Goal: Communication & Community: Answer question/provide support

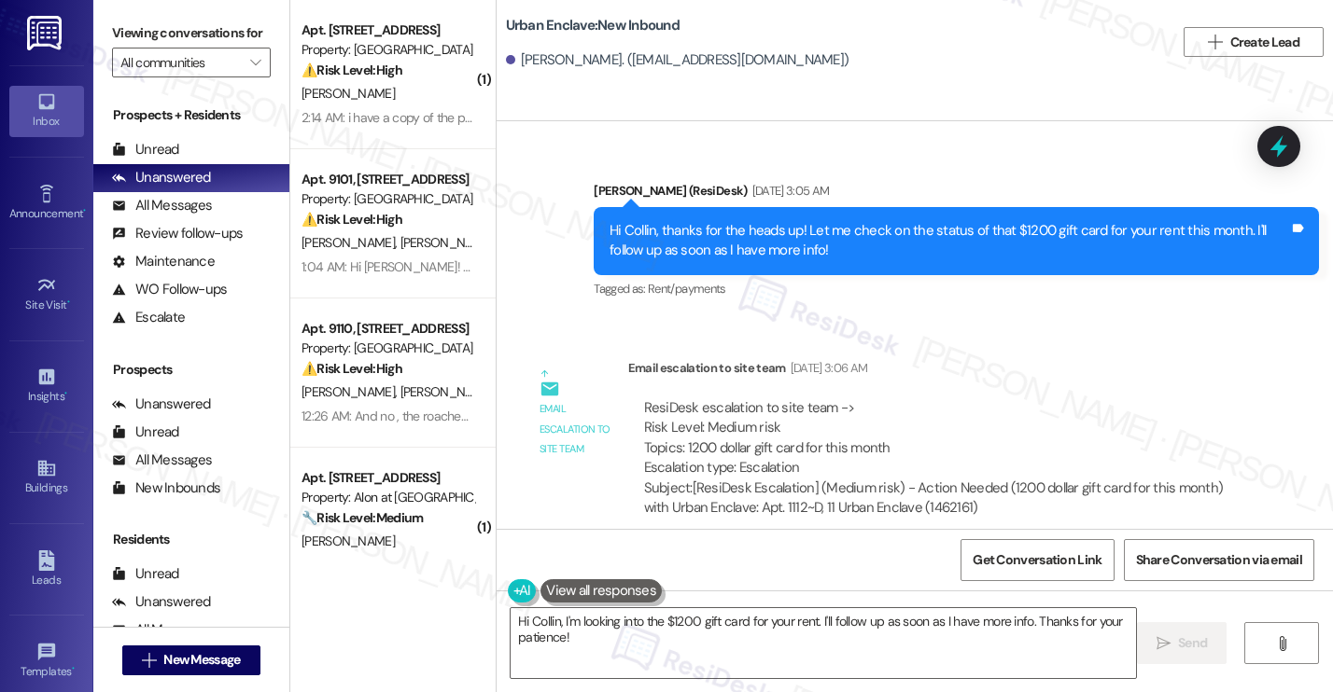
scroll to position [1073, 0]
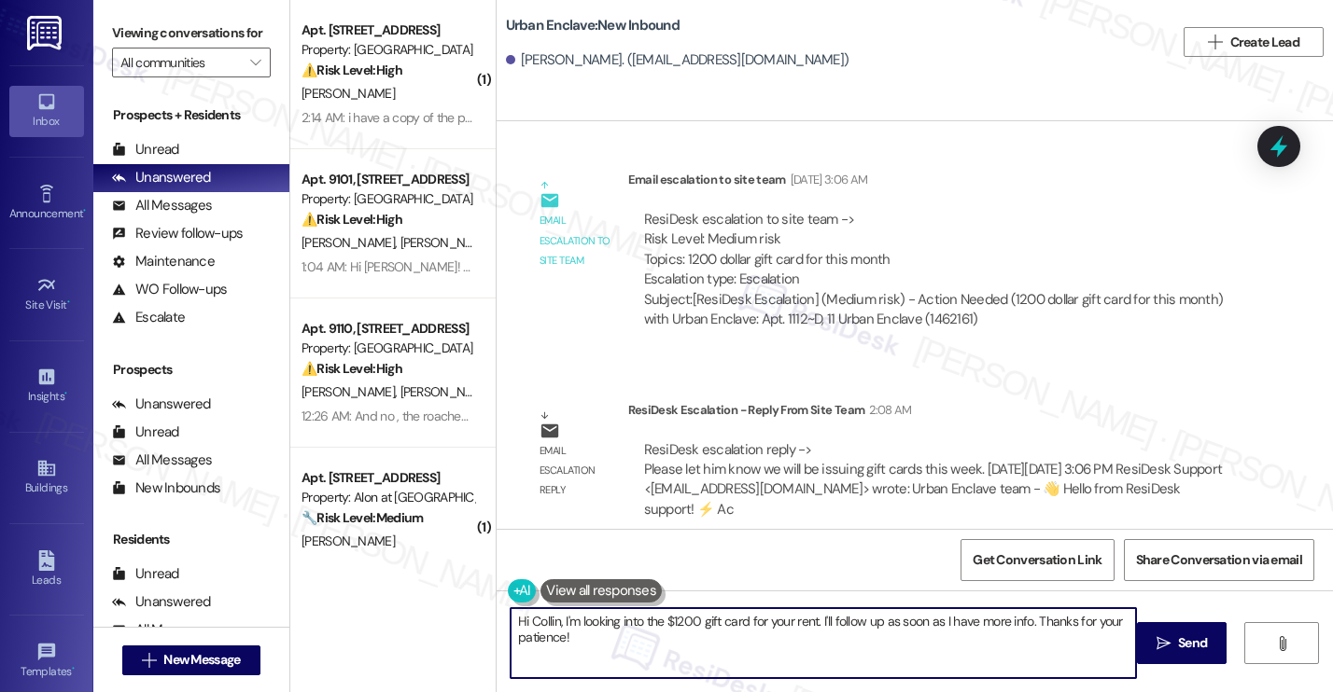
click at [613, 642] on textarea "Hi Collin, I'm looking into the $1200 gift card for your rent. I'll follow up a…" at bounding box center [822, 643] width 625 height 70
drag, startPoint x: 586, startPoint y: 643, endPoint x: 555, endPoint y: 620, distance: 38.6
click at [555, 620] on textarea "Hi Collin, I'm looking into the $1200 gift card for your rent. I'll follow up a…" at bounding box center [822, 643] width 625 height 70
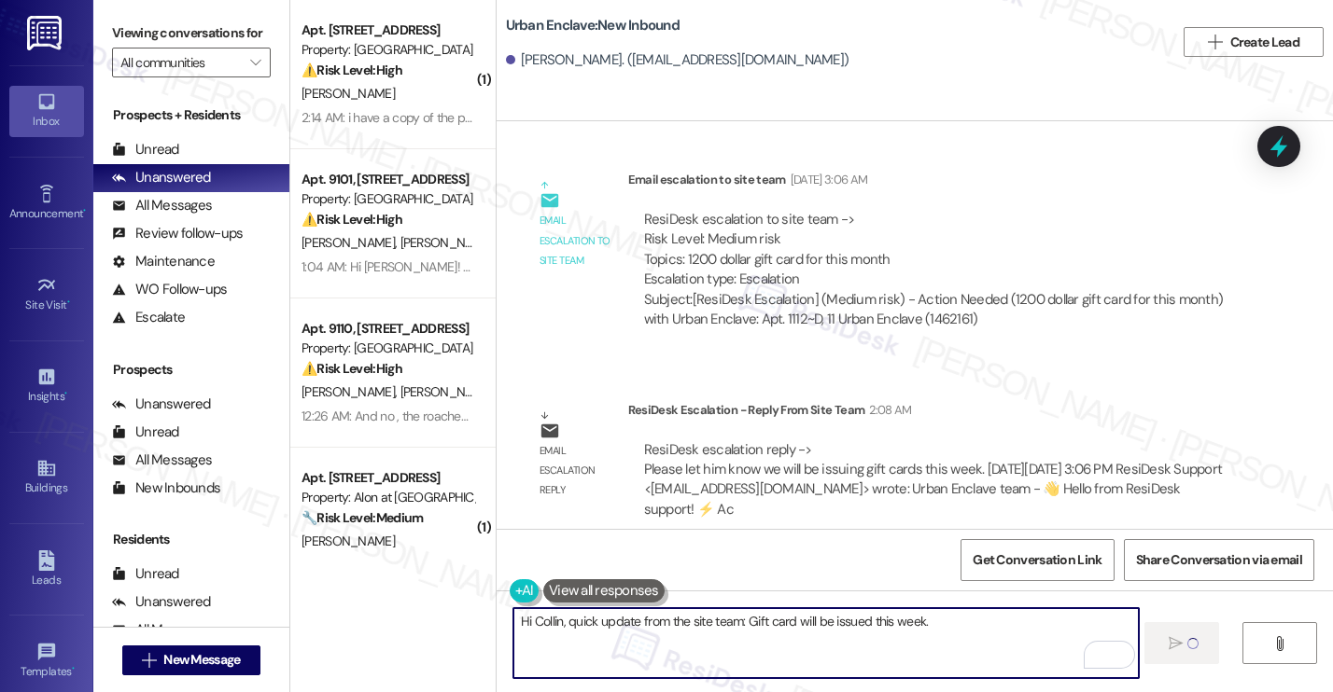
type textarea "Hi Collin, quick update from the site team: Gift card will be issued this week."
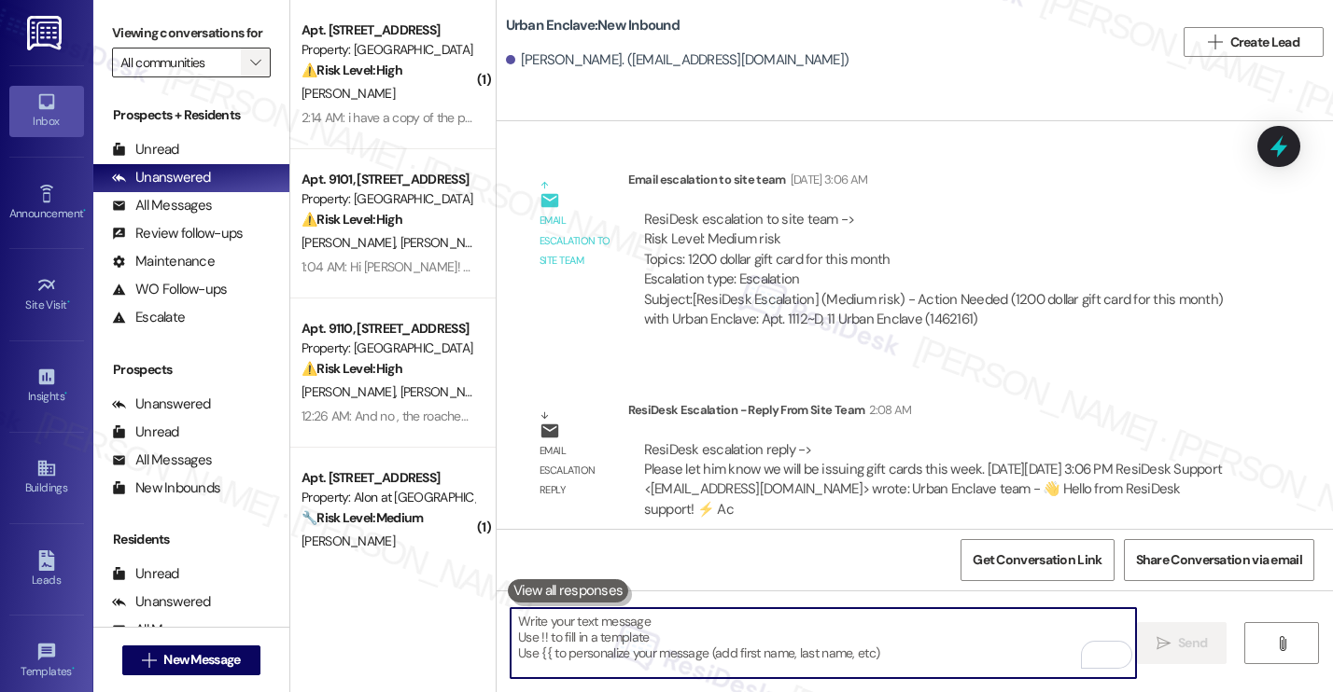
click at [250, 70] on icon "" at bounding box center [255, 62] width 10 height 15
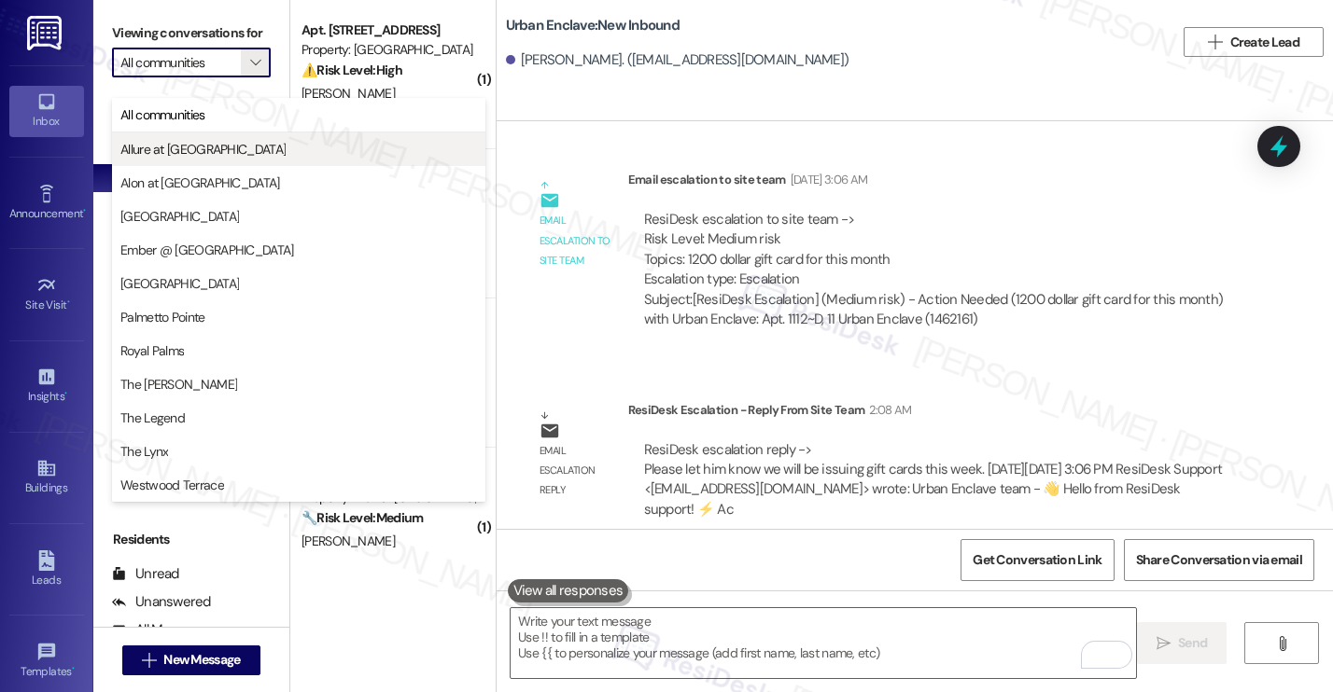
click at [235, 149] on span "Allure at [GEOGRAPHIC_DATA]" at bounding box center [298, 149] width 356 height 19
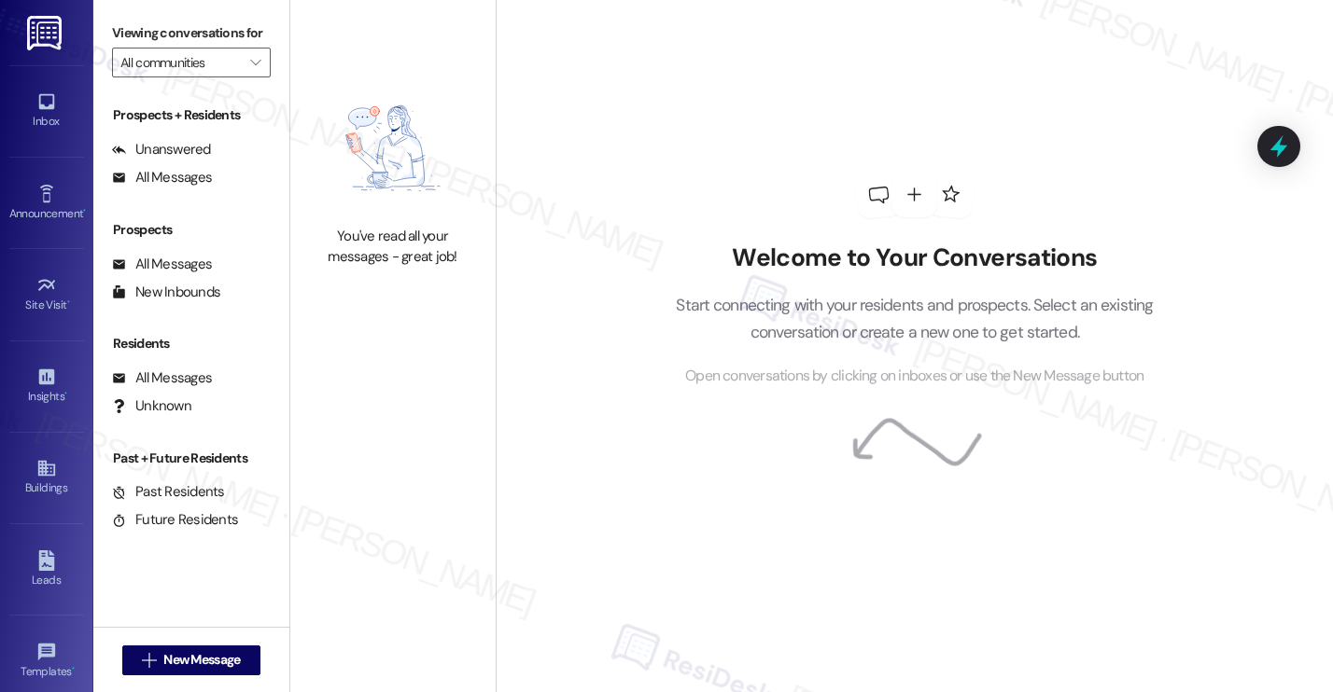
type input "Allure at [GEOGRAPHIC_DATA]"
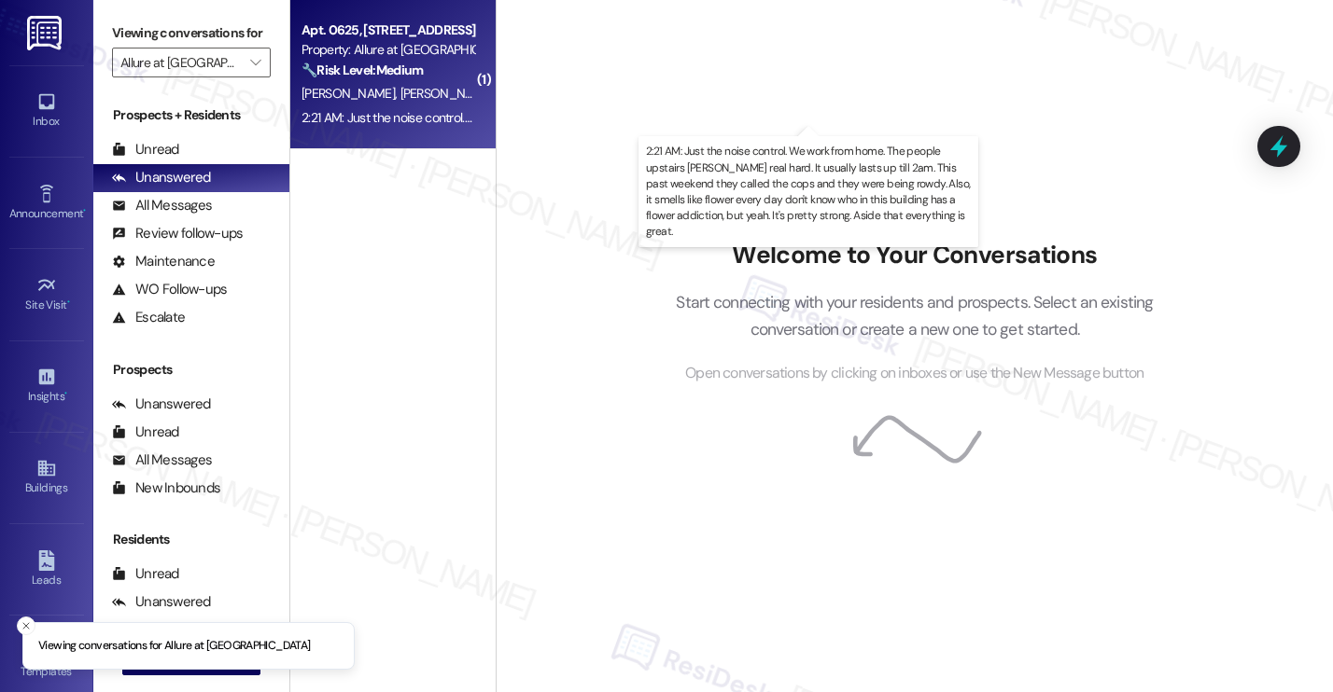
click at [414, 113] on div "2:21 AM: Just the noise control. We work from home. The people upstairs stump r…" at bounding box center [1220, 117] width 1838 height 17
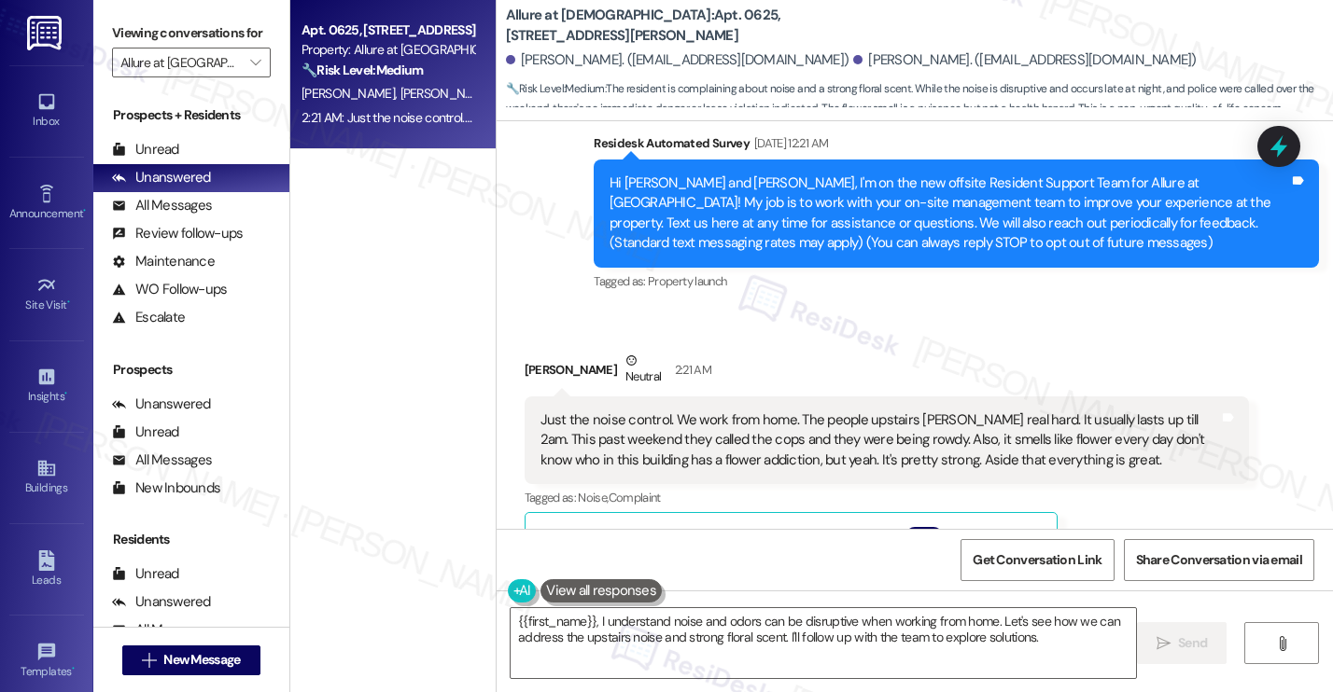
scroll to position [158, 0]
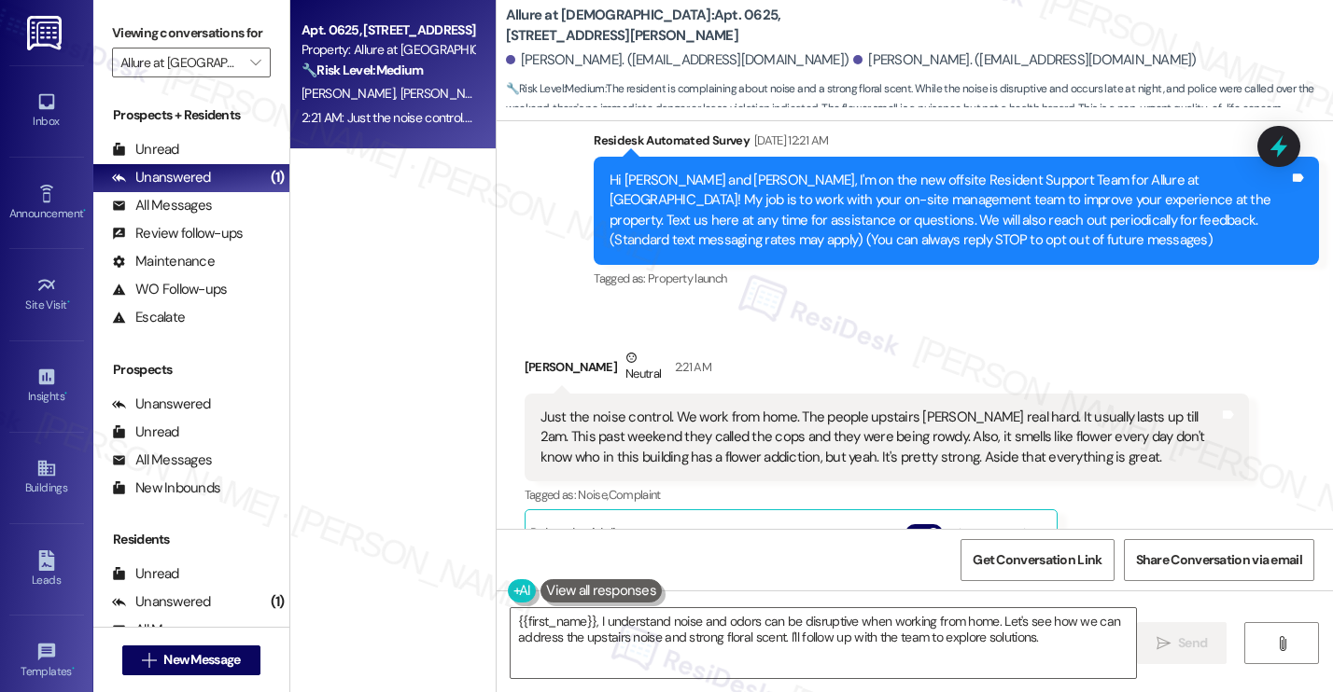
click at [764, 420] on div "Just the noise control. We work from home. The people upstairs [PERSON_NAME] re…" at bounding box center [879, 438] width 679 height 60
click at [540, 416] on div "Just the noise control. We work from home. The people upstairs [PERSON_NAME] re…" at bounding box center [879, 438] width 679 height 60
click at [540, 415] on div "Just the noise control. We work from home. The people upstairs [PERSON_NAME] re…" at bounding box center [879, 438] width 679 height 60
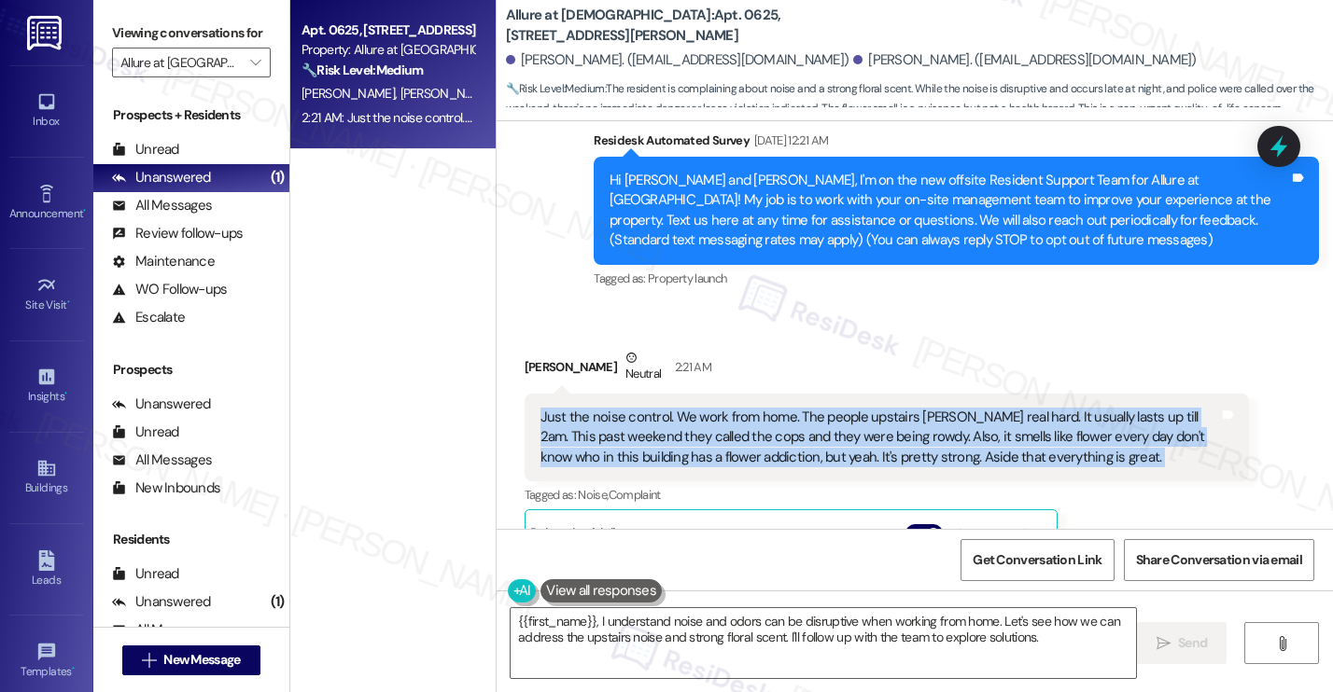
click at [540, 414] on div "Just the noise control. We work from home. The people upstairs [PERSON_NAME] re…" at bounding box center [879, 438] width 679 height 60
copy div "Just the noise control. We work from home. The people upstairs stump real hard.…"
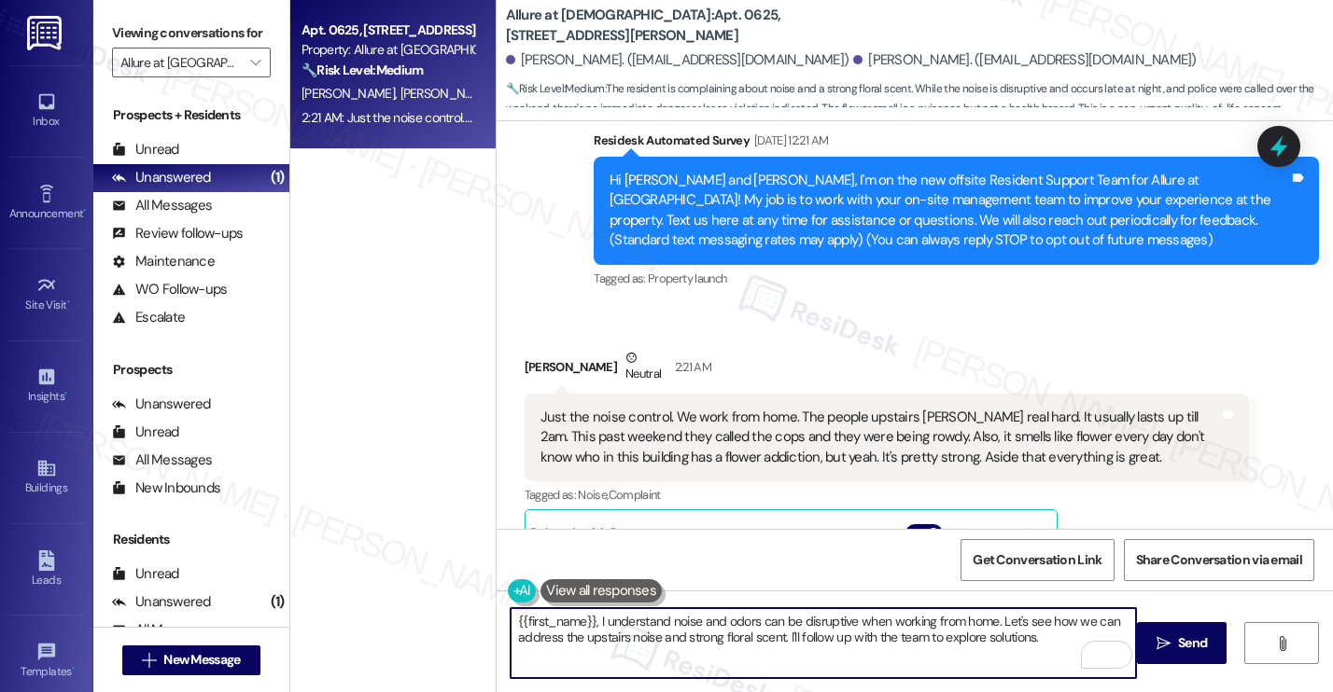
drag, startPoint x: 594, startPoint y: 621, endPoint x: 1052, endPoint y: 637, distance: 458.5
click at [1052, 637] on textarea "{{first_name}}, I understand noise and odors can be disruptive when working fro…" at bounding box center [822, 643] width 625 height 70
paste textarea "Thank you for reaching out and sharing this with us. I’m really sorry to hear a…"
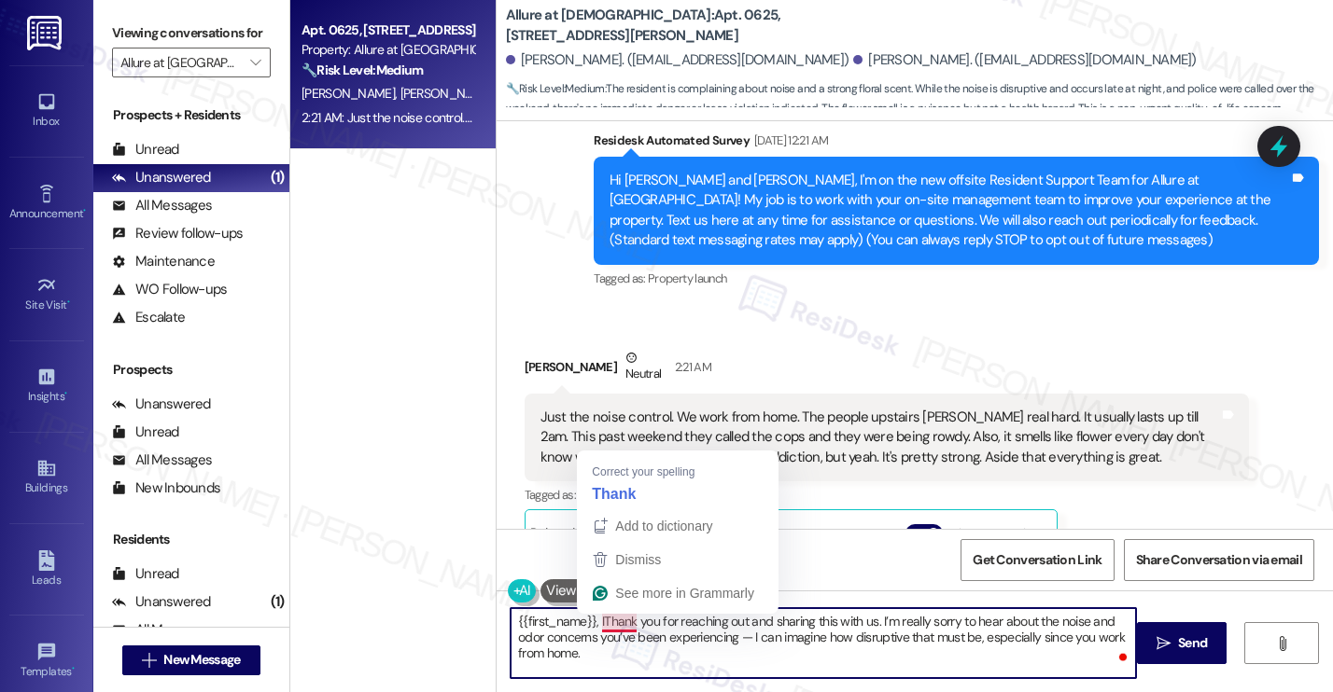
click at [599, 622] on textarea "{{first_name}}, IThank you for reaching out and sharing this with us. I’m reall…" at bounding box center [822, 643] width 625 height 70
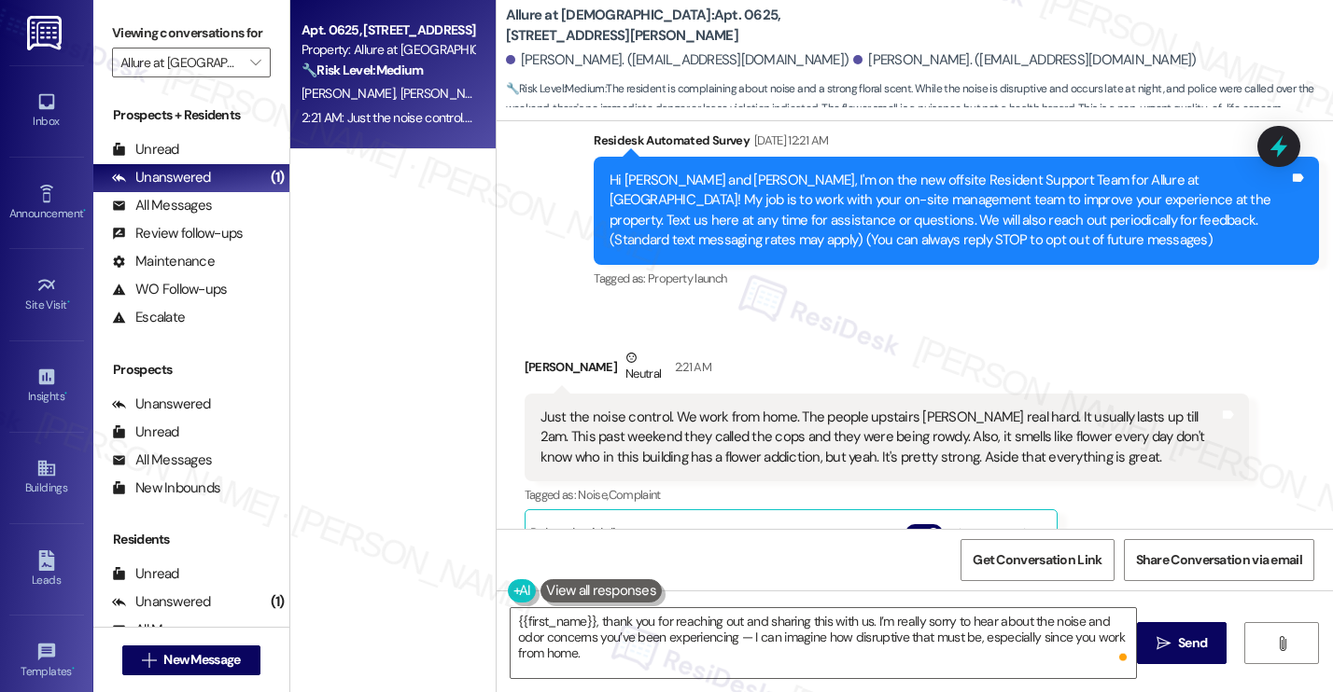
click at [535, 371] on div "Yvette Reyes Neutral 2:21 AM" at bounding box center [886, 371] width 725 height 46
copy div "Yvette"
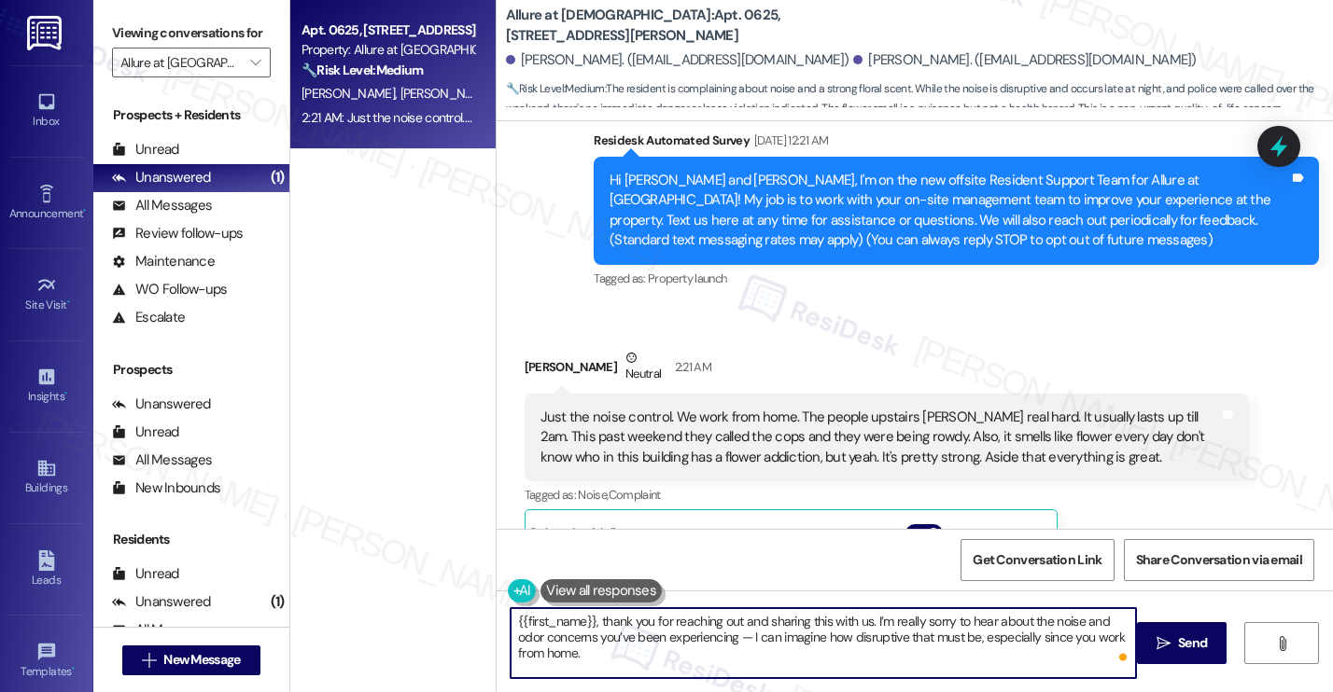
drag, startPoint x: 585, startPoint y: 621, endPoint x: 435, endPoint y: 629, distance: 150.5
click at [435, 629] on div "Apt. 0625, 4601 De Zavala Rd Property: Allure at Shavano 🔧 Risk Level: Medium T…" at bounding box center [811, 346] width 1042 height 692
paste textarea "Yvette"
click at [688, 656] on textarea "Hi [PERSON_NAME], thank you for reaching out and sharing this with us. I’m real…" at bounding box center [822, 643] width 625 height 70
click at [1174, 637] on span "Send" at bounding box center [1192, 644] width 36 height 20
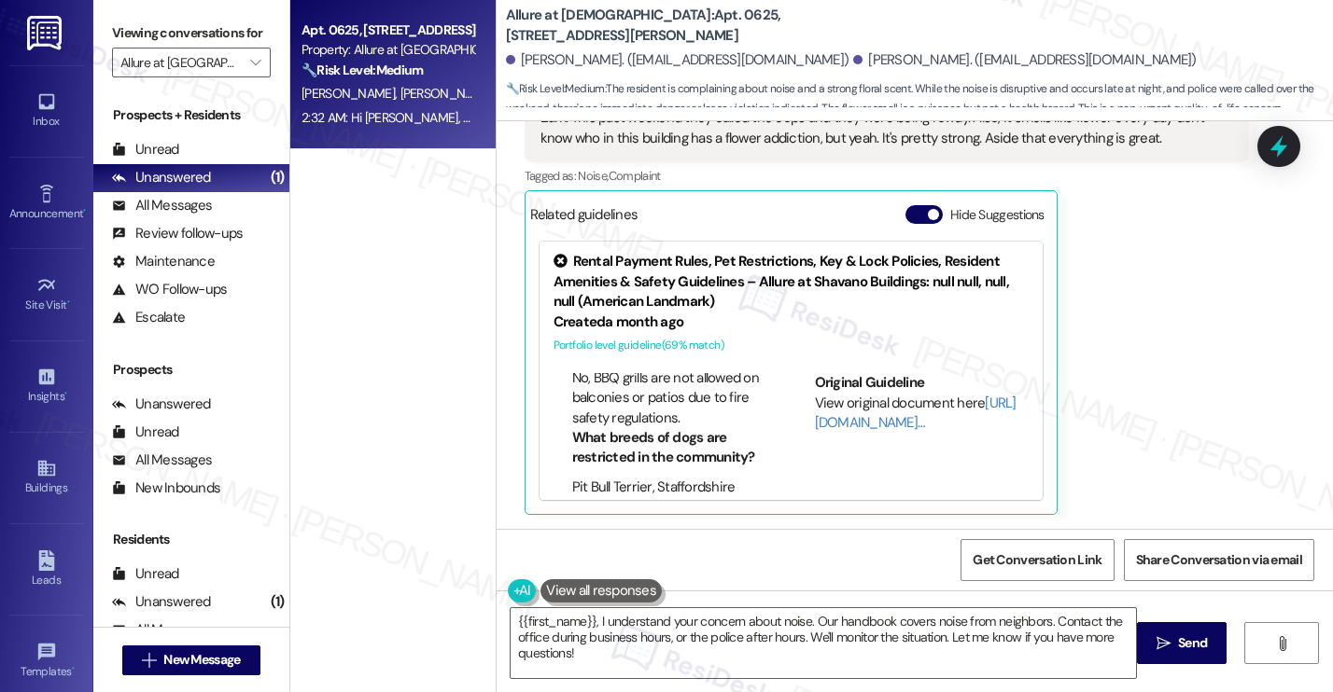
scroll to position [648, 0]
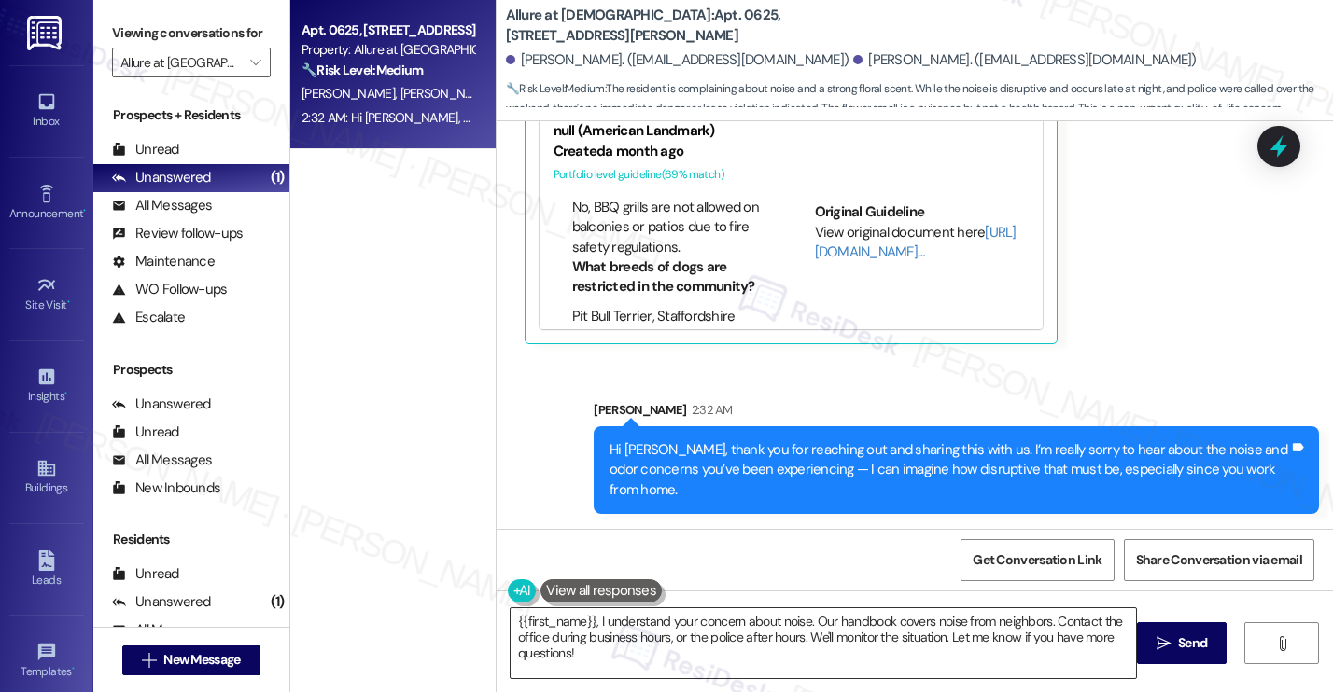
click at [818, 637] on textarea "{{first_name}}, I understand your concern about noise. Our handbook covers nois…" at bounding box center [822, 643] width 625 height 70
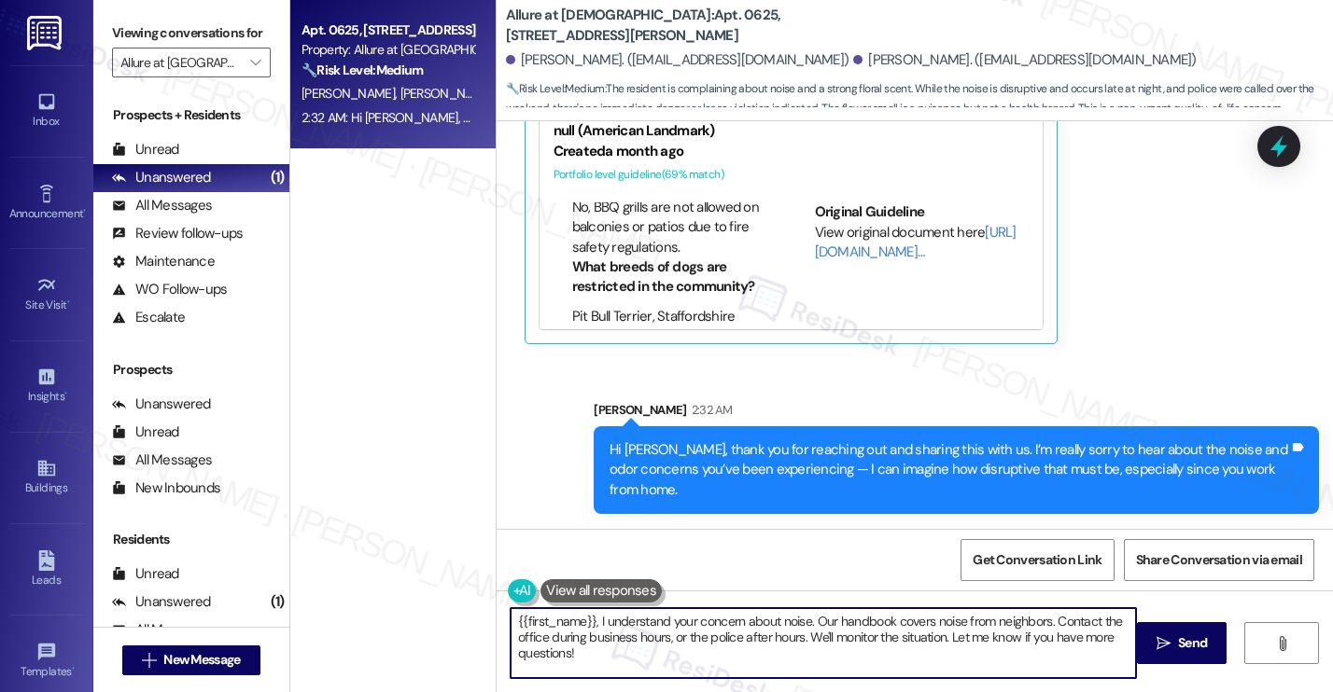
click at [818, 638] on textarea "{{first_name}}, I understand your concern about noise. Our handbook covers nois…" at bounding box center [822, 643] width 625 height 70
paste textarea "I’ll notify the onsite team about the late-night noise so they can follow up wi…"
type textarea "I’ll notify the onsite team about the late-night noise so they can follow up wi…"
click at [1168, 648] on icon "" at bounding box center [1163, 643] width 14 height 15
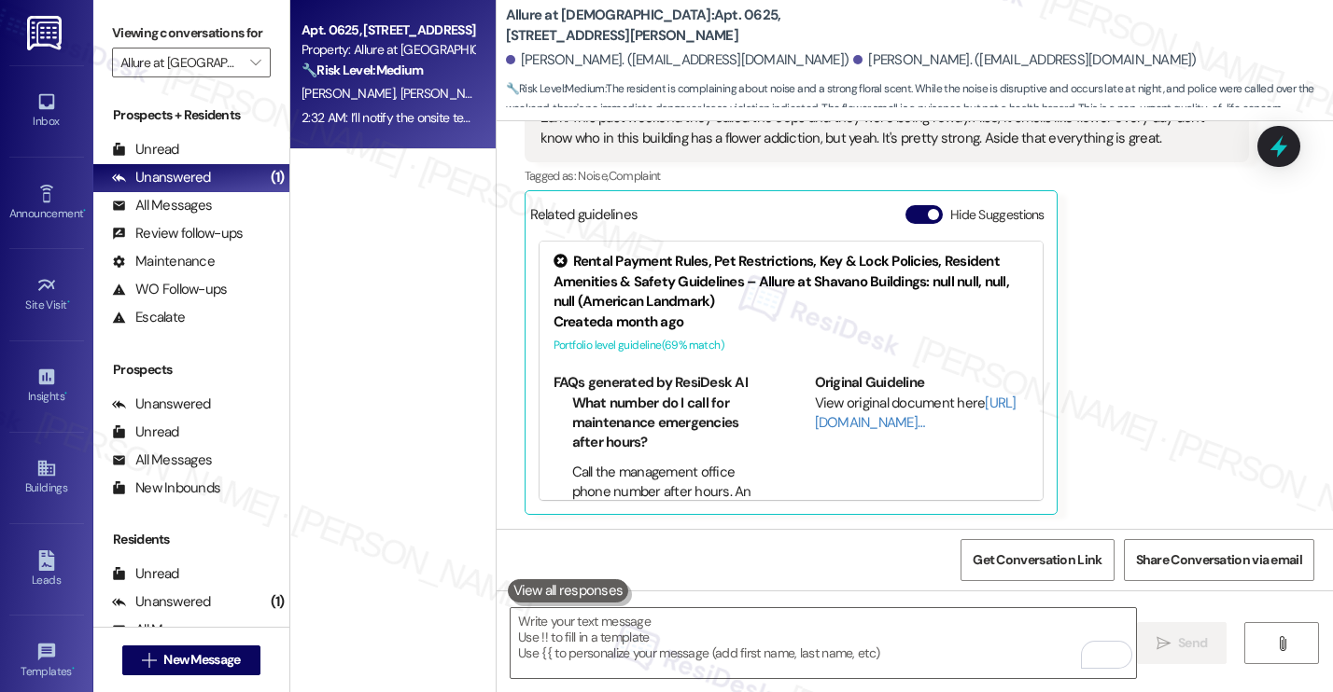
scroll to position [818, 0]
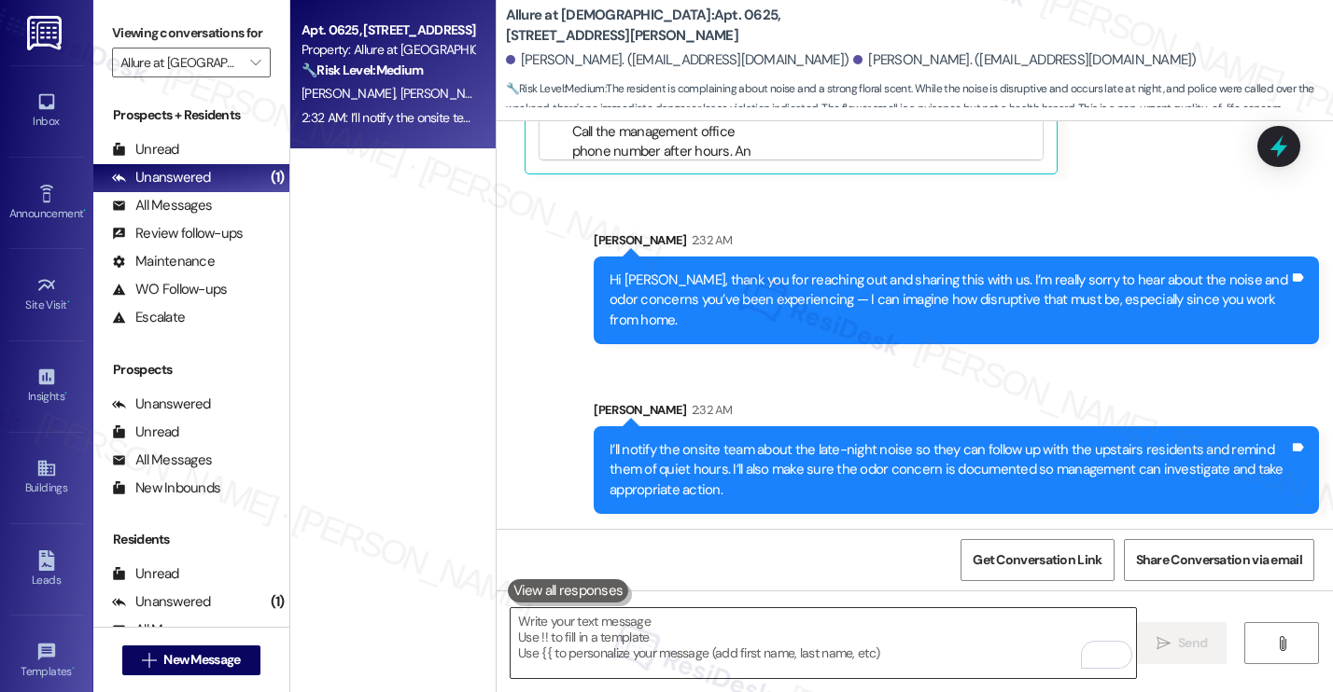
click at [723, 632] on textarea "To enrich screen reader interactions, please activate Accessibility in Grammarl…" at bounding box center [822, 643] width 625 height 70
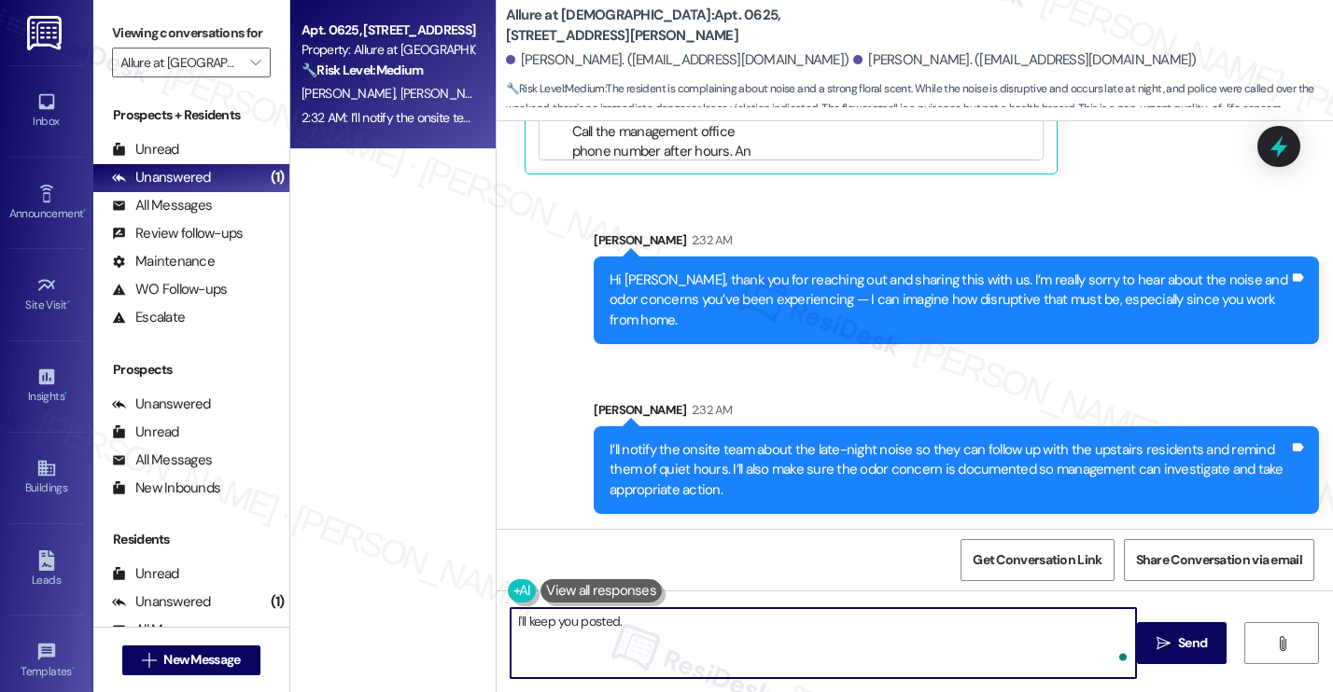
type textarea "I'll keep you posted."
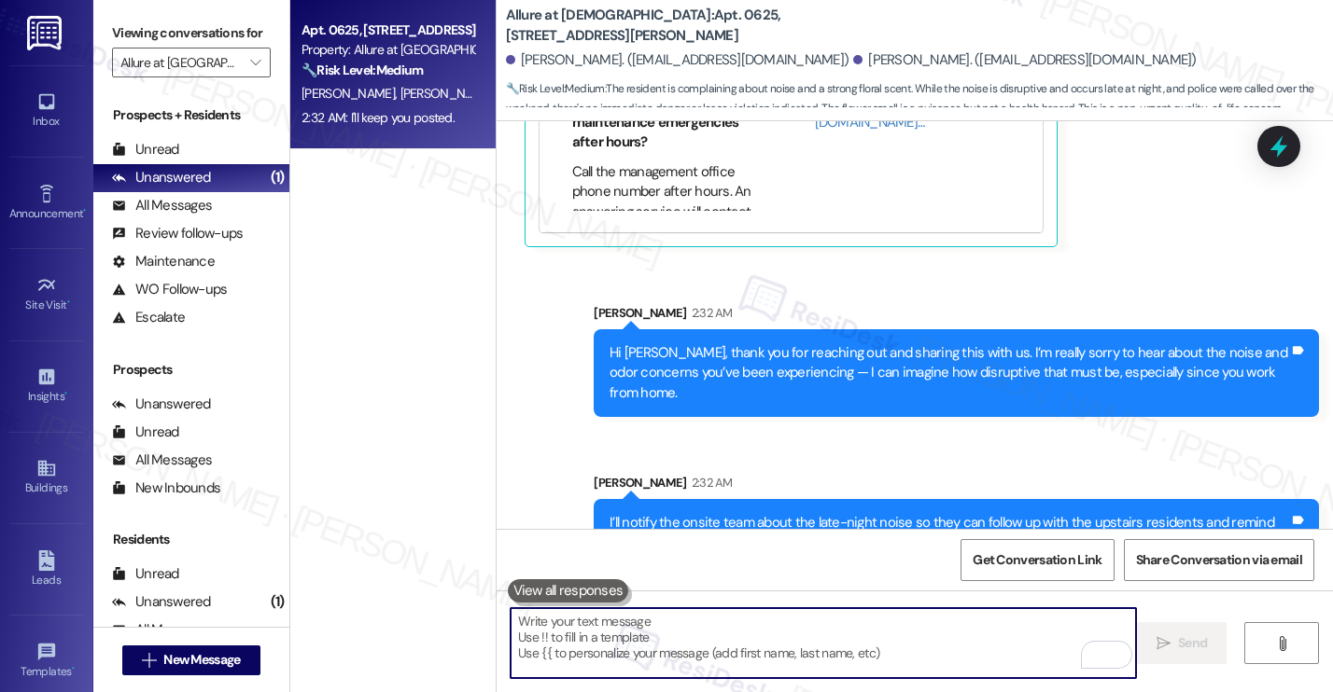
scroll to position [947, 0]
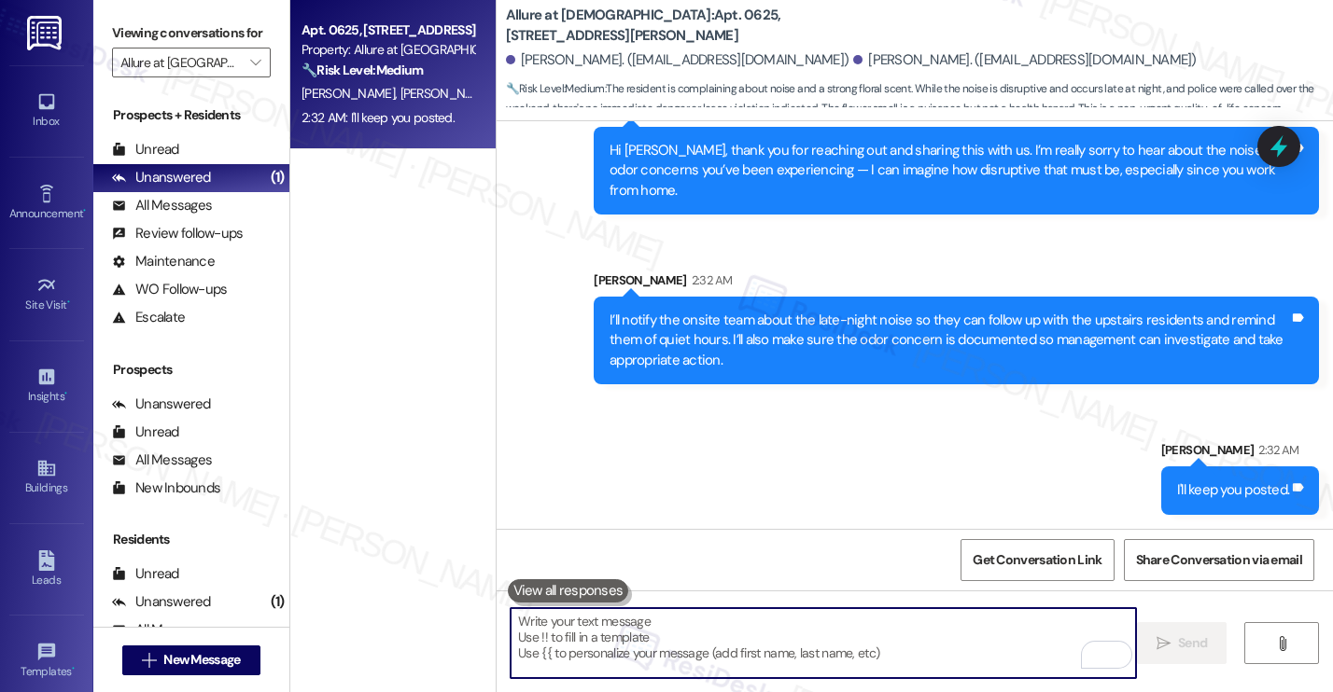
click at [841, 654] on textarea "To enrich screen reader interactions, please activate Accessibility in Grammarl…" at bounding box center [822, 643] width 625 height 70
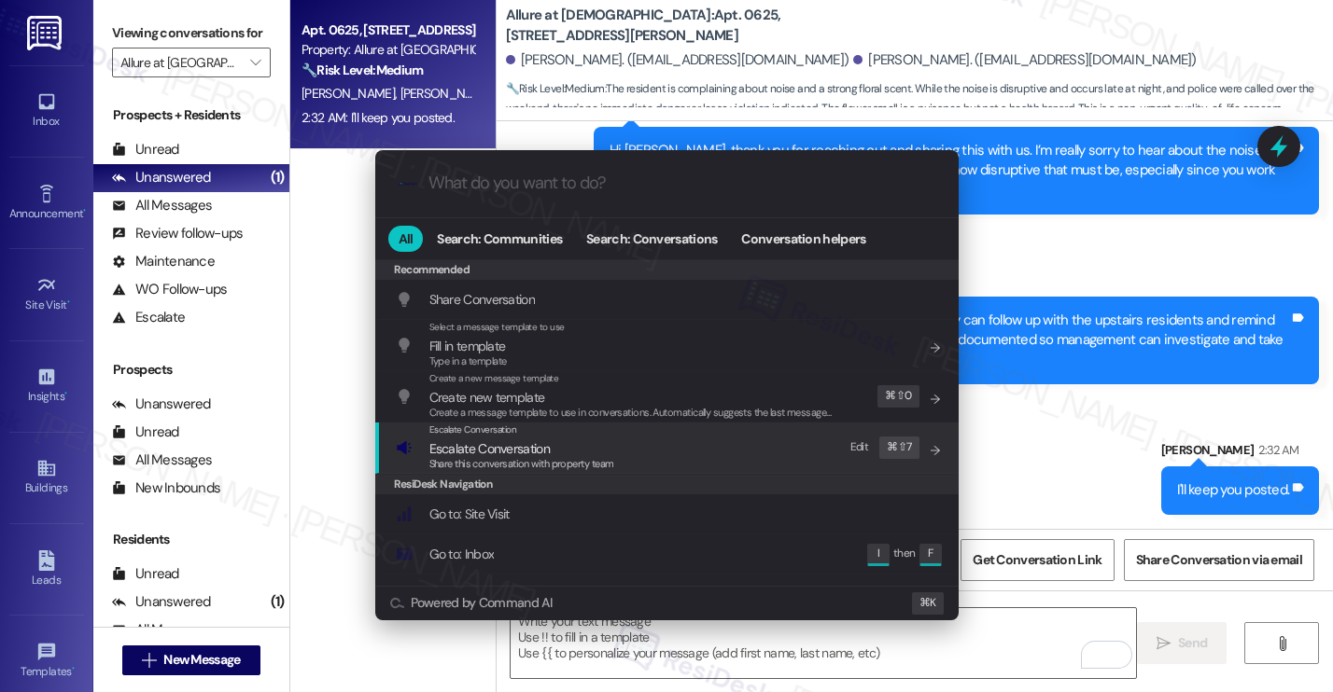
click at [698, 454] on div "Escalate Conversation Escalate Conversation Share this conversation with proper…" at bounding box center [669, 448] width 546 height 50
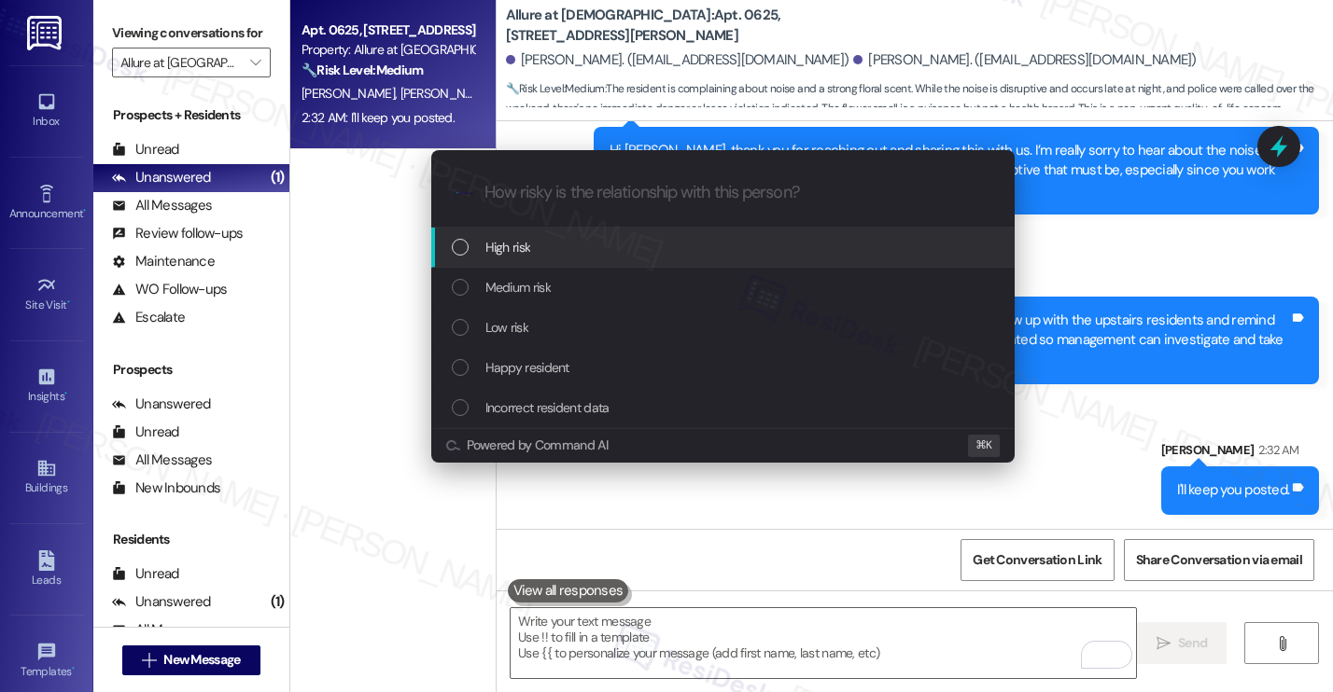
click at [647, 255] on div "High risk" at bounding box center [725, 247] width 546 height 21
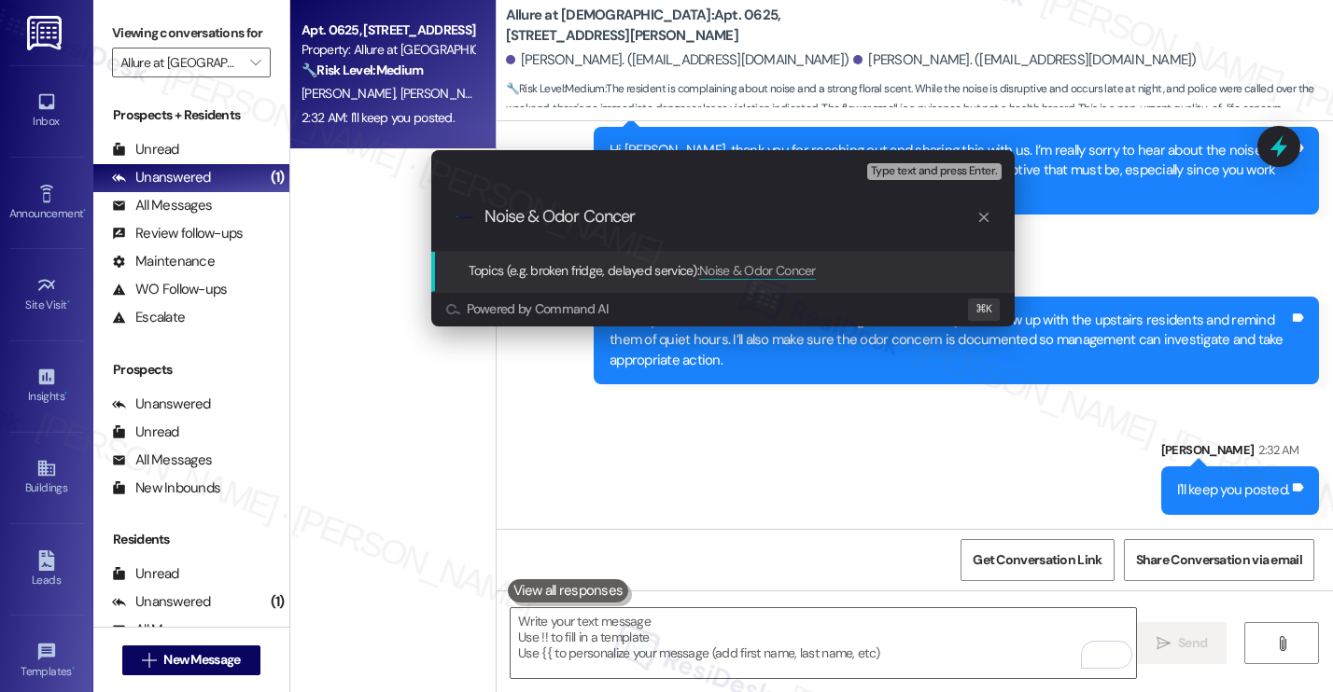
type input "Noise & Odor Concern"
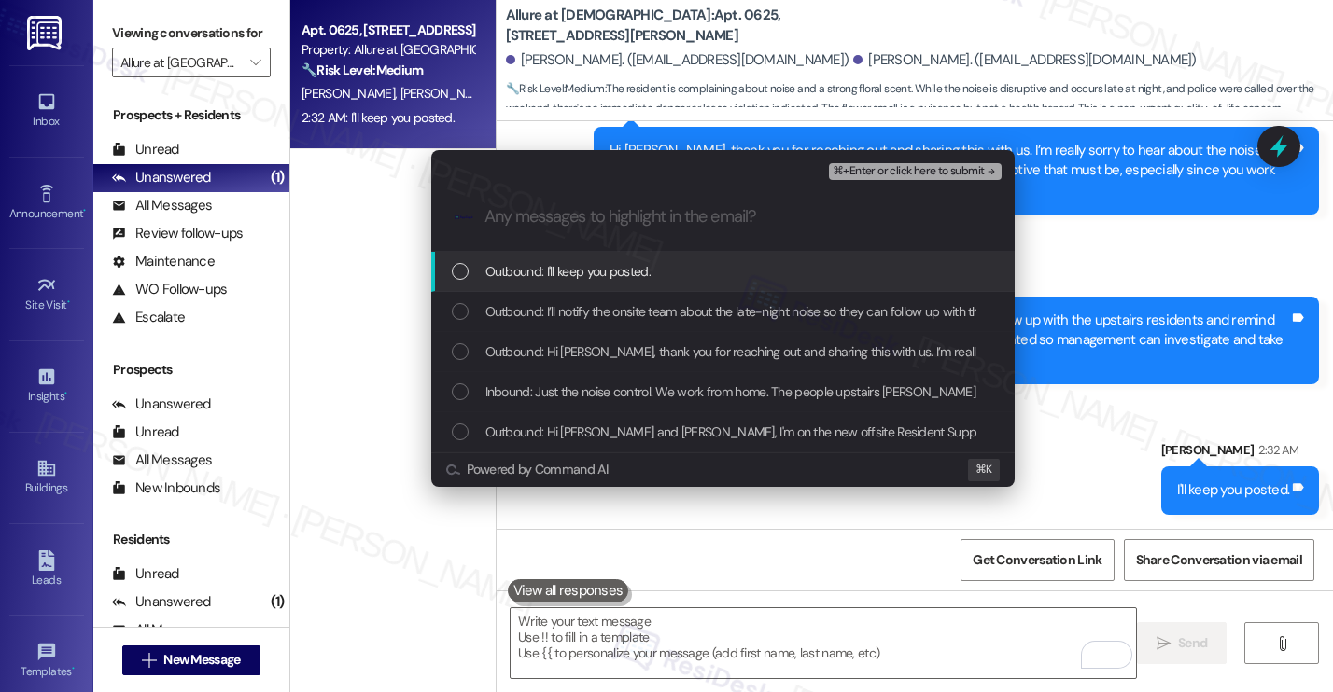
click at [637, 264] on span "Outbound: I'll keep you posted." at bounding box center [567, 271] width 165 height 21
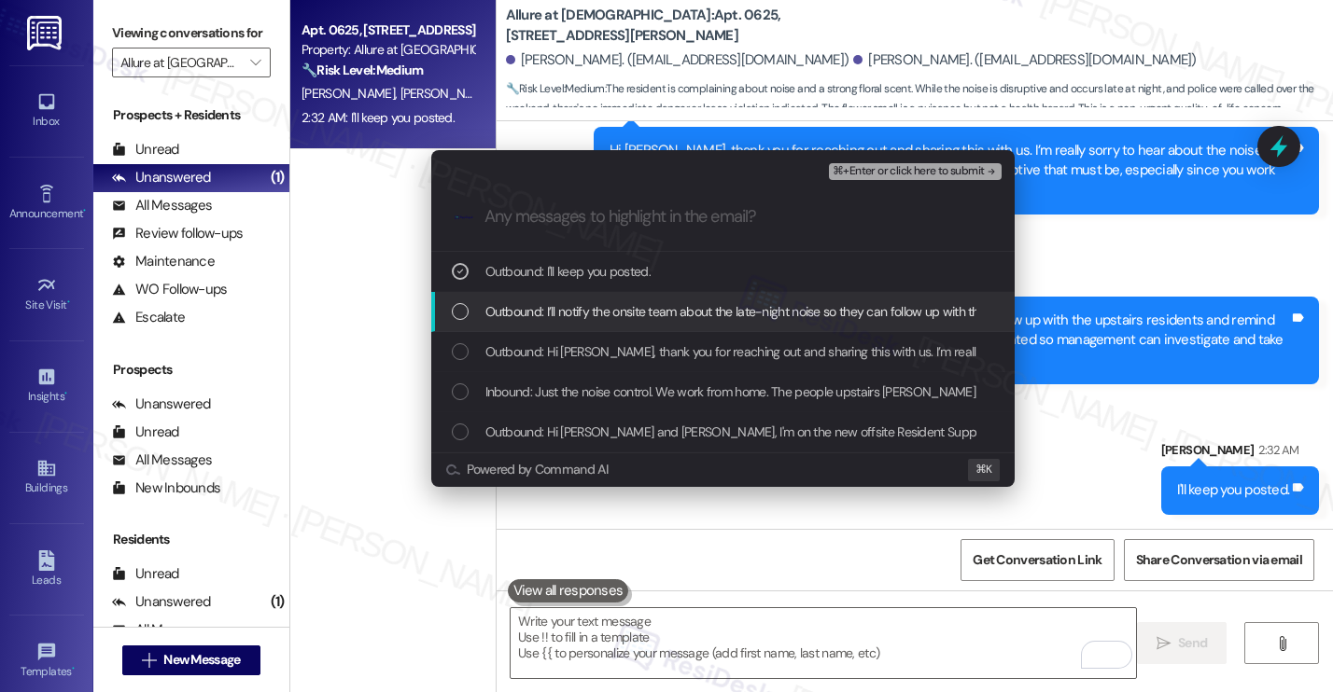
click at [619, 319] on span "Outbound: I’ll notify the onsite team about the late-night noise so they can fo…" at bounding box center [1179, 311] width 1388 height 21
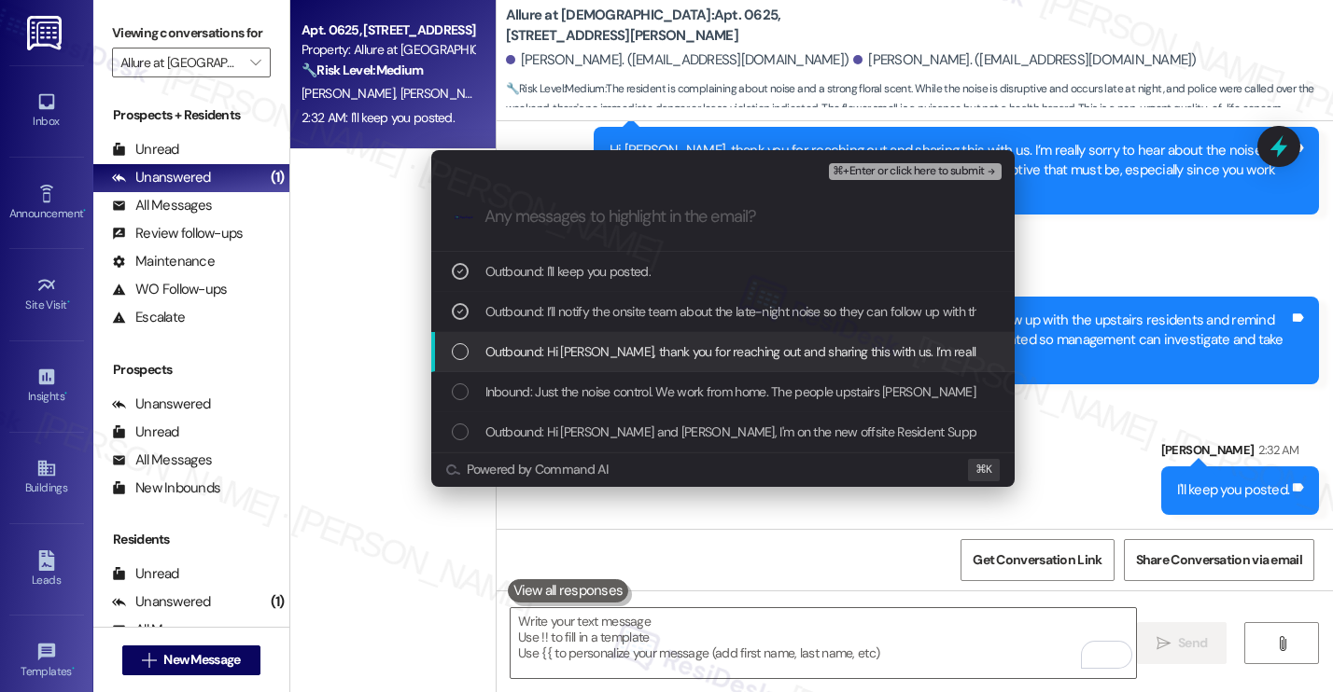
click at [604, 361] on span "Outbound: Hi Yvette, thank you for reaching out and sharing this with us. I’m r…" at bounding box center [1163, 352] width 1356 height 21
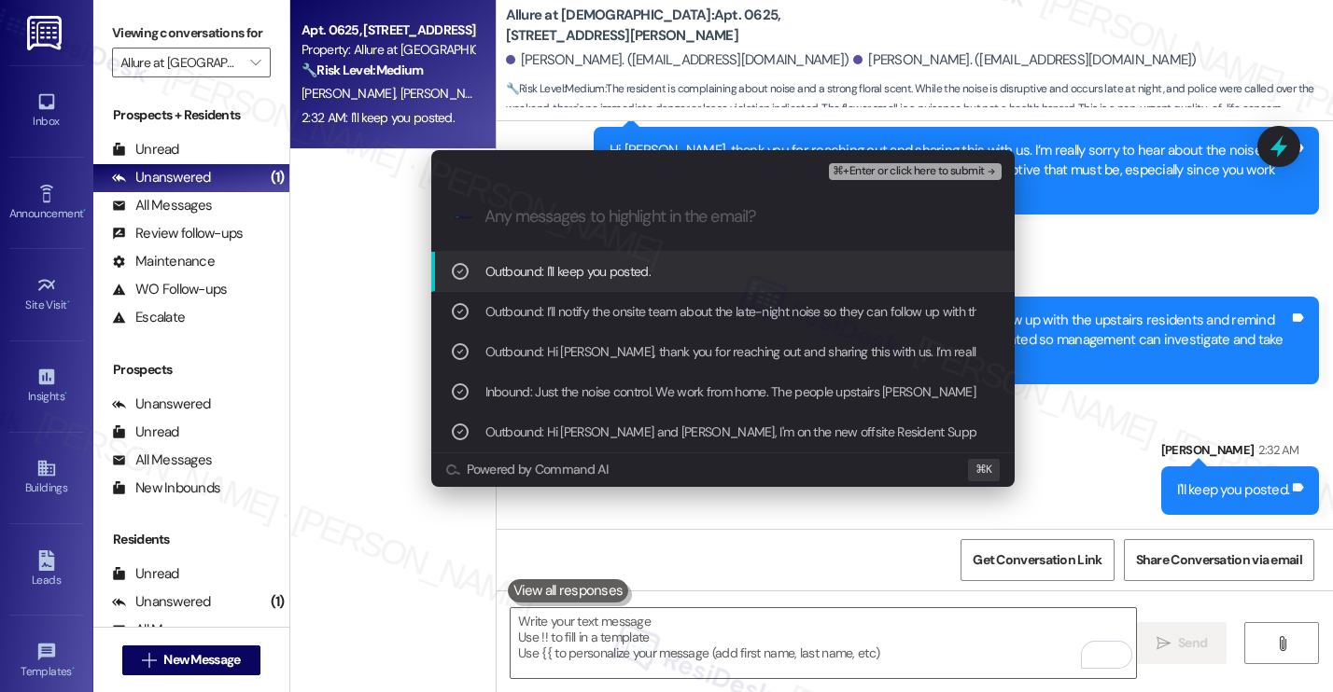
click at [896, 165] on span "⌘+Enter or click here to submit" at bounding box center [907, 171] width 151 height 13
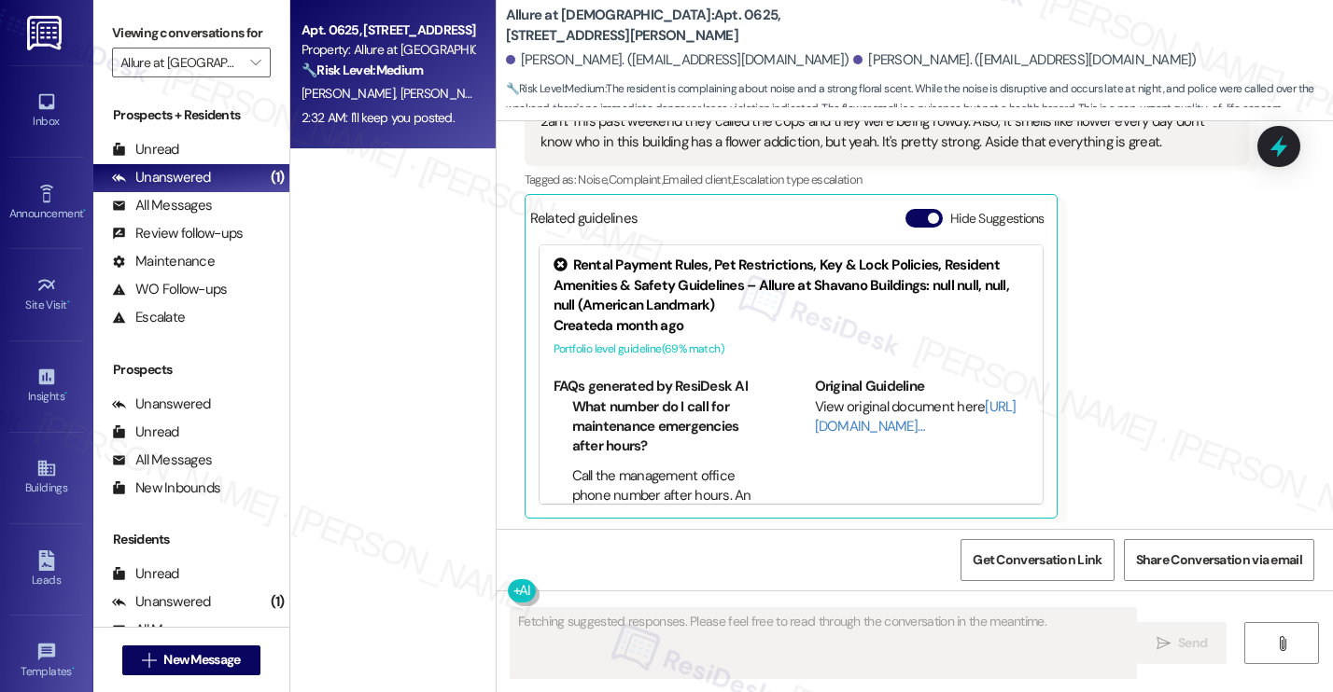
scroll to position [477, 0]
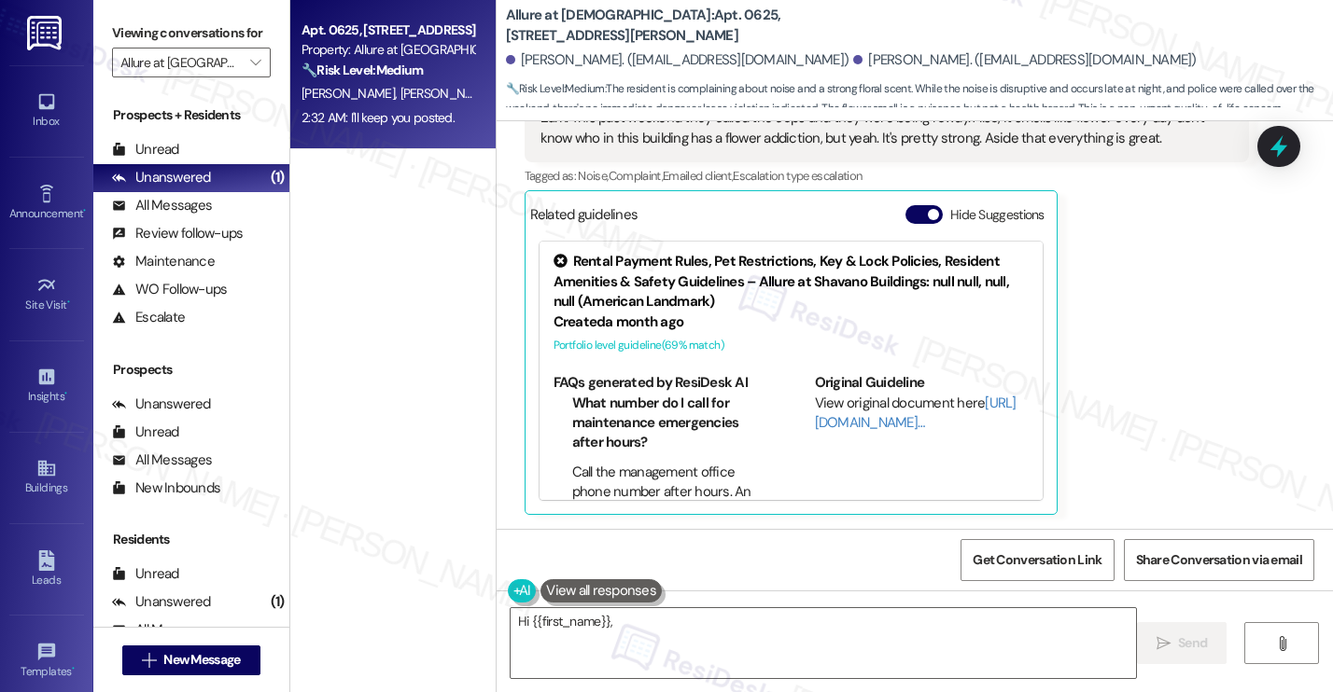
type textarea "Hi {{first_name}}, I"
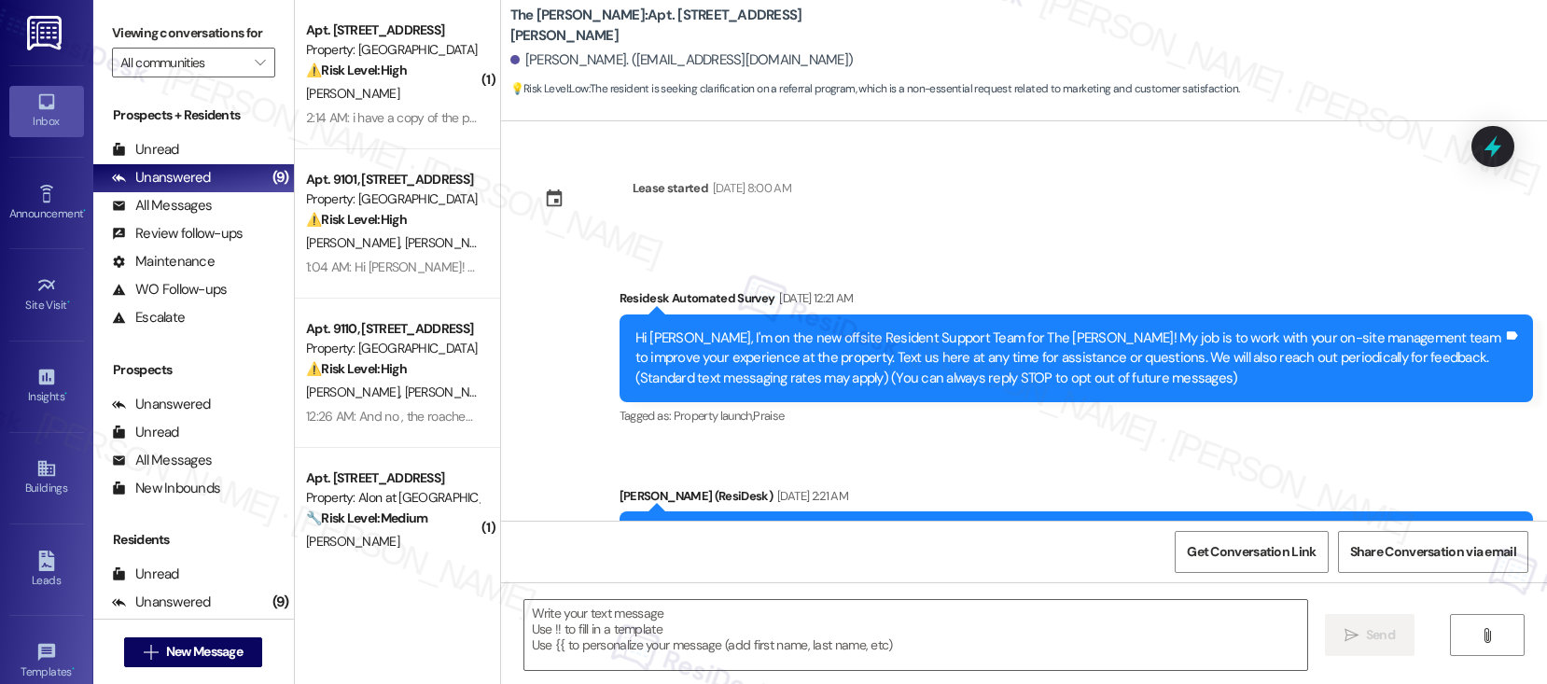
scroll to position [2601, 0]
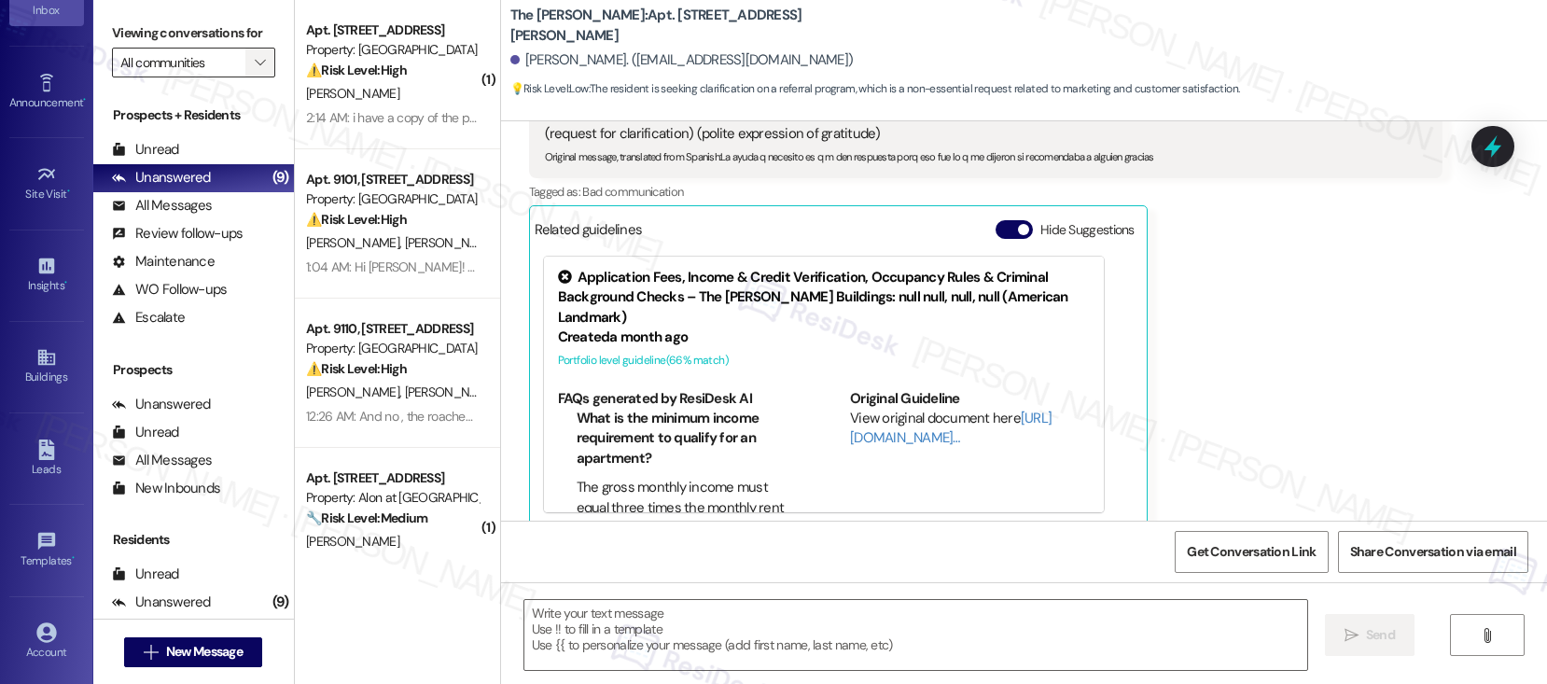
click at [255, 70] on icon "" at bounding box center [260, 62] width 10 height 15
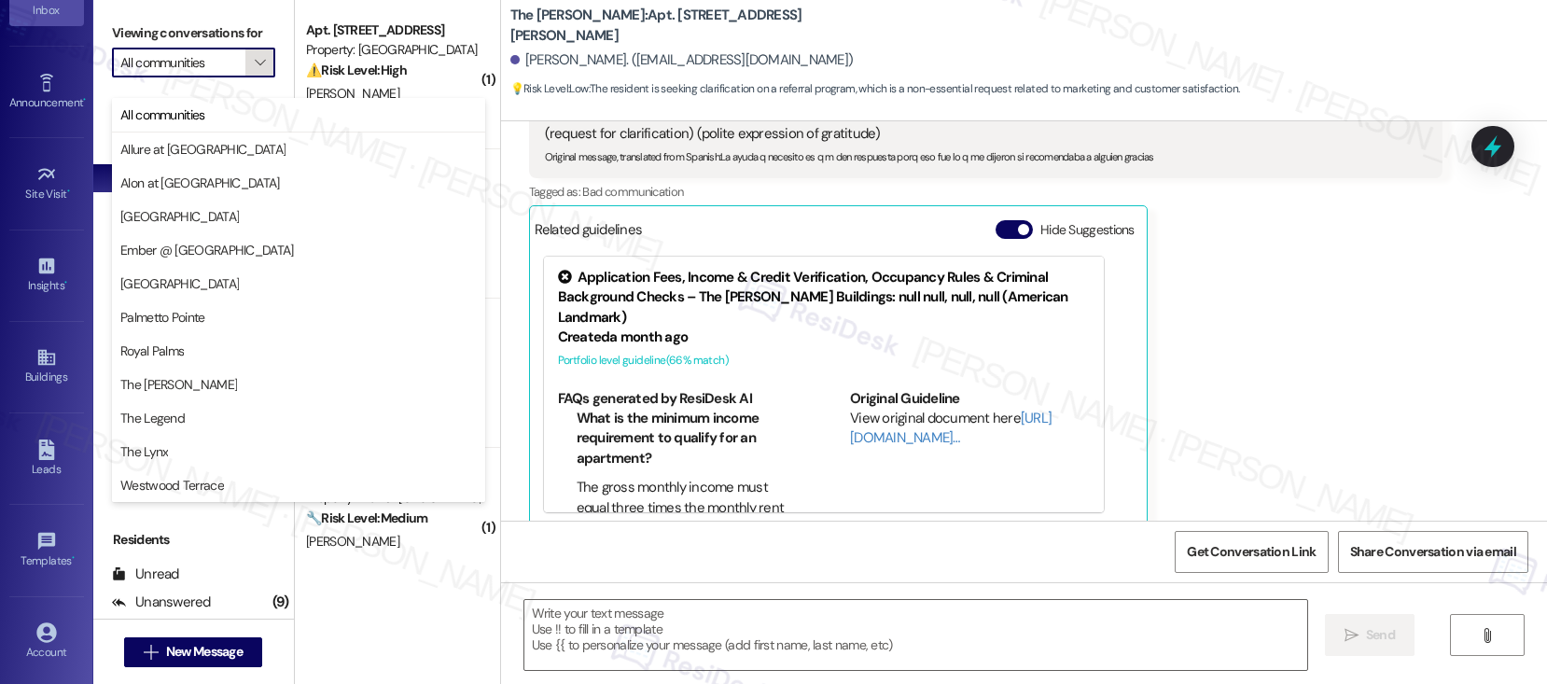
click at [255, 70] on icon "" at bounding box center [260, 62] width 10 height 15
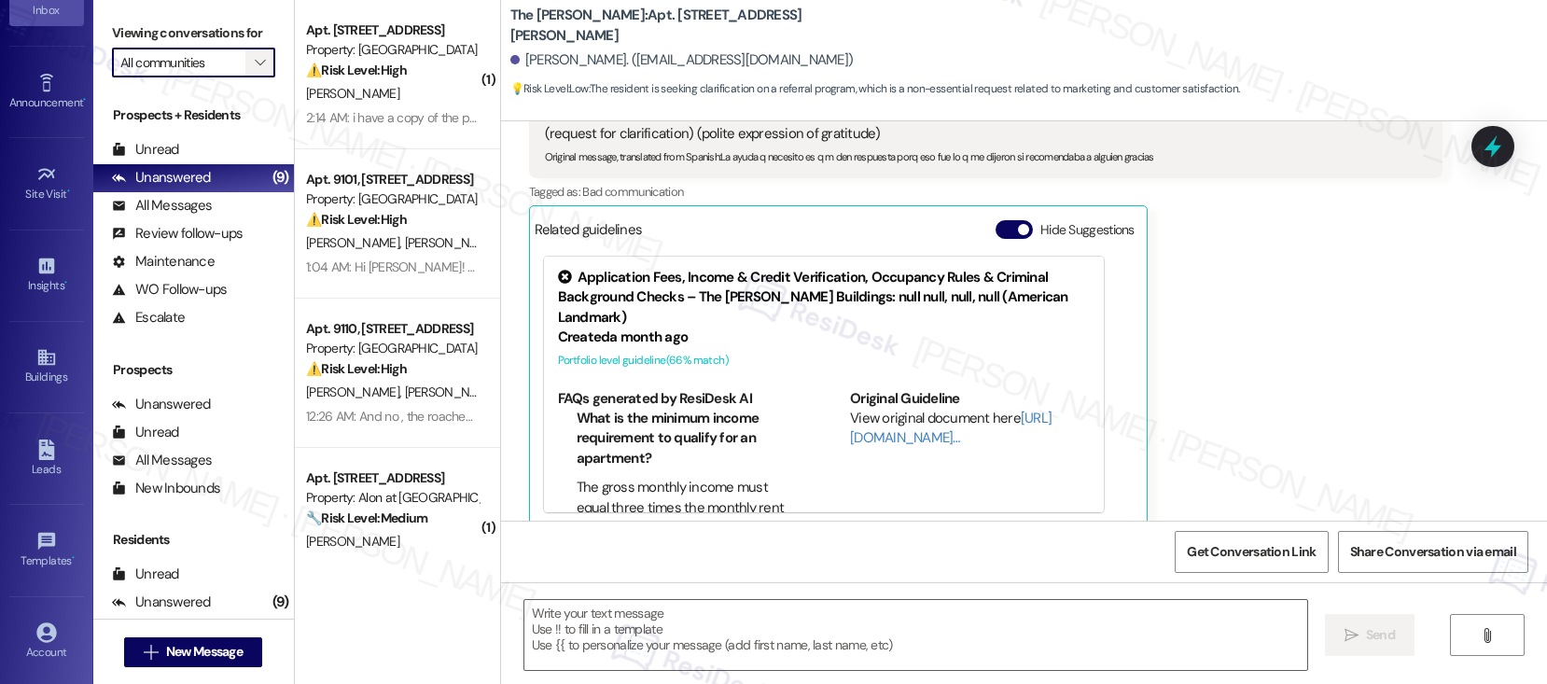
click at [255, 70] on icon "" at bounding box center [260, 62] width 10 height 15
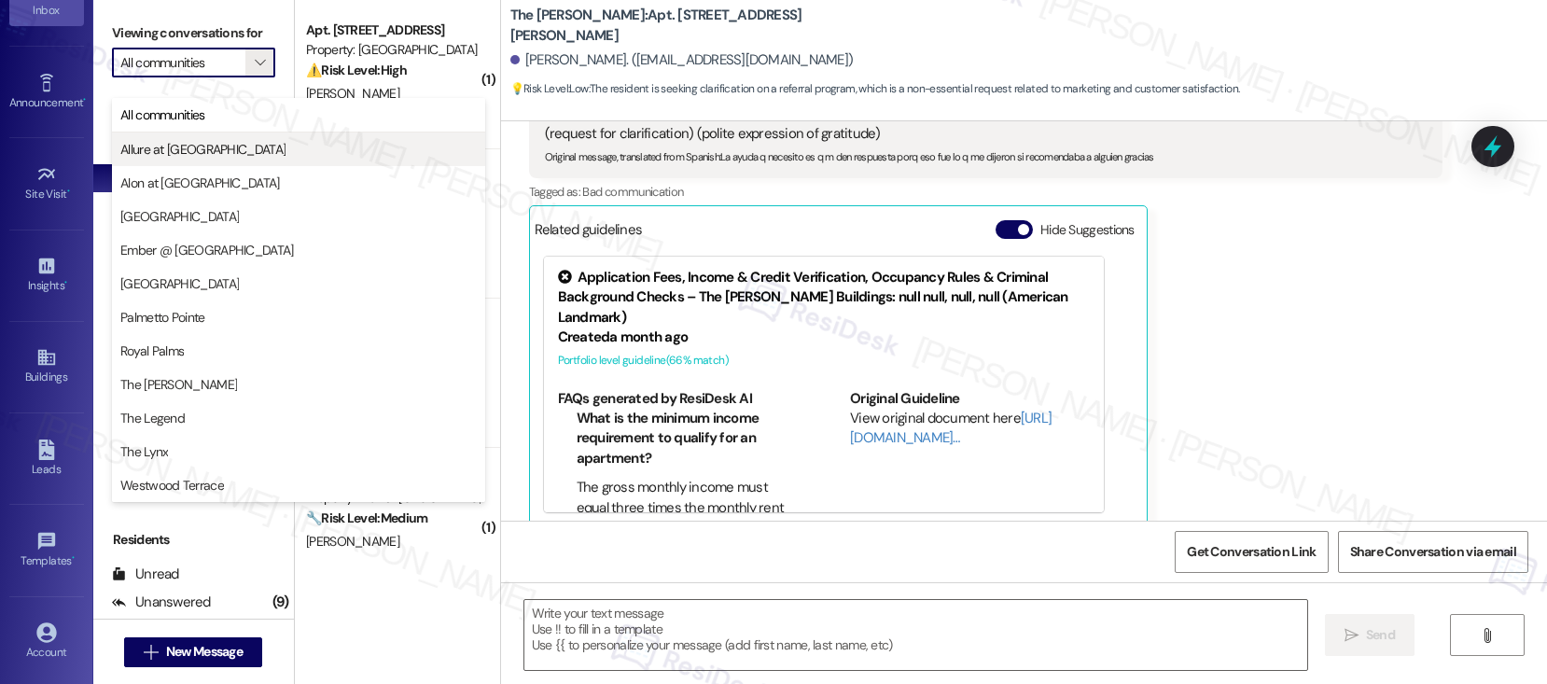
click at [217, 141] on span "Allure at [GEOGRAPHIC_DATA]" at bounding box center [298, 149] width 356 height 19
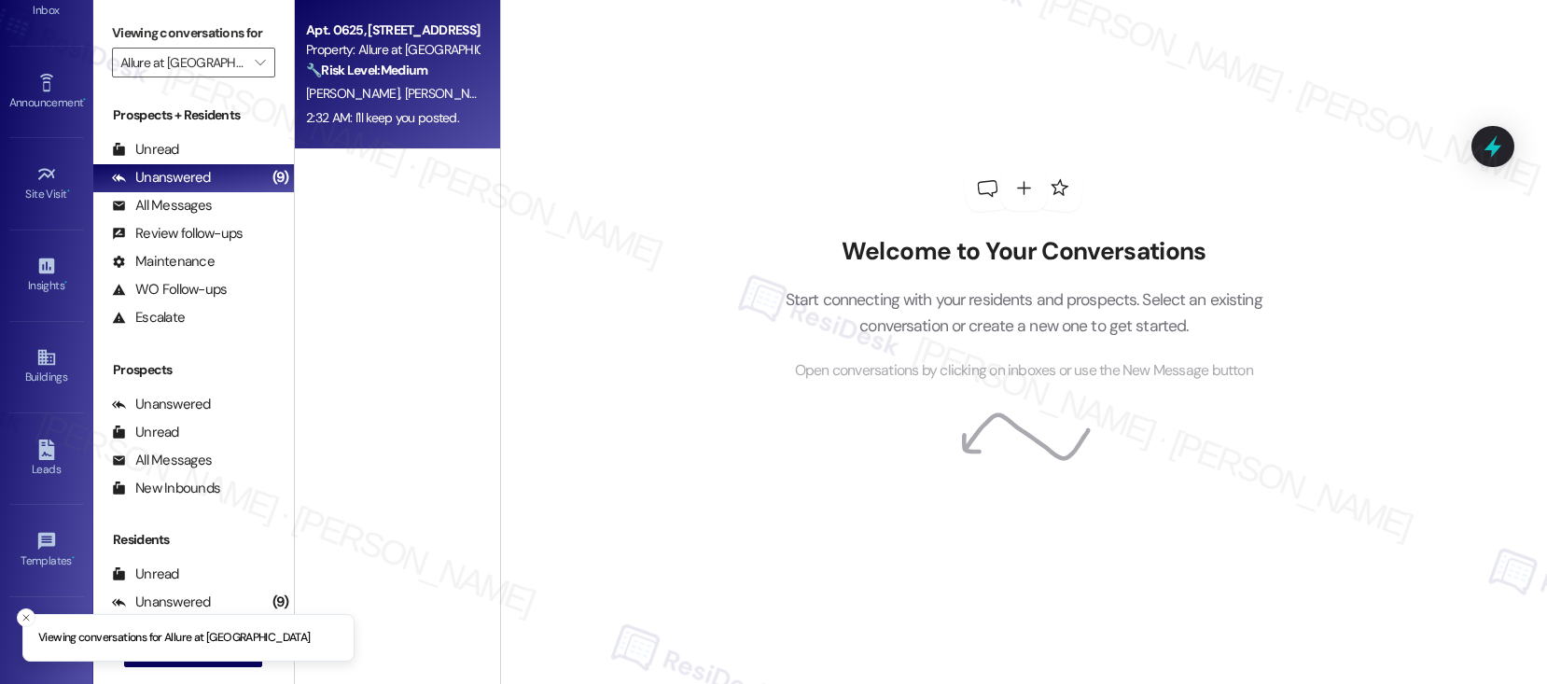
click at [392, 131] on div "Apt. 0625, [STREET_ADDRESS][PERSON_NAME] Property: Allure at Shavano 🔧 Risk Lev…" at bounding box center [397, 74] width 205 height 149
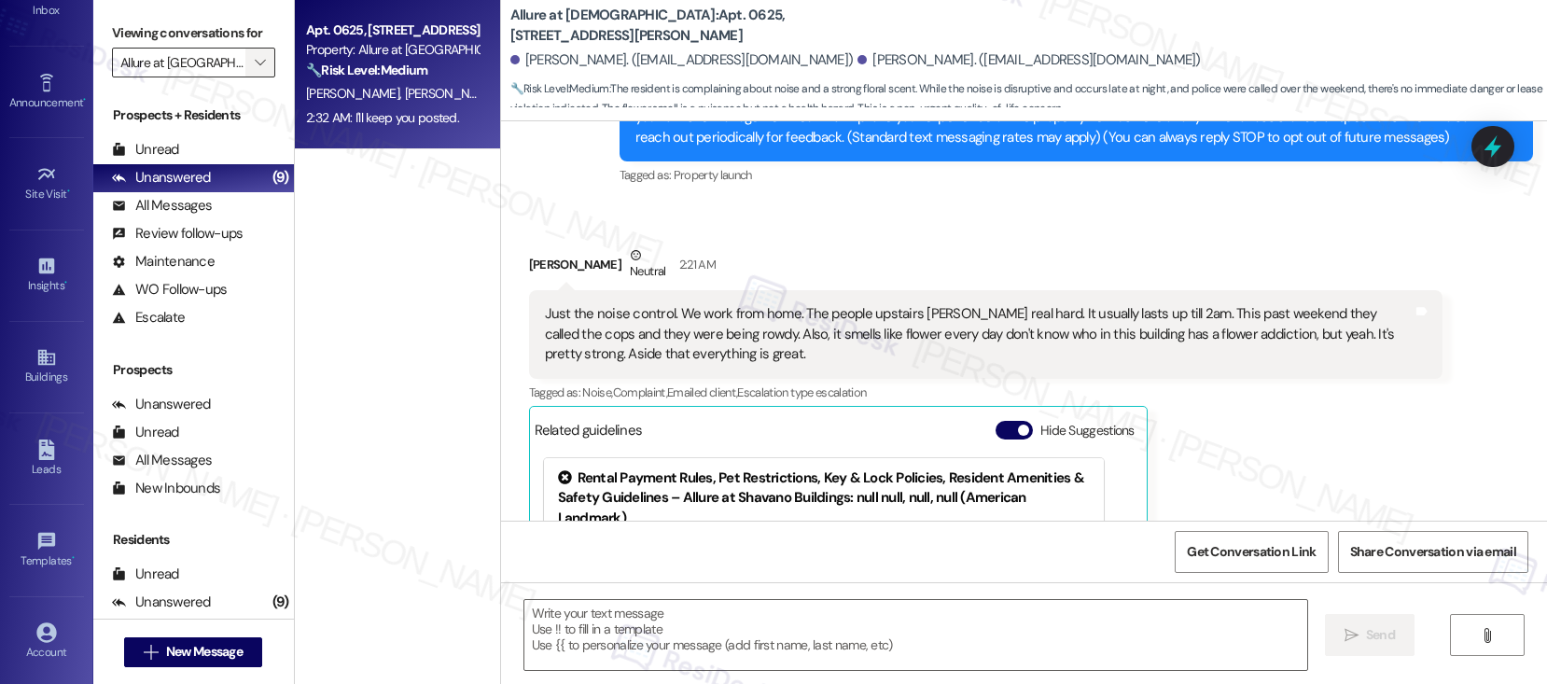
click at [255, 70] on icon "" at bounding box center [260, 62] width 10 height 15
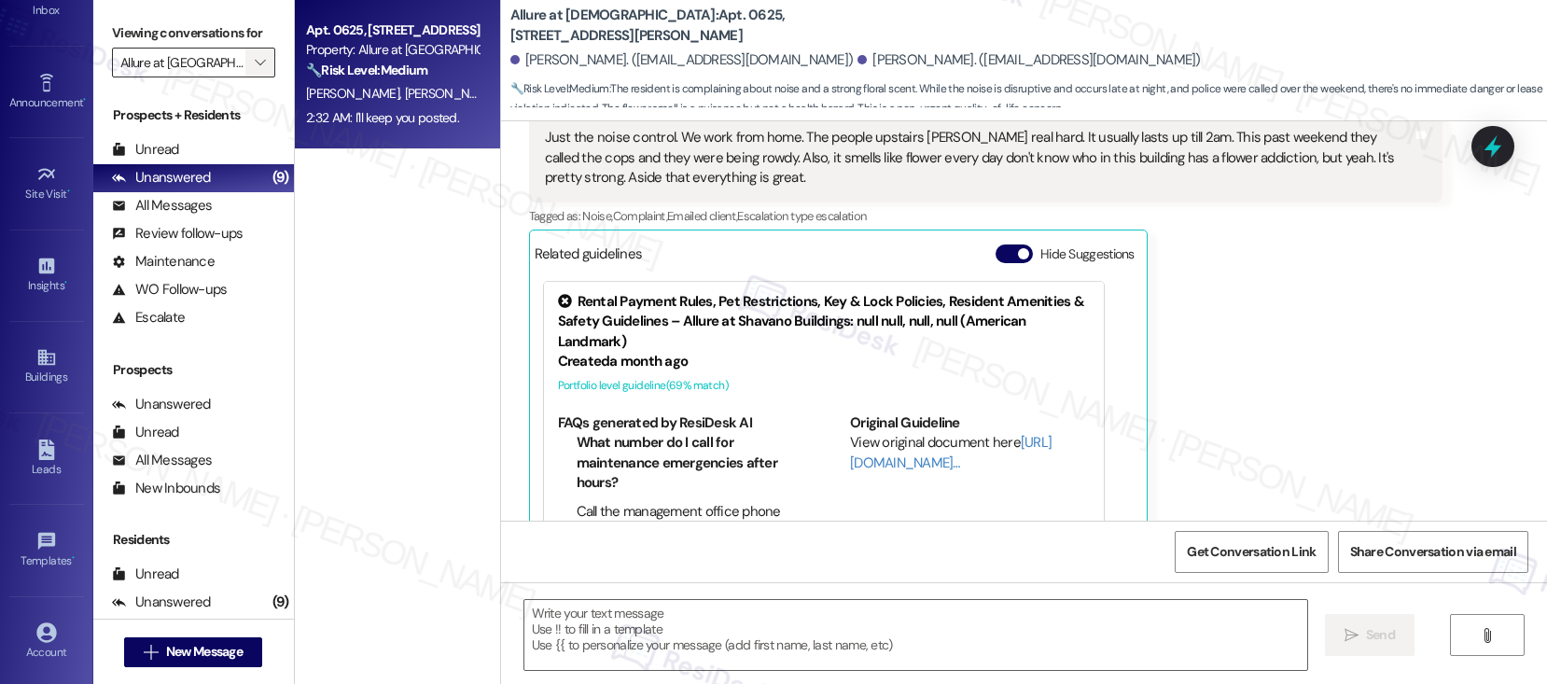
scroll to position [462, 0]
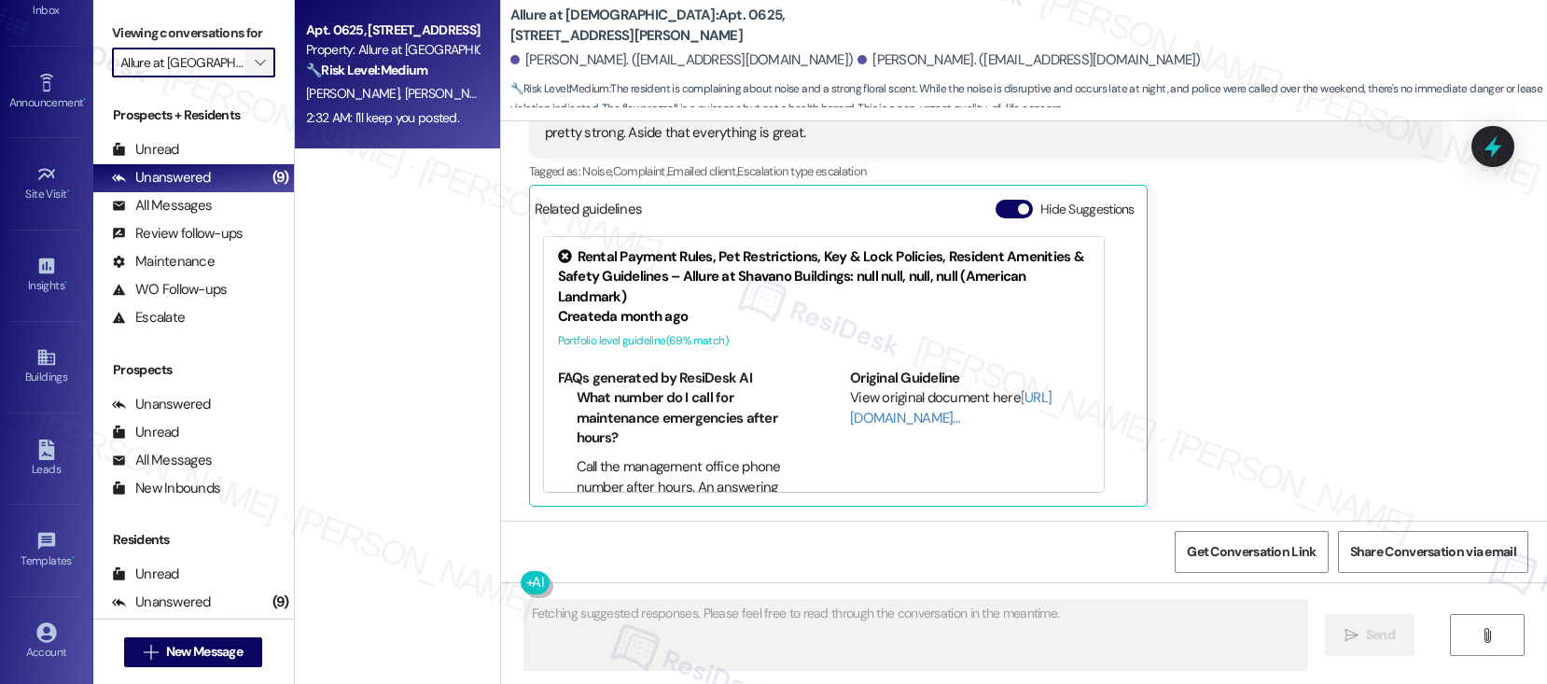
click at [252, 77] on span "" at bounding box center [260, 63] width 18 height 30
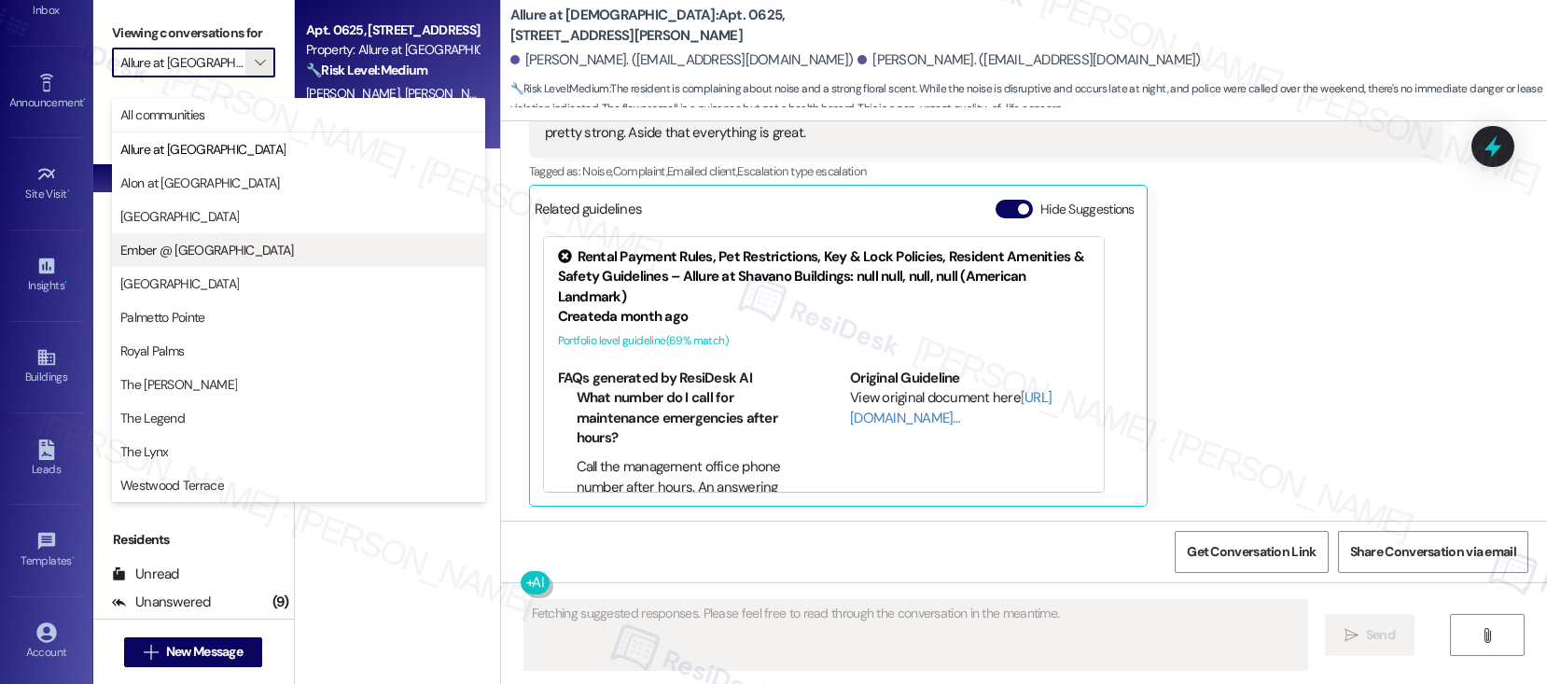
click at [178, 242] on span "Ember @ [GEOGRAPHIC_DATA]" at bounding box center [207, 250] width 174 height 19
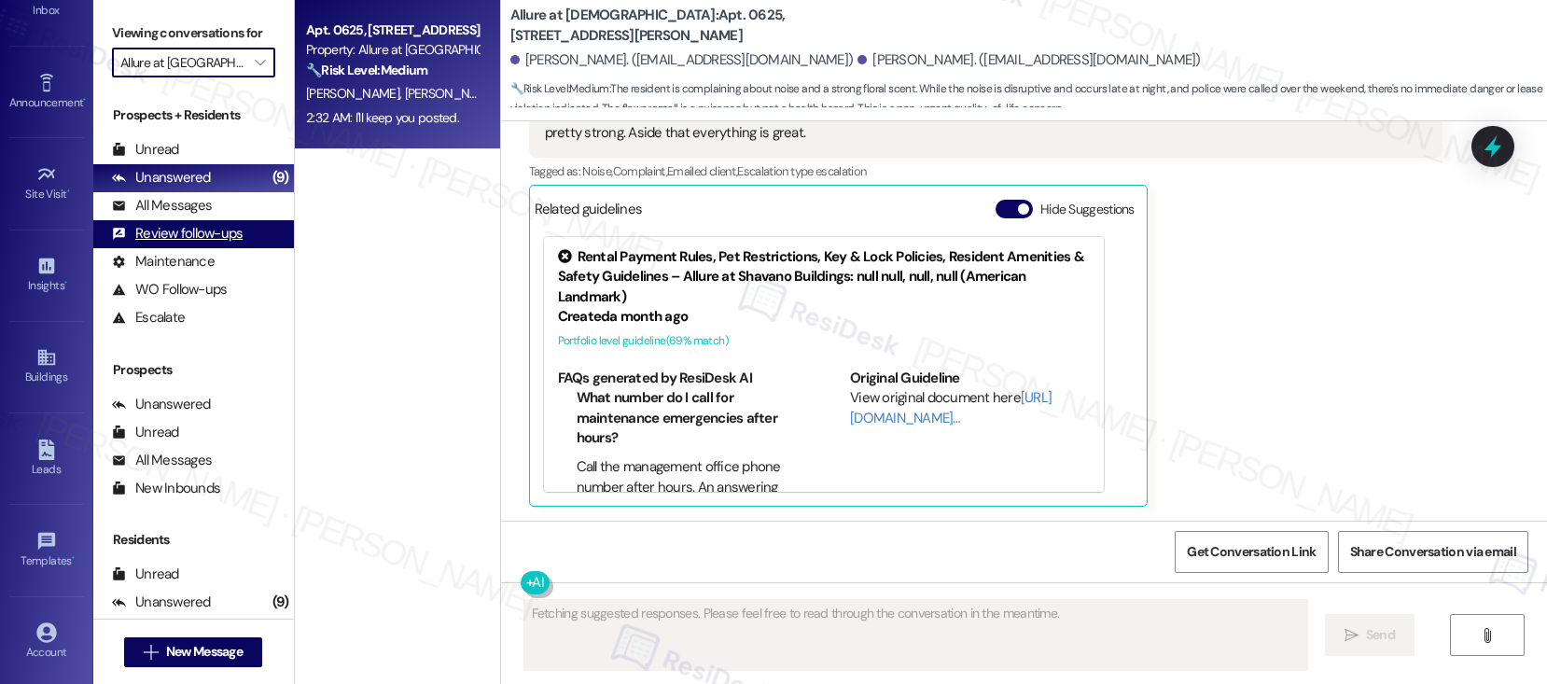
type input "Ember @ [GEOGRAPHIC_DATA]"
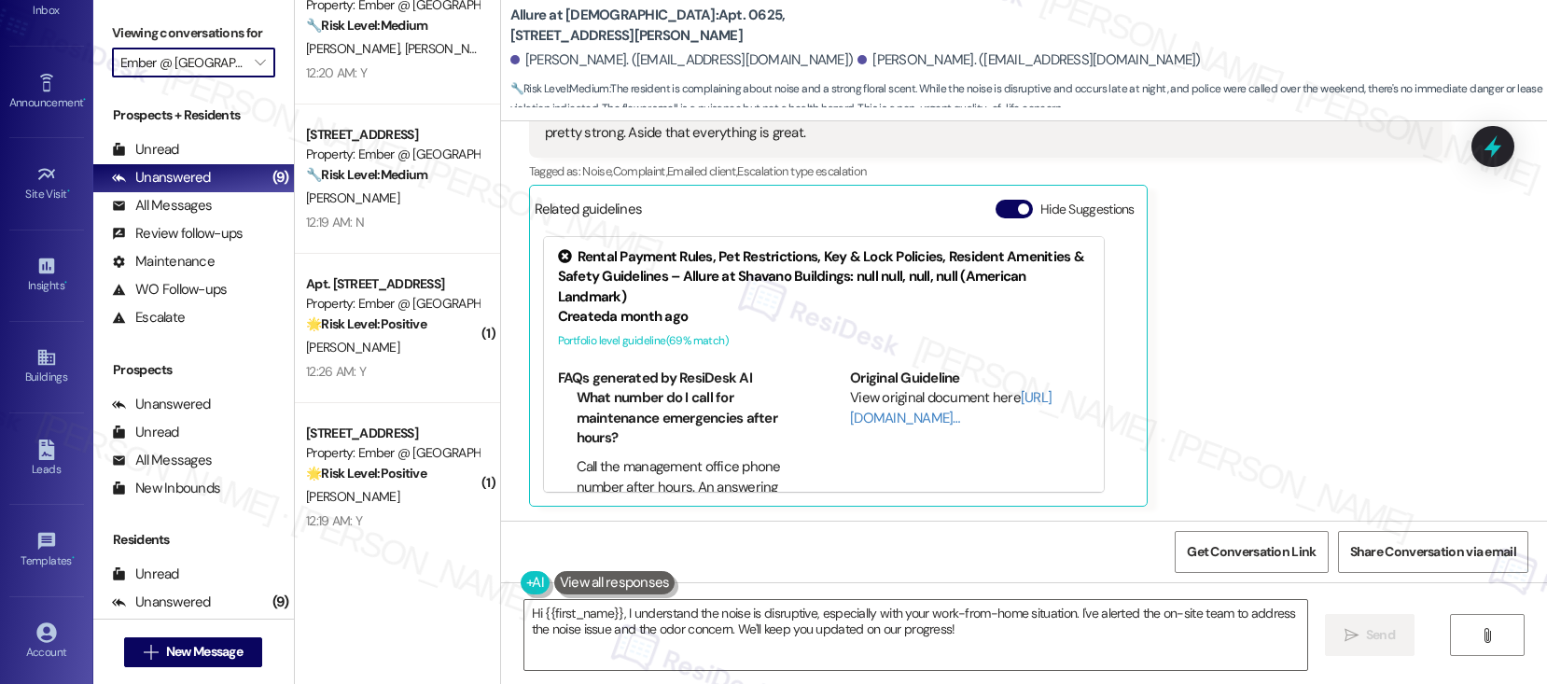
scroll to position [46, 0]
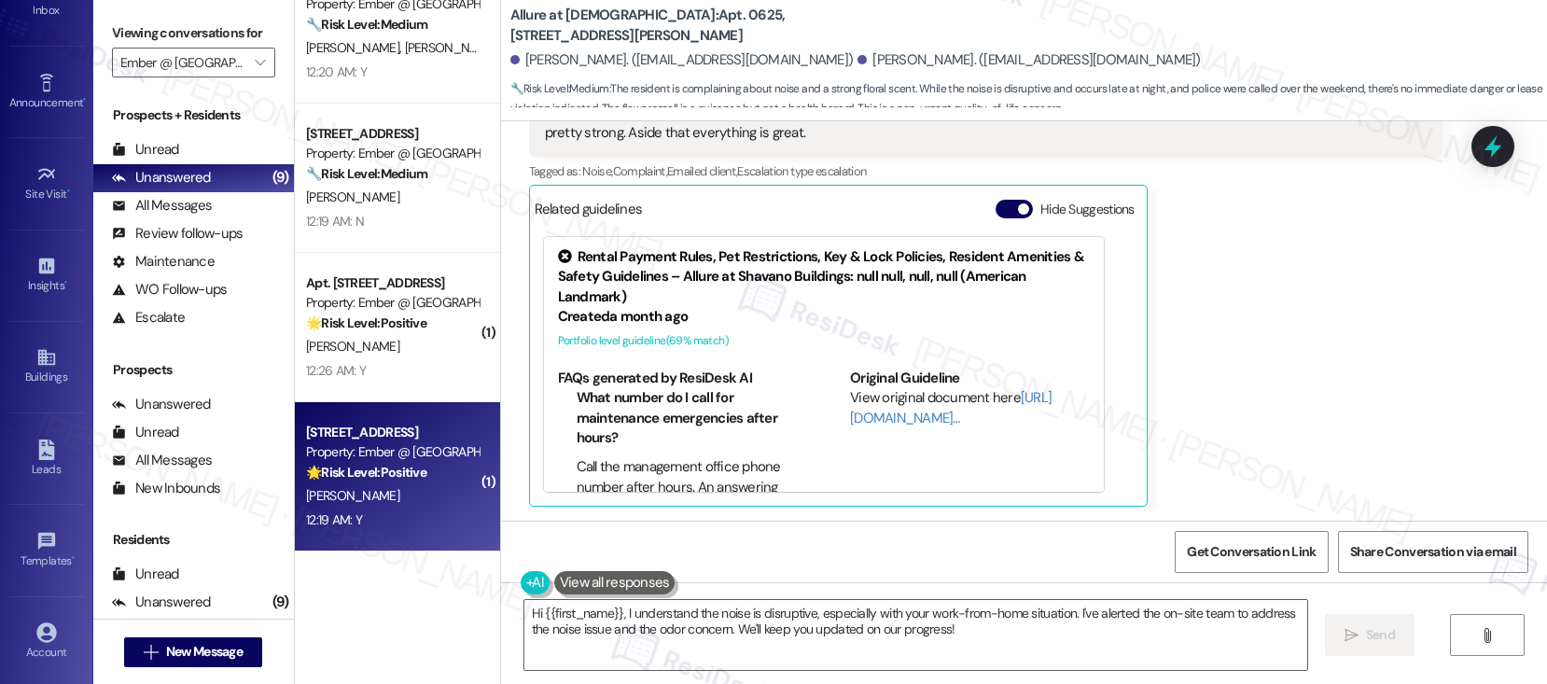
click at [371, 497] on div "[PERSON_NAME]" at bounding box center [392, 495] width 176 height 23
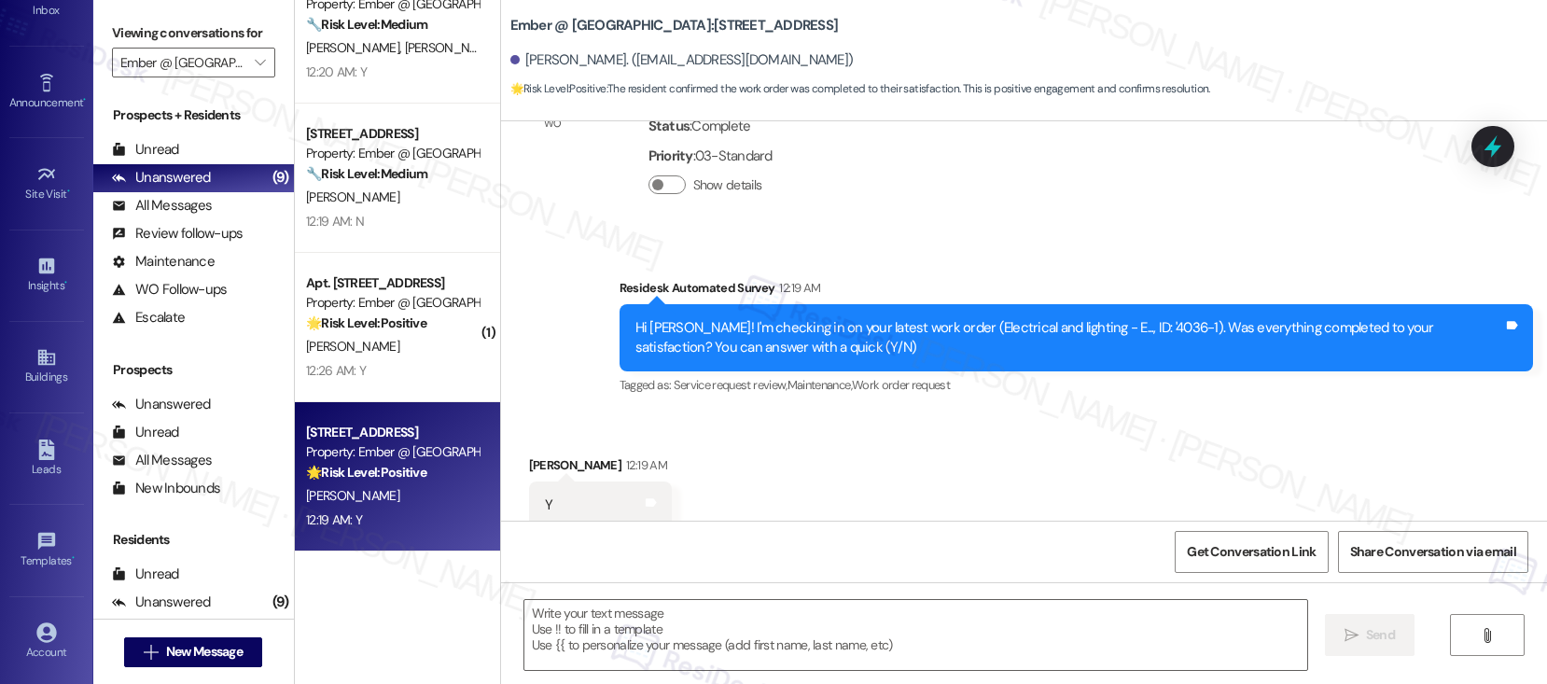
scroll to position [1062, 0]
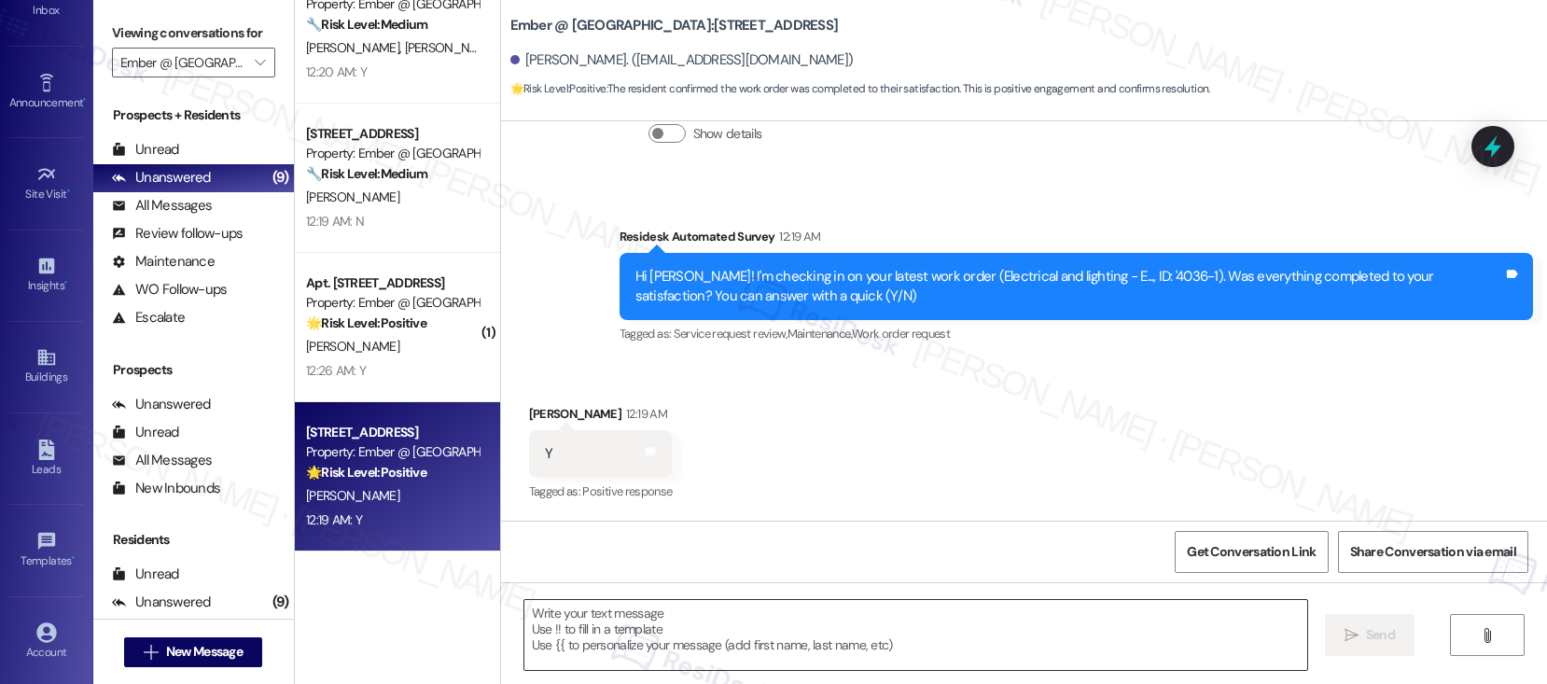
click at [604, 626] on textarea at bounding box center [915, 635] width 783 height 70
click at [604, 625] on textarea at bounding box center [915, 635] width 783 height 70
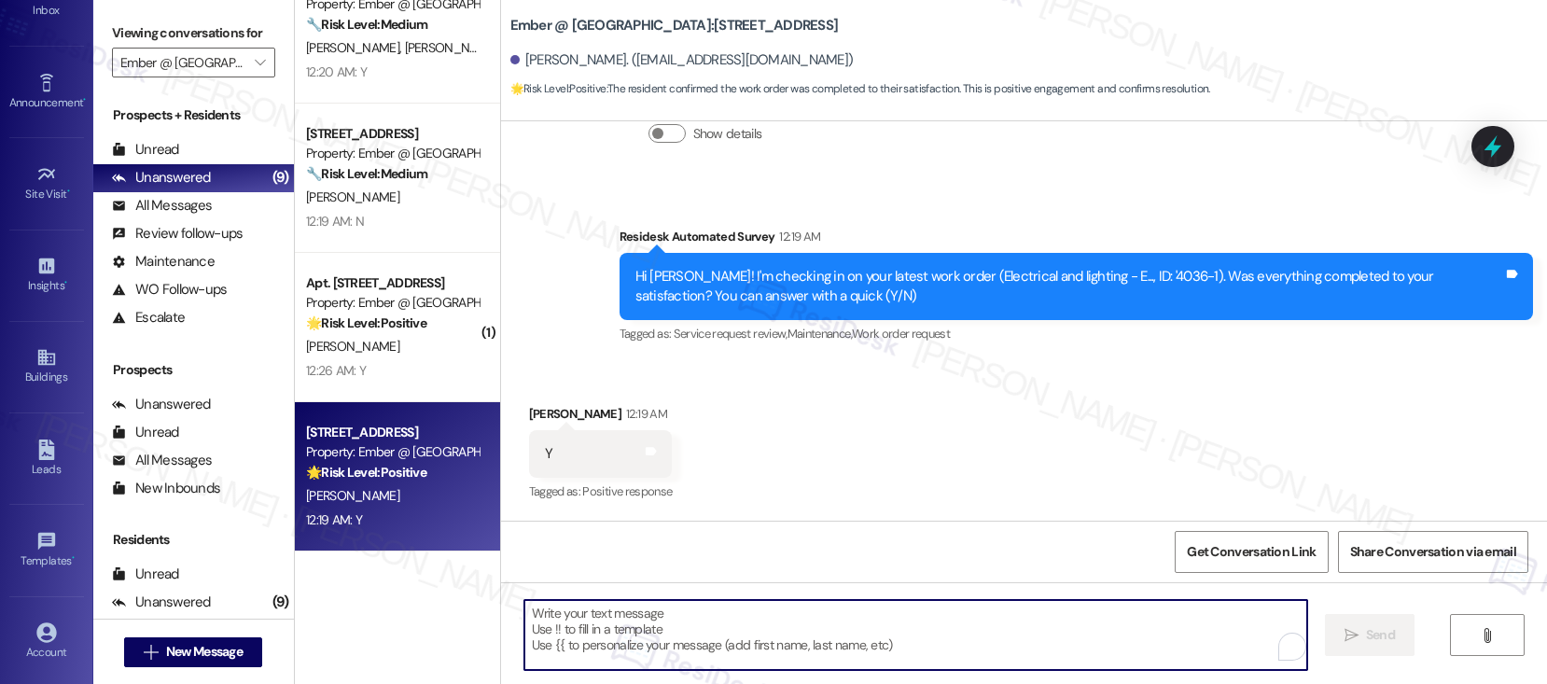
paste textarea "Hi {{first_name}}, I'm so glad to hear the work order was completed to your sat…"
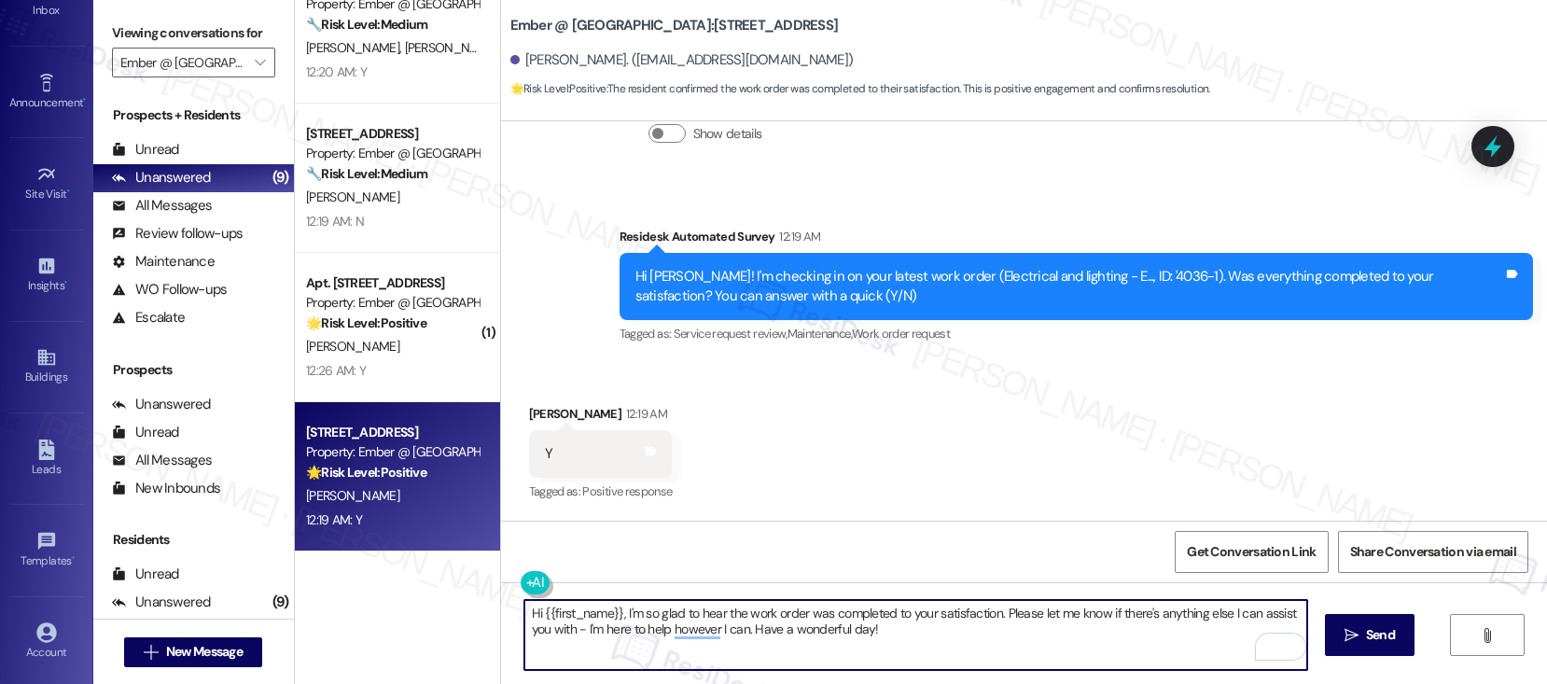
click at [590, 625] on textarea "Hi {{first_name}}, I'm so glad to hear the work order was completed to your sat…" at bounding box center [915, 635] width 783 height 70
click at [873, 638] on textarea "Hi {{first_name}}, I'm so glad to hear the work order was completed to your sat…" at bounding box center [915, 635] width 783 height 70
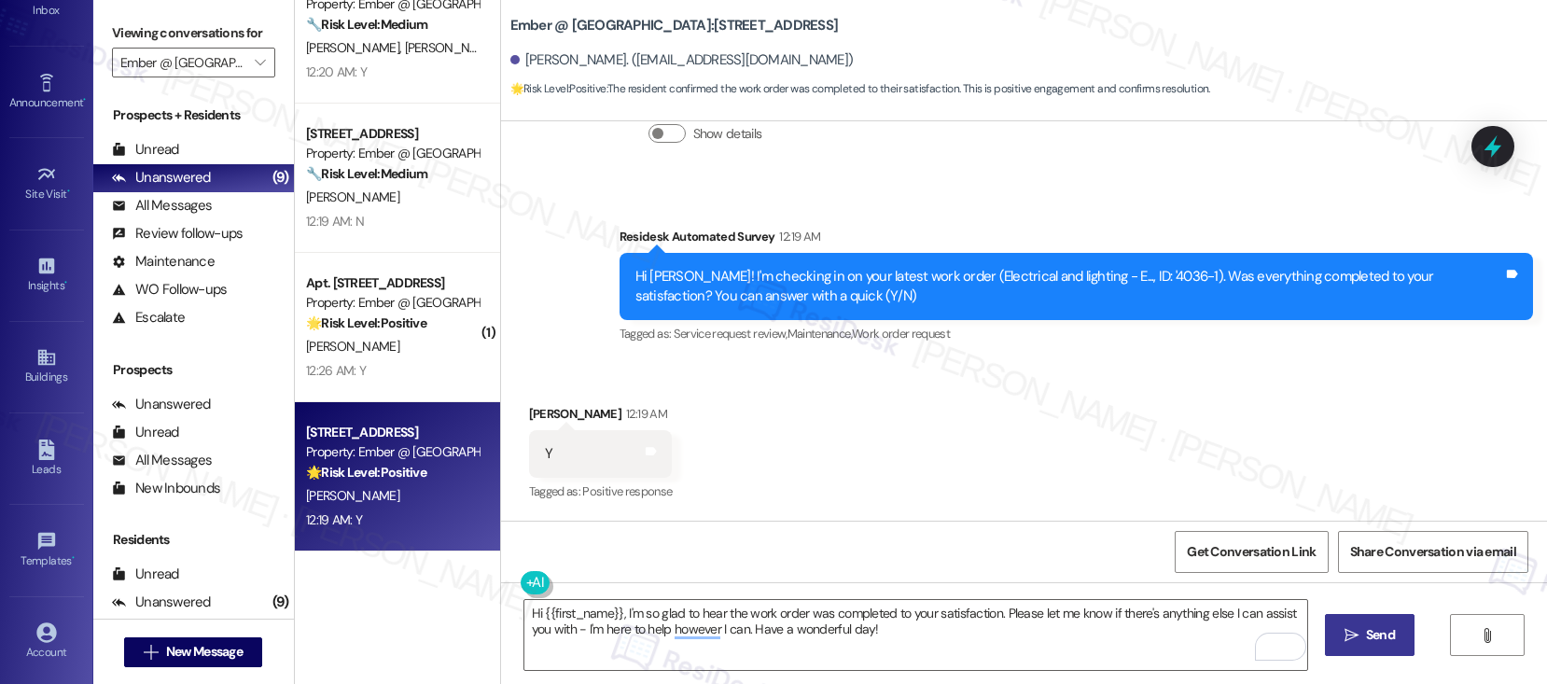
click at [1370, 636] on span "Send" at bounding box center [1380, 635] width 29 height 20
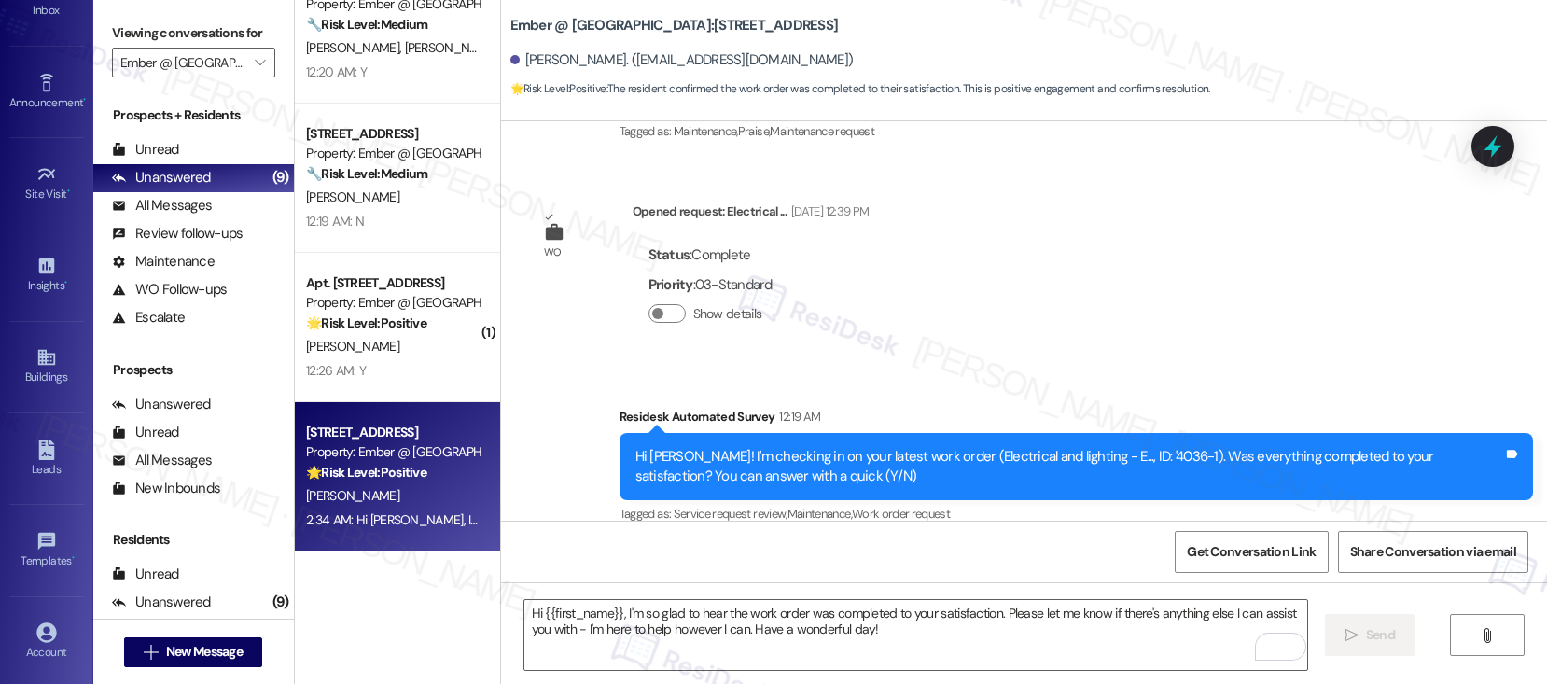
scroll to position [1211, 0]
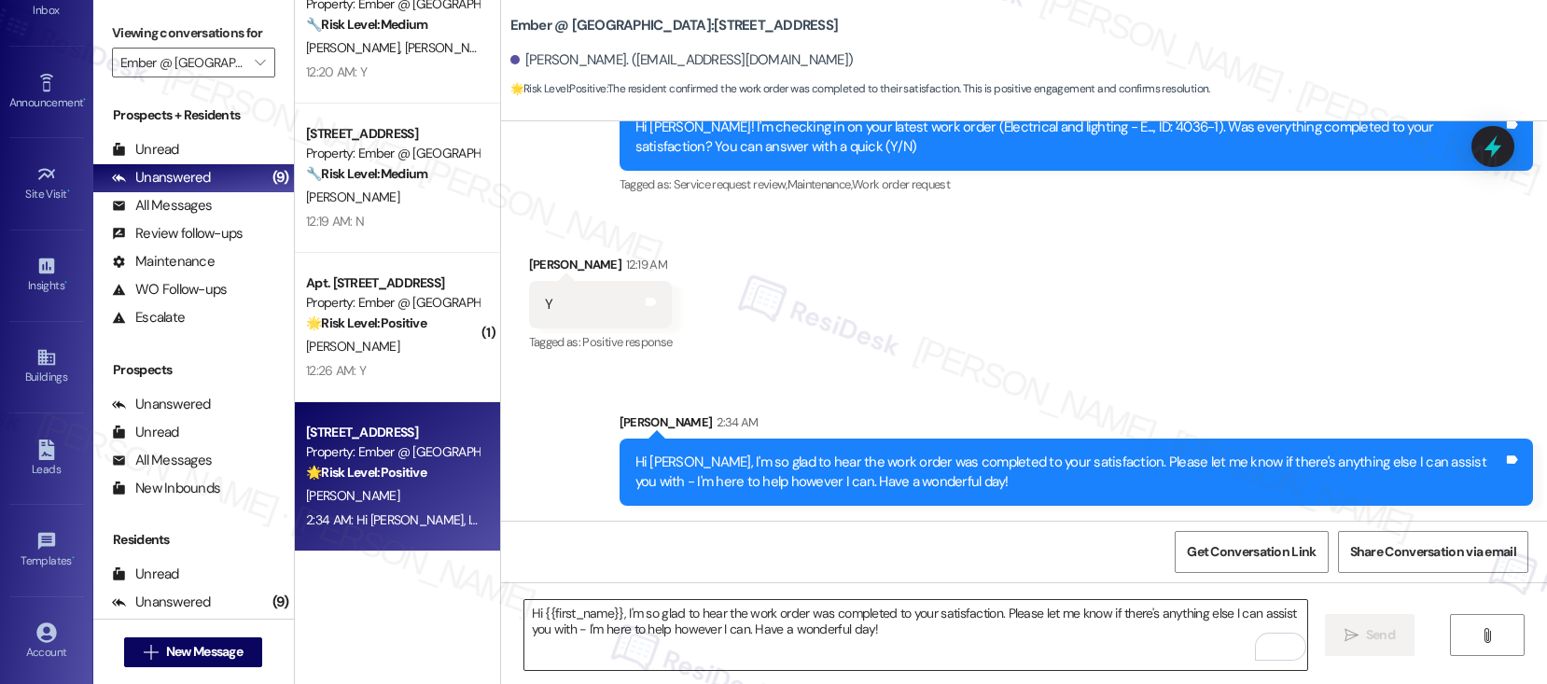
click at [602, 636] on textarea "Hi {{first_name}}, I'm so glad to hear the work order was completed to your sat…" at bounding box center [915, 635] width 783 height 70
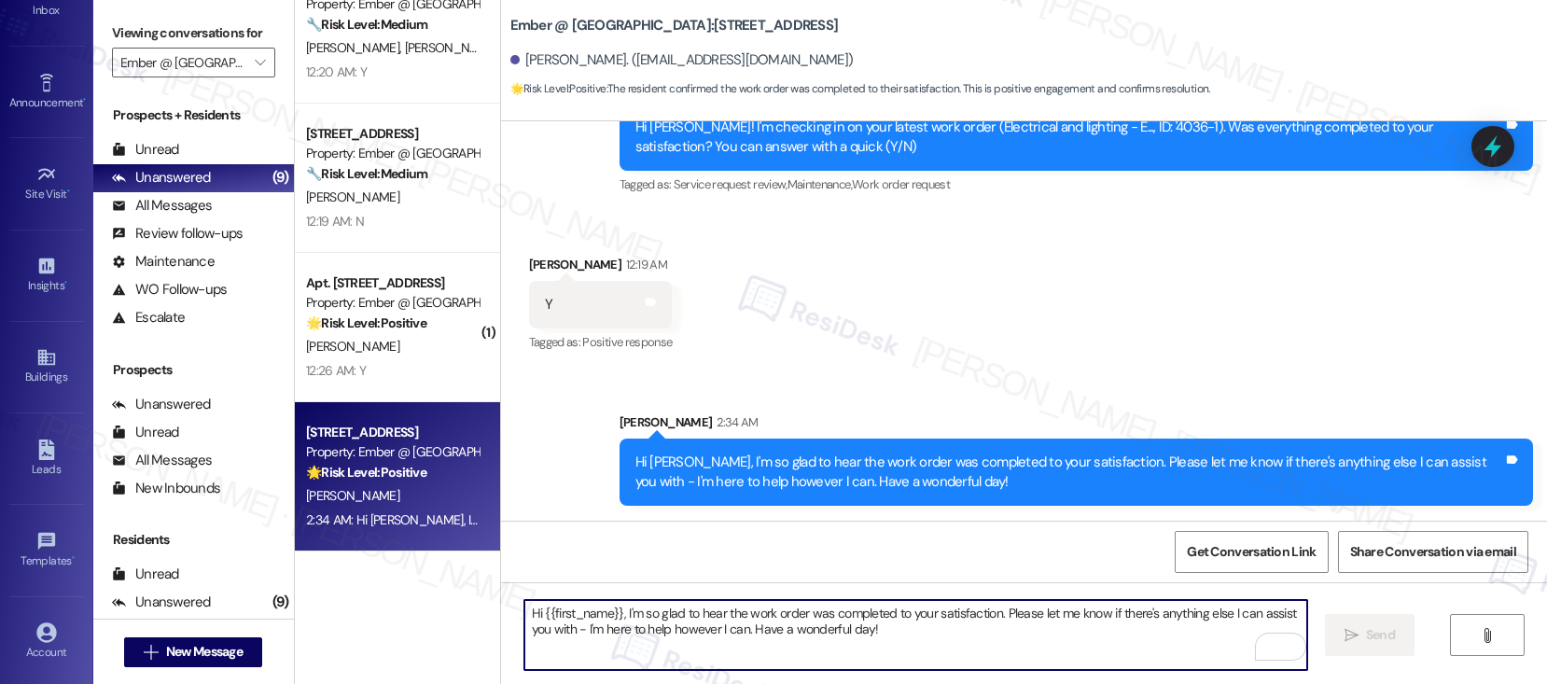
click at [602, 636] on textarea "Hi {{first_name}}, I'm so glad to hear the work order was completed to your sat…" at bounding box center [915, 635] width 783 height 70
paste textarea "If I may ask...has {{property}} lived up to your expectations?"
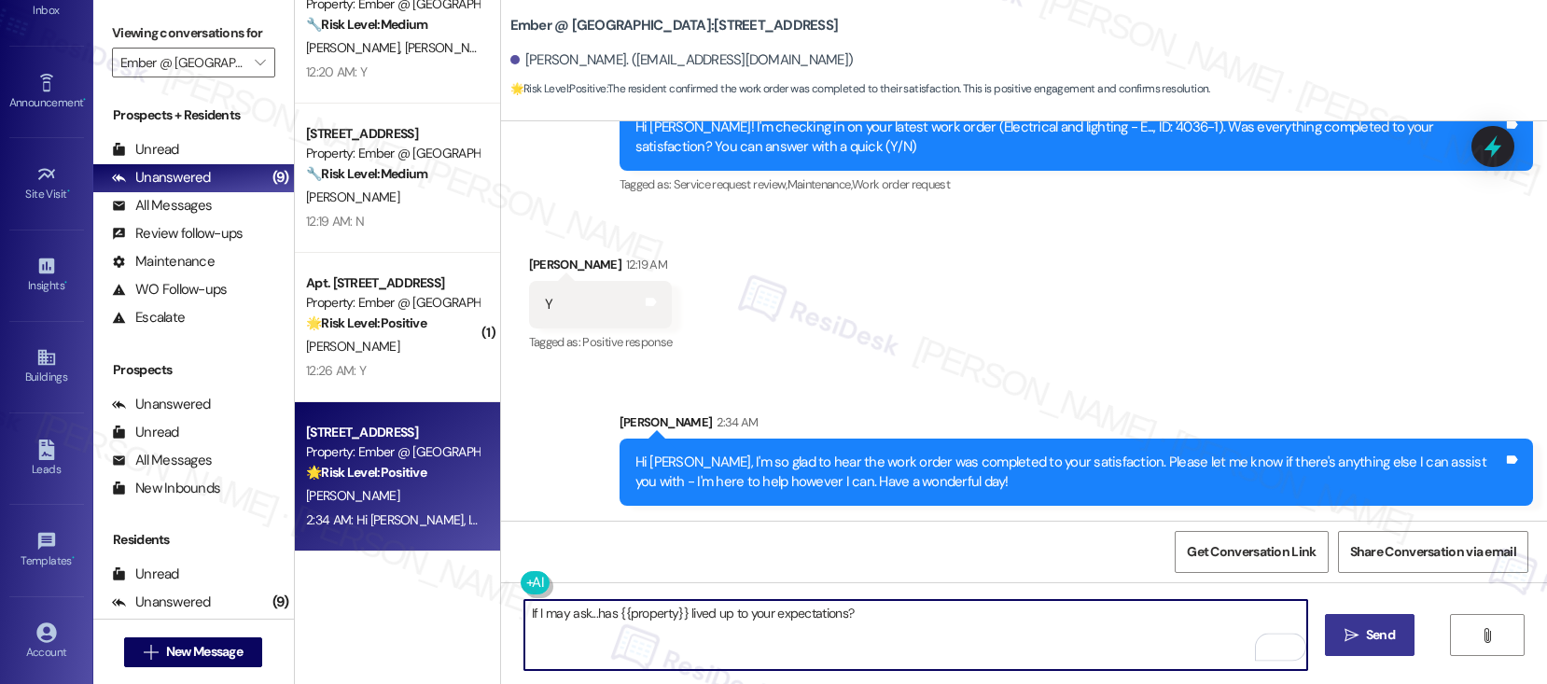
type textarea "If I may ask...has {{property}} lived up to your expectations?"
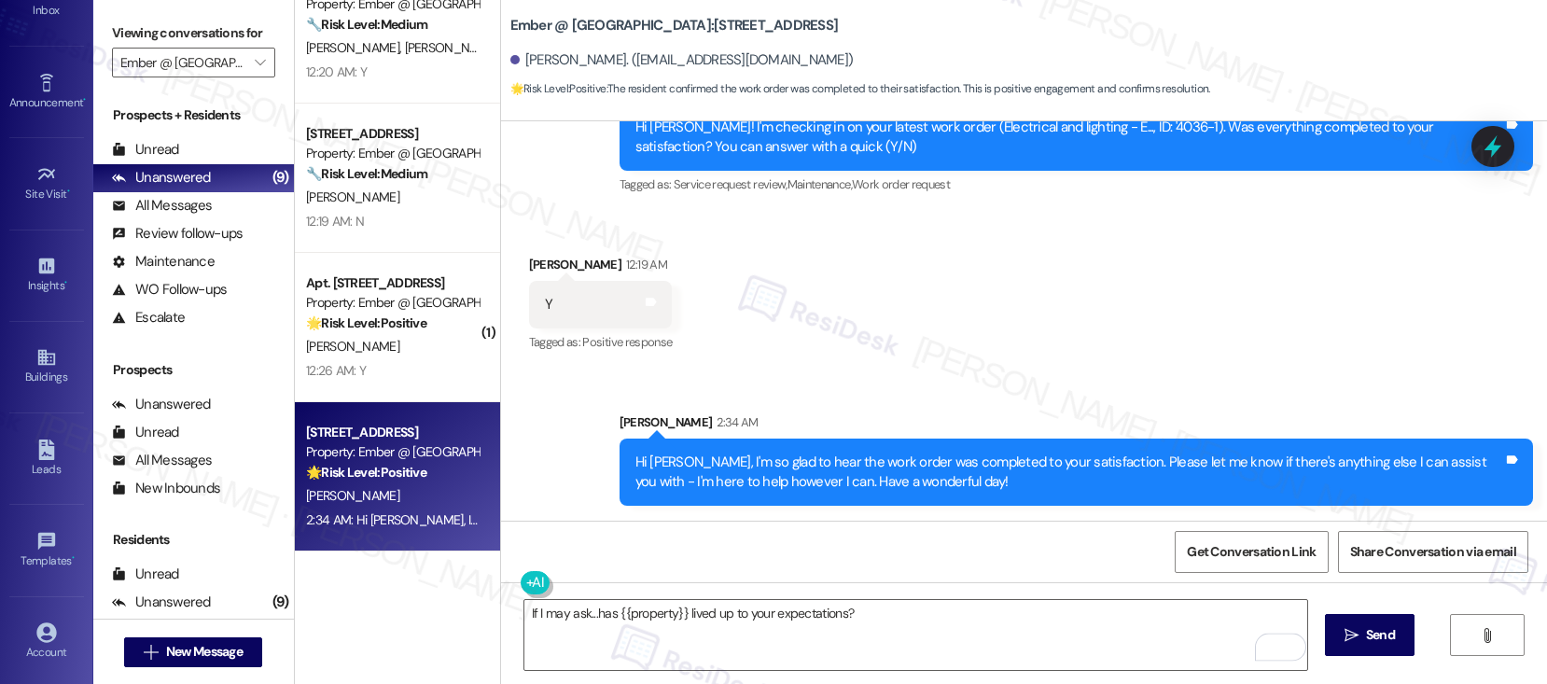
drag, startPoint x: 1363, startPoint y: 637, endPoint x: 952, endPoint y: 580, distance: 414.7
click at [1363, 637] on span "Send" at bounding box center [1381, 635] width 36 height 20
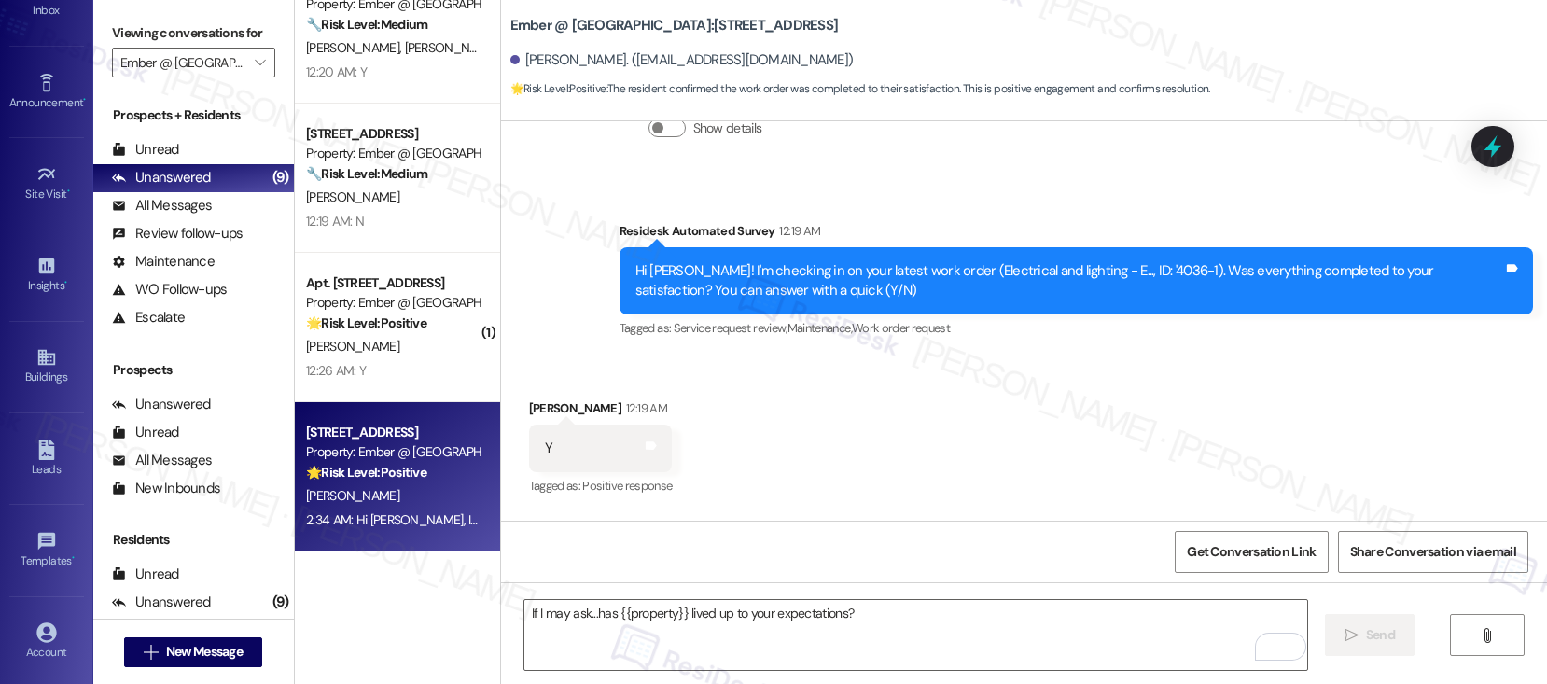
scroll to position [1061, 0]
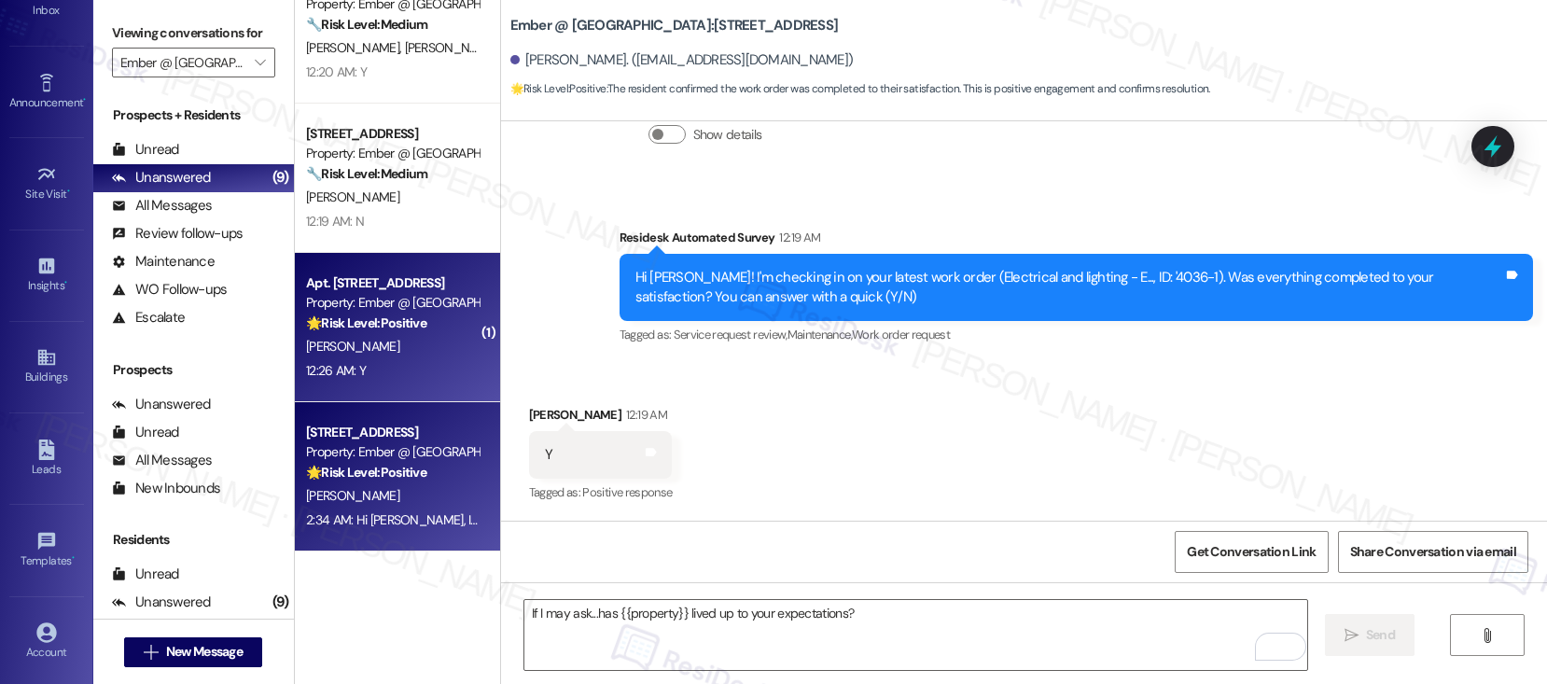
click at [388, 338] on div "[PERSON_NAME]" at bounding box center [392, 346] width 176 height 23
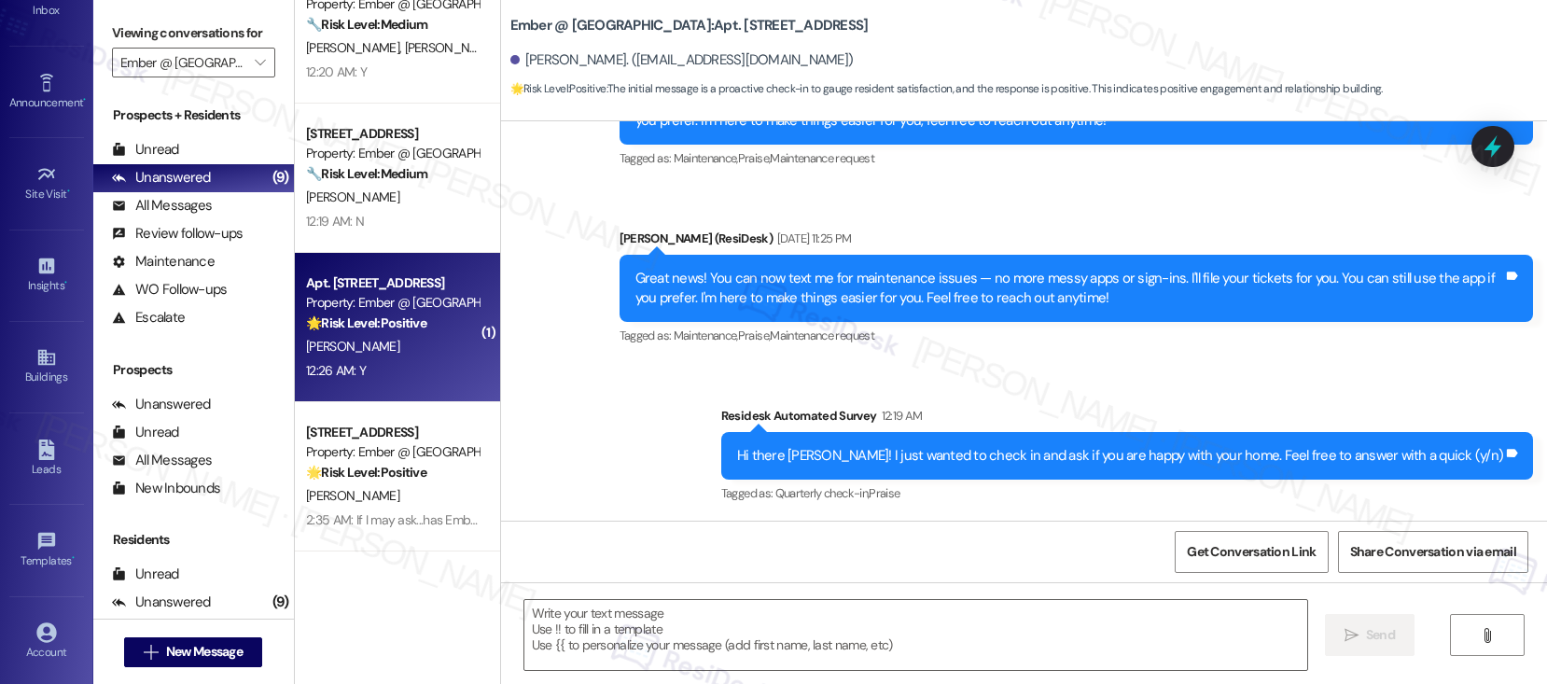
click at [386, 339] on div "[PERSON_NAME]" at bounding box center [392, 346] width 176 height 23
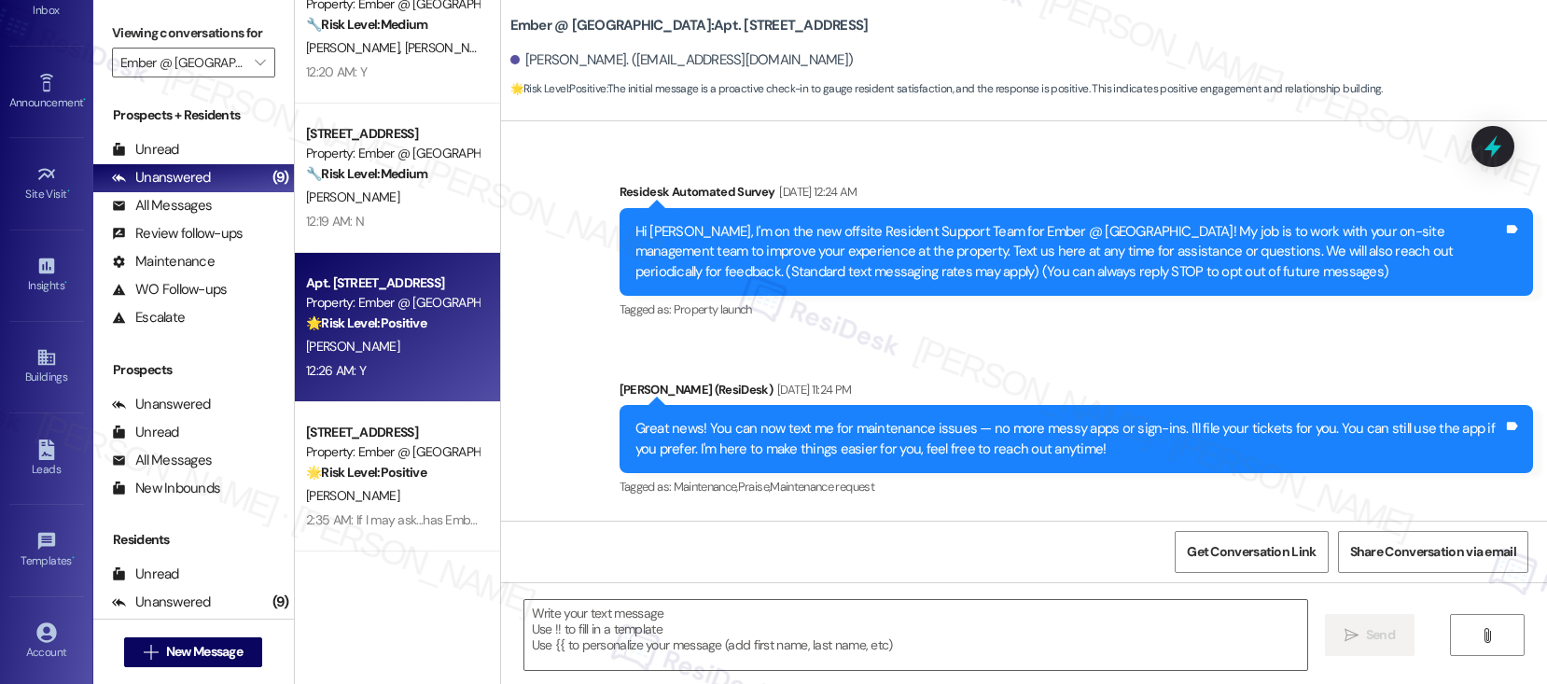
scroll to position [594, 0]
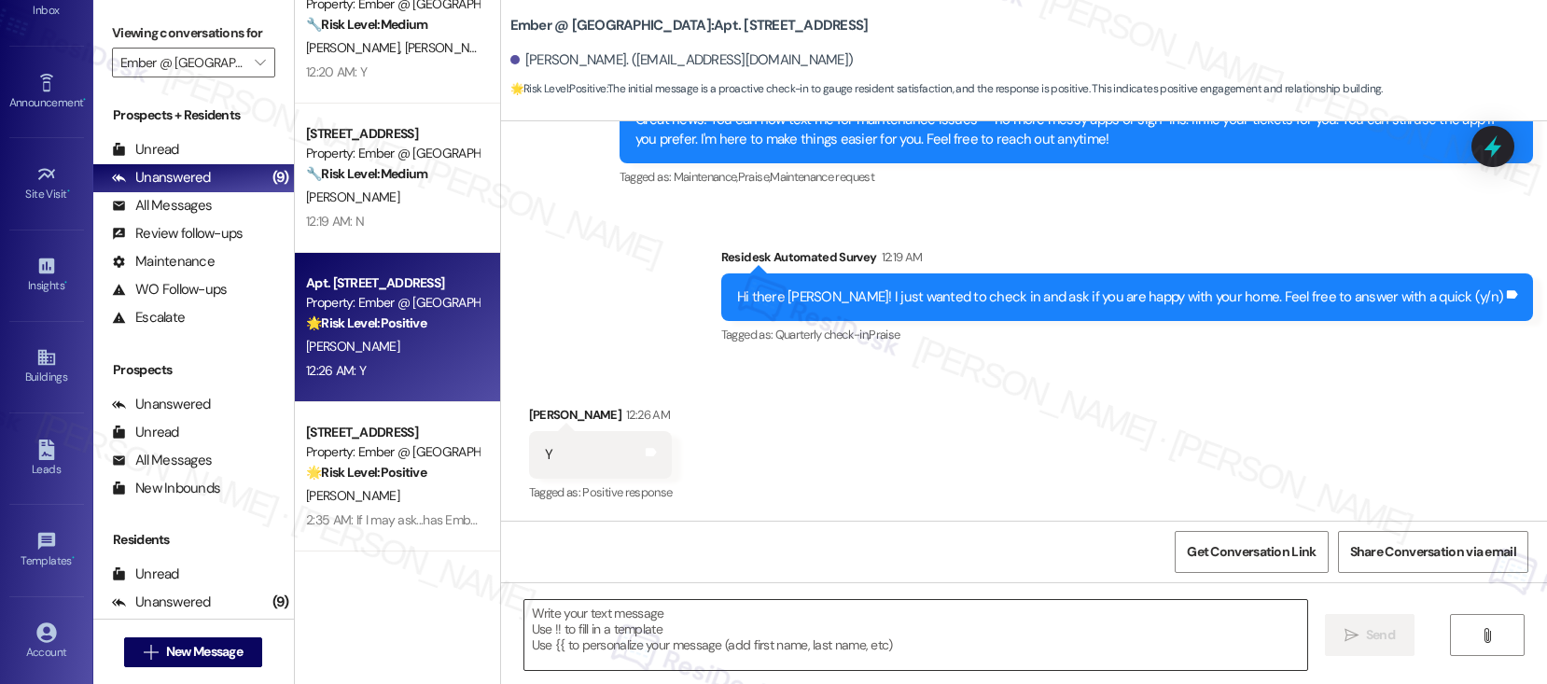
click at [643, 624] on textarea at bounding box center [915, 635] width 783 height 70
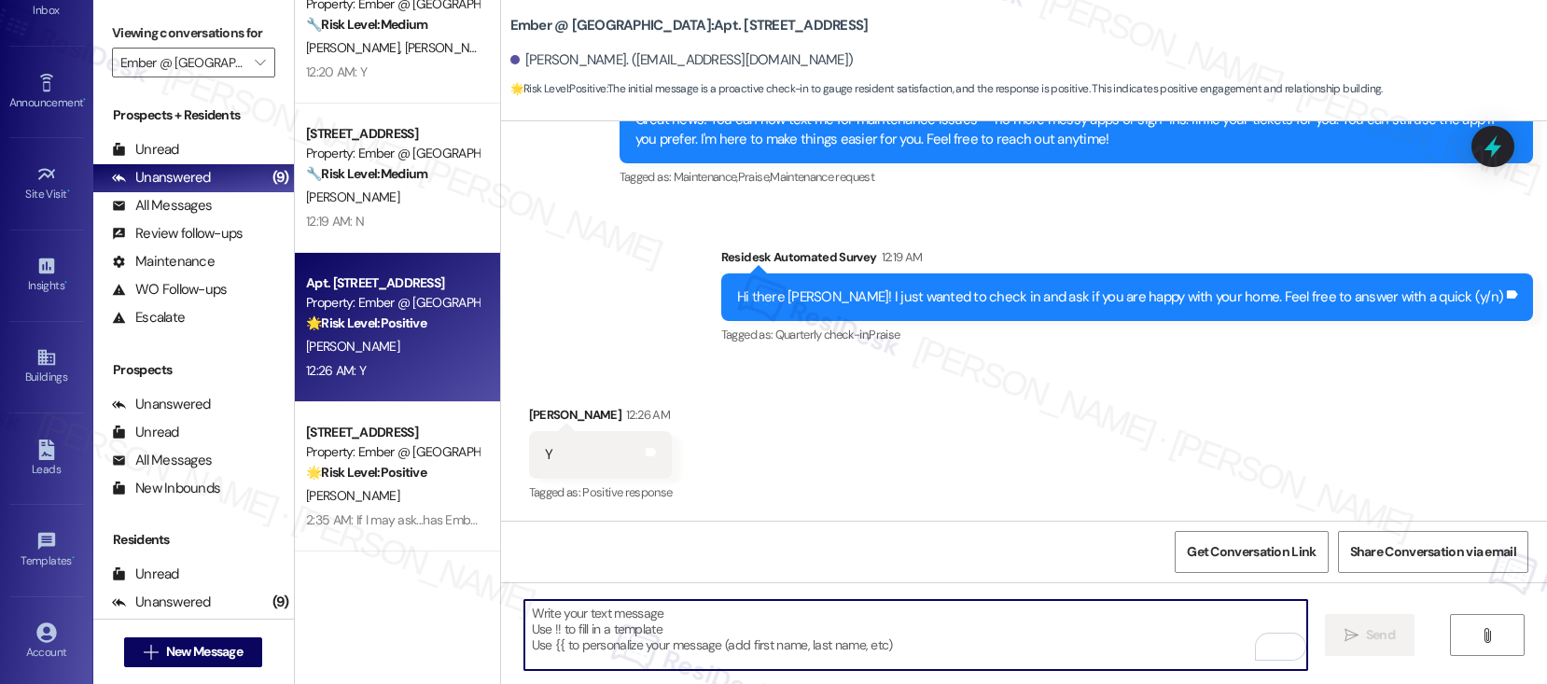
click at [654, 638] on textarea "To enrich screen reader interactions, please activate Accessibility in Grammarl…" at bounding box center [915, 635] width 783 height 70
drag, startPoint x: 654, startPoint y: 638, endPoint x: 611, endPoint y: 643, distance: 43.2
click at [654, 638] on textarea "To enrich screen reader interactions, please activate Accessibility in Grammarl…" at bounding box center [915, 635] width 783 height 70
paste textarea "Hi {{first_name}}! Thank you for letting us know! We’re so glad to hear that yo…"
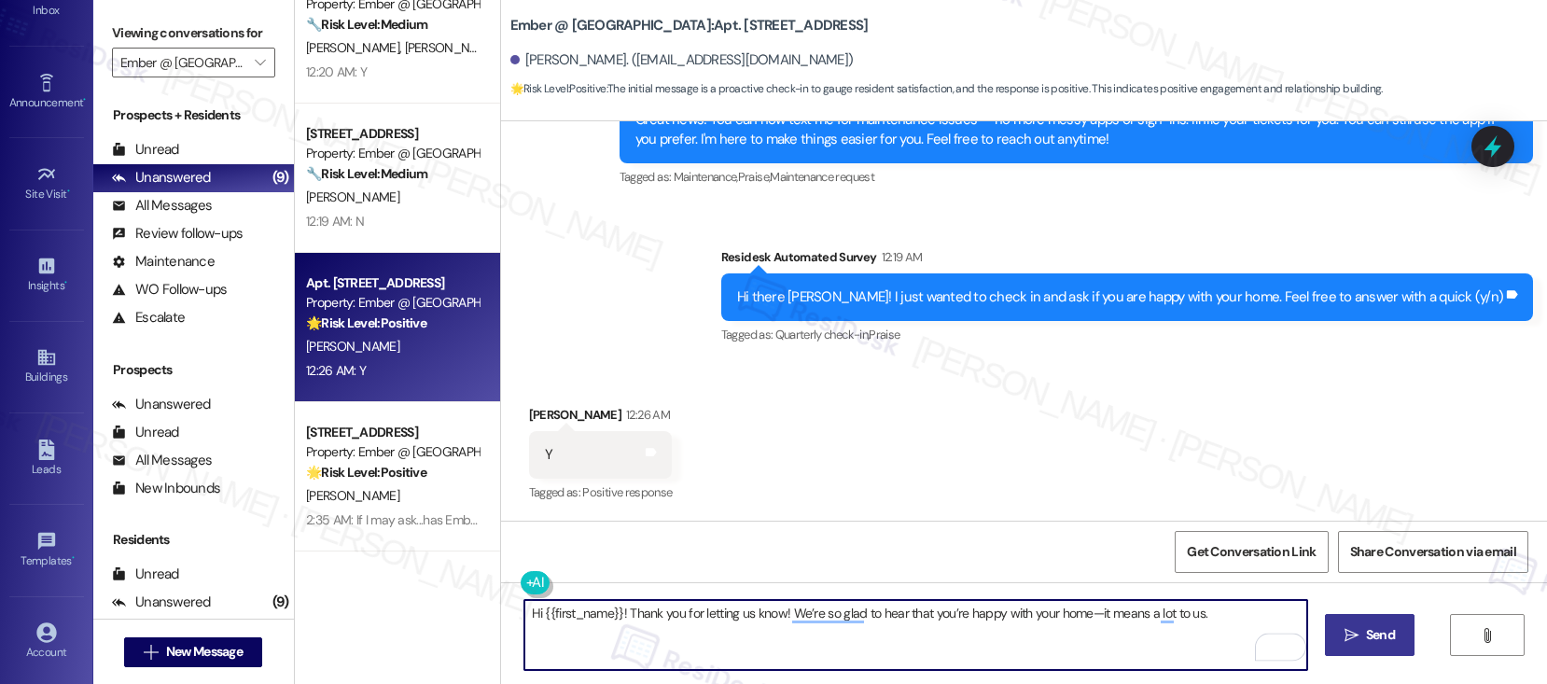
type textarea "Hi {{first_name}}! Thank you for letting us know! We’re so glad to hear that yo…"
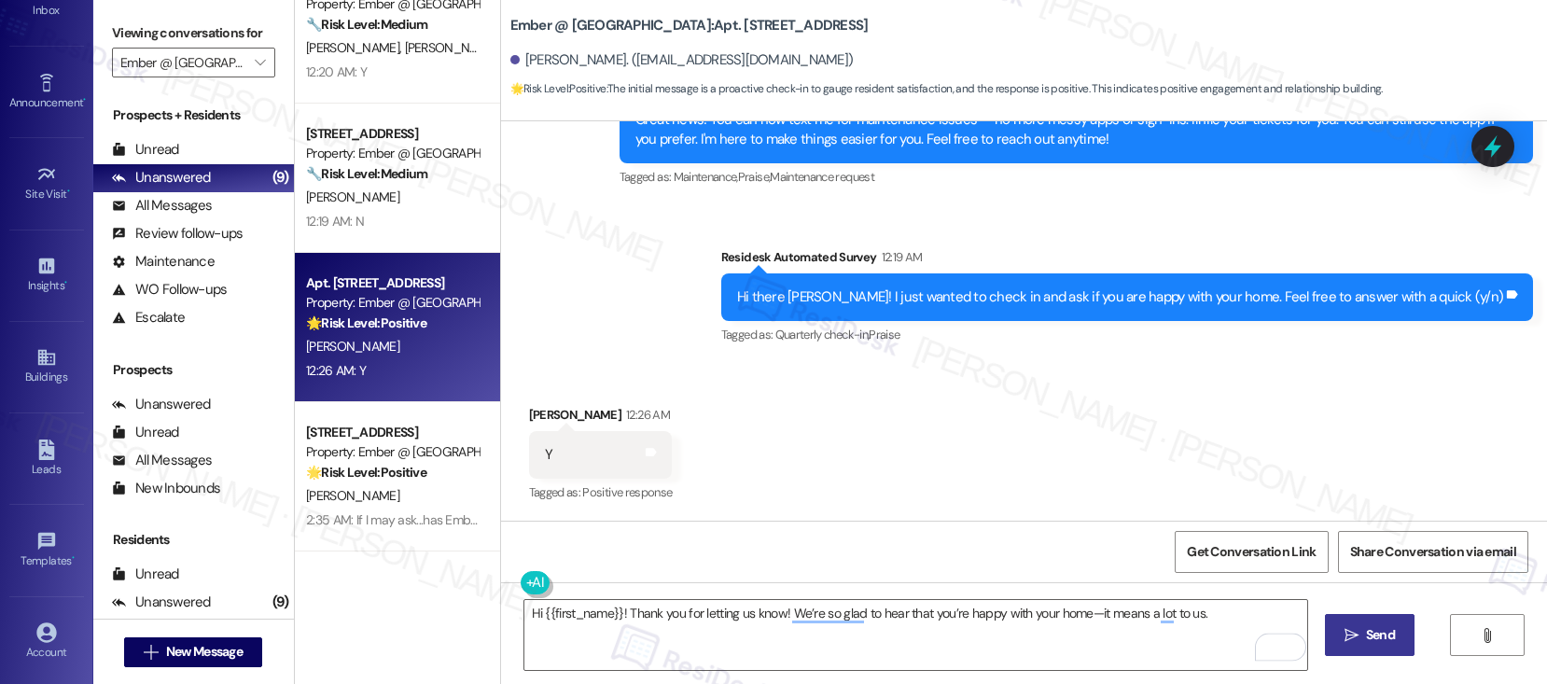
click at [1389, 642] on span "Send" at bounding box center [1380, 635] width 29 height 20
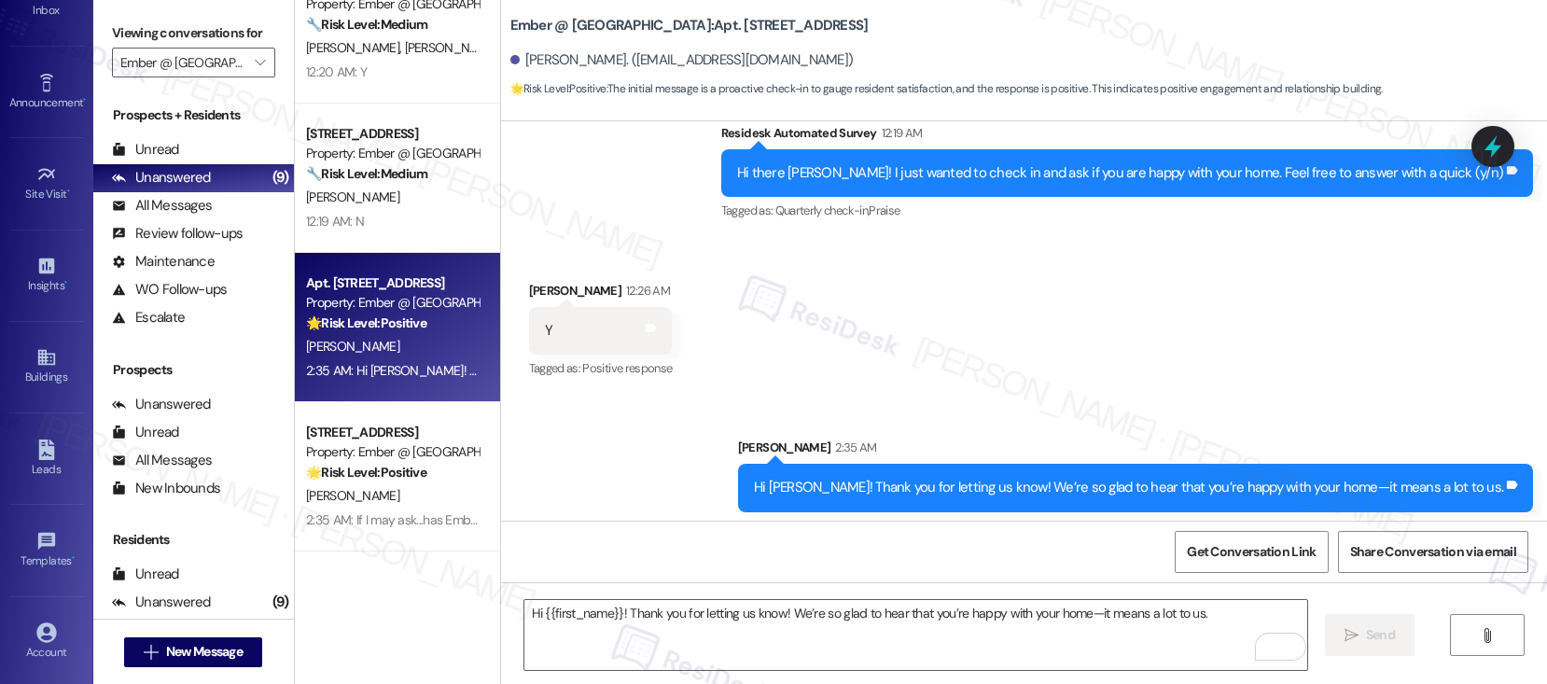
scroll to position [724, 0]
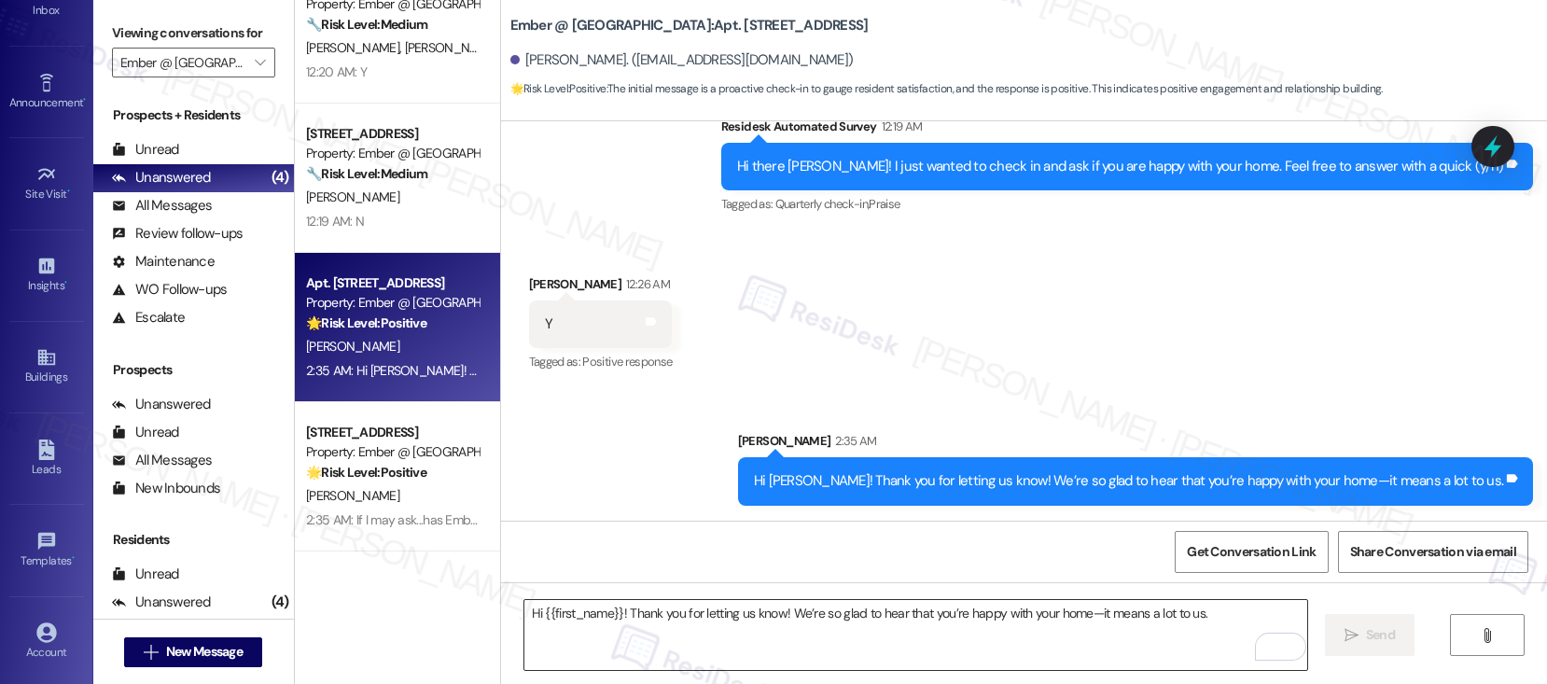
click at [622, 630] on textarea "Hi {{first_name}}! Thank you for letting us know! We’re so glad to hear that yo…" at bounding box center [915, 635] width 783 height 70
click at [623, 630] on textarea "Hi {{first_name}}! Thank you for letting us know! We’re so glad to hear that yo…" at bounding box center [915, 635] width 783 height 70
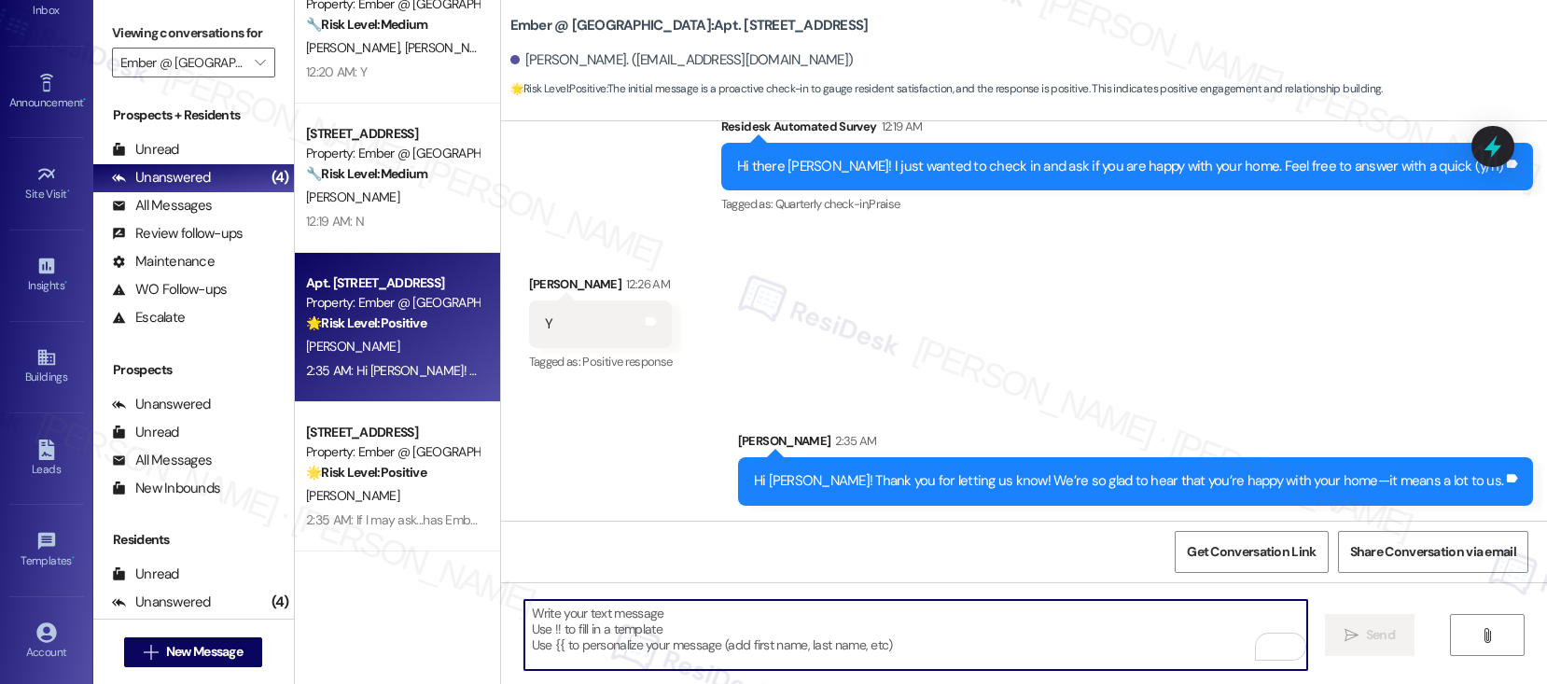
paste textarea "Can I ask a quick favor? If you have a moment, would you mind leaving us a Goog…"
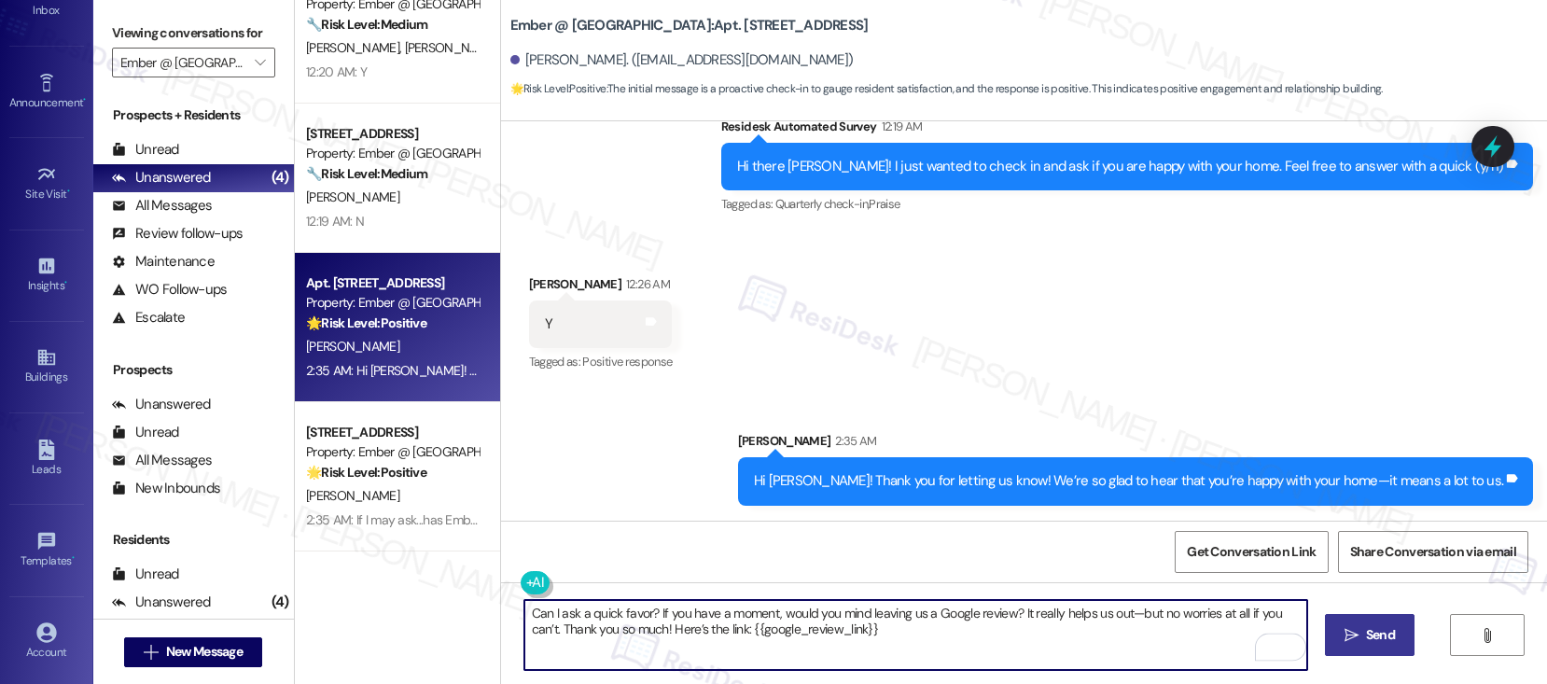
type textarea "Can I ask a quick favor? If you have a moment, would you mind leaving us a Goog…"
click at [1357, 638] on span " Send" at bounding box center [1370, 635] width 59 height 20
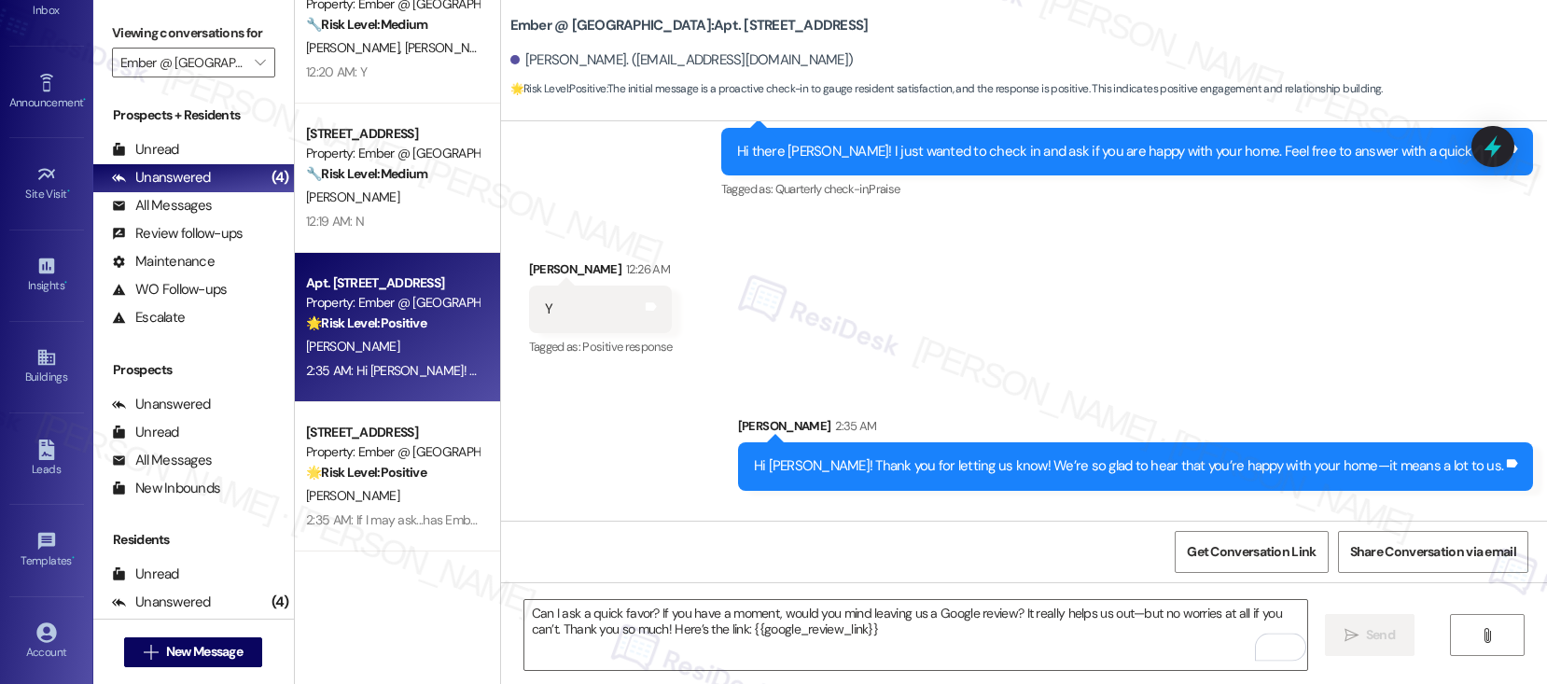
scroll to position [874, 0]
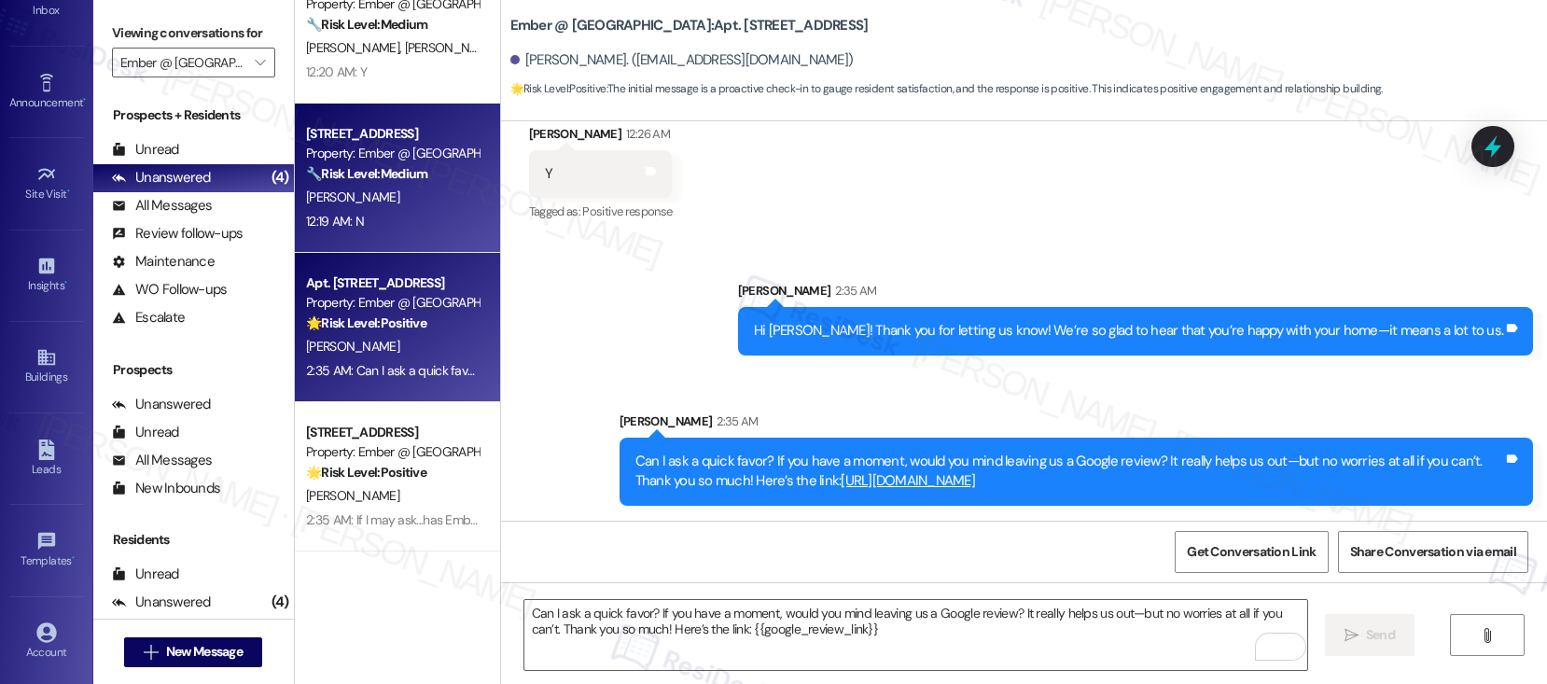
click at [398, 207] on div "[PERSON_NAME]" at bounding box center [392, 197] width 176 height 23
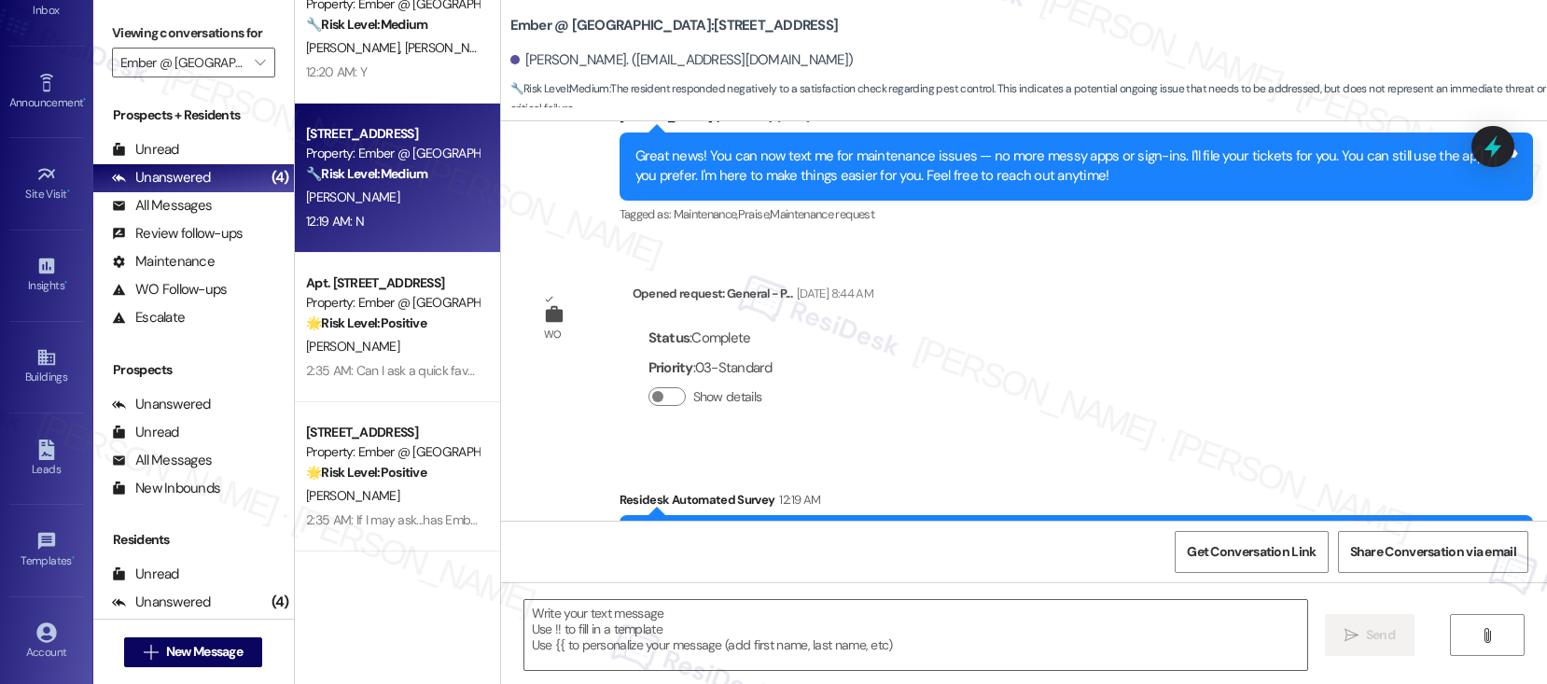
scroll to position [855, 0]
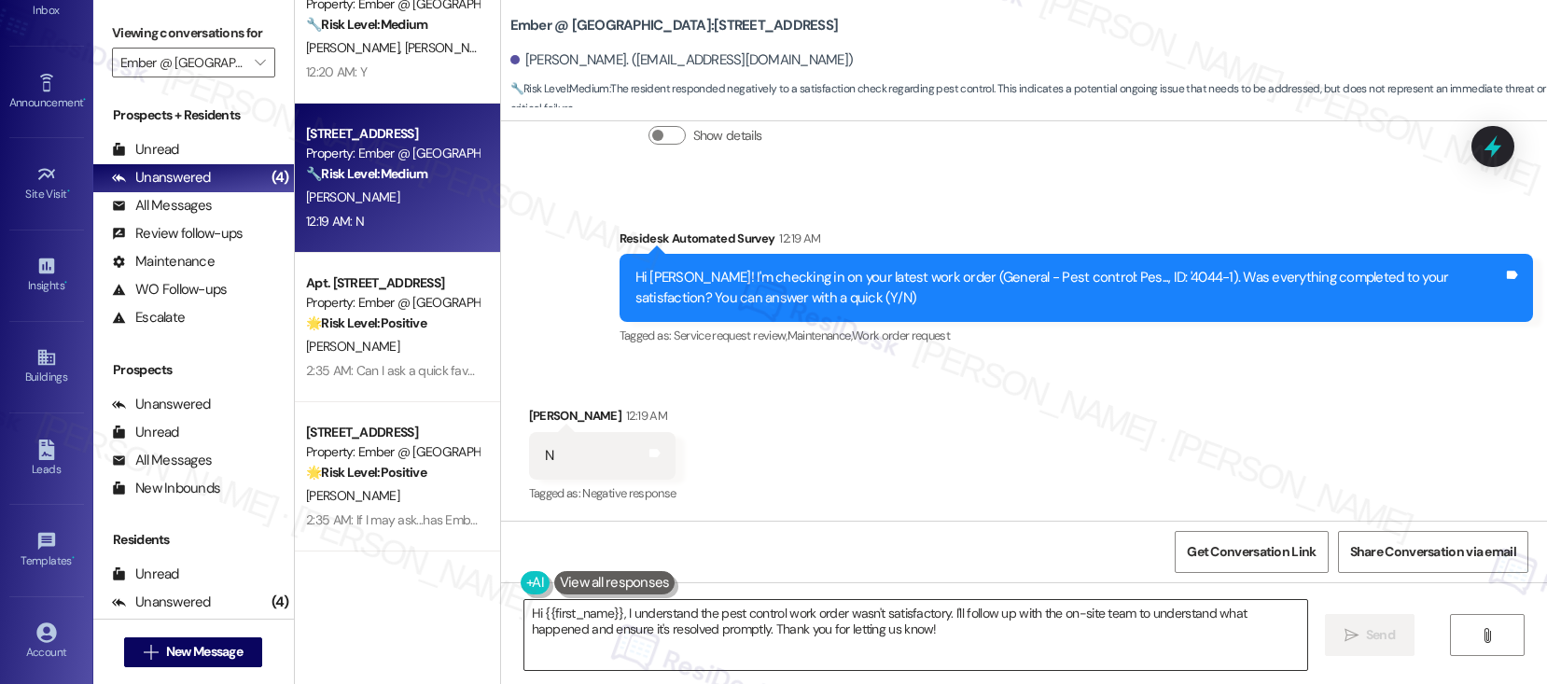
click at [895, 624] on textarea "Hi {{first_name}}, I understand the pest control work order wasn't satisfactory…" at bounding box center [915, 635] width 783 height 70
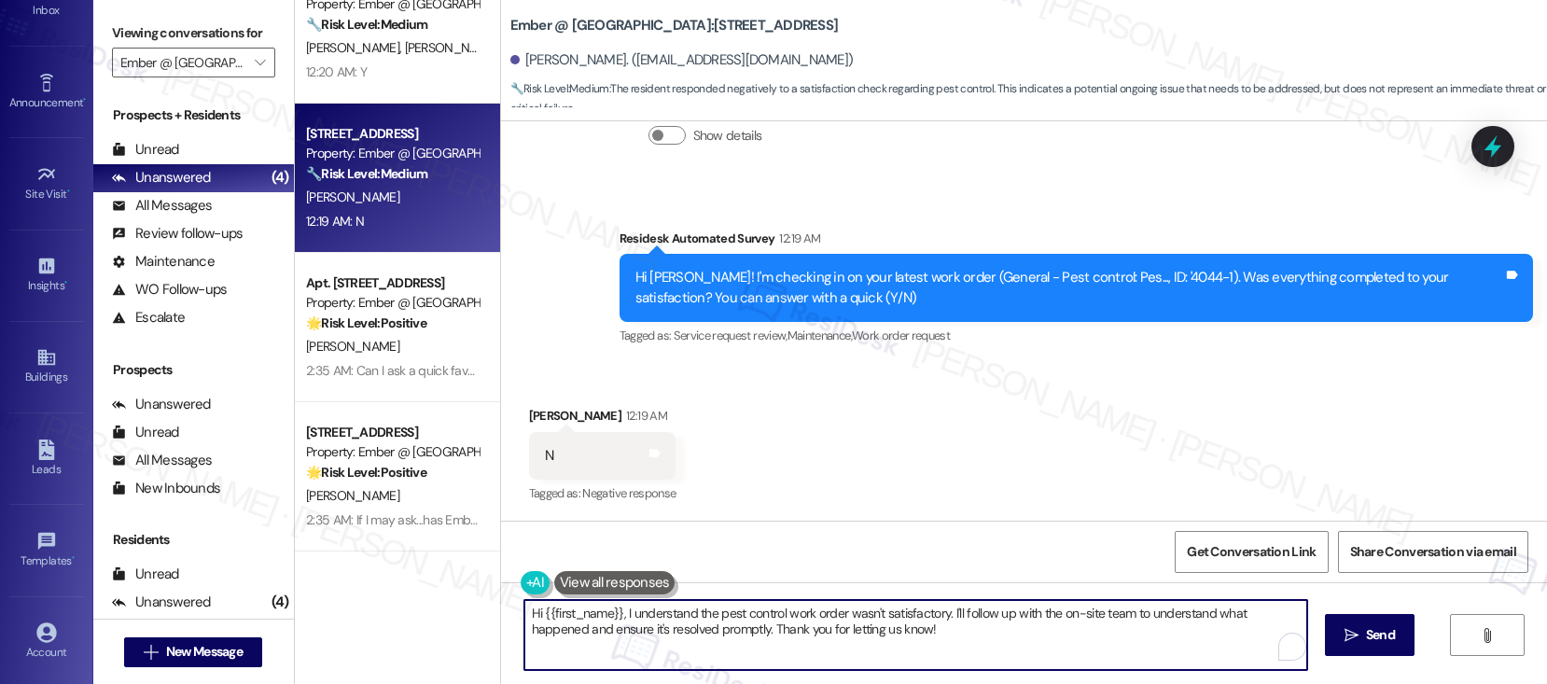
click at [895, 624] on textarea "Hi {{first_name}}, I understand the pest control work order wasn't satisfactory…" at bounding box center [915, 635] width 783 height 70
paste textarea "work order wasn't completed to your satisfaction. I'm happy to help! Could you …"
type textarea "Hi {{first_name}}, I understand the work order wasn't completed to your satisfa…"
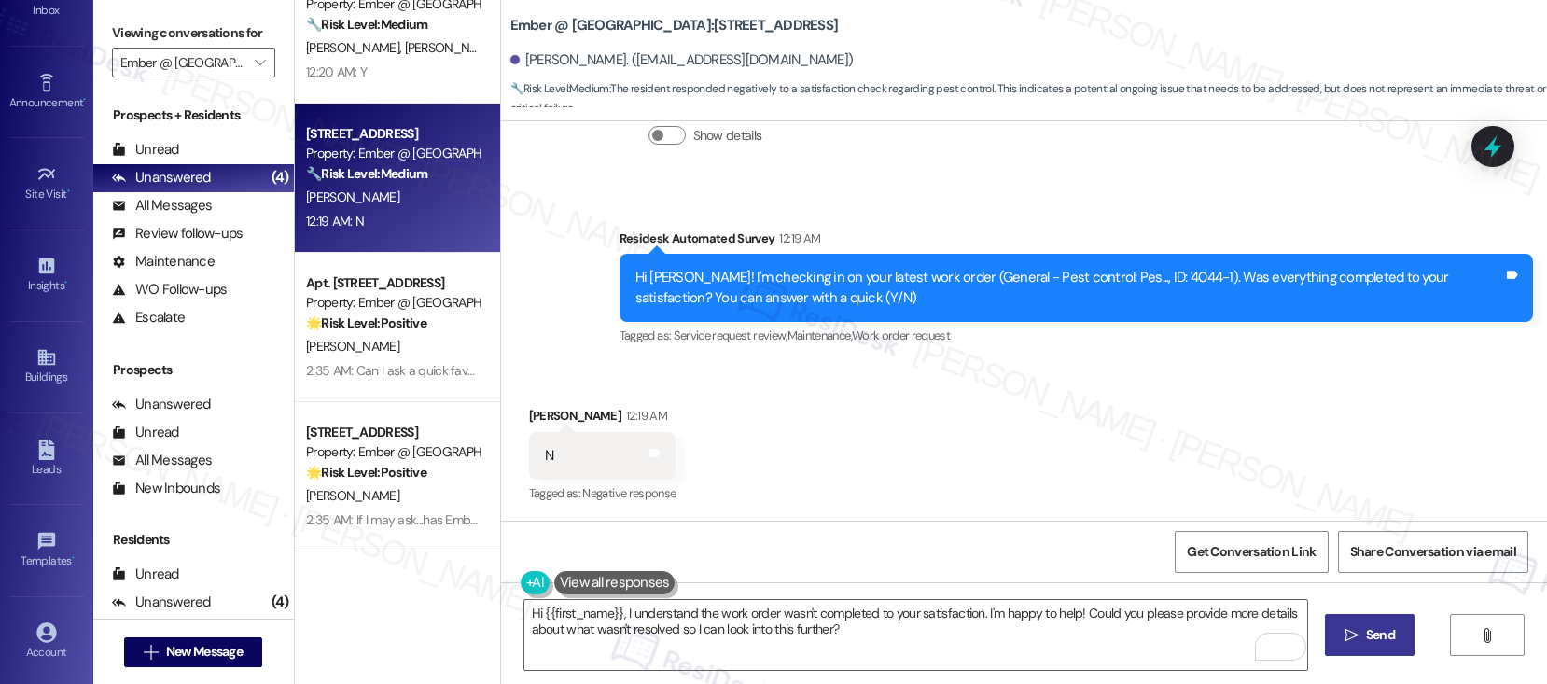
click at [1388, 644] on span "Send" at bounding box center [1380, 635] width 29 height 20
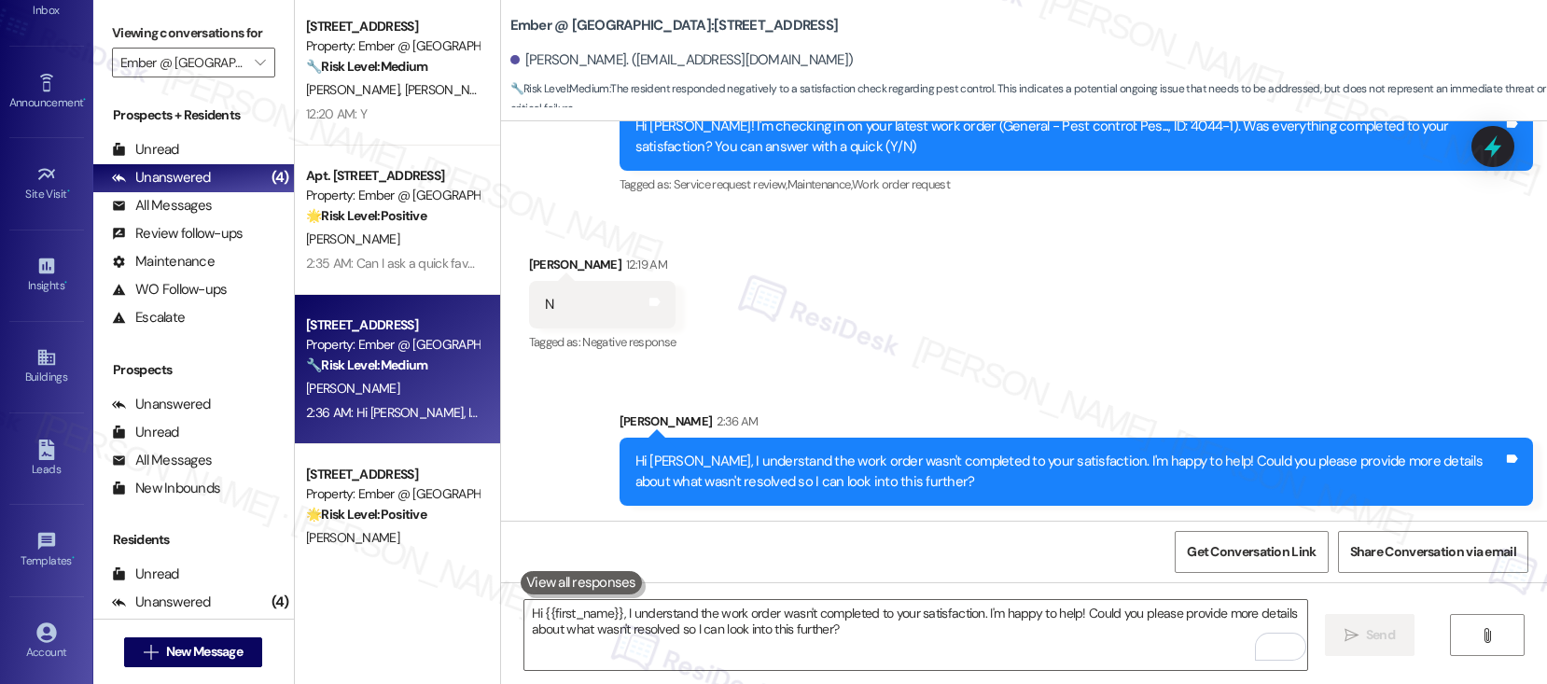
scroll to position [0, 0]
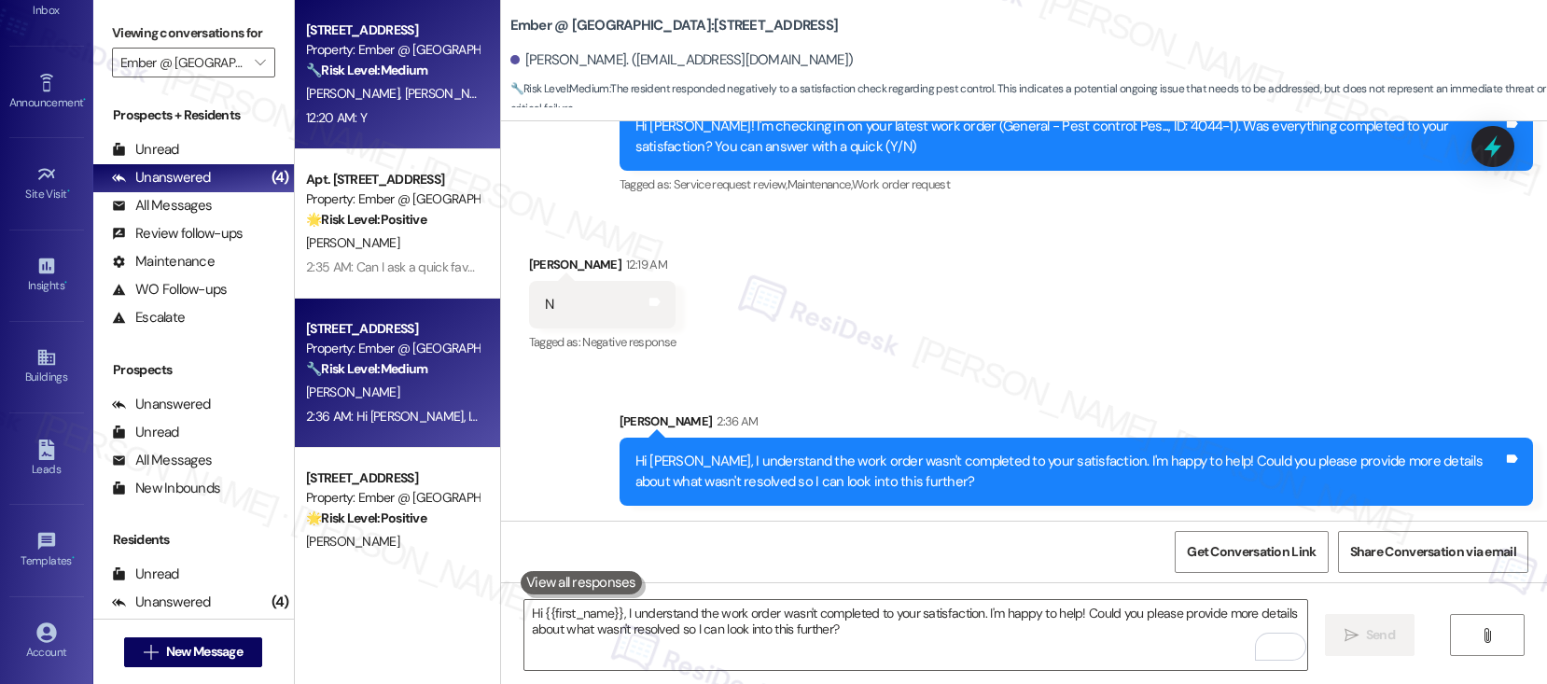
click at [382, 111] on div "12:20 AM: Y 12:20 AM: Y" at bounding box center [392, 117] width 176 height 23
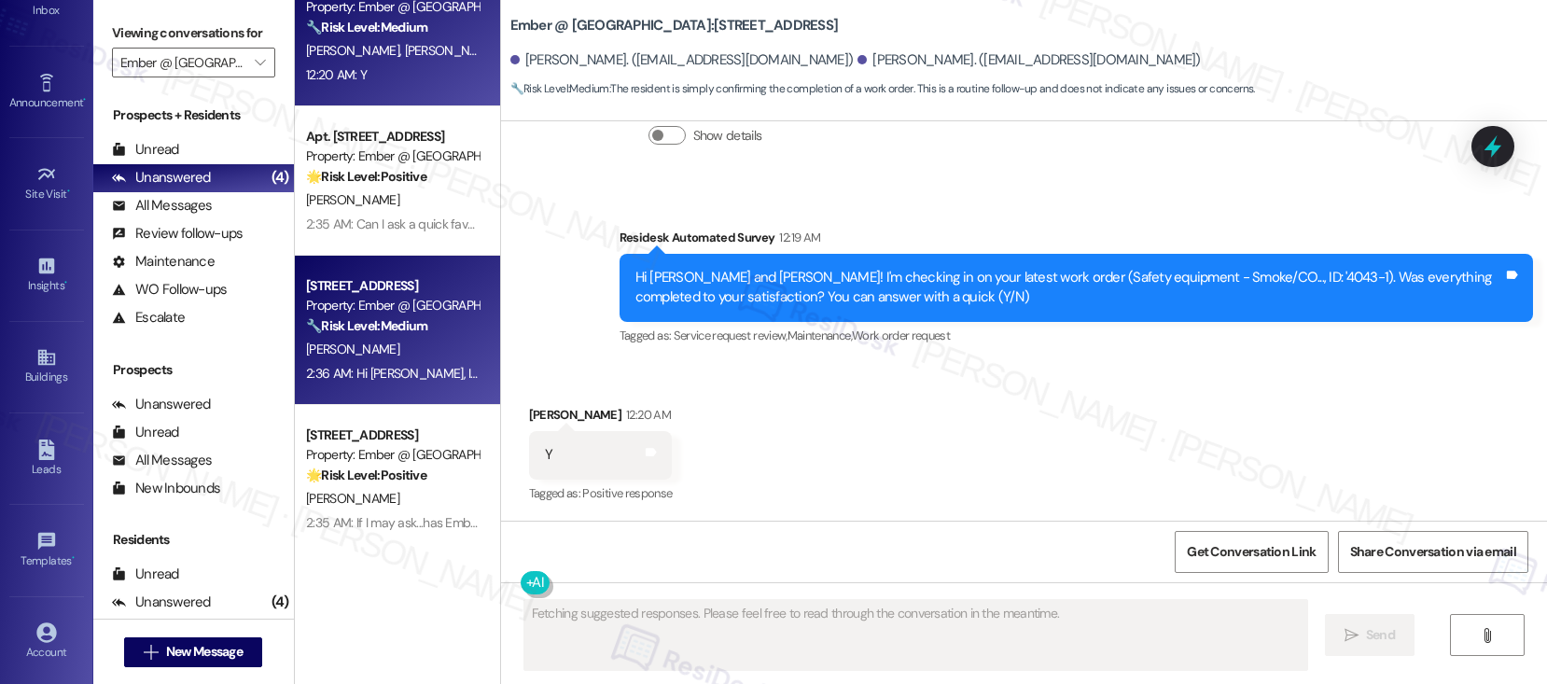
scroll to position [46, 0]
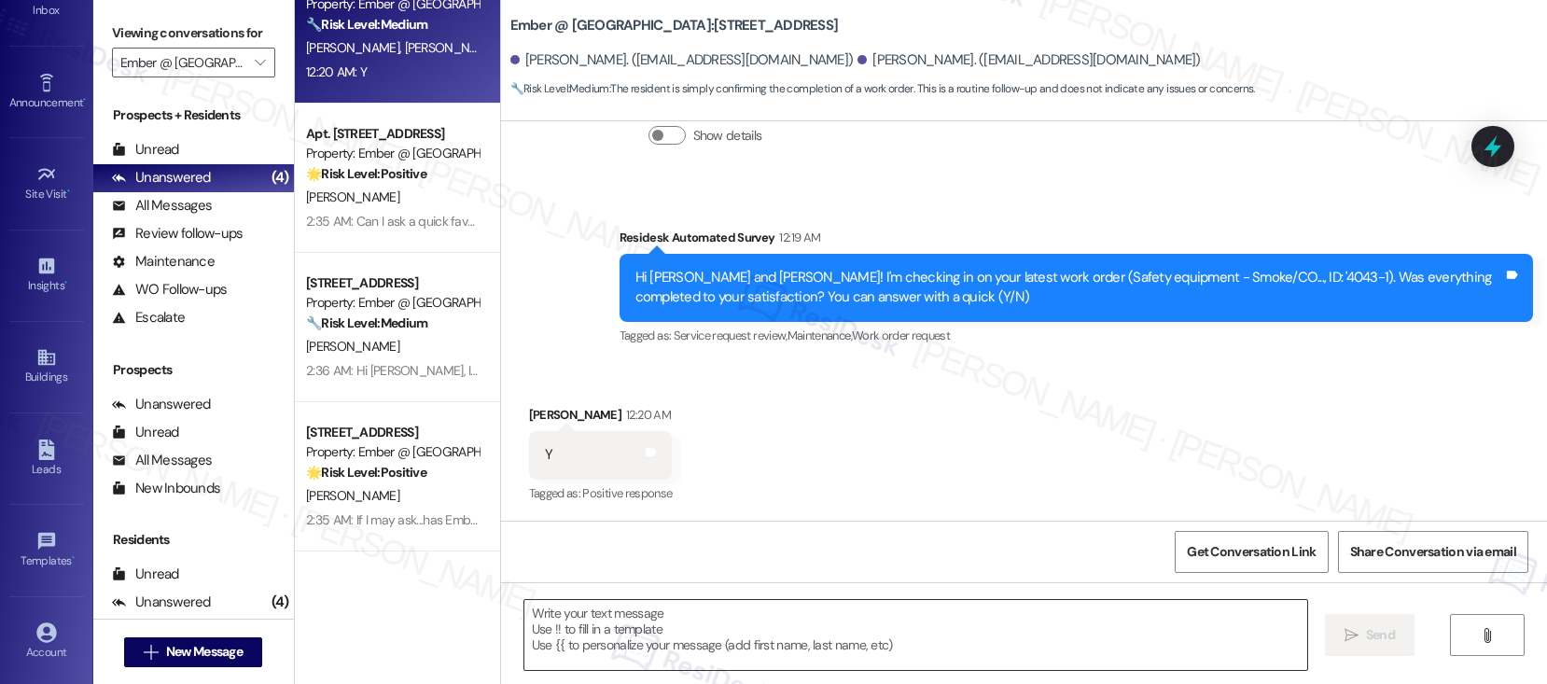
click at [623, 645] on textarea at bounding box center [915, 635] width 783 height 70
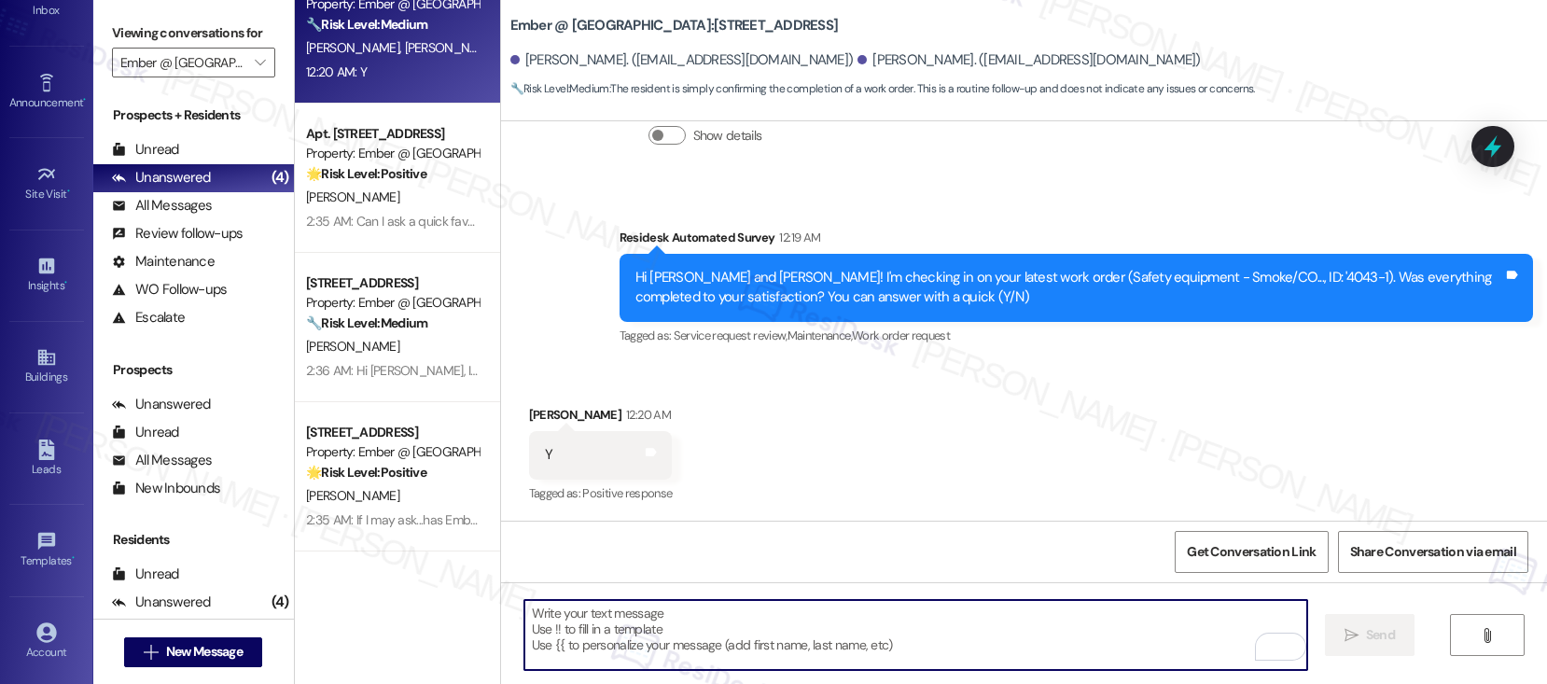
click at [626, 630] on textarea "To enrich screen reader interactions, please activate Accessibility in Grammarl…" at bounding box center [915, 635] width 783 height 70
paste textarea "Hi {{first_name}}, I'm so glad to hear the work order was completed to your sat…"
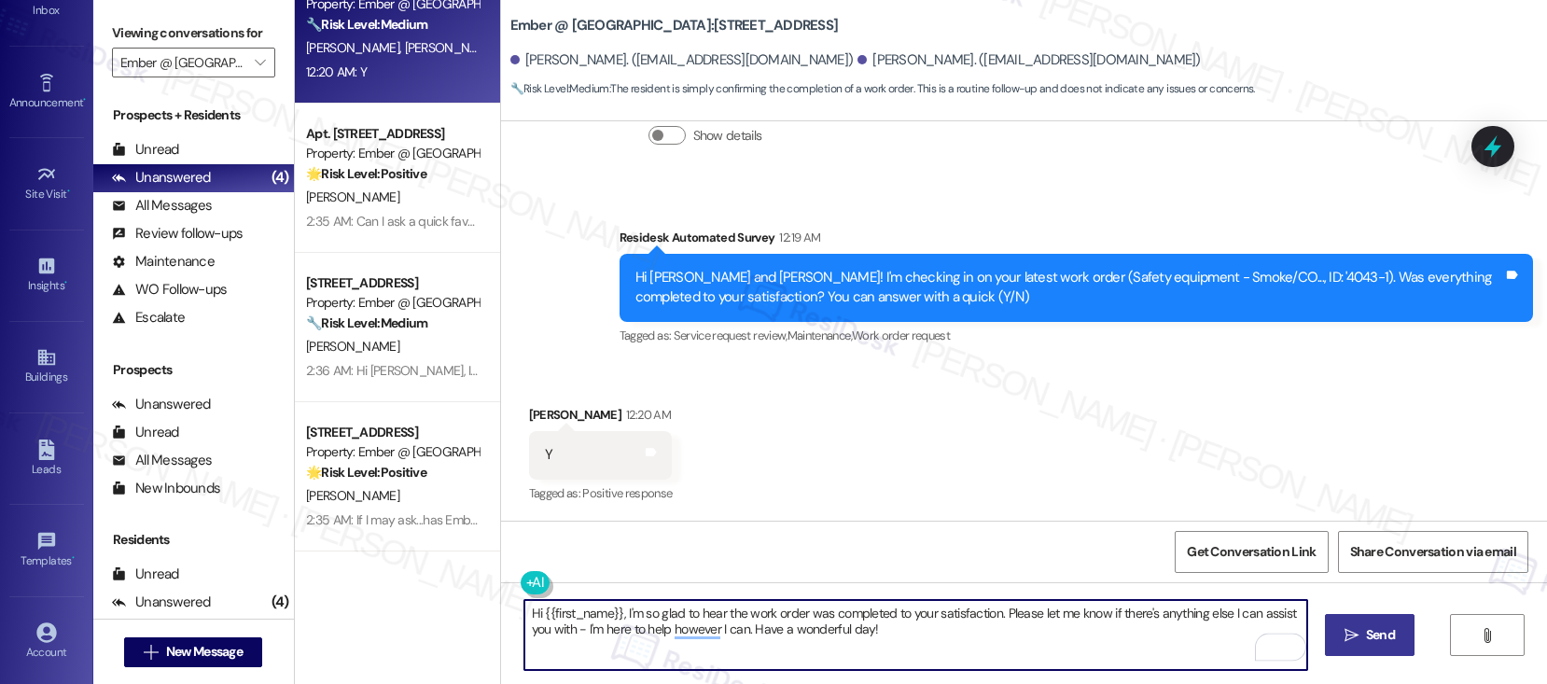
click at [1377, 632] on span "Send" at bounding box center [1380, 635] width 29 height 20
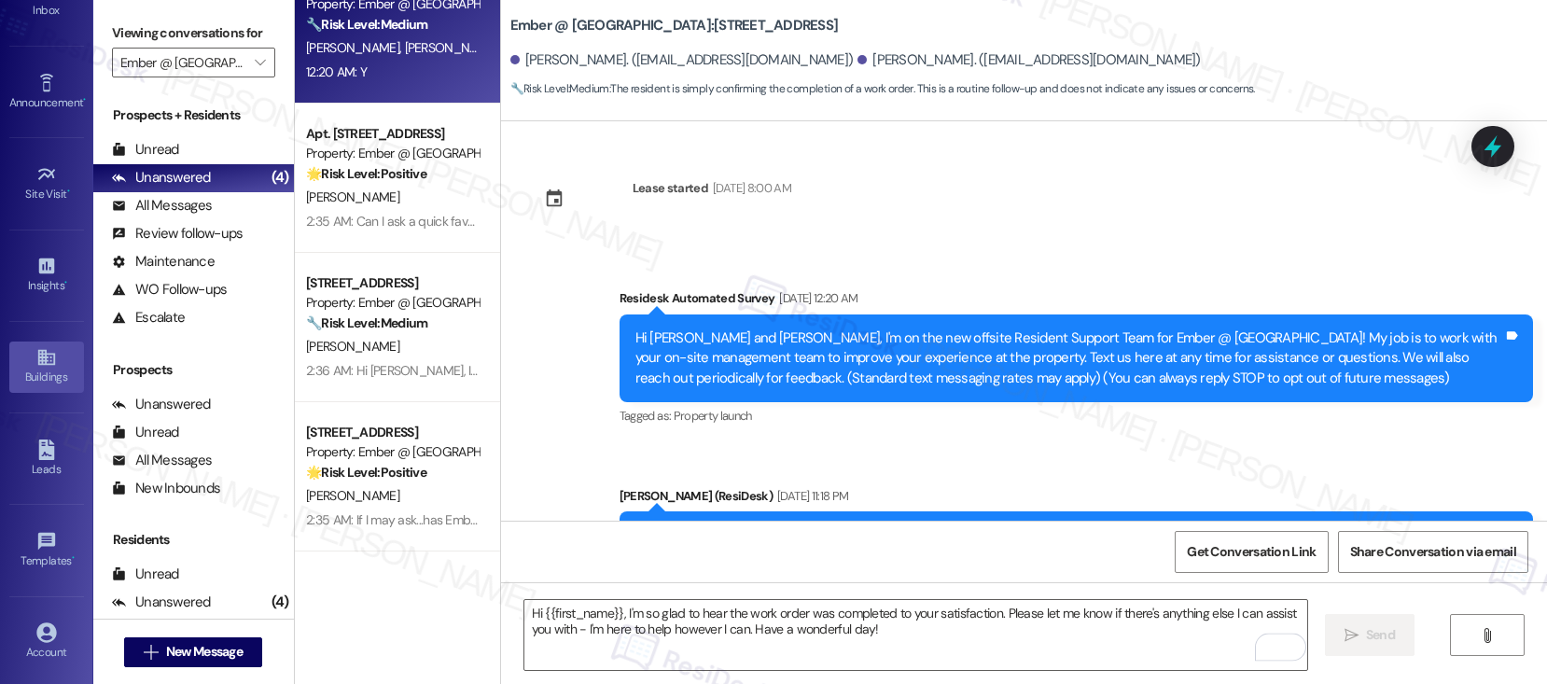
scroll to position [818, 0]
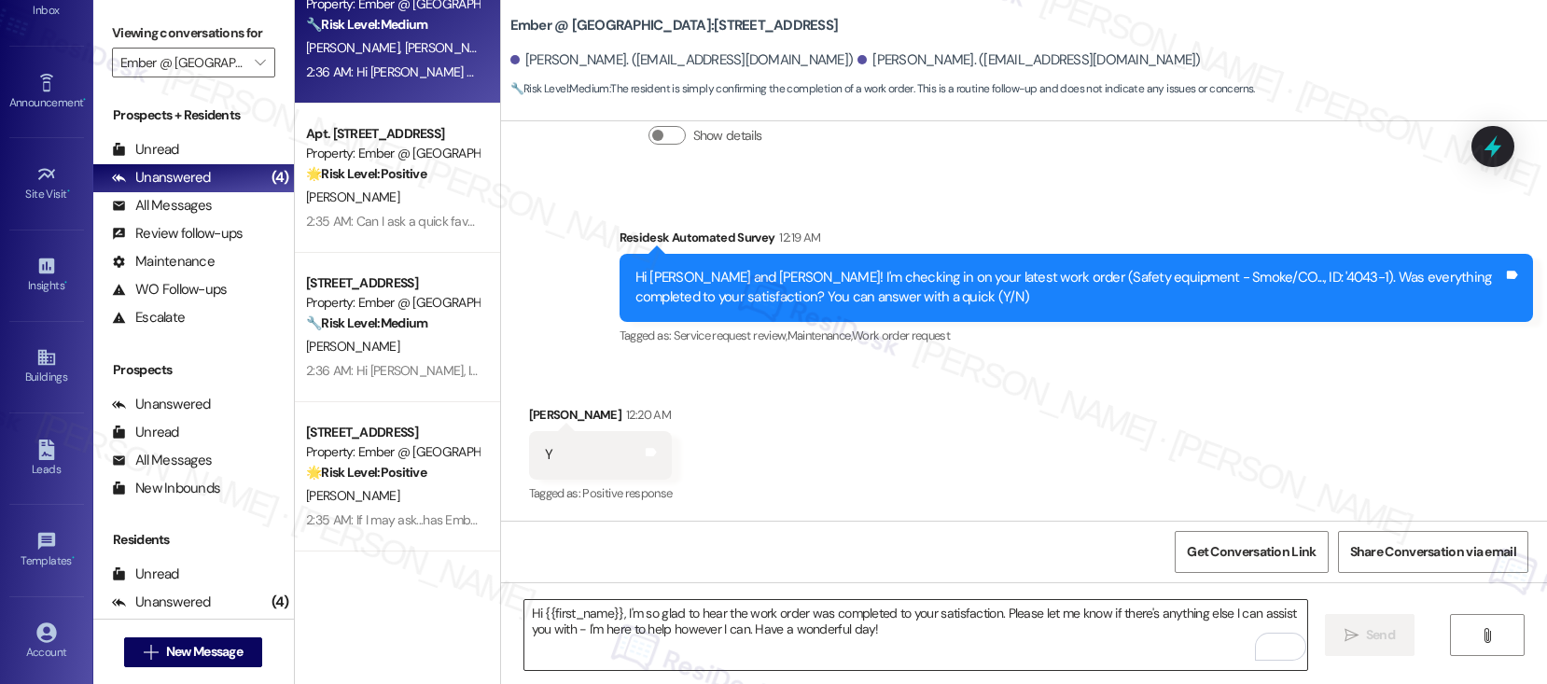
click at [554, 636] on textarea "Hi {{first_name}}, I'm so glad to hear the work order was completed to your sat…" at bounding box center [915, 635] width 783 height 70
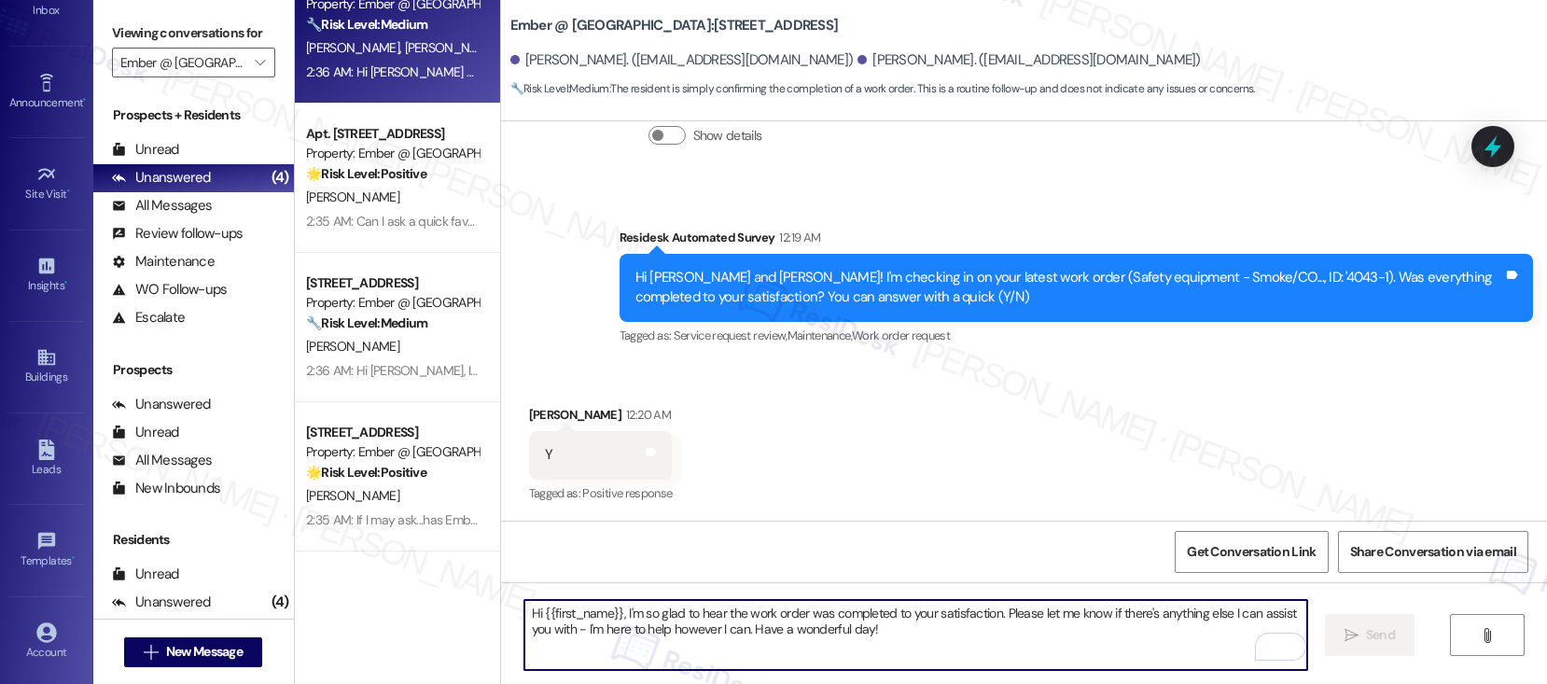
click at [555, 636] on textarea "Hi {{first_name}}, I'm so glad to hear the work order was completed to your sat…" at bounding box center [915, 635] width 783 height 70
paste textarea "If I may ask...has {{property}} lived up to your expectations?"
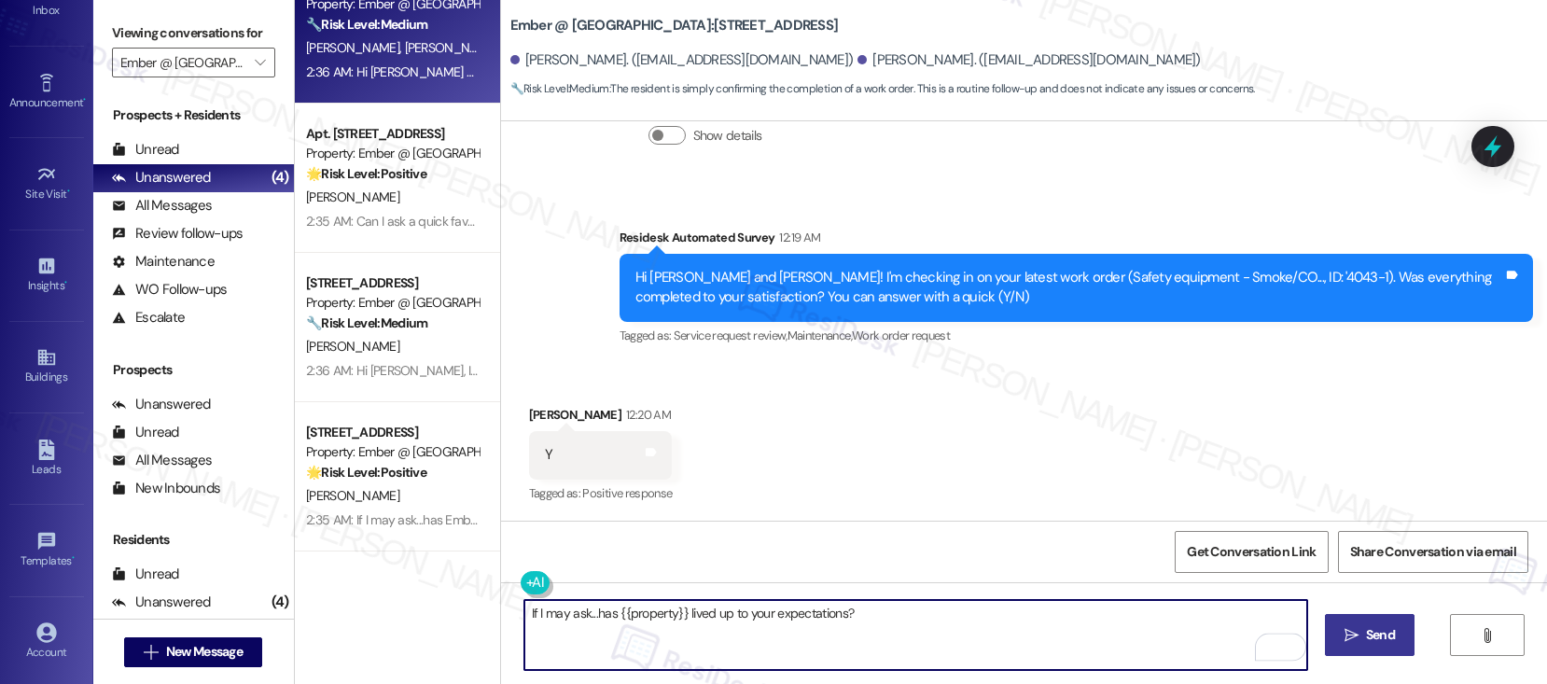
type textarea "If I may ask...has {{property}} lived up to your expectations?"
click at [1368, 636] on span "Send" at bounding box center [1380, 635] width 29 height 20
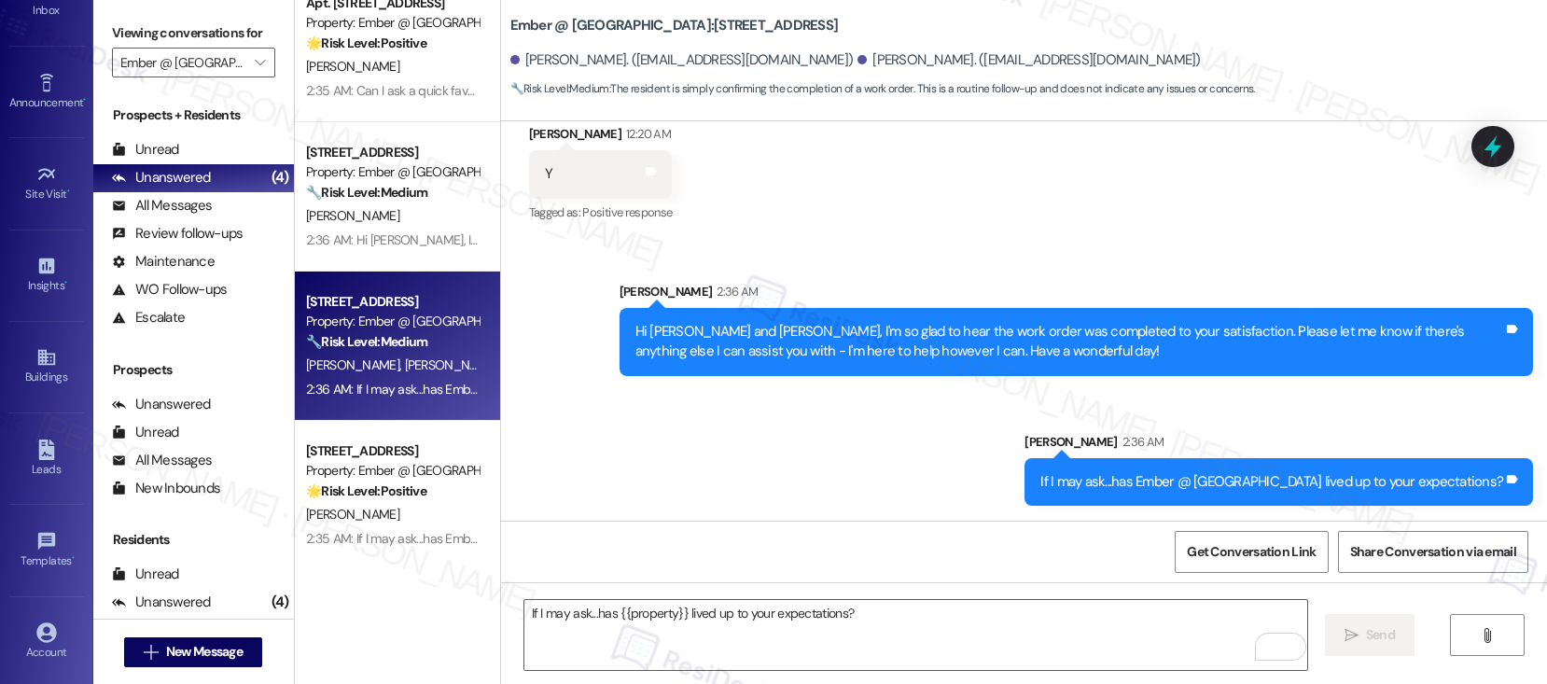
scroll to position [0, 0]
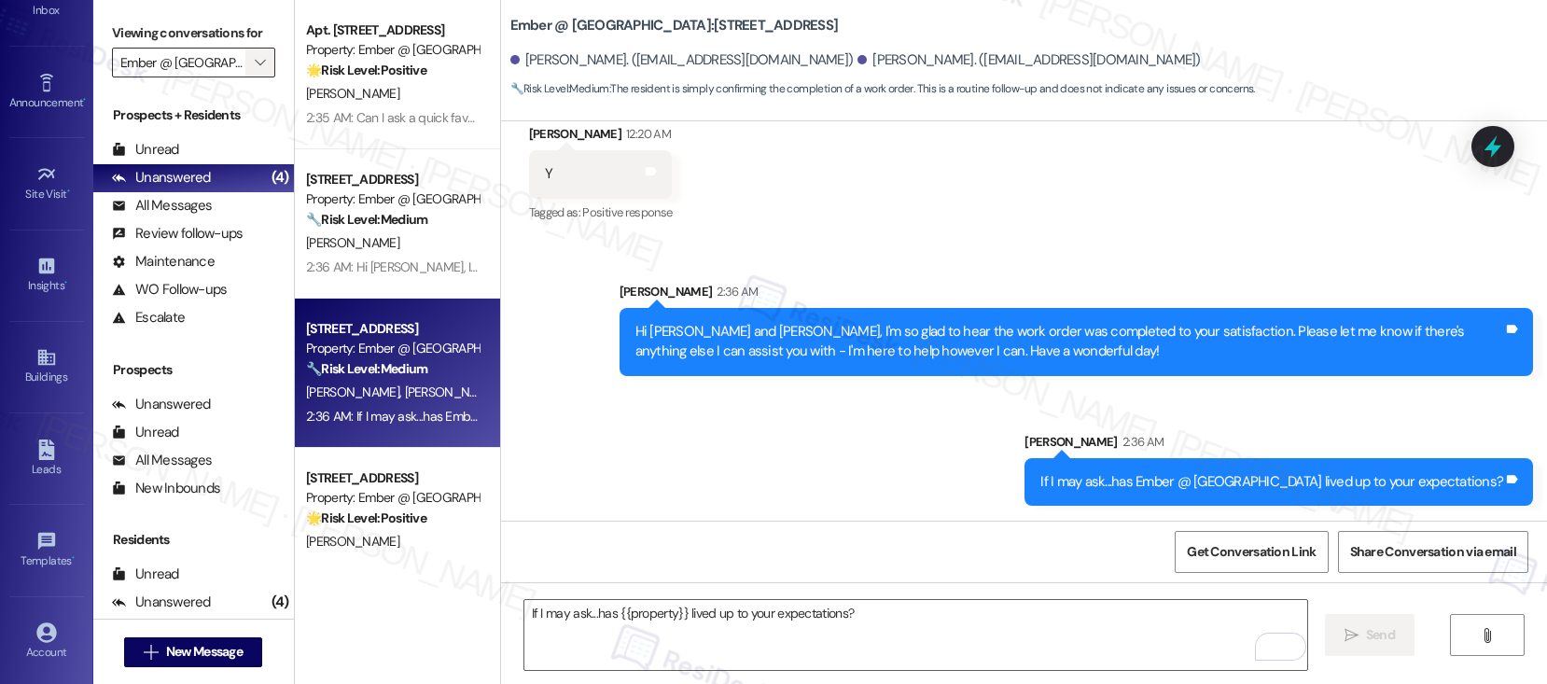
click at [255, 70] on icon "" at bounding box center [260, 62] width 10 height 15
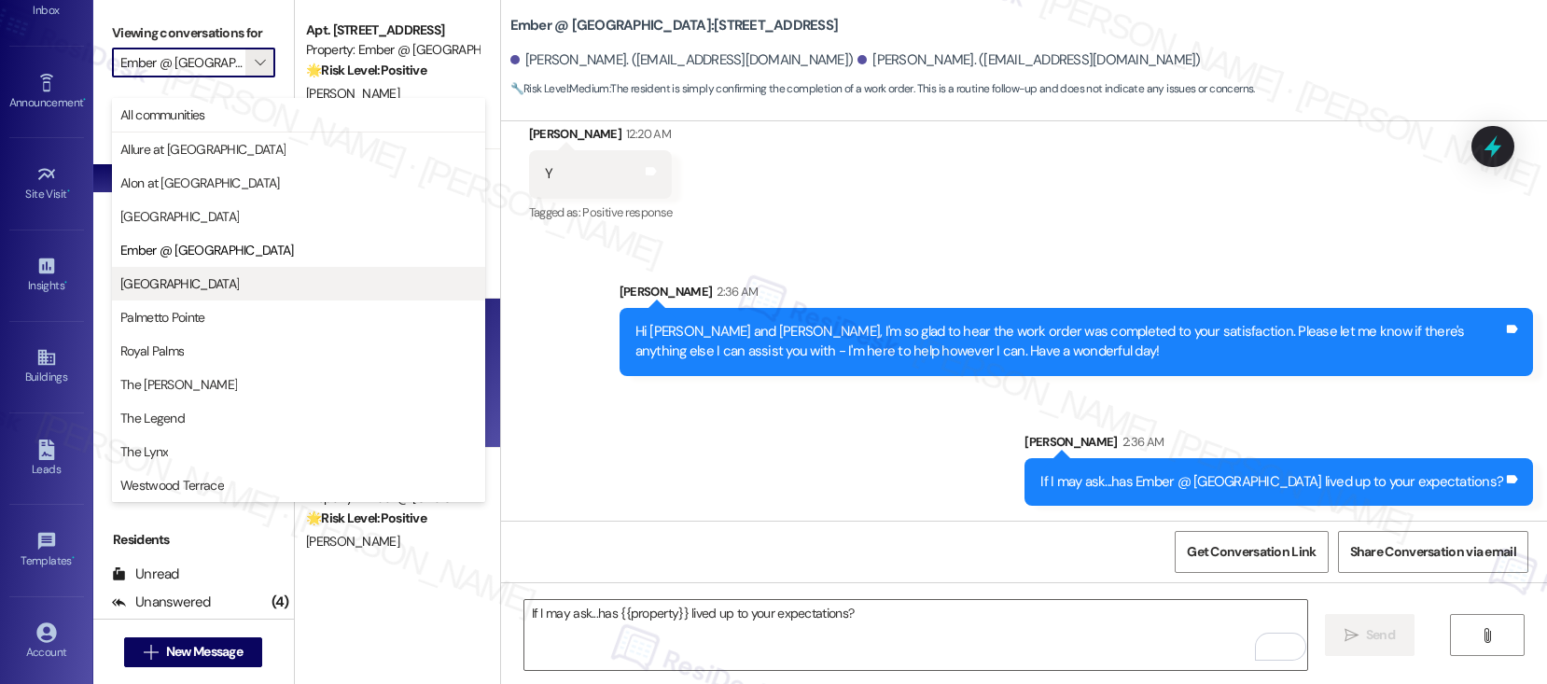
click at [184, 287] on span "[GEOGRAPHIC_DATA]" at bounding box center [298, 283] width 356 height 19
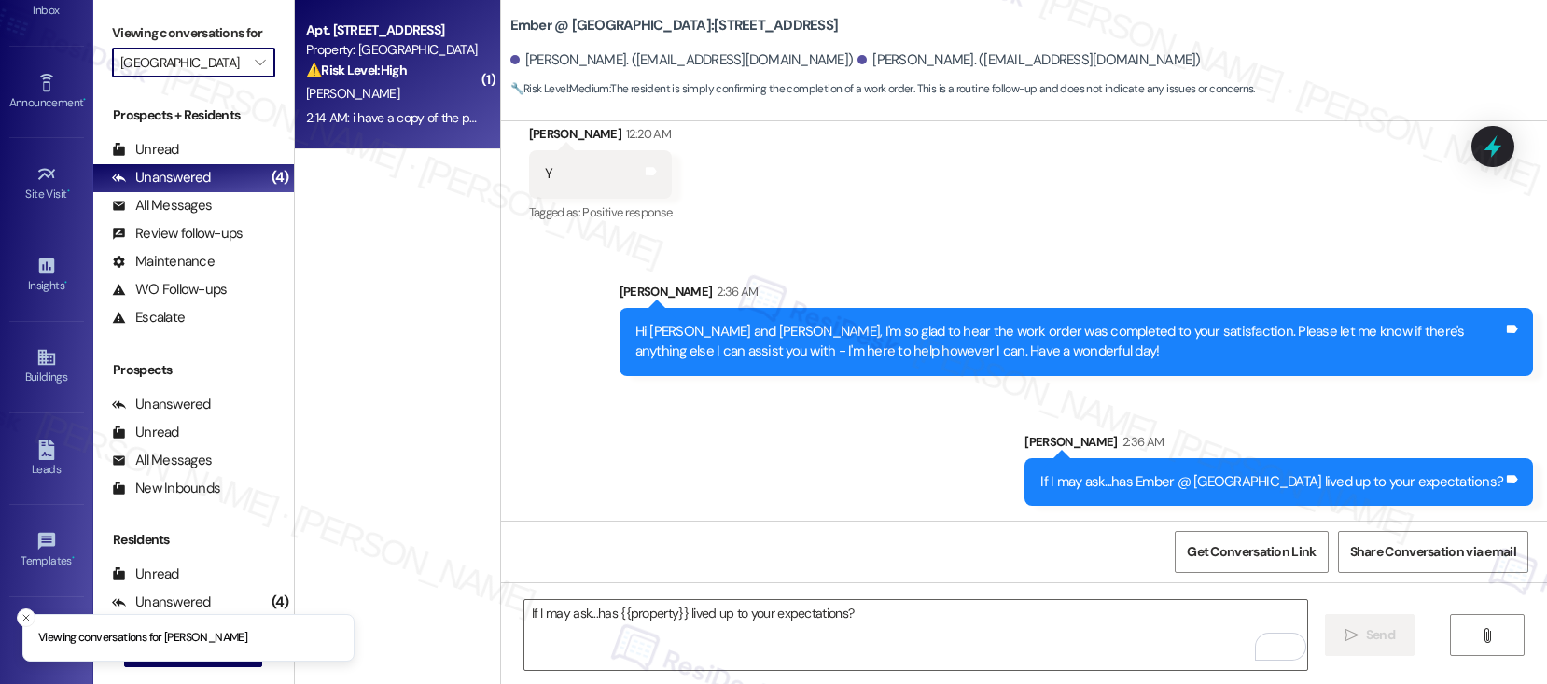
click at [411, 59] on div "Property: [GEOGRAPHIC_DATA]" at bounding box center [392, 50] width 173 height 20
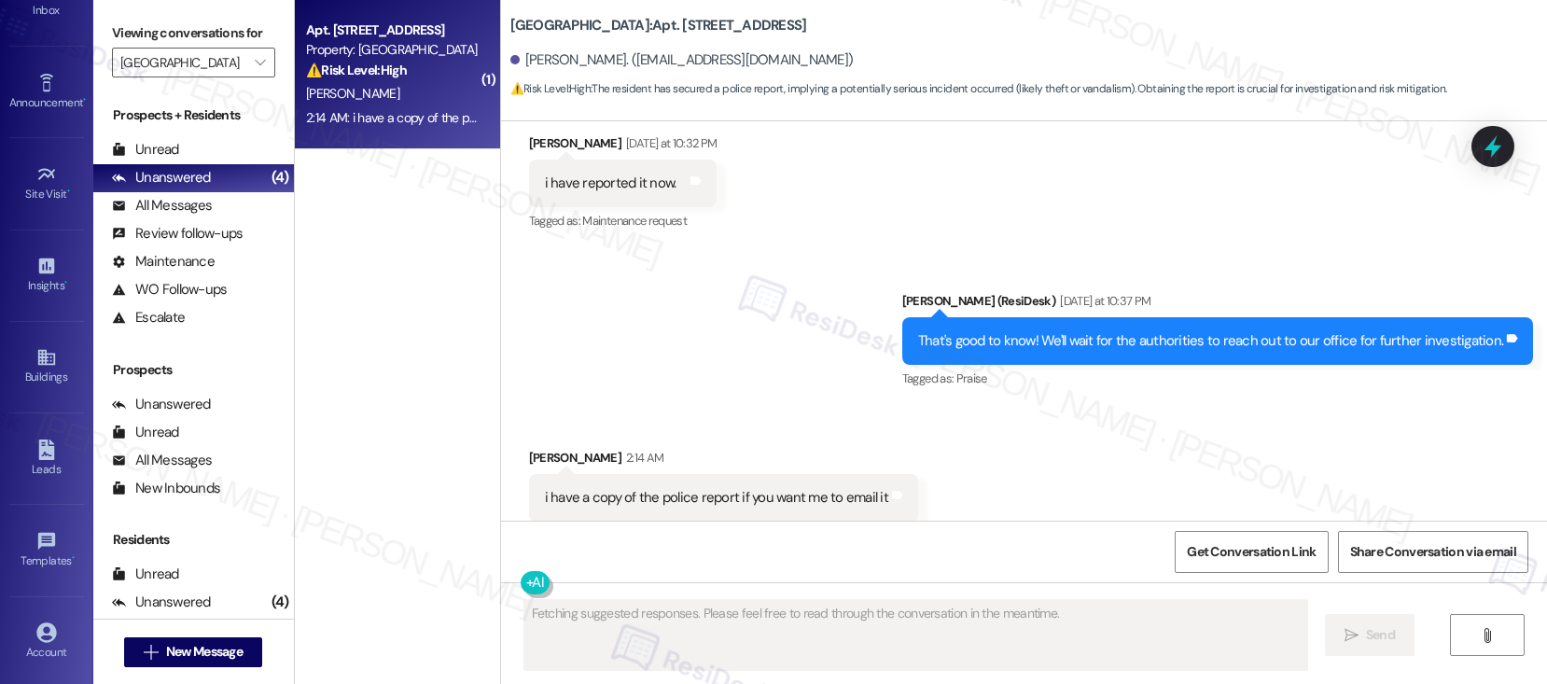
scroll to position [2379, 0]
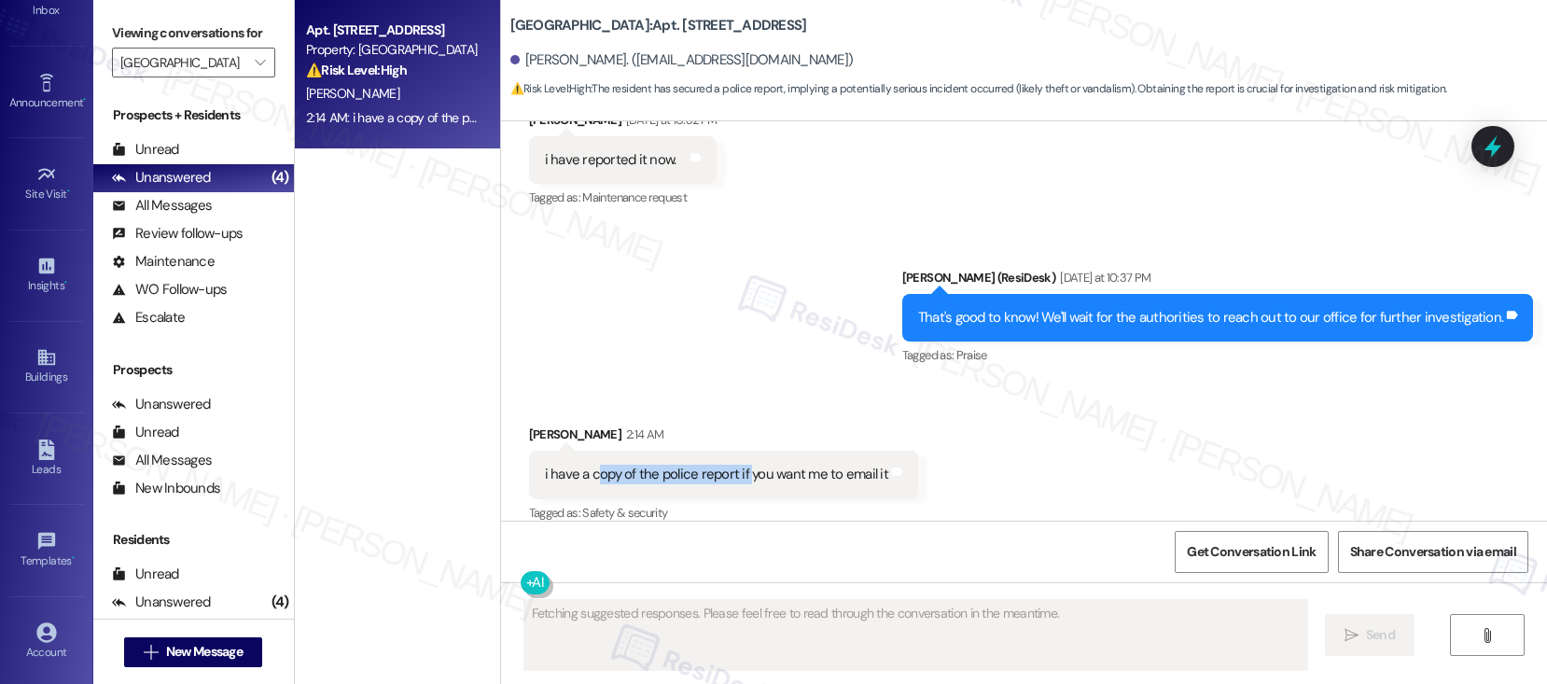
drag, startPoint x: 582, startPoint y: 455, endPoint x: 734, endPoint y: 453, distance: 151.2
click at [734, 465] on div "i have a copy of the police report if you want me to email it" at bounding box center [716, 475] width 343 height 20
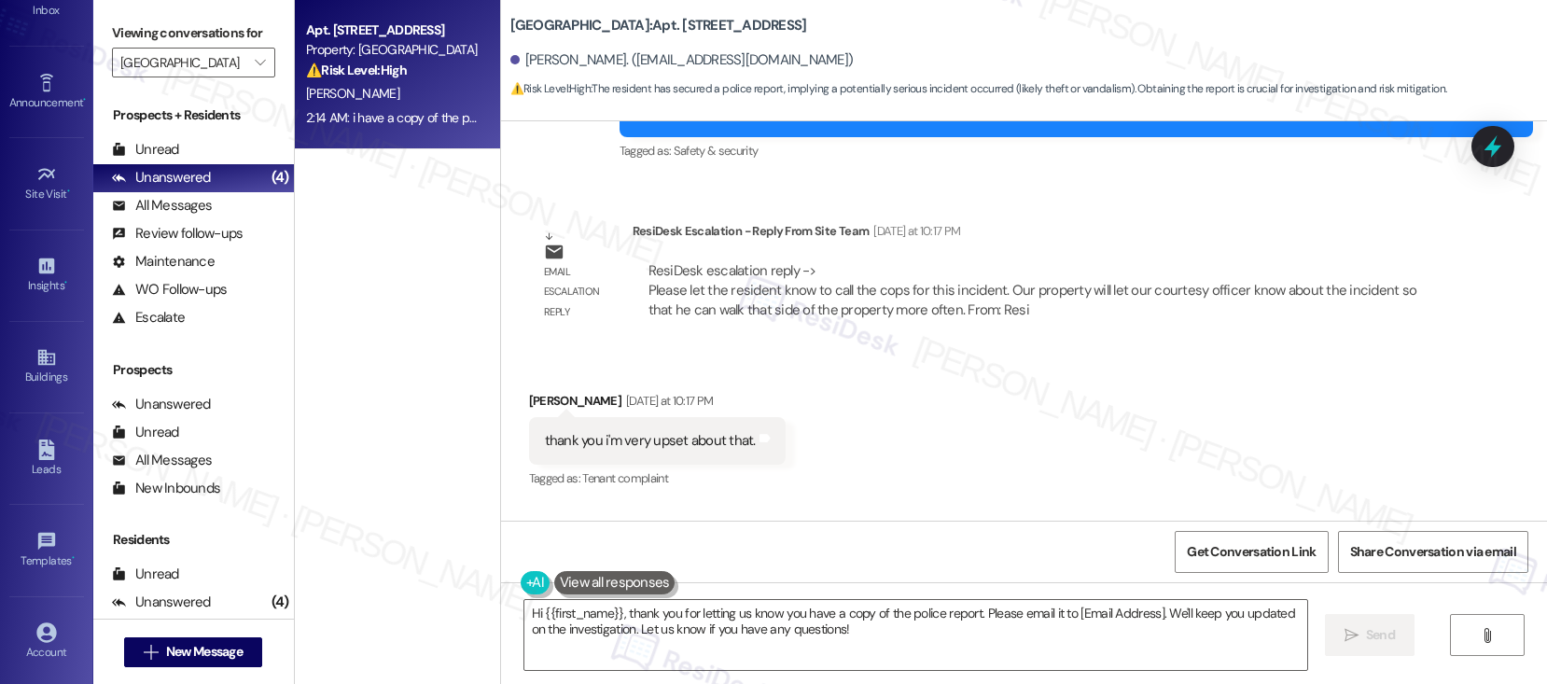
scroll to position [1746, 0]
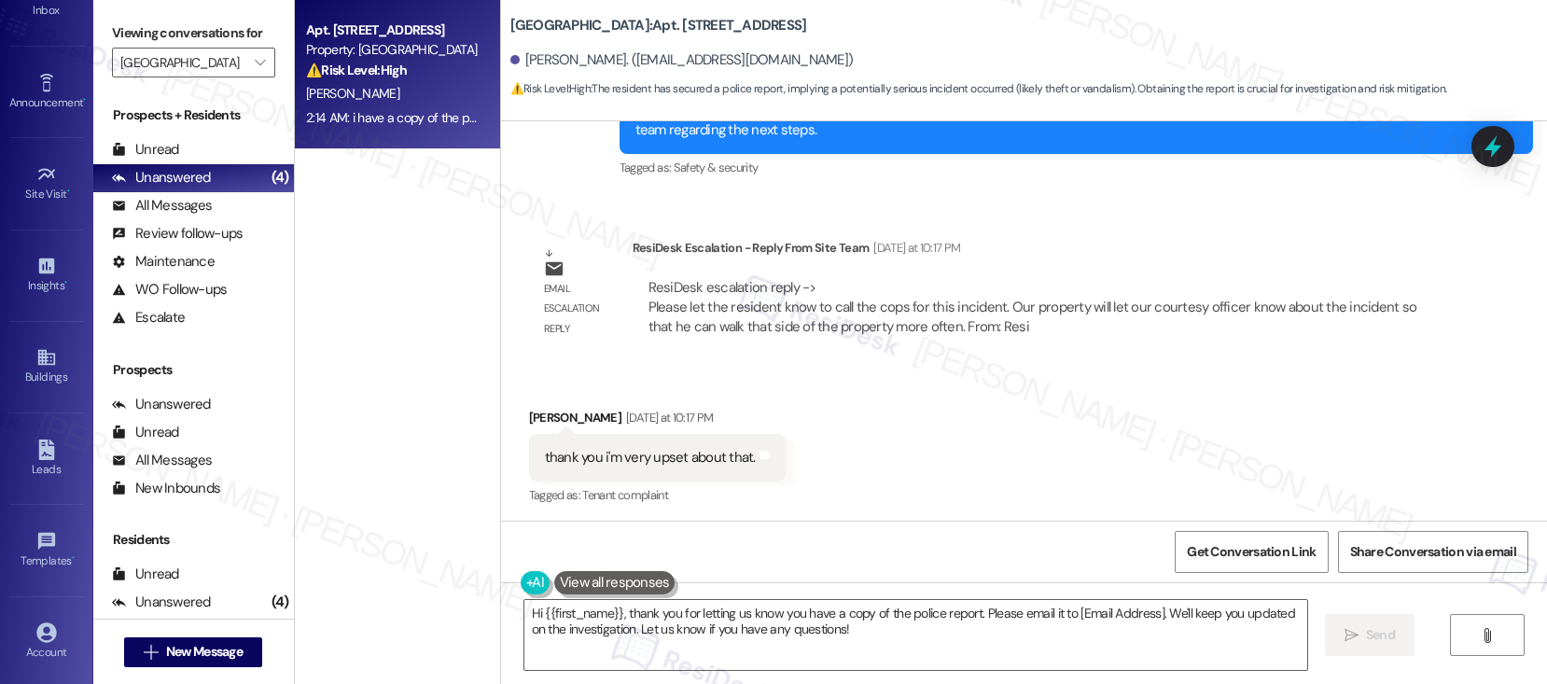
click at [529, 25] on b "[GEOGRAPHIC_DATA]: Apt. [STREET_ADDRESS]" at bounding box center [658, 26] width 297 height 20
click at [530, 26] on b "[GEOGRAPHIC_DATA]: Apt. [STREET_ADDRESS]" at bounding box center [658, 26] width 297 height 20
click at [532, 28] on b "[GEOGRAPHIC_DATA]: Apt. [STREET_ADDRESS]" at bounding box center [658, 26] width 297 height 20
click at [531, 28] on b "[GEOGRAPHIC_DATA]: Apt. [STREET_ADDRESS]" at bounding box center [658, 26] width 297 height 20
click at [531, 27] on b "[GEOGRAPHIC_DATA]: Apt. [STREET_ADDRESS]" at bounding box center [658, 26] width 297 height 20
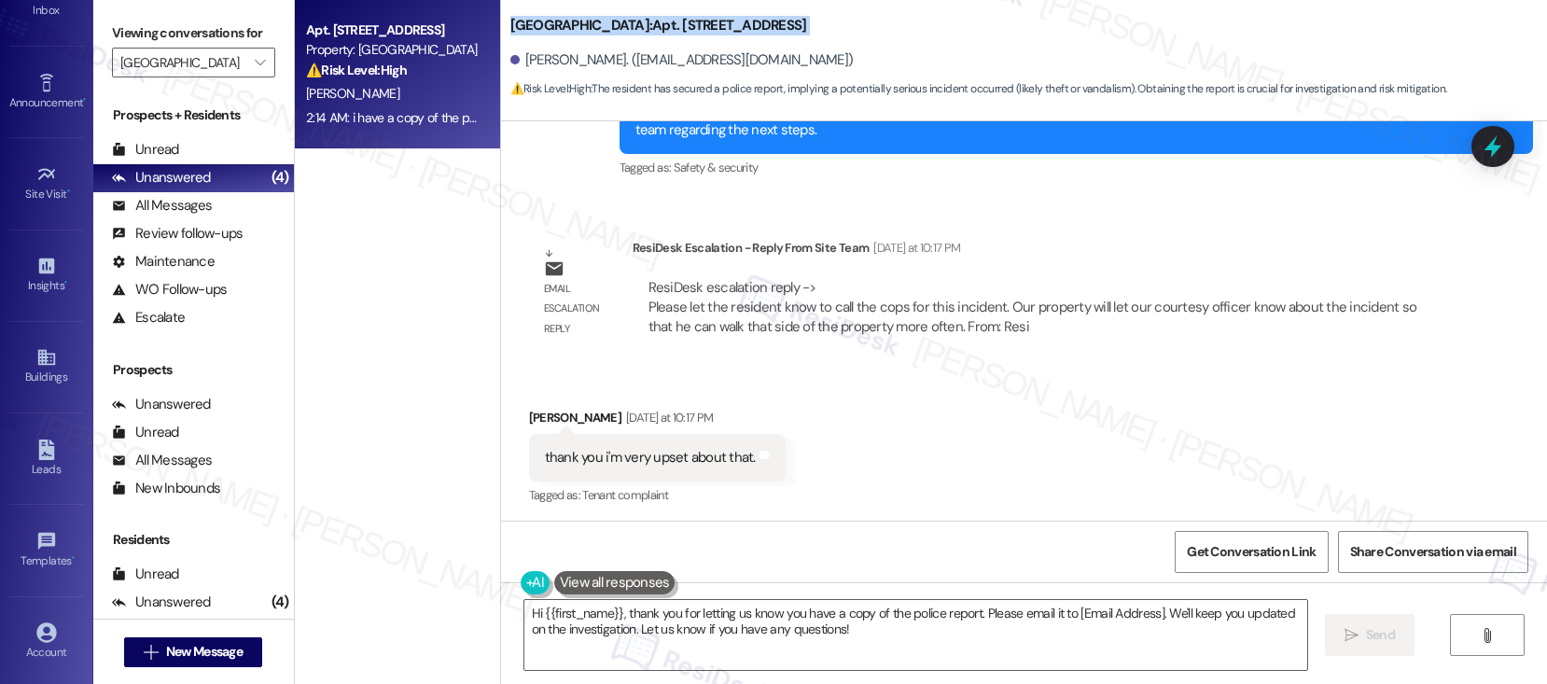
copy div "[GEOGRAPHIC_DATA]: Apt. [STREET_ADDRESS]"
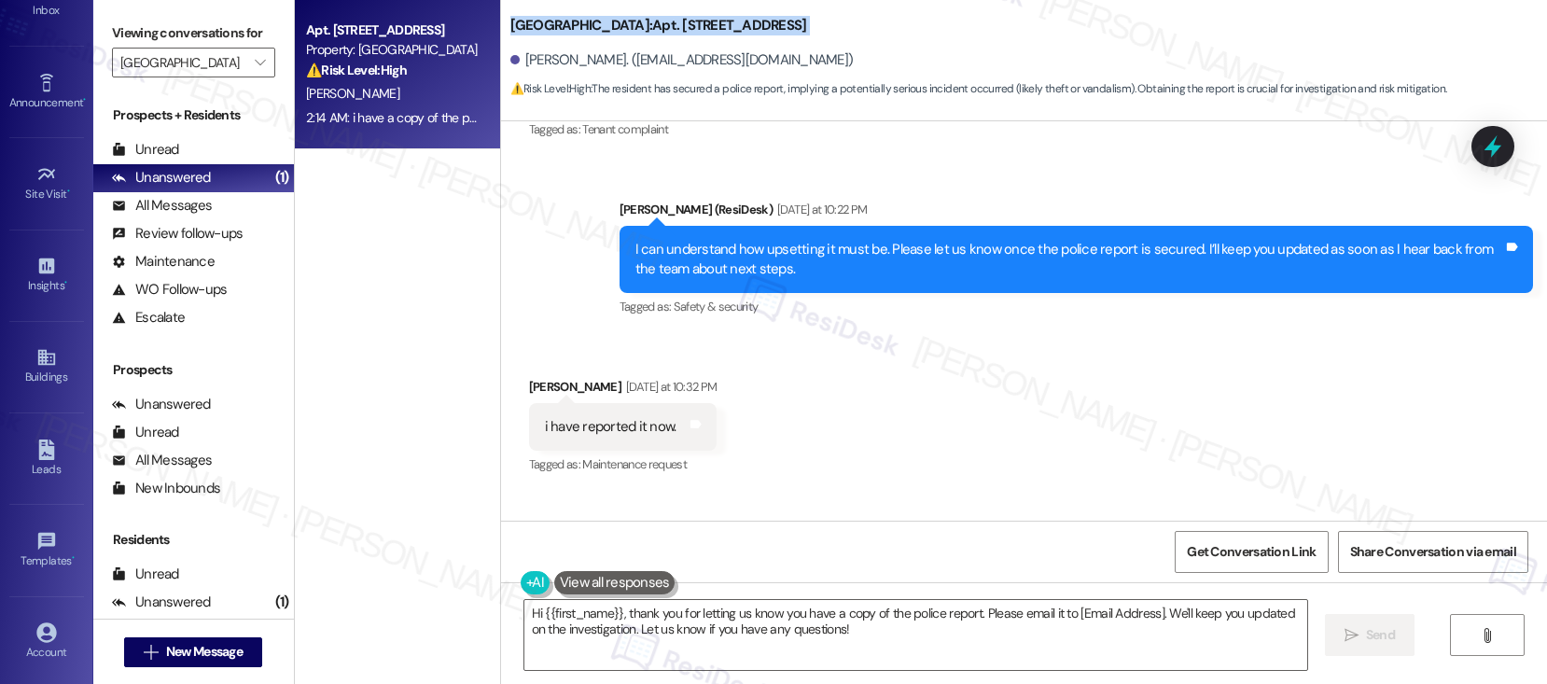
scroll to position [2380, 0]
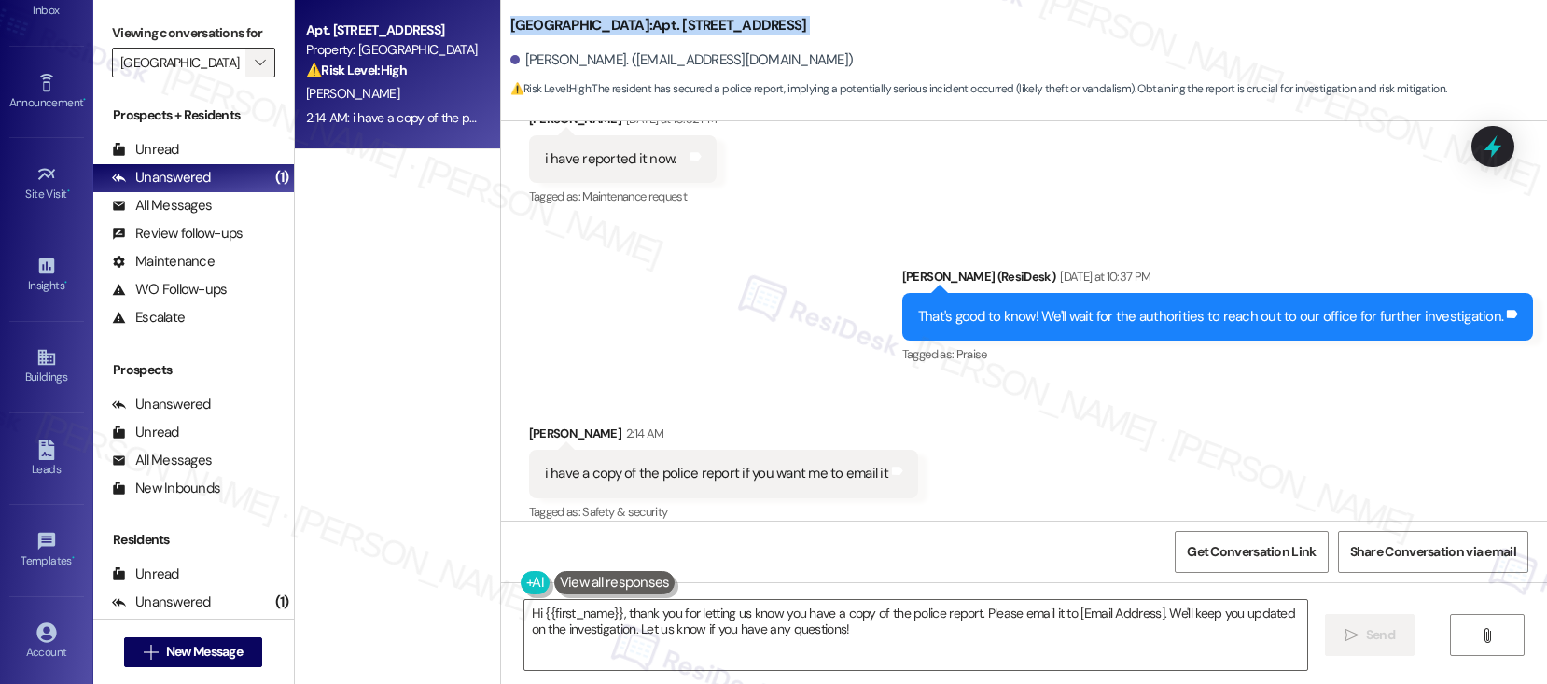
click at [255, 77] on button "" at bounding box center [260, 63] width 30 height 30
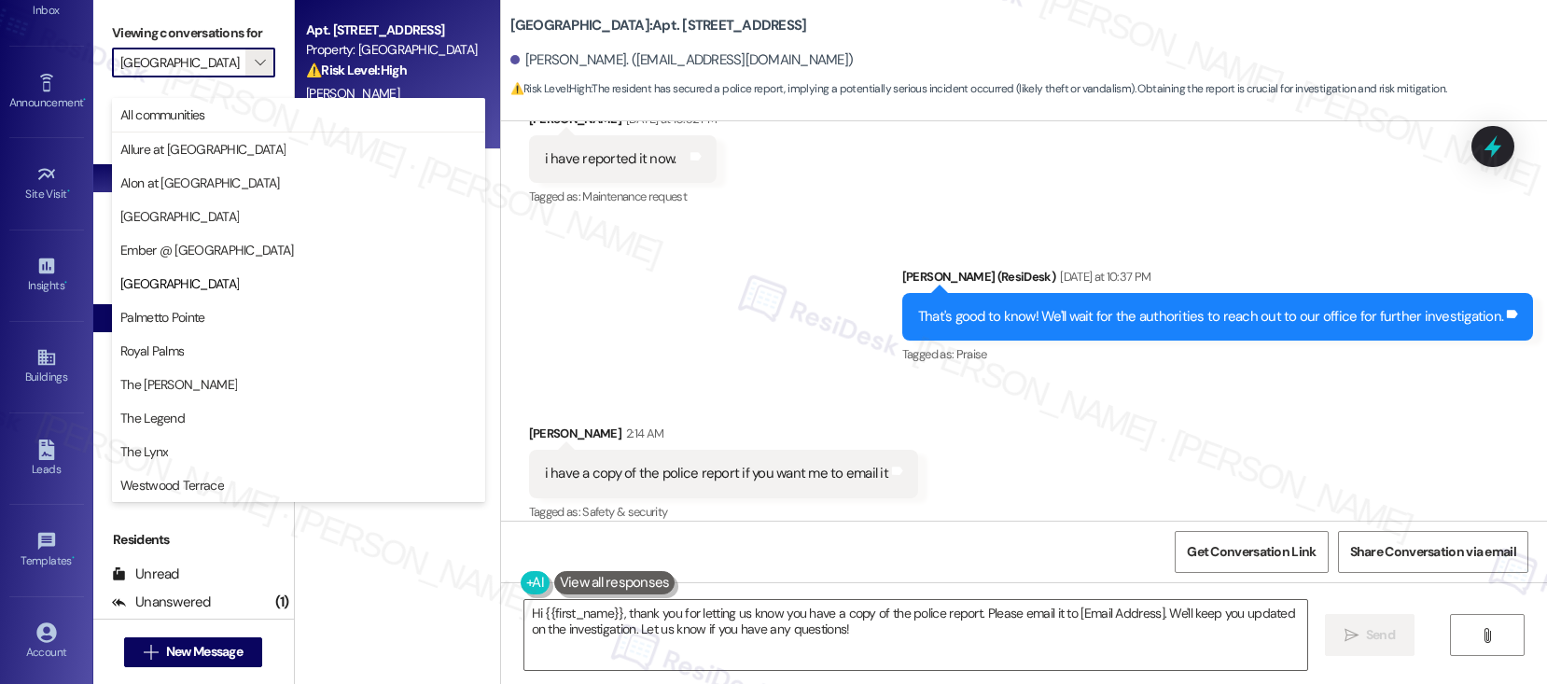
click at [206, 323] on span "Palmetto Pointe" at bounding box center [298, 317] width 356 height 19
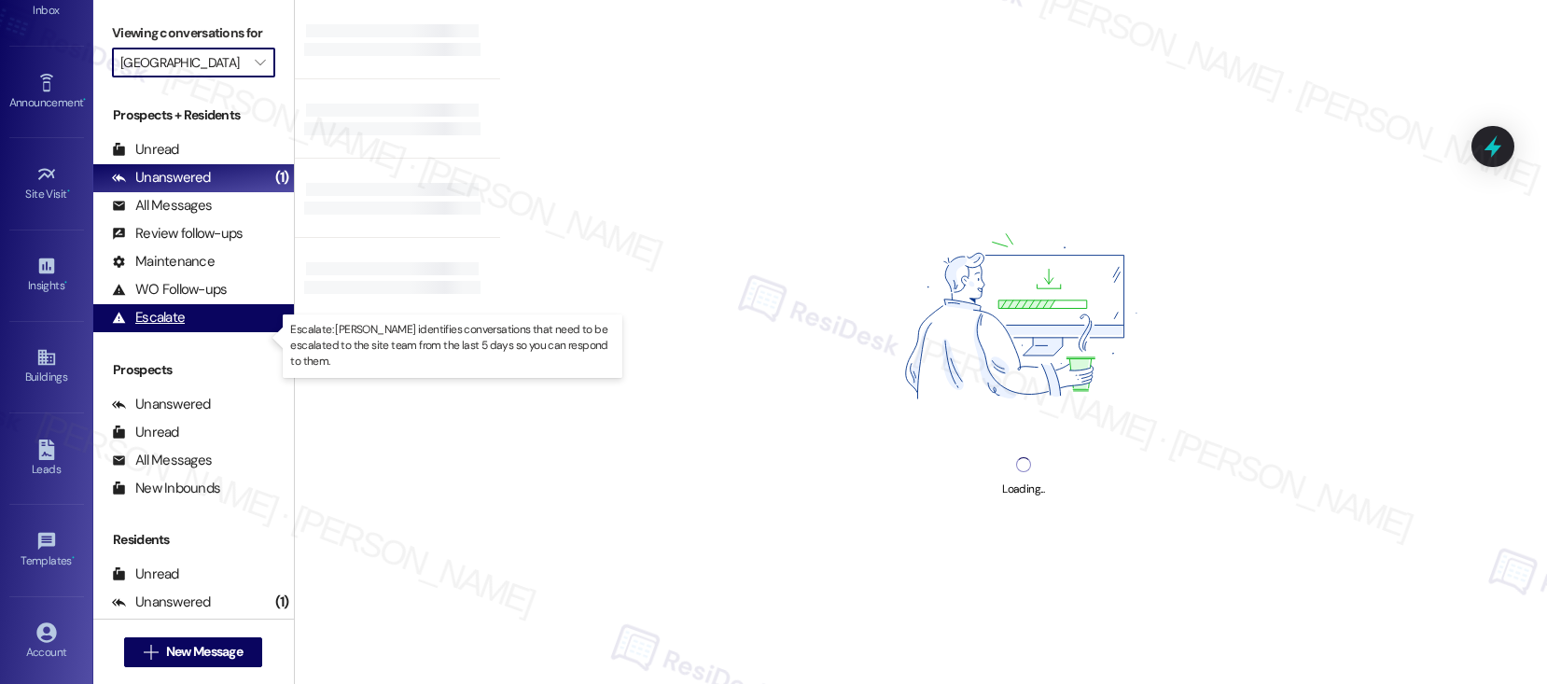
type input "Palmetto Pointe"
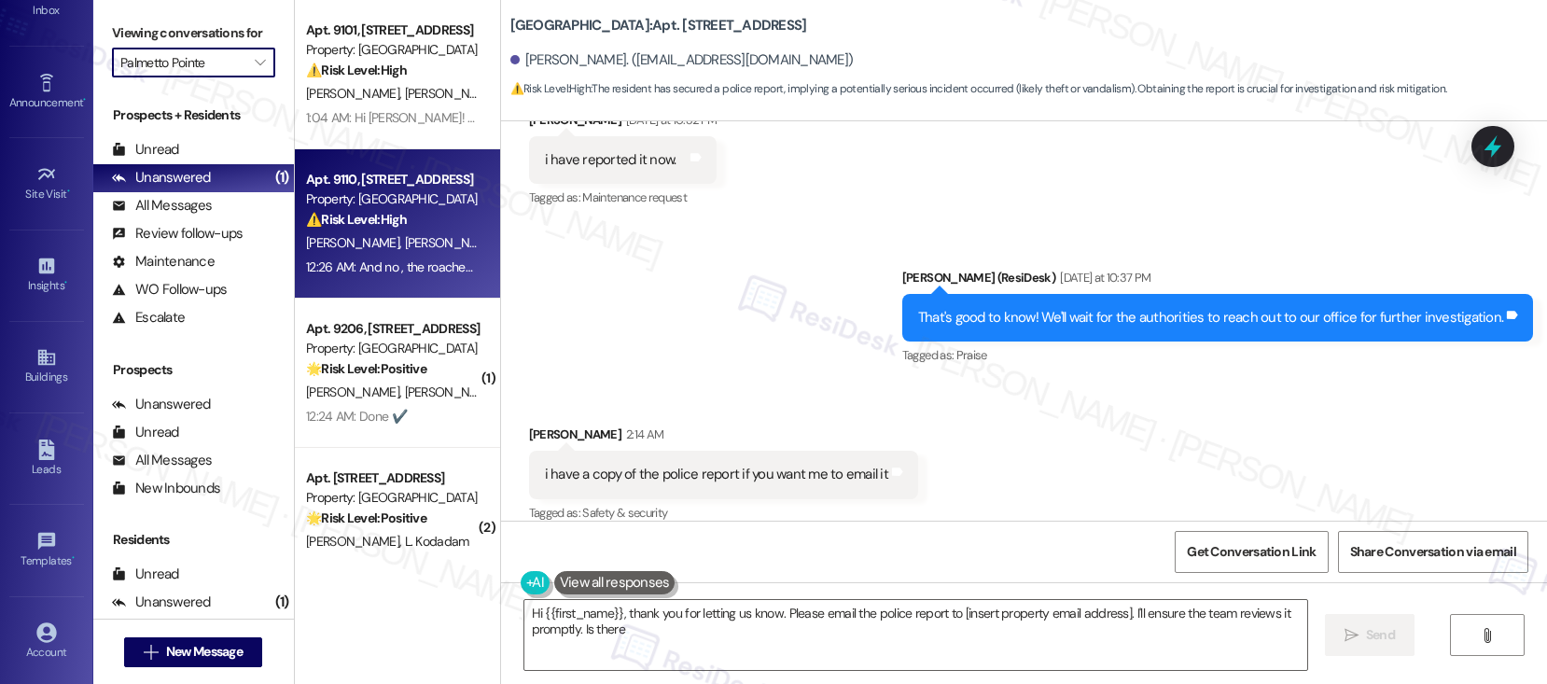
click at [399, 261] on div "12:26 AM: And no , the roaches are still at large. We got a text as completed t…" at bounding box center [629, 267] width 646 height 17
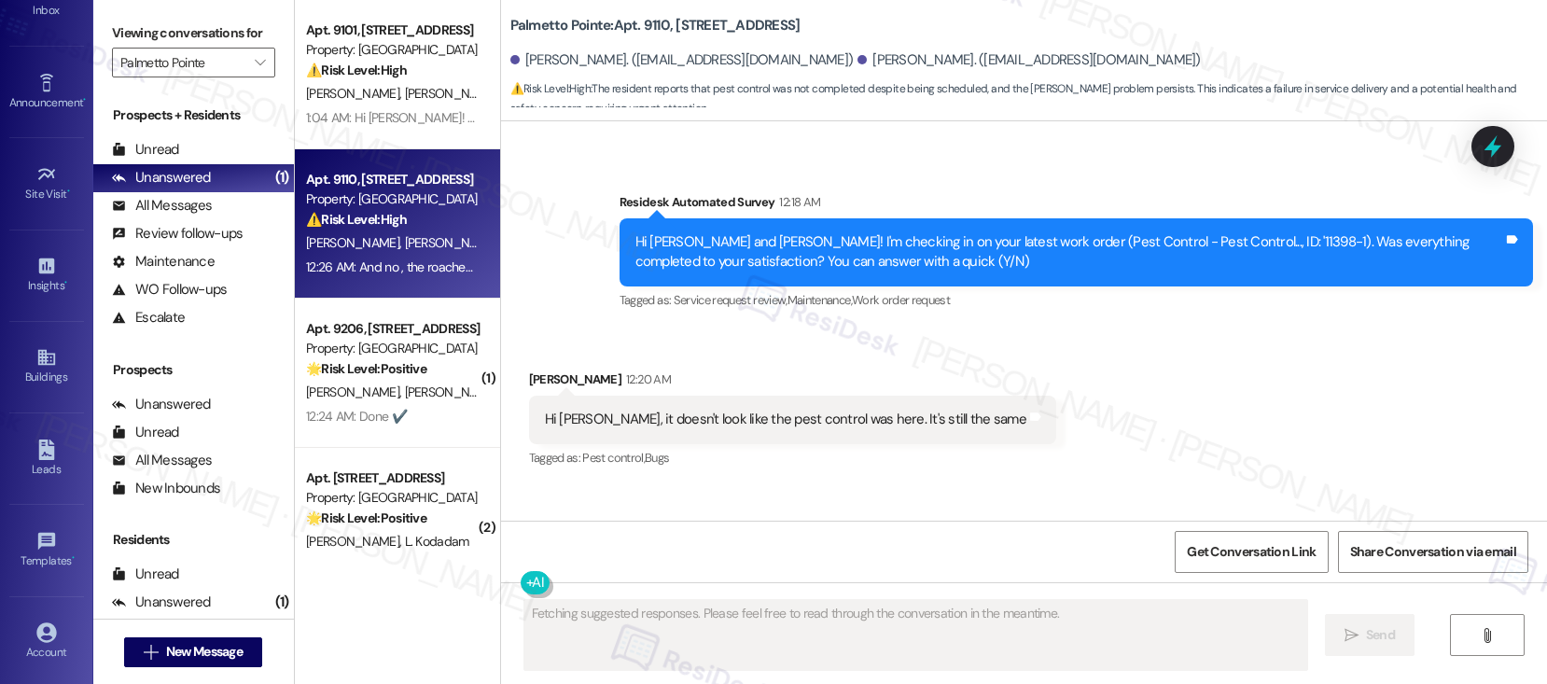
scroll to position [2800, 0]
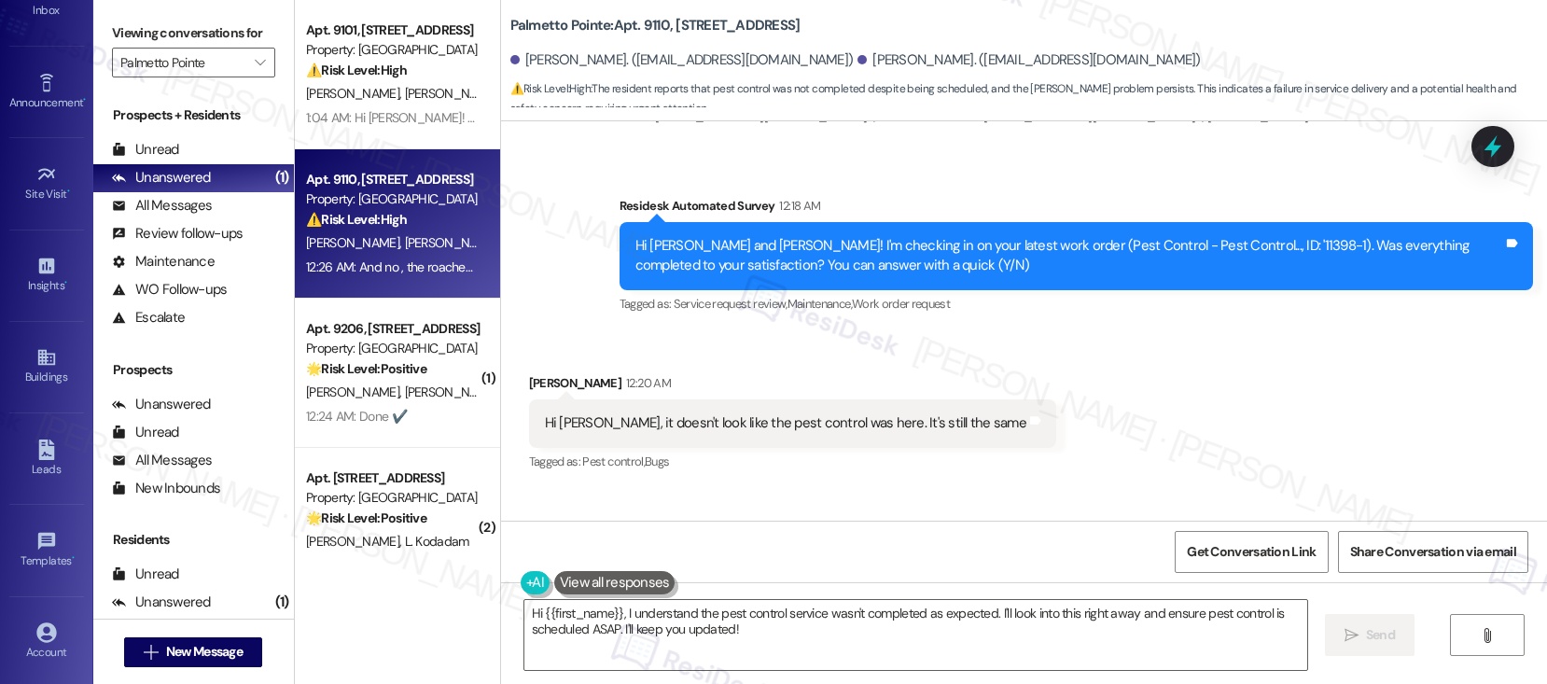
click at [636, 28] on b "Palmetto Pointe: Apt. [STREET_ADDRESS]" at bounding box center [655, 26] width 290 height 20
copy b "9110"
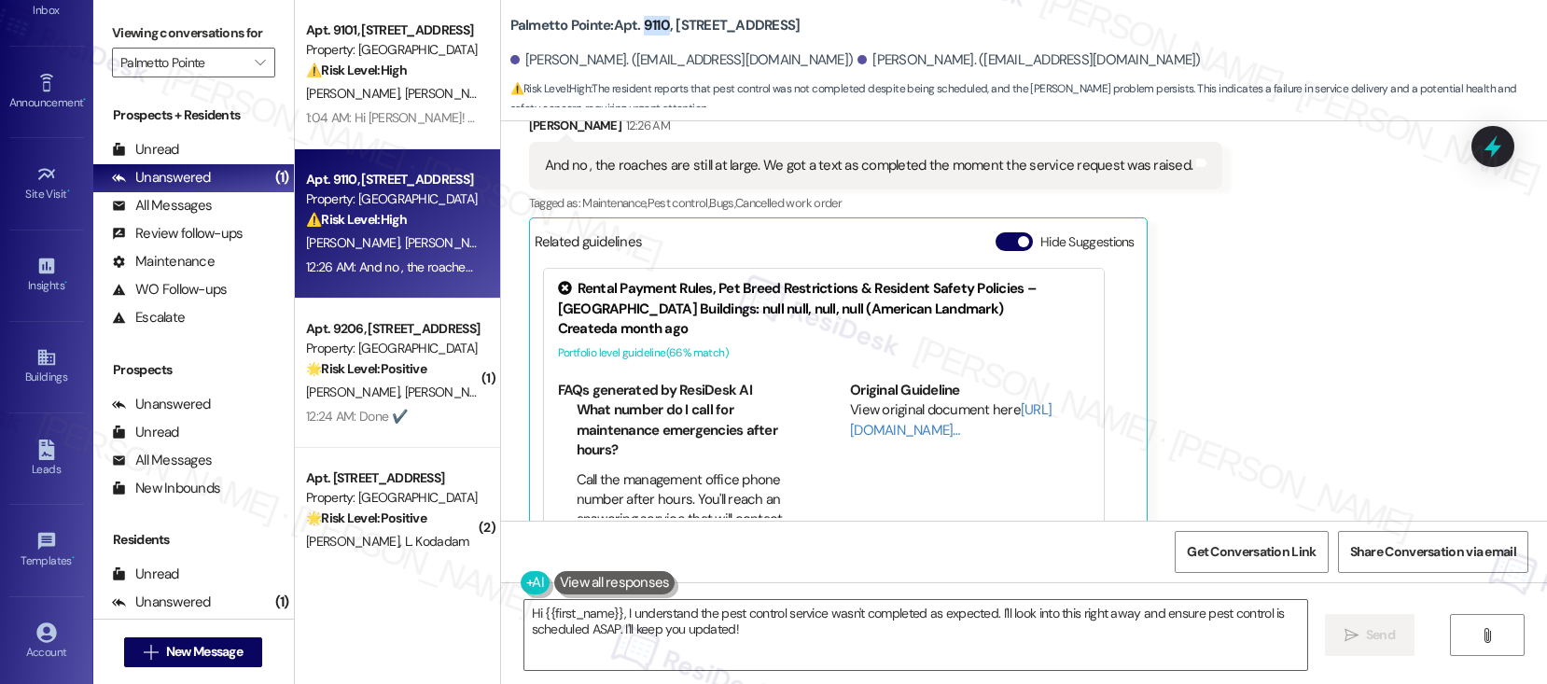
scroll to position [3228, 0]
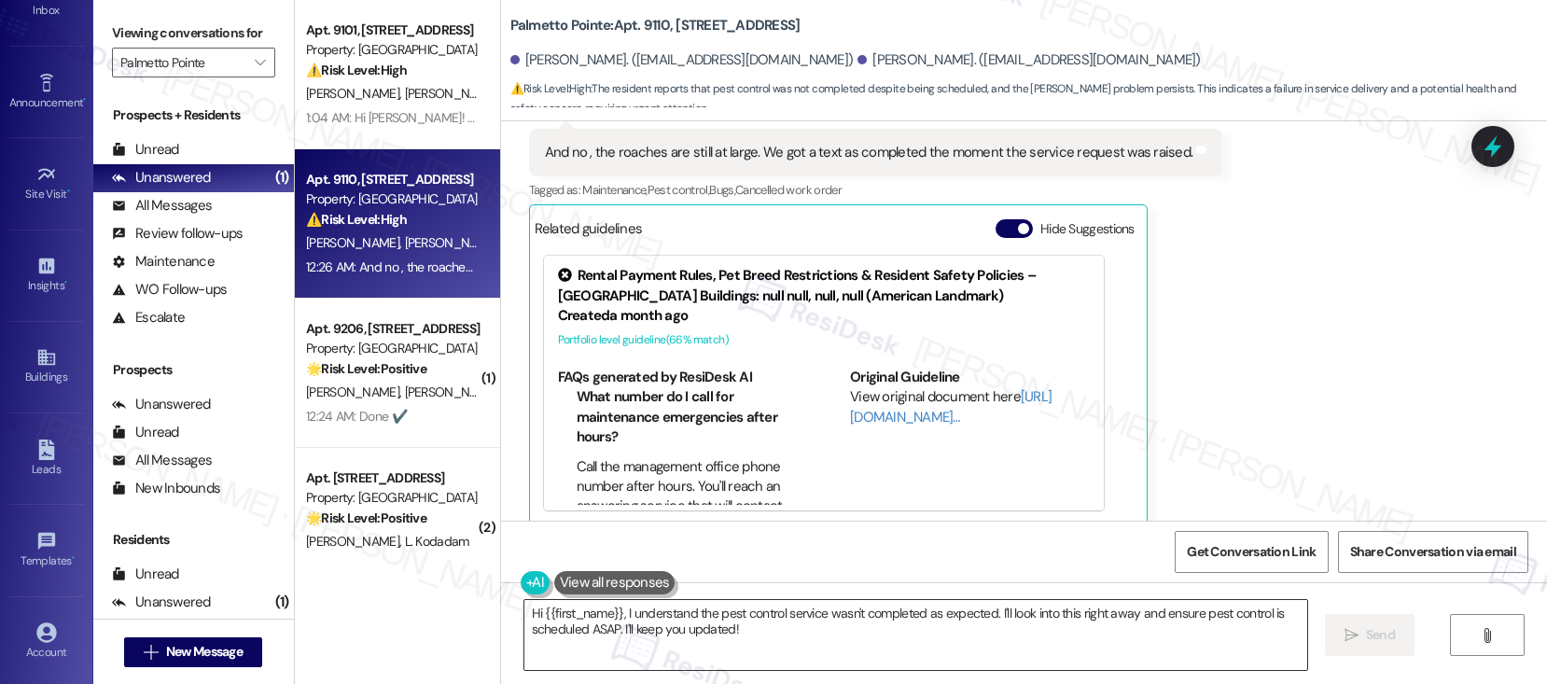
click at [812, 637] on textarea "Hi {{first_name}}, I understand the pest control service wasn't completed as ex…" at bounding box center [915, 635] width 783 height 70
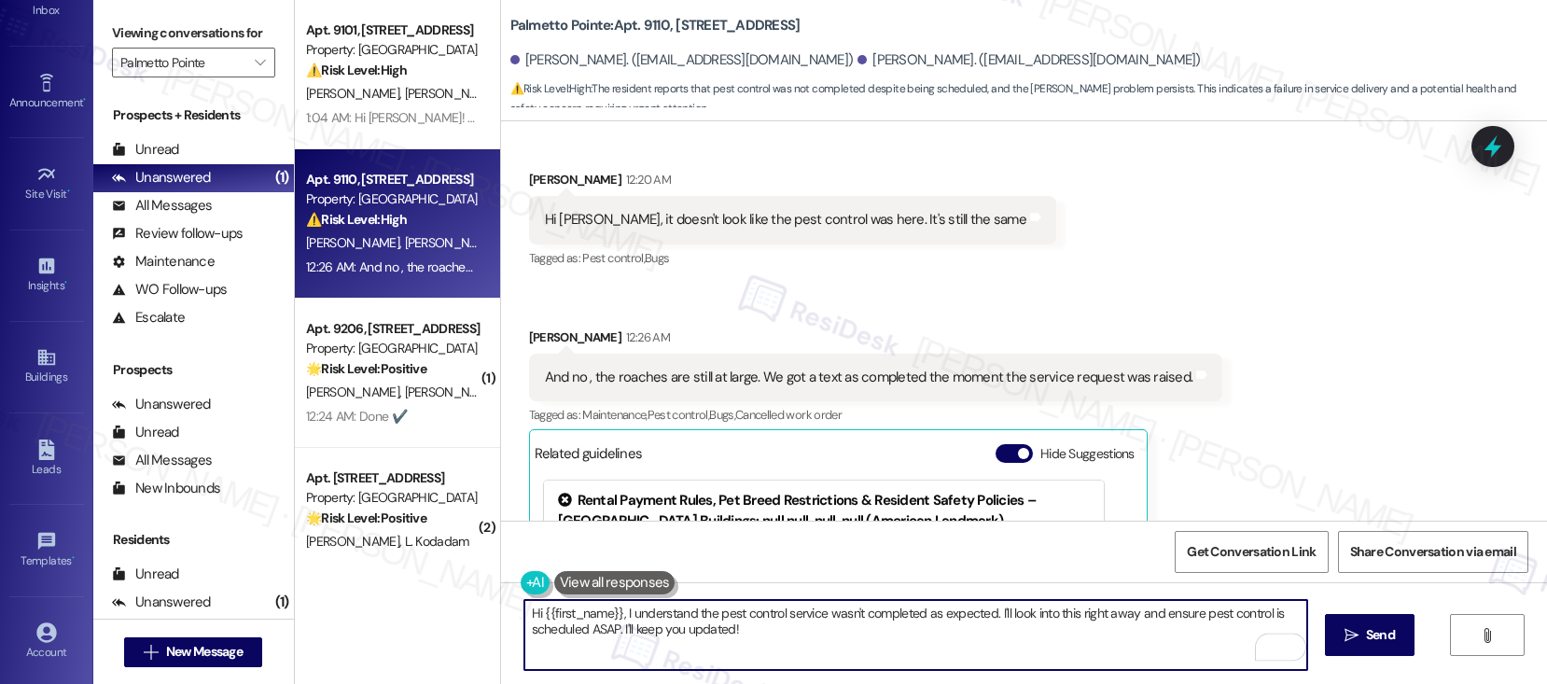
scroll to position [2958, 0]
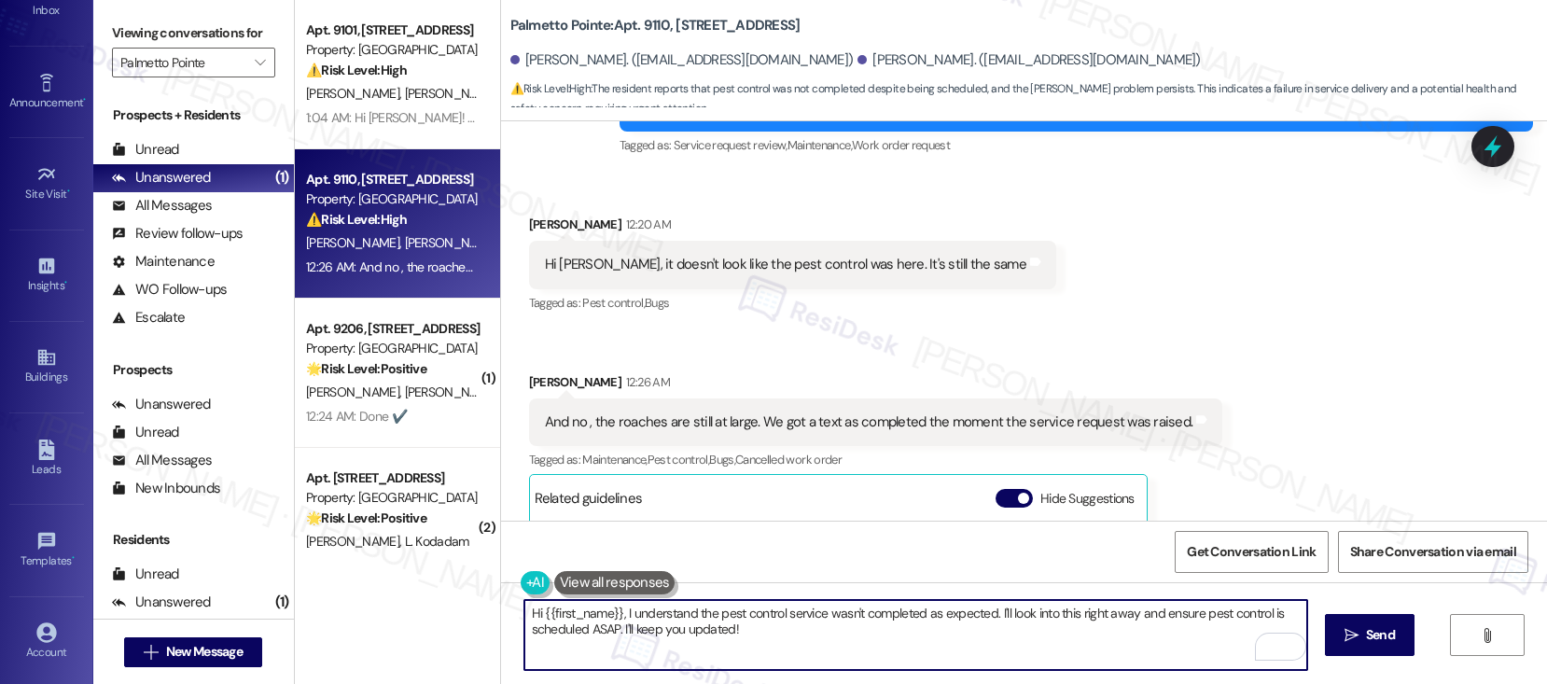
click at [536, 372] on div "[PERSON_NAME] 12:26 AM" at bounding box center [876, 385] width 694 height 26
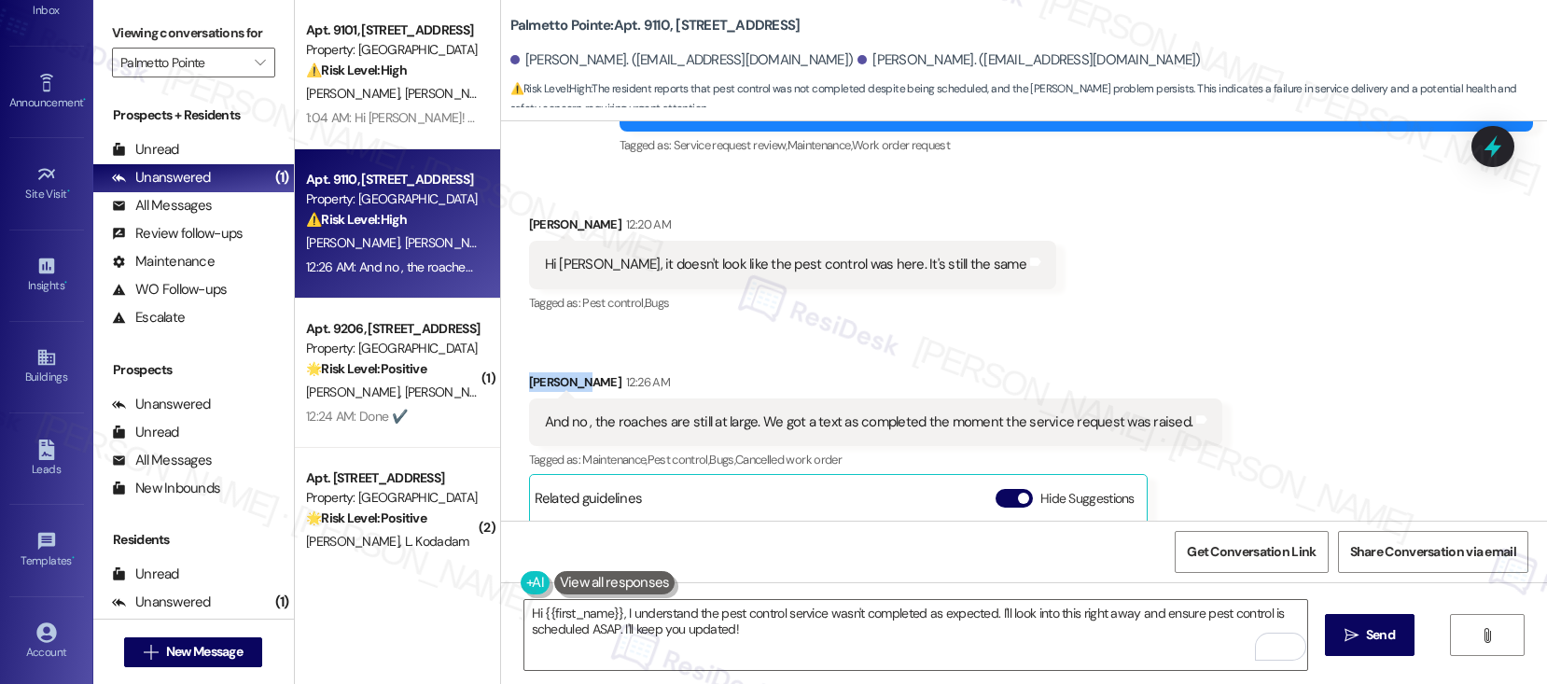
click at [536, 372] on div "[PERSON_NAME] 12:26 AM" at bounding box center [876, 385] width 694 height 26
copy div "Banupriya"
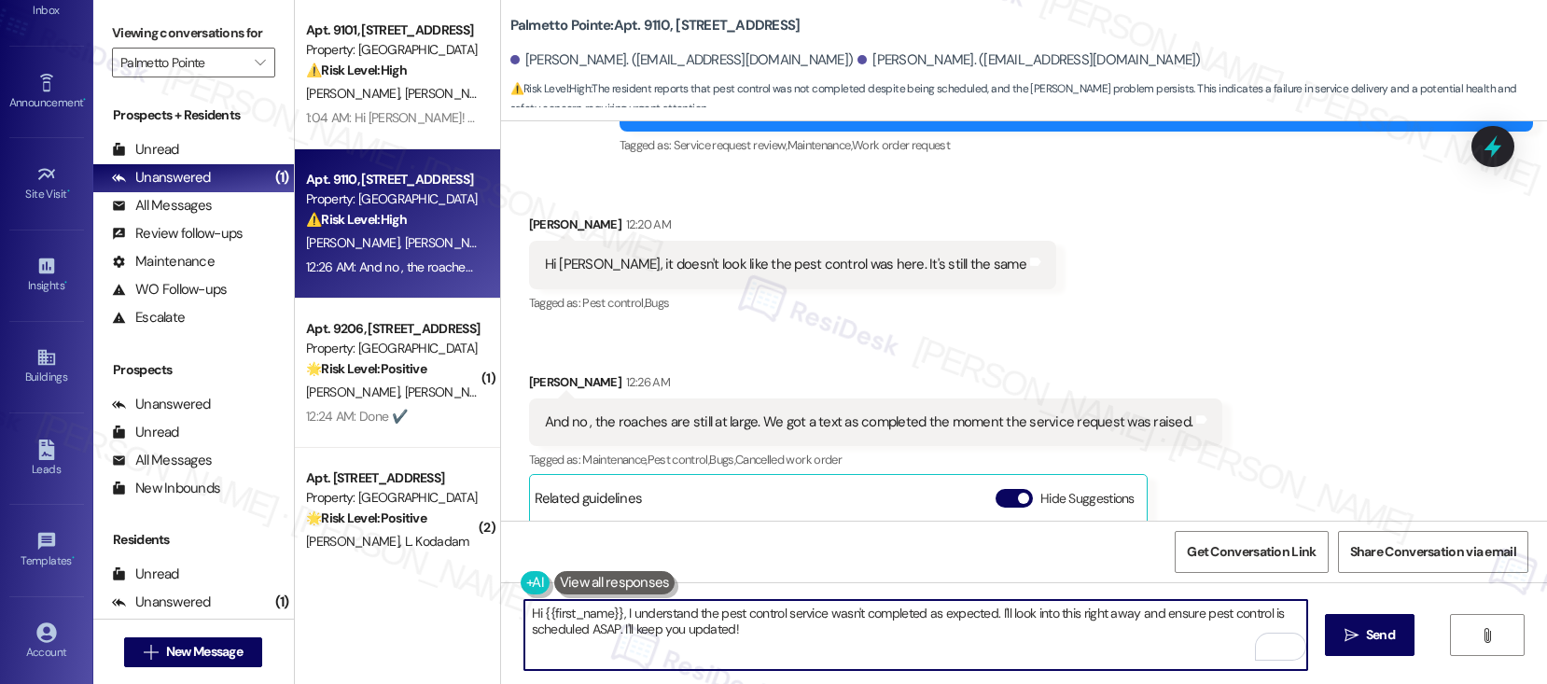
drag, startPoint x: 533, startPoint y: 613, endPoint x: 609, endPoint y: 613, distance: 76.5
click at [609, 613] on textarea "Hi {{first_name}}, I understand the pest control service wasn't completed as ex…" at bounding box center [915, 635] width 783 height 70
paste textarea "Hi [PERSON_NAME], I understand the pest control service wasn't completed as exp…"
type textarea "Hi [PERSON_NAME], I understand the pest control service wasn't completed as exp…"
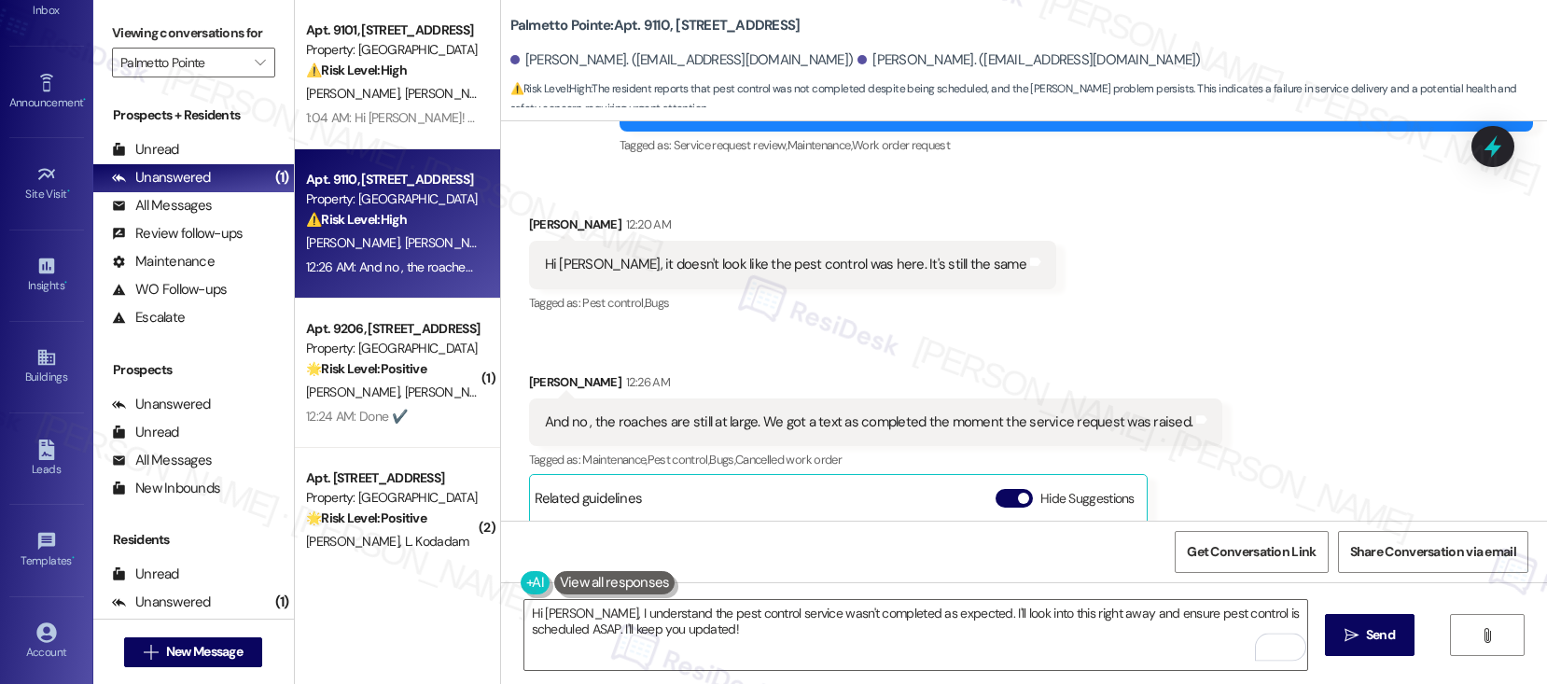
drag, startPoint x: 1345, startPoint y: 630, endPoint x: 1312, endPoint y: 630, distance: 32.7
click at [1345, 630] on icon "" at bounding box center [1352, 635] width 14 height 15
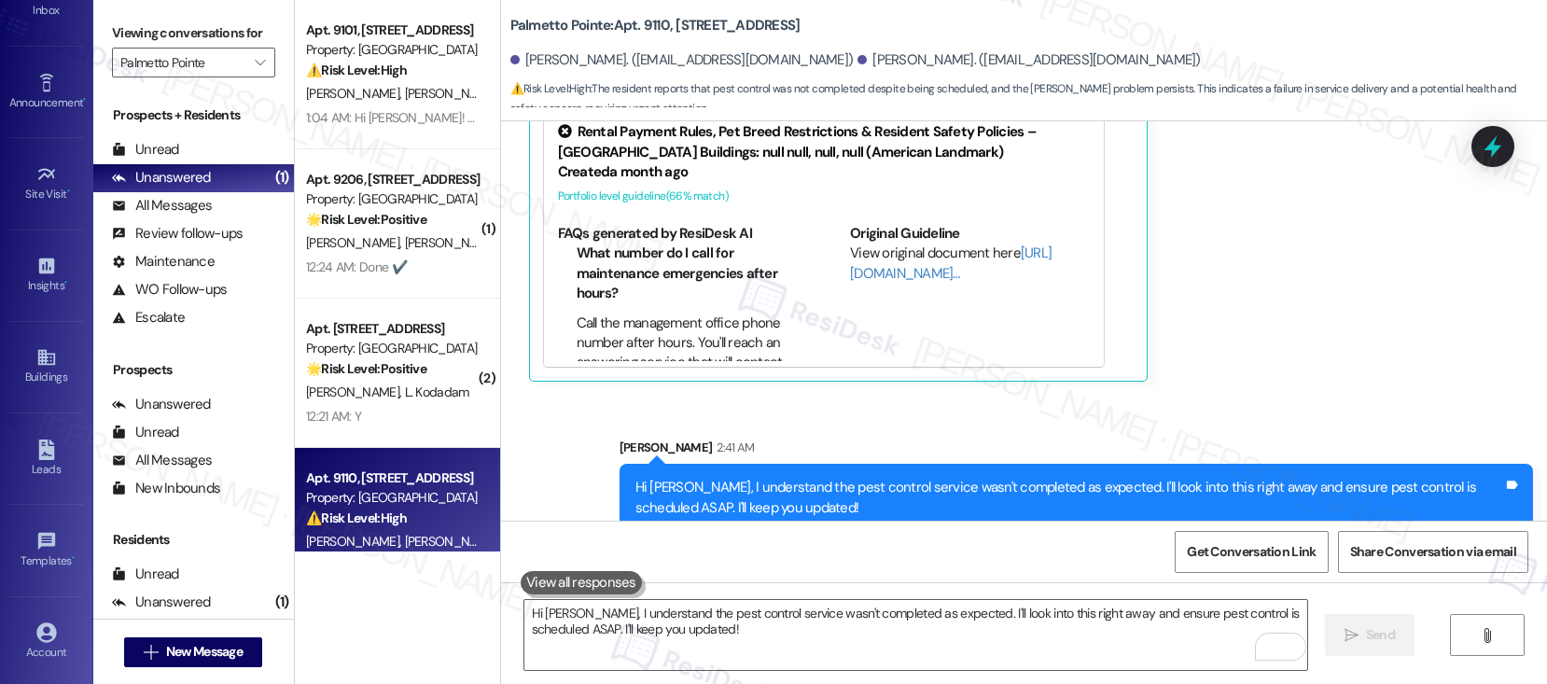
scroll to position [3378, 0]
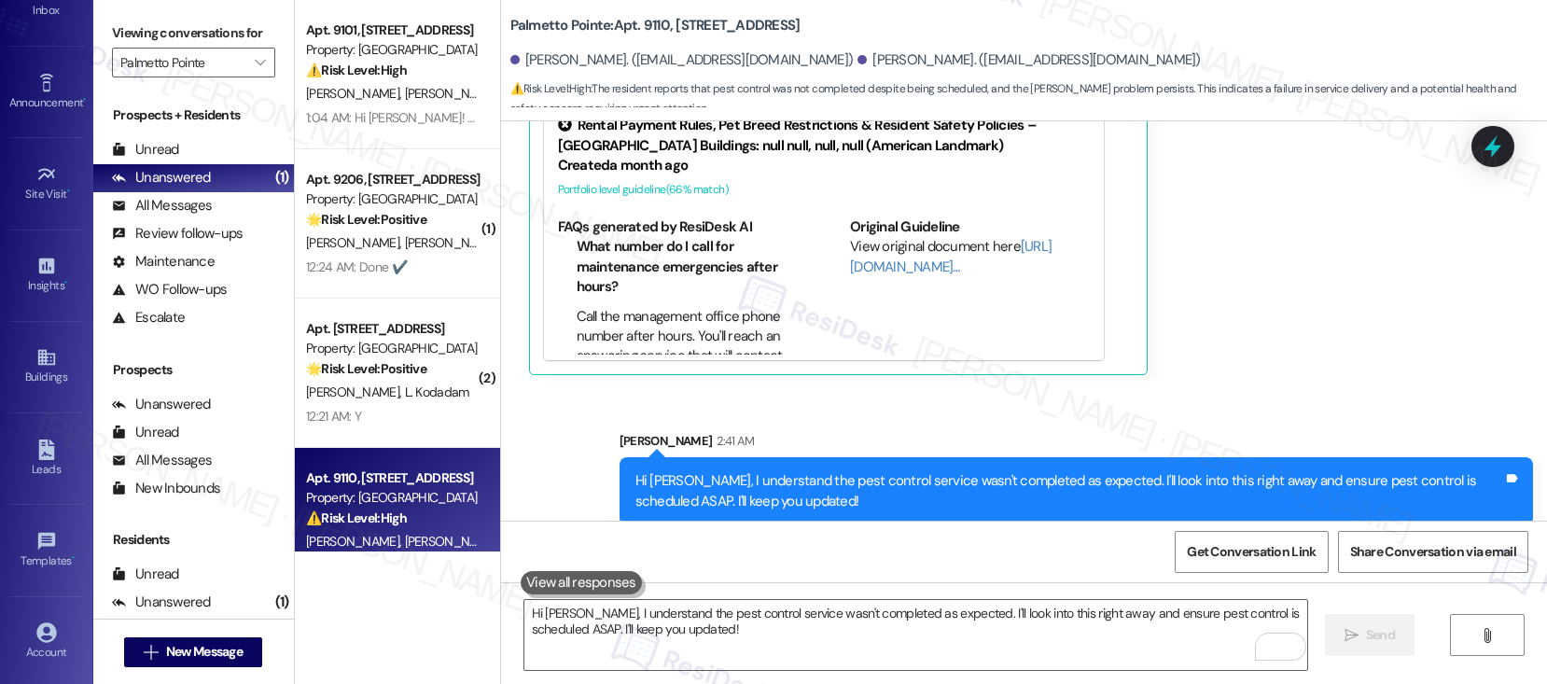
click at [693, 597] on div "Hi [PERSON_NAME], I understand the pest control service wasn't completed as exp…" at bounding box center [1024, 652] width 1046 height 140
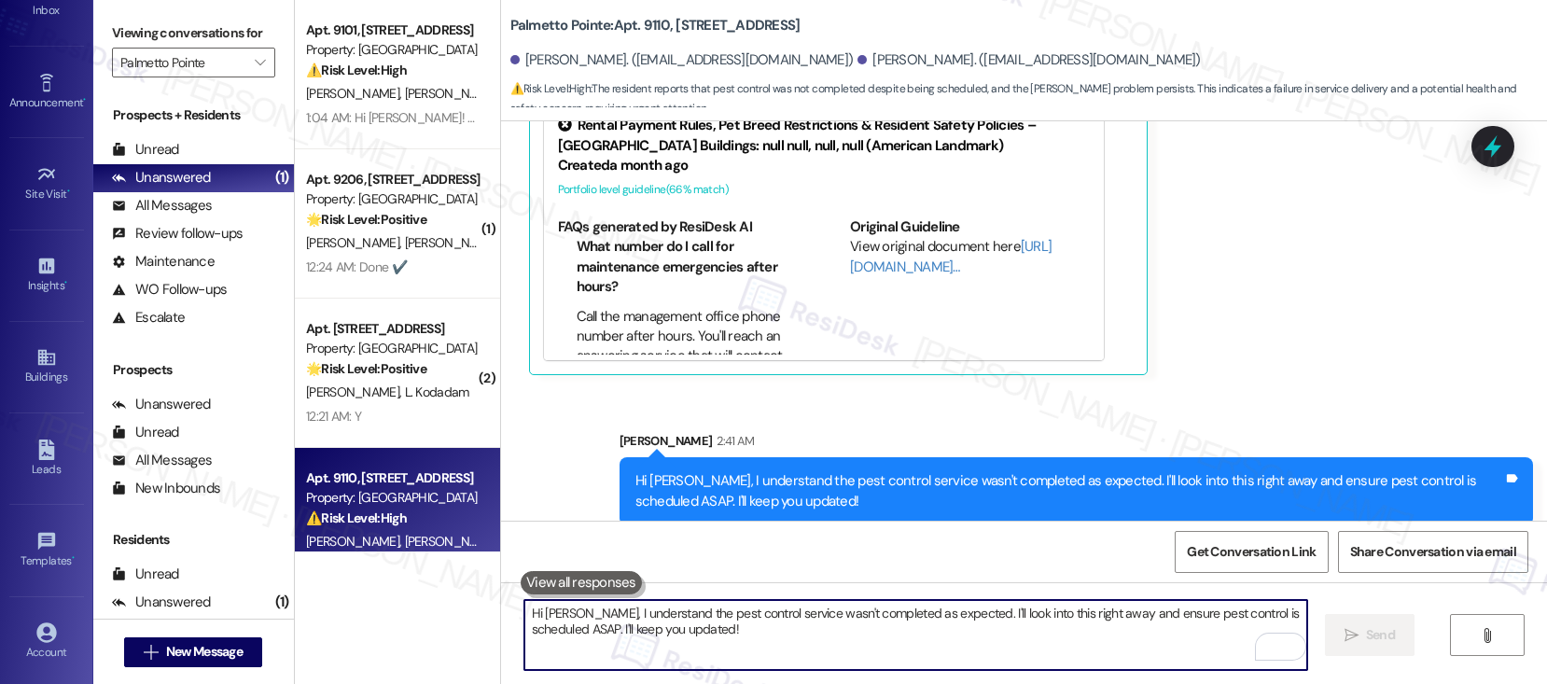
click at [705, 608] on textarea "Hi [PERSON_NAME], I understand the pest control service wasn't completed as exp…" at bounding box center [915, 635] width 783 height 70
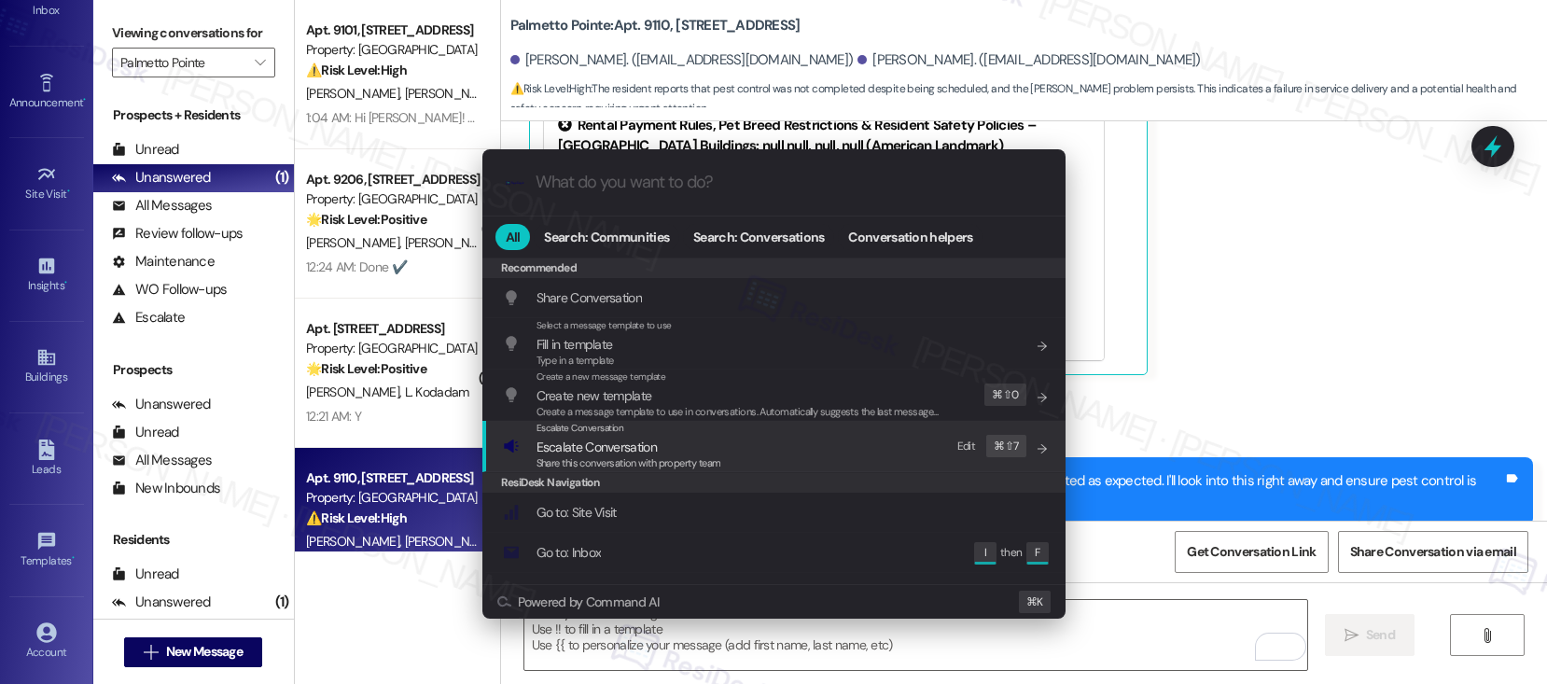
click at [627, 459] on span "Share this conversation with property team" at bounding box center [629, 462] width 185 height 13
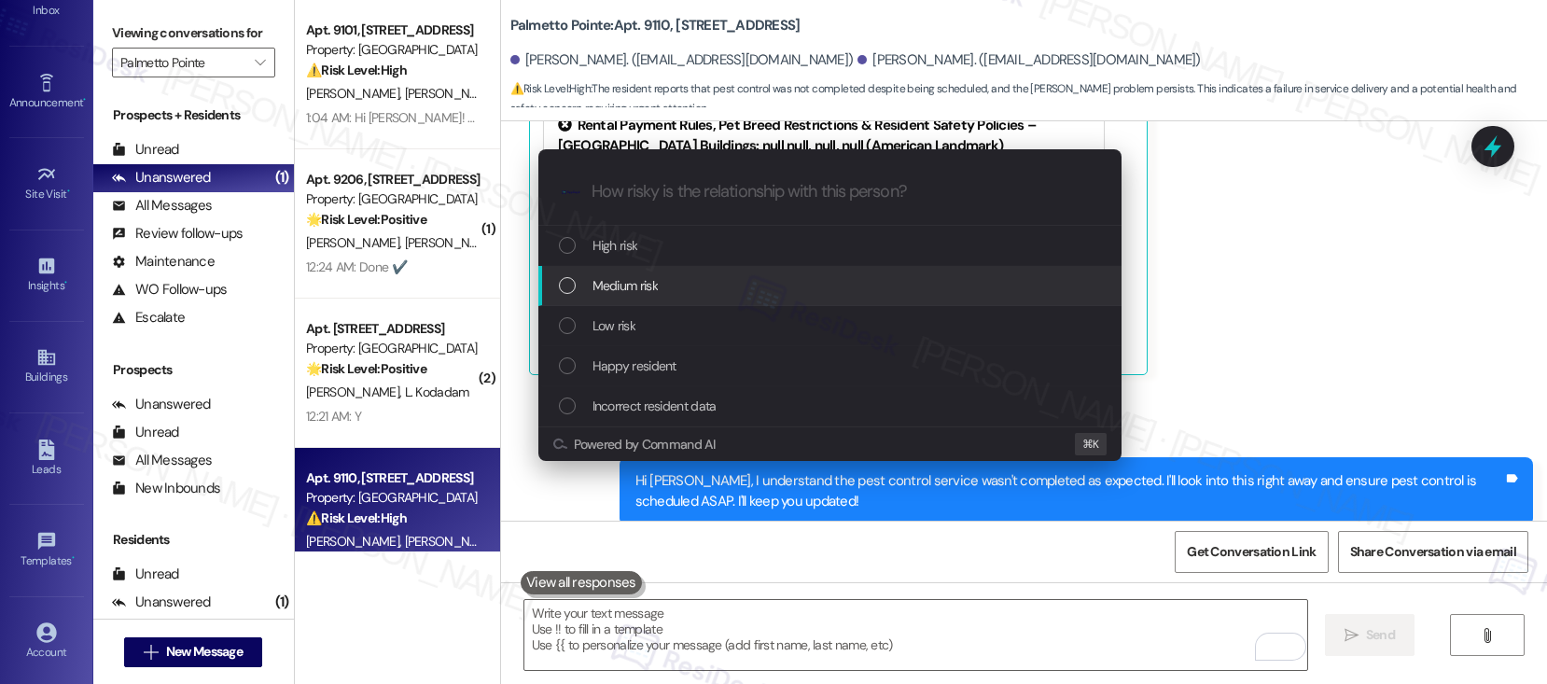
click at [656, 288] on span "Medium risk" at bounding box center [625, 285] width 65 height 21
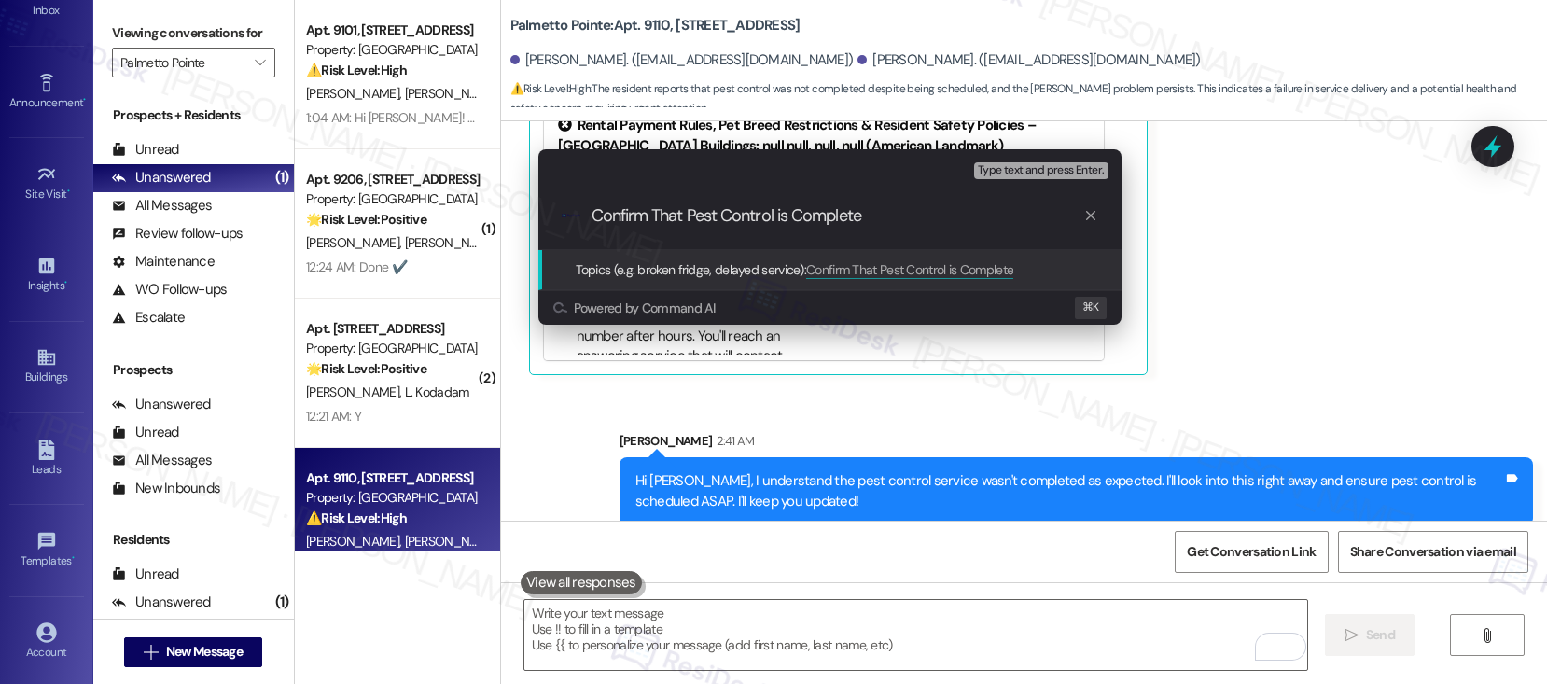
type input "Confirm That Pest Control is Completed"
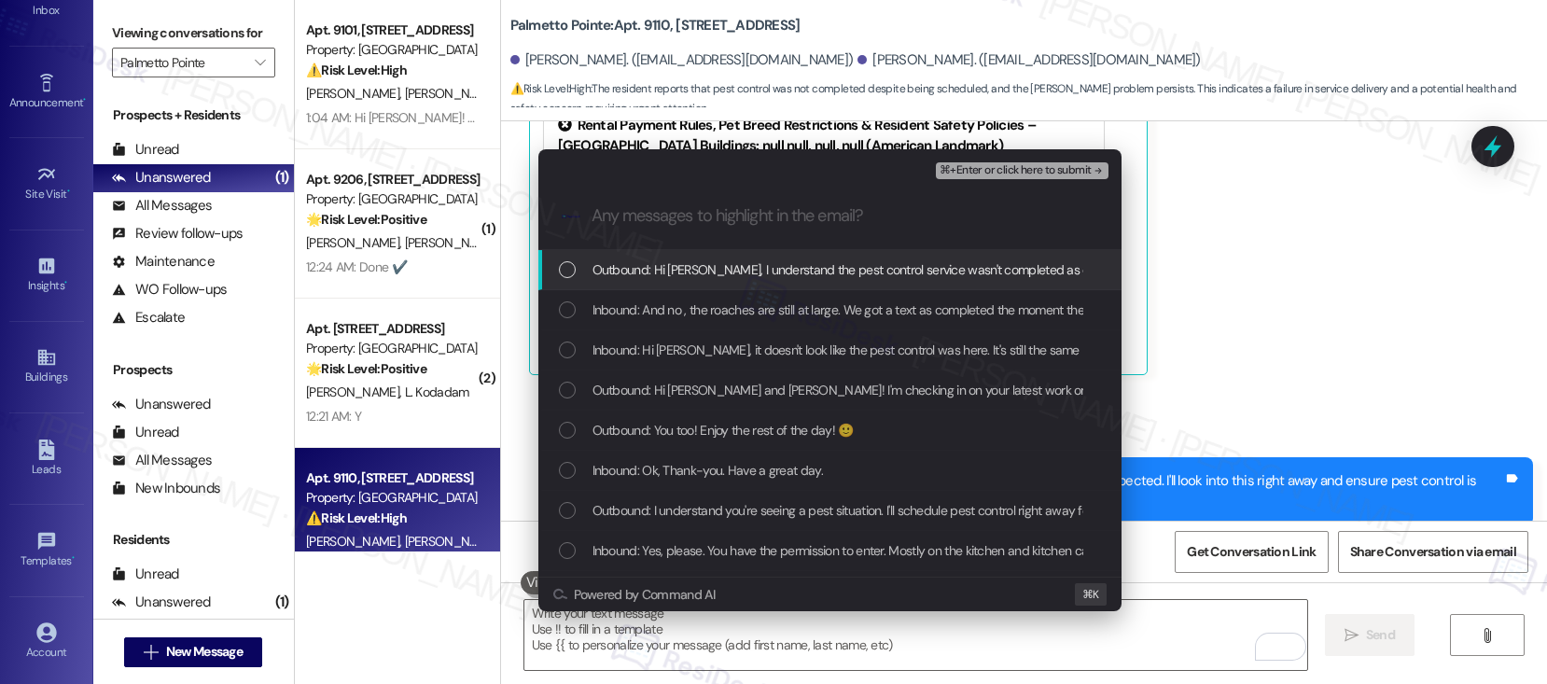
click at [656, 285] on div "Outbound: Hi [PERSON_NAME], I understand the pest control service wasn't comple…" at bounding box center [829, 270] width 583 height 40
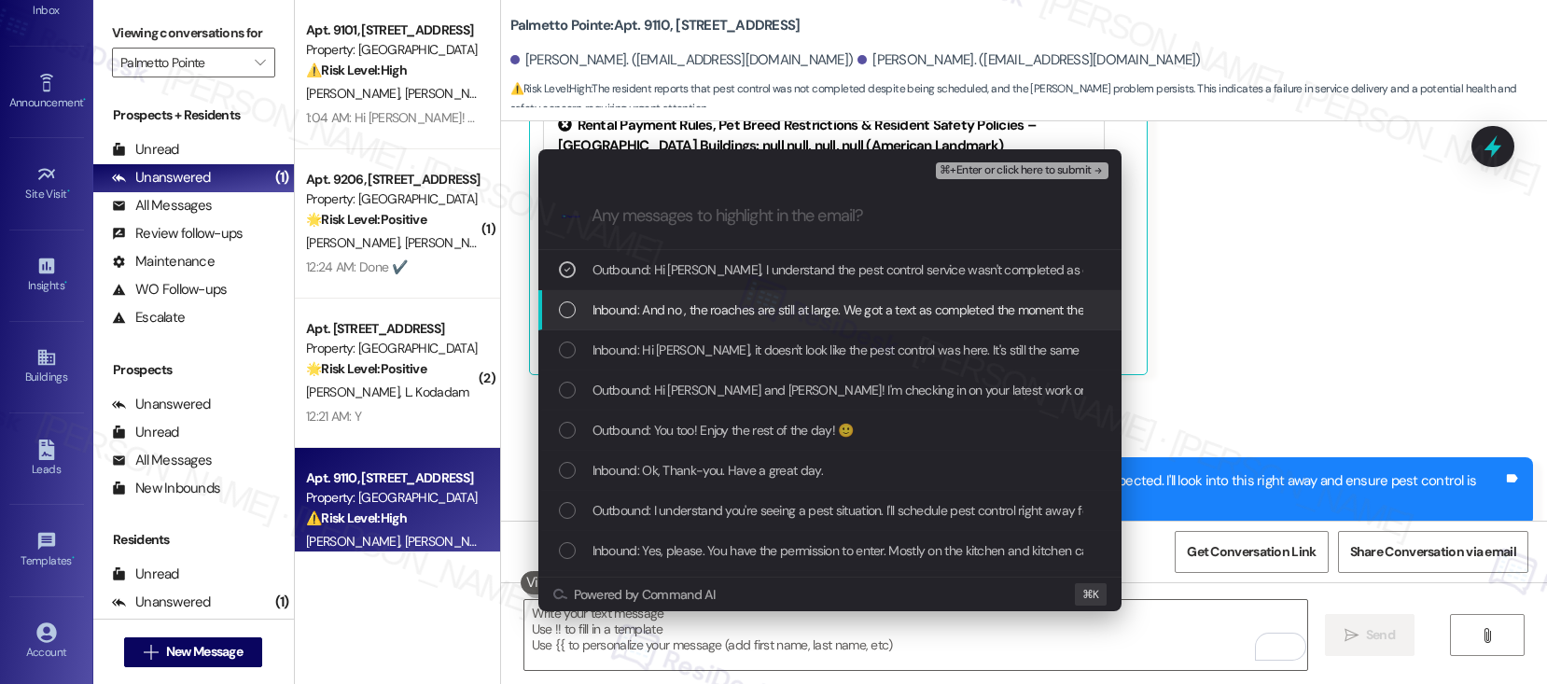
click at [658, 315] on span "Inbound: And no , the roaches are still at large. We got a text as completed th…" at bounding box center [914, 310] width 643 height 21
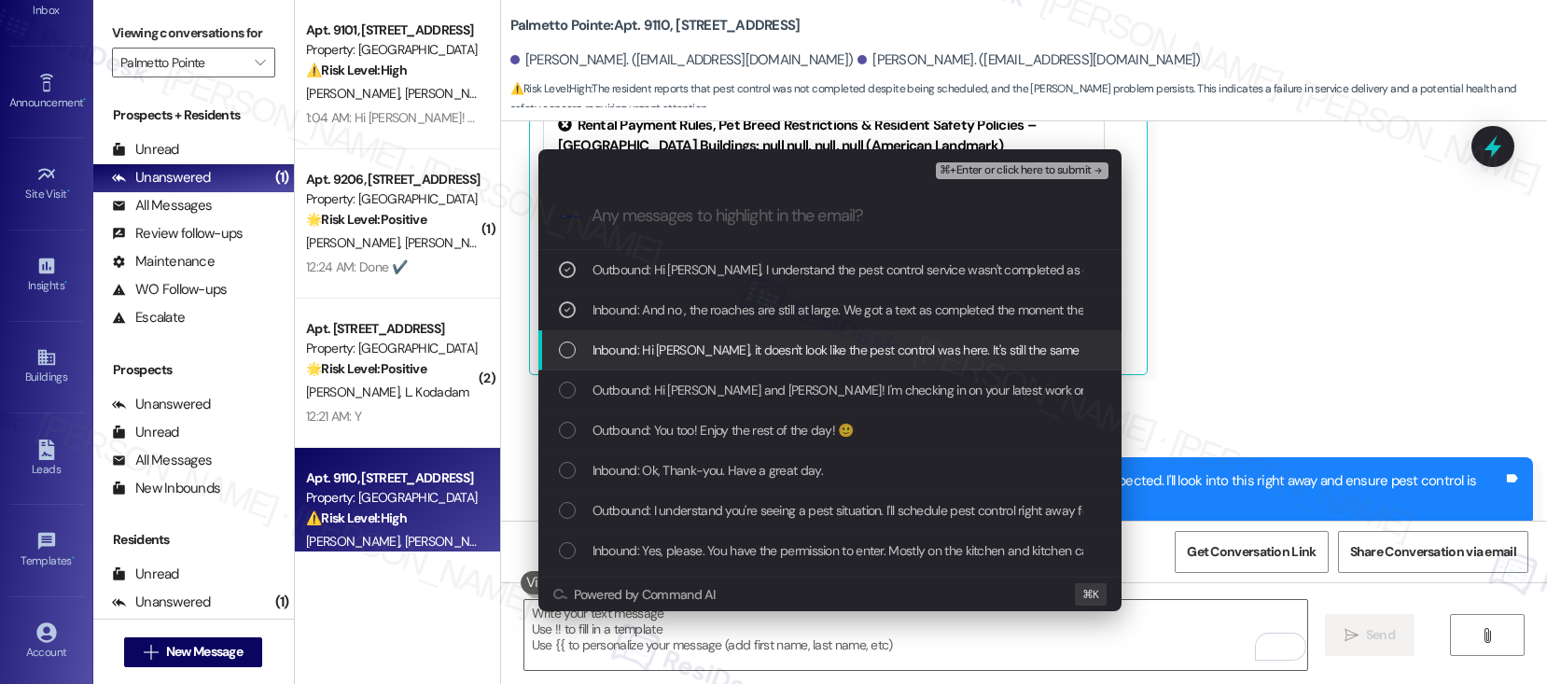
click at [656, 356] on span "Inbound: Hi [PERSON_NAME], it doesn't look like the pest control was here. It's…" at bounding box center [836, 350] width 487 height 21
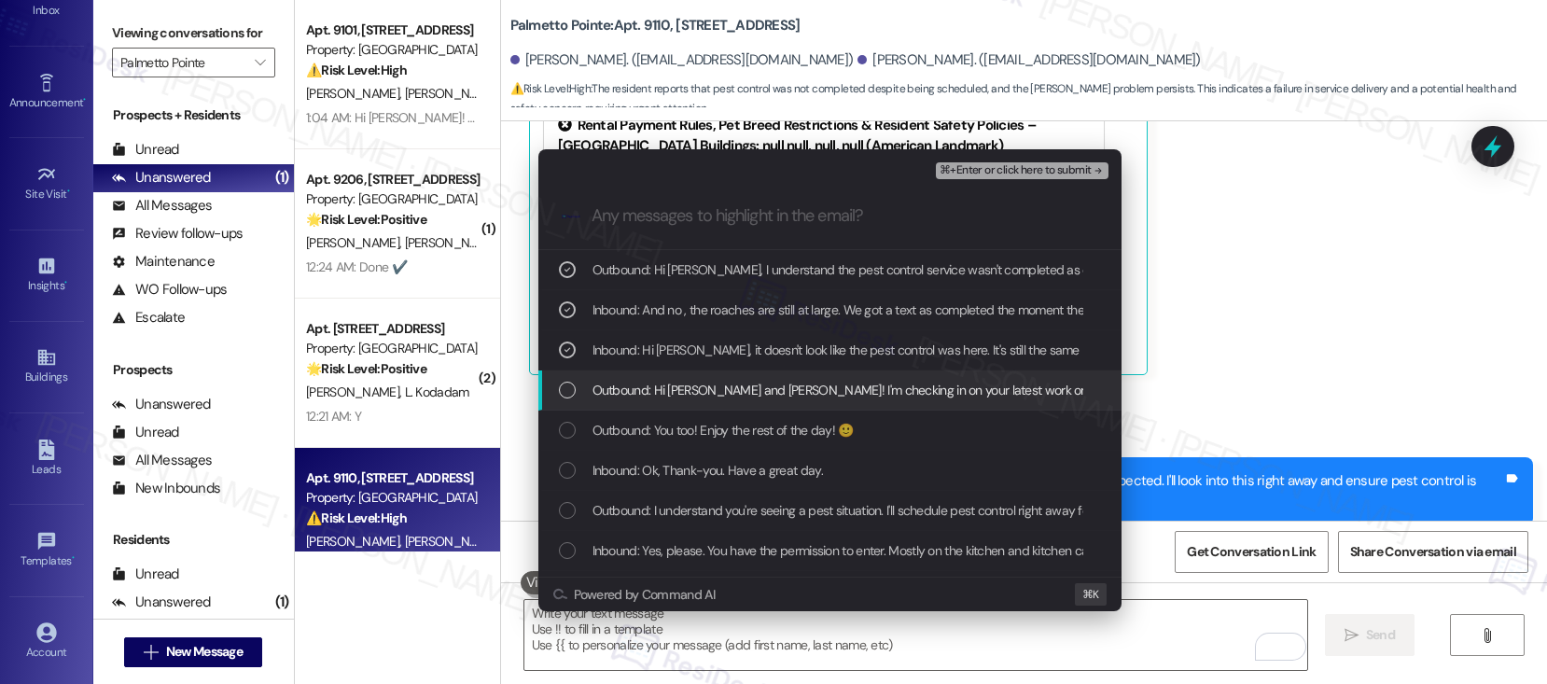
click at [878, 388] on span "Outbound: Hi [PERSON_NAME] and [PERSON_NAME]! I'm checking in on your latest wo…" at bounding box center [1186, 390] width 1186 height 21
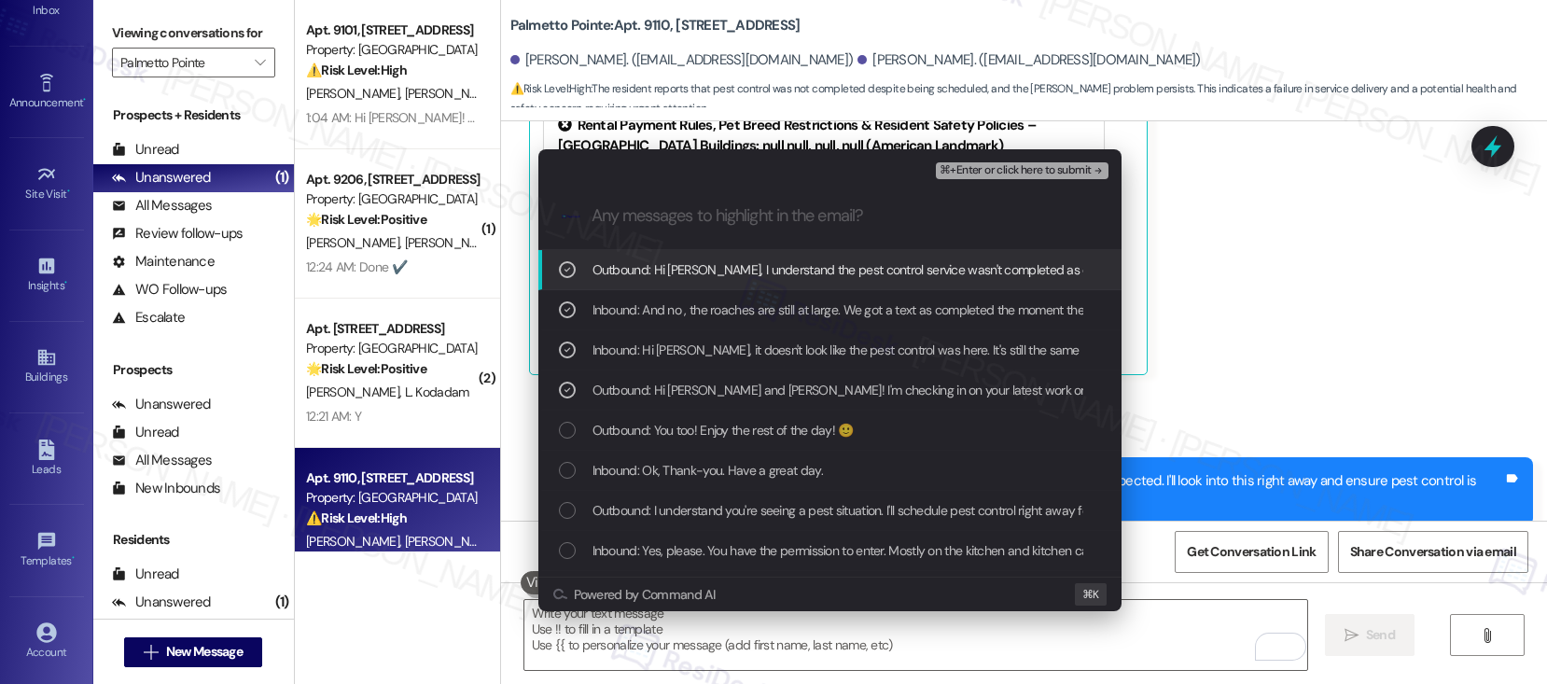
click at [1060, 174] on span "⌘+Enter or click here to submit" at bounding box center [1015, 170] width 151 height 13
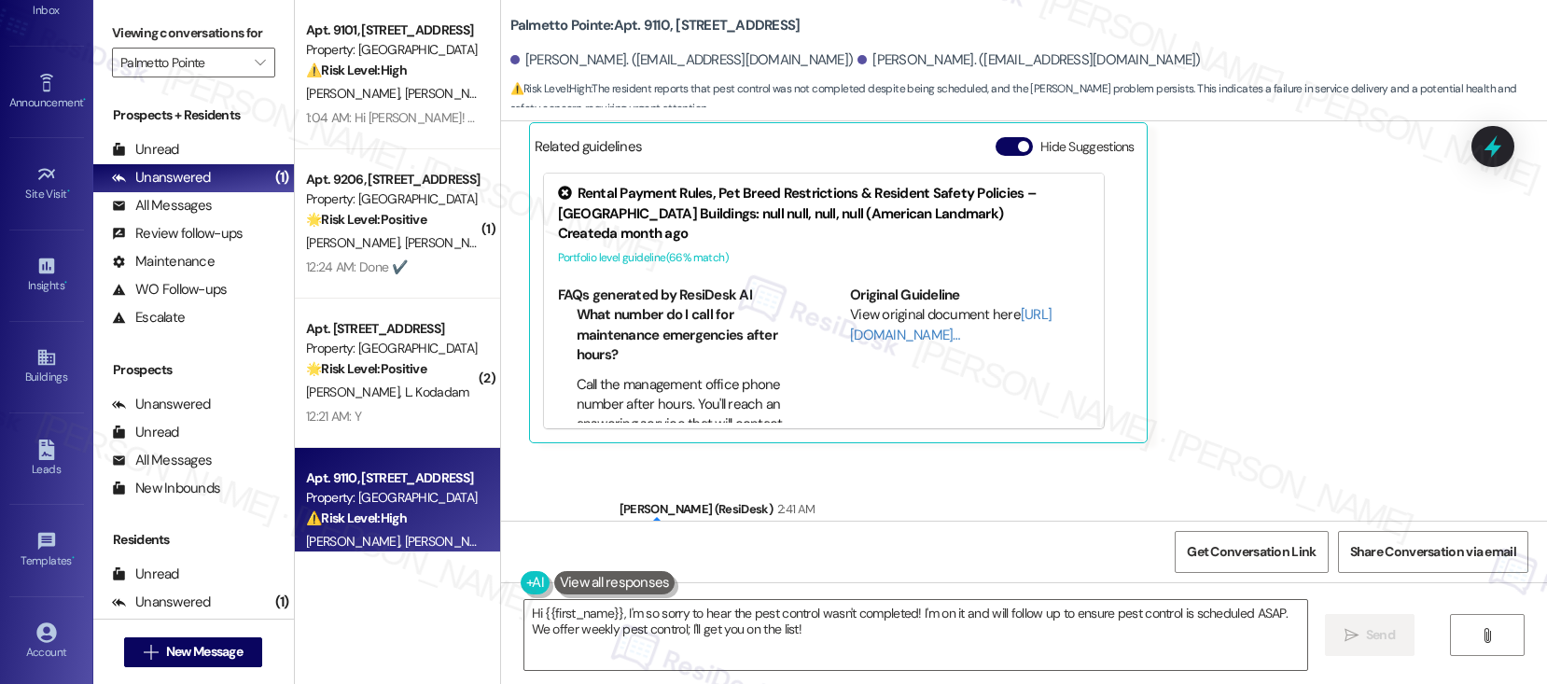
scroll to position [3405, 0]
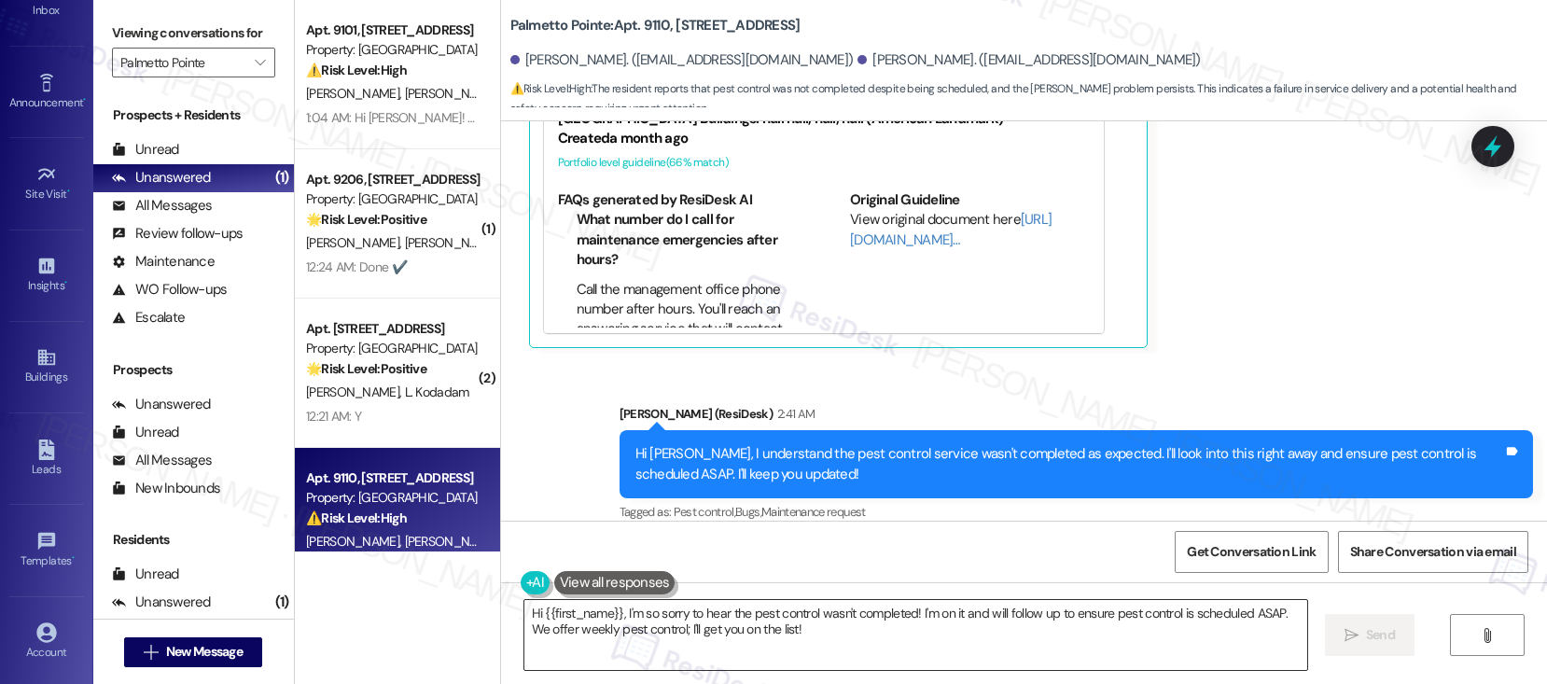
click at [793, 633] on textarea "Hi {{first_name}}, I'm so sorry to hear the pest control wasn't completed! I'm …" at bounding box center [915, 635] width 783 height 70
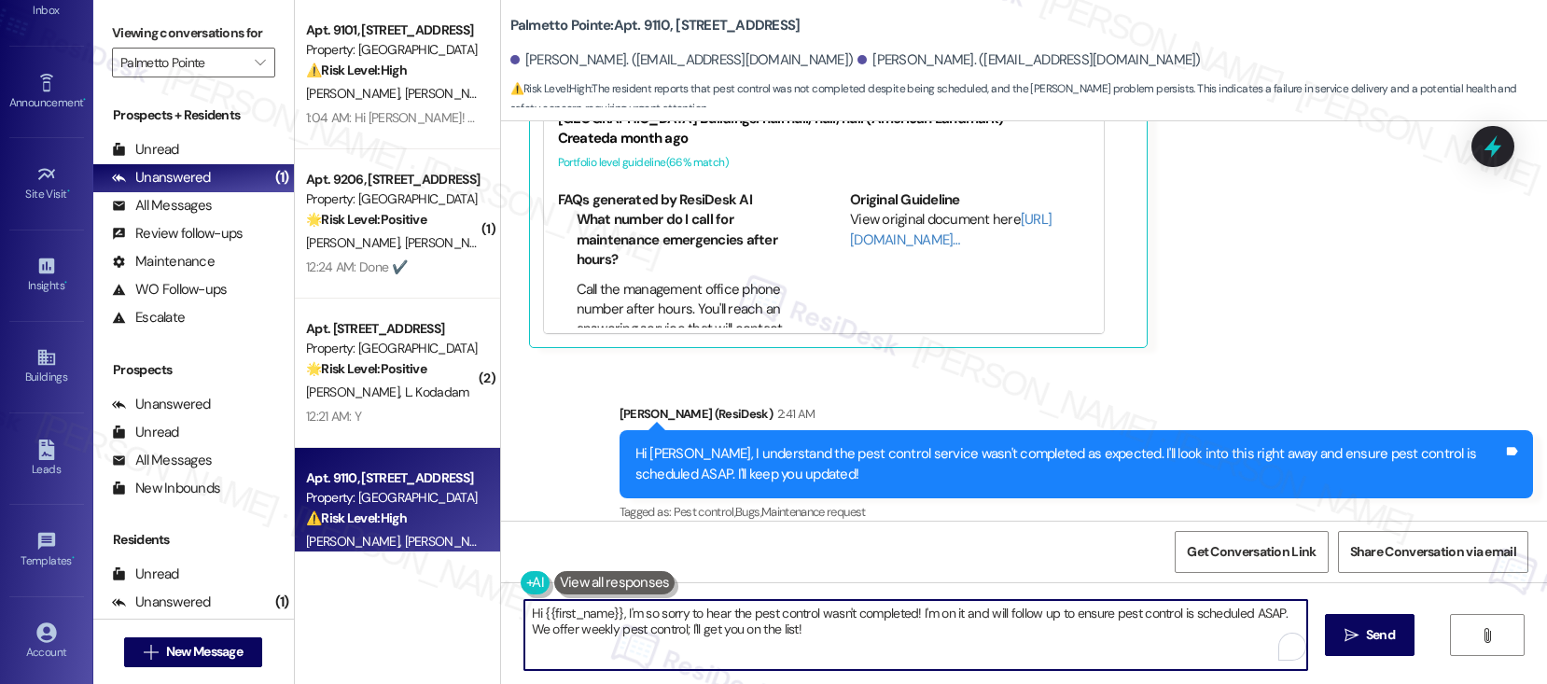
click at [793, 634] on textarea "Hi {{first_name}}, I'm so sorry to hear the pest control wasn't completed! I'm …" at bounding box center [915, 635] width 783 height 70
drag, startPoint x: 793, startPoint y: 634, endPoint x: 1024, endPoint y: 648, distance: 230.9
click at [793, 635] on textarea "Hi {{first_name}}, I'm so sorry to hear the pest control wasn't completed! I'm …" at bounding box center [915, 635] width 783 height 70
type textarea "Hi {{first_name}}, I'm so sorry to hear the pest control wasn't completed! I'm …"
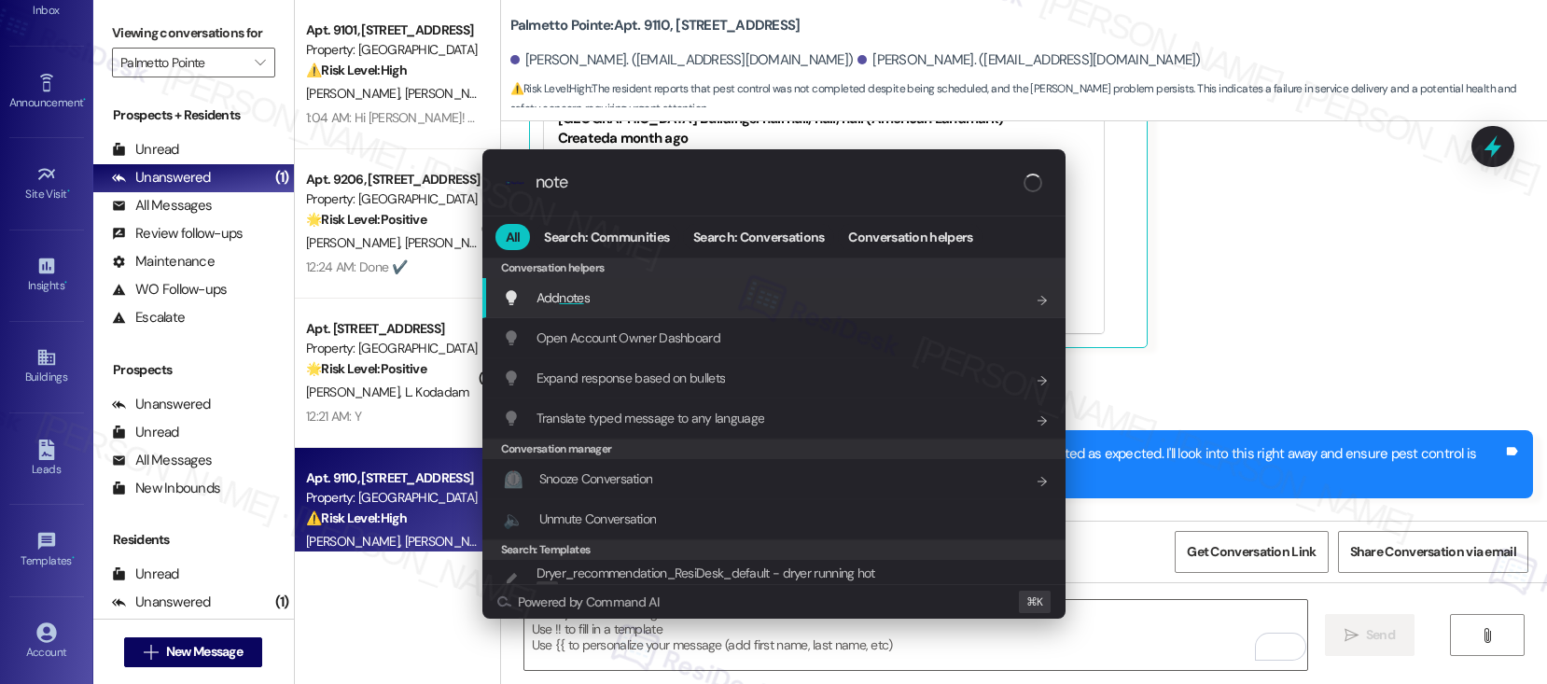
type input "notes"
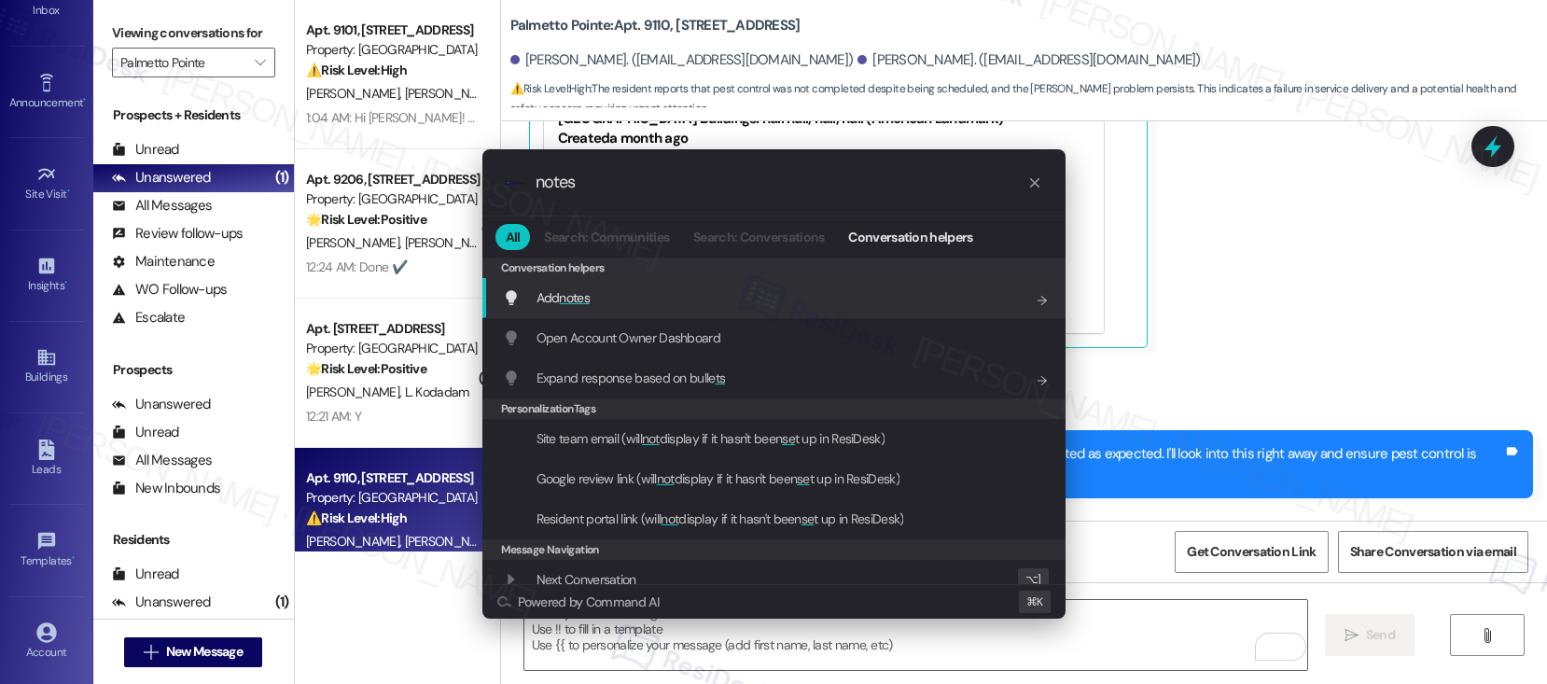
click at [759, 297] on div "Add notes Add shortcut" at bounding box center [776, 297] width 546 height 21
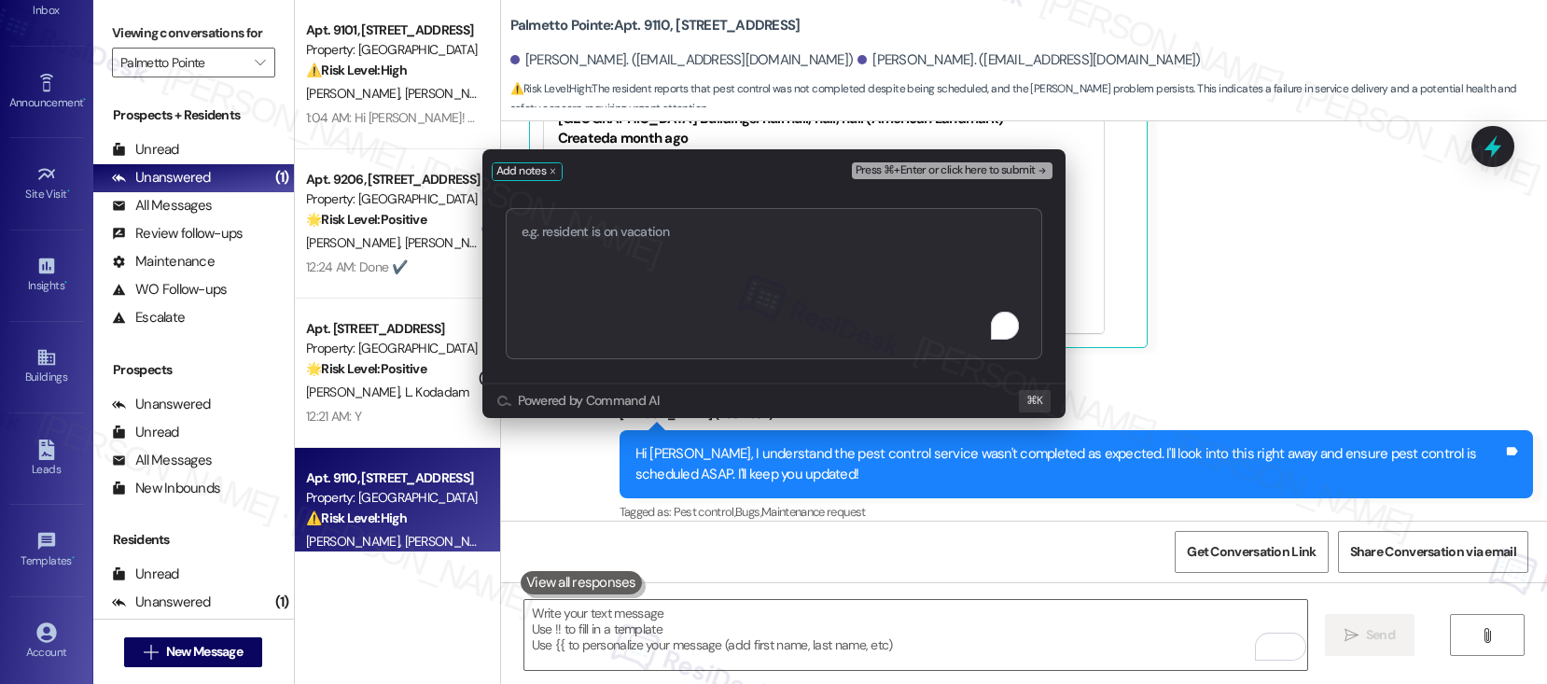
type textarea "Confirm That Pest Control is Completed"
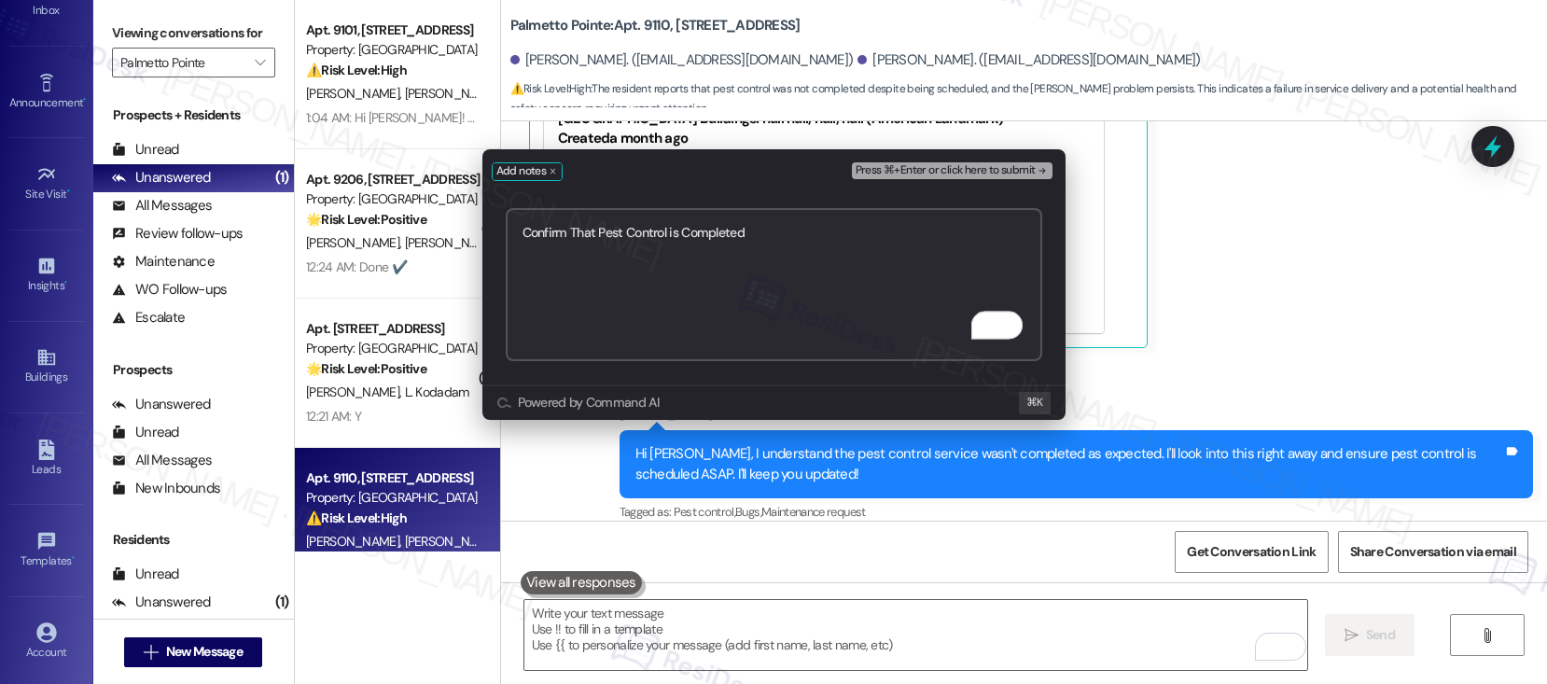
click at [923, 170] on span "Press ⌘+Enter or click here to submit" at bounding box center [946, 170] width 180 height 13
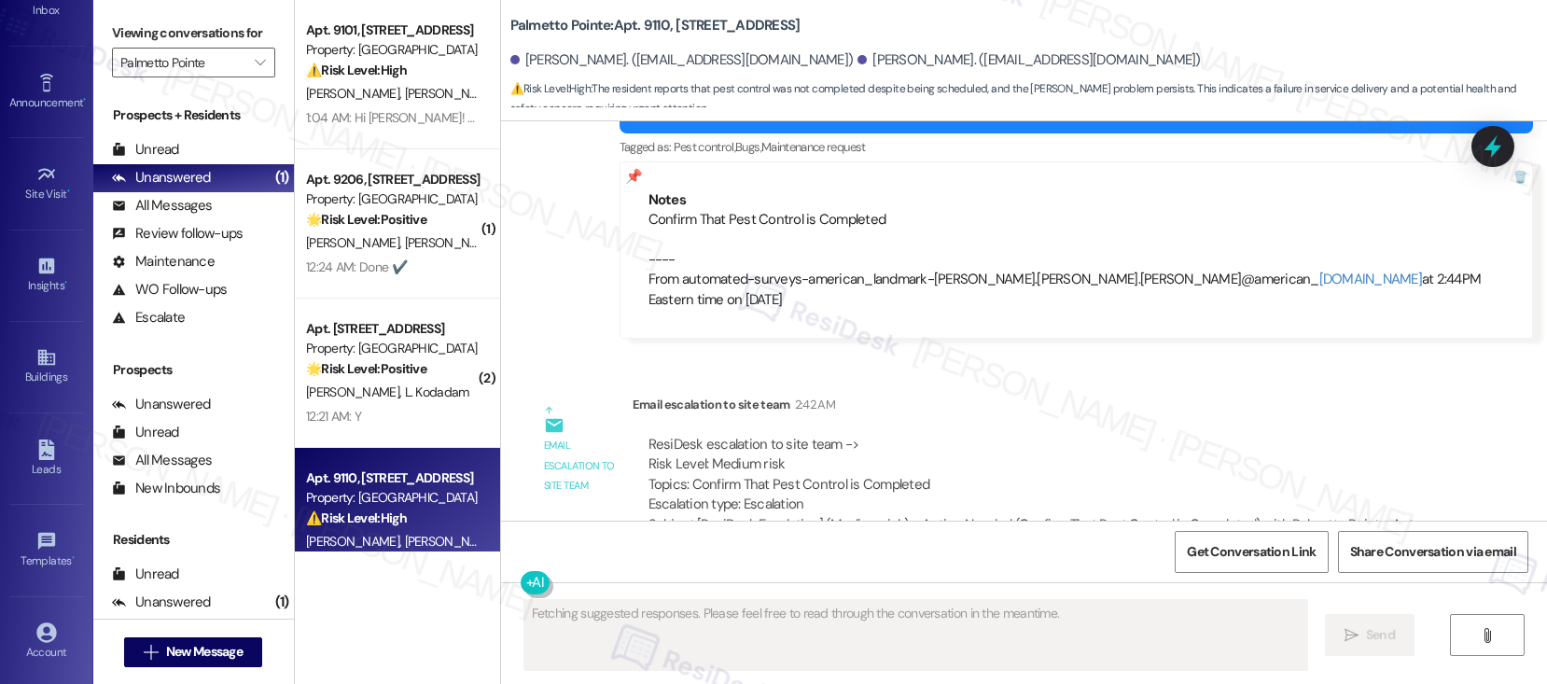
scroll to position [3794, 0]
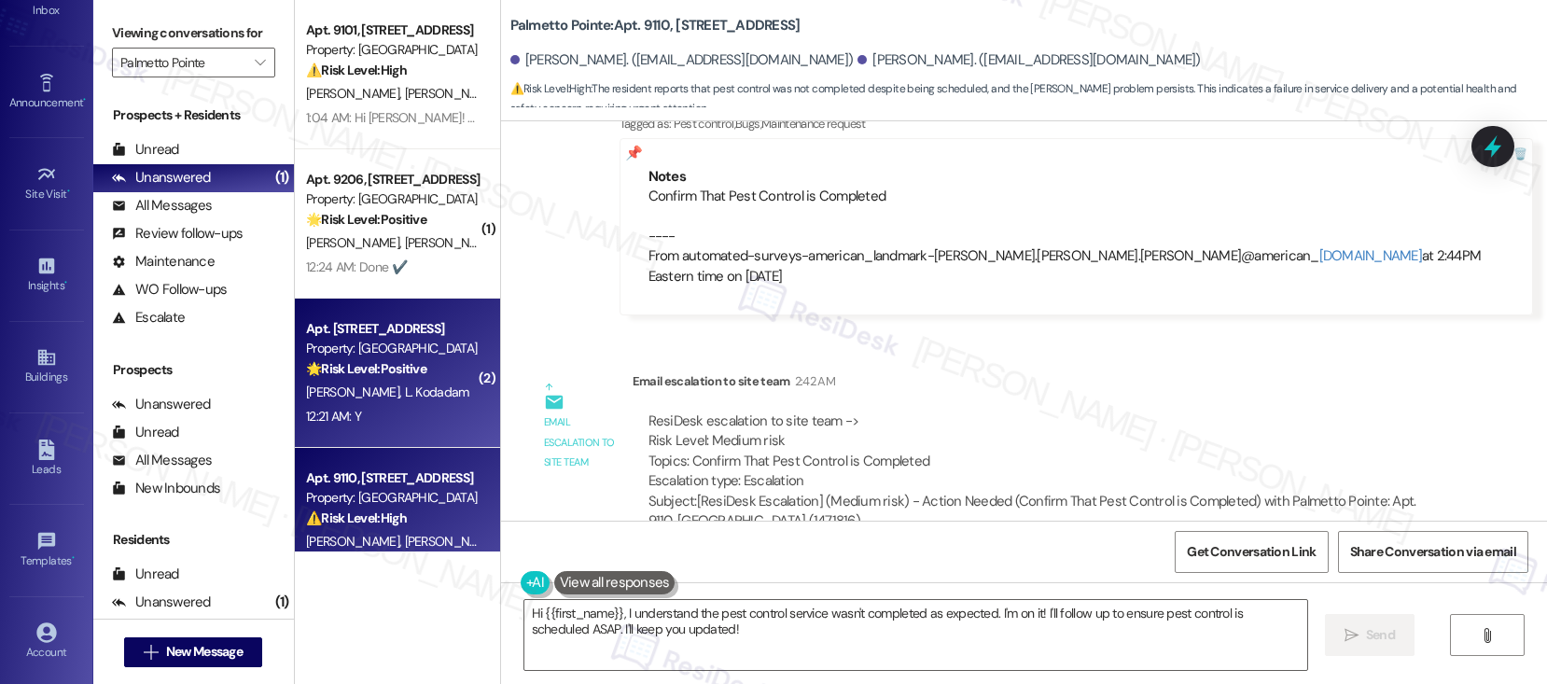
click at [374, 381] on div "[PERSON_NAME] L. Kodadam" at bounding box center [392, 392] width 176 height 23
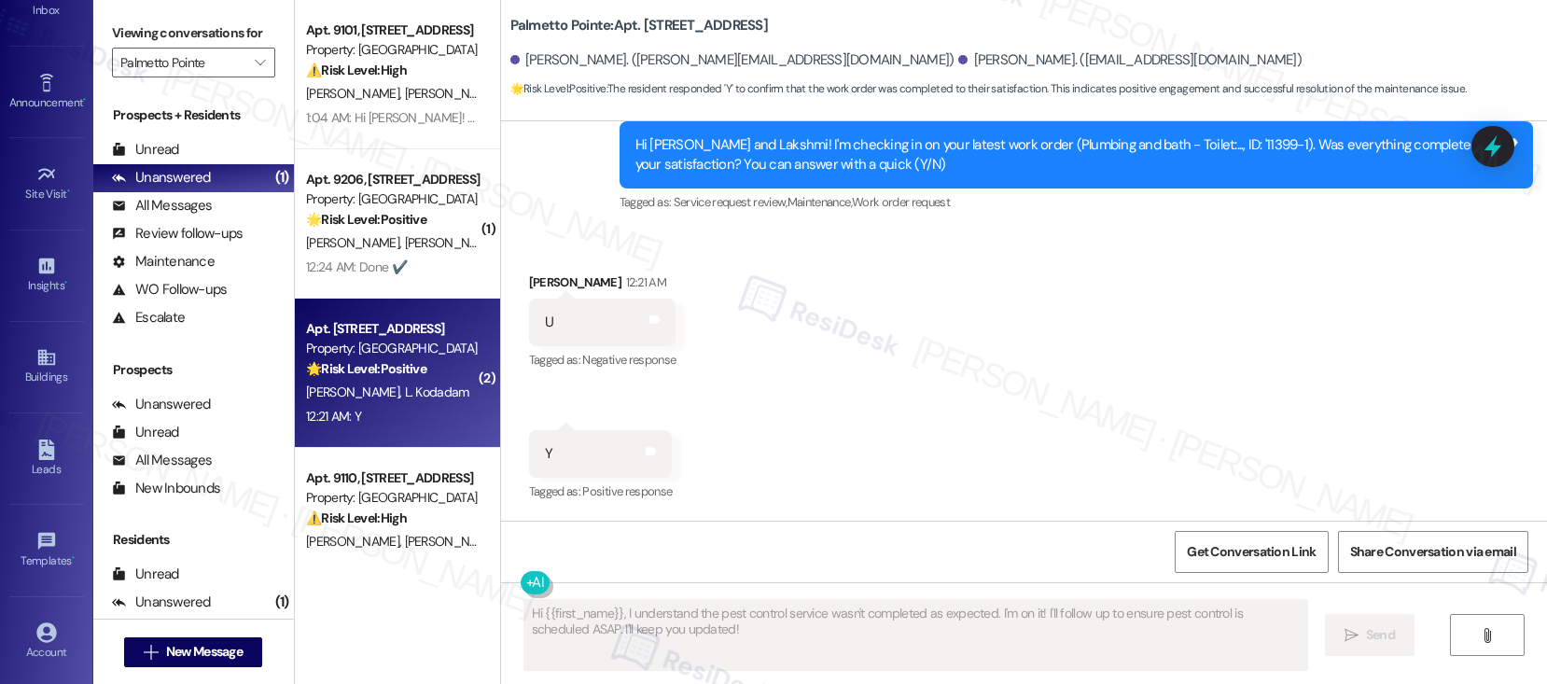
scroll to position [568, 0]
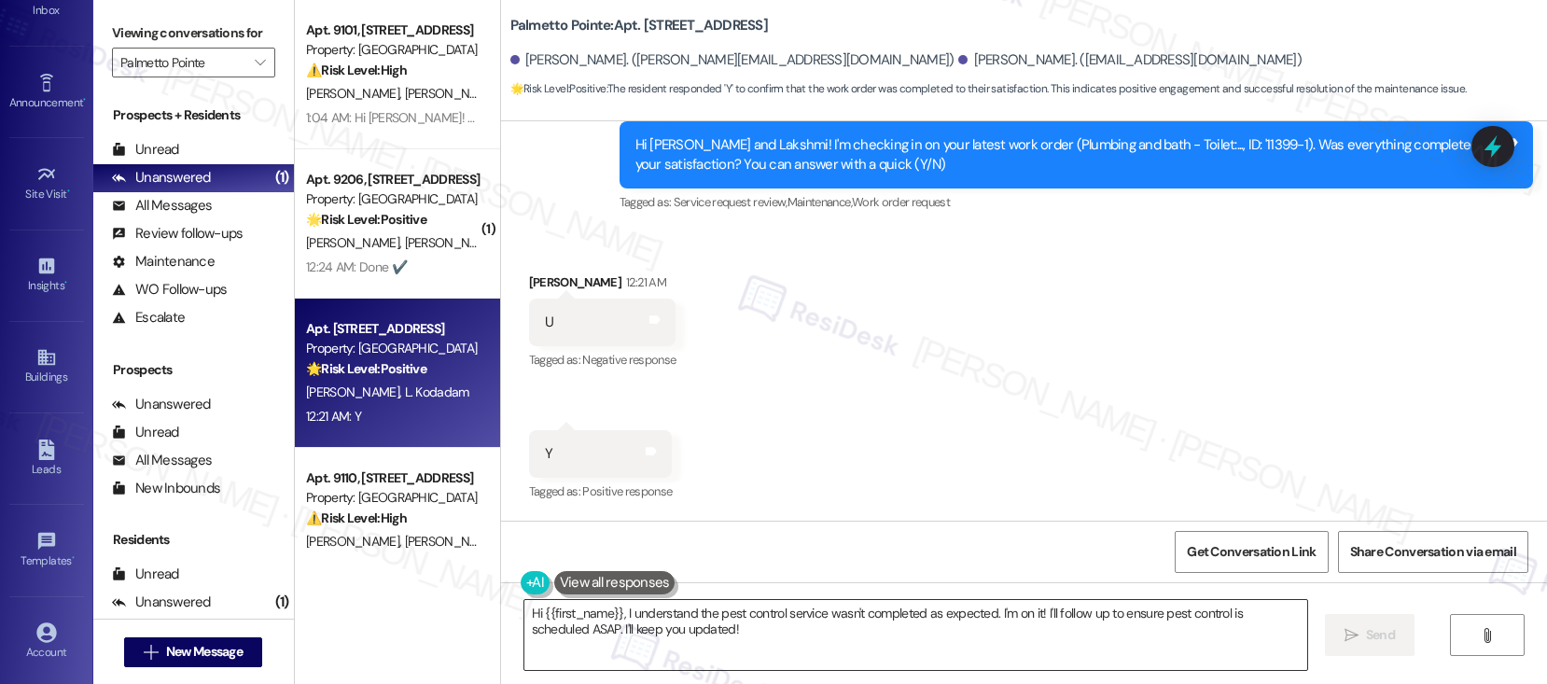
click at [868, 653] on textarea "Hi {{first_name}}, thanks for confirming! Glad to hear work order 11399-1 was c…" at bounding box center [915, 635] width 783 height 70
drag, startPoint x: 1390, startPoint y: 637, endPoint x: 1344, endPoint y: 637, distance: 45.7
click at [1390, 637] on span "Send" at bounding box center [1380, 635] width 29 height 20
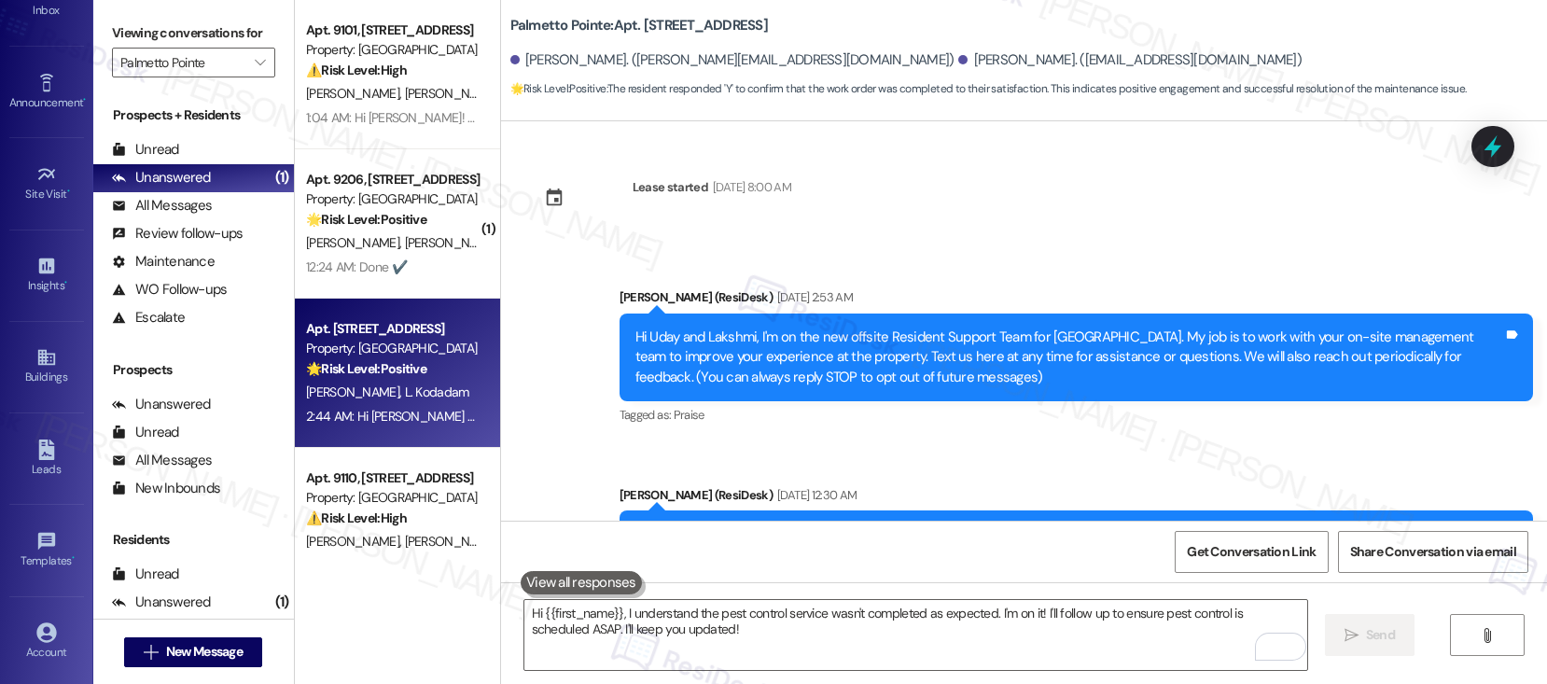
scroll to position [0, 0]
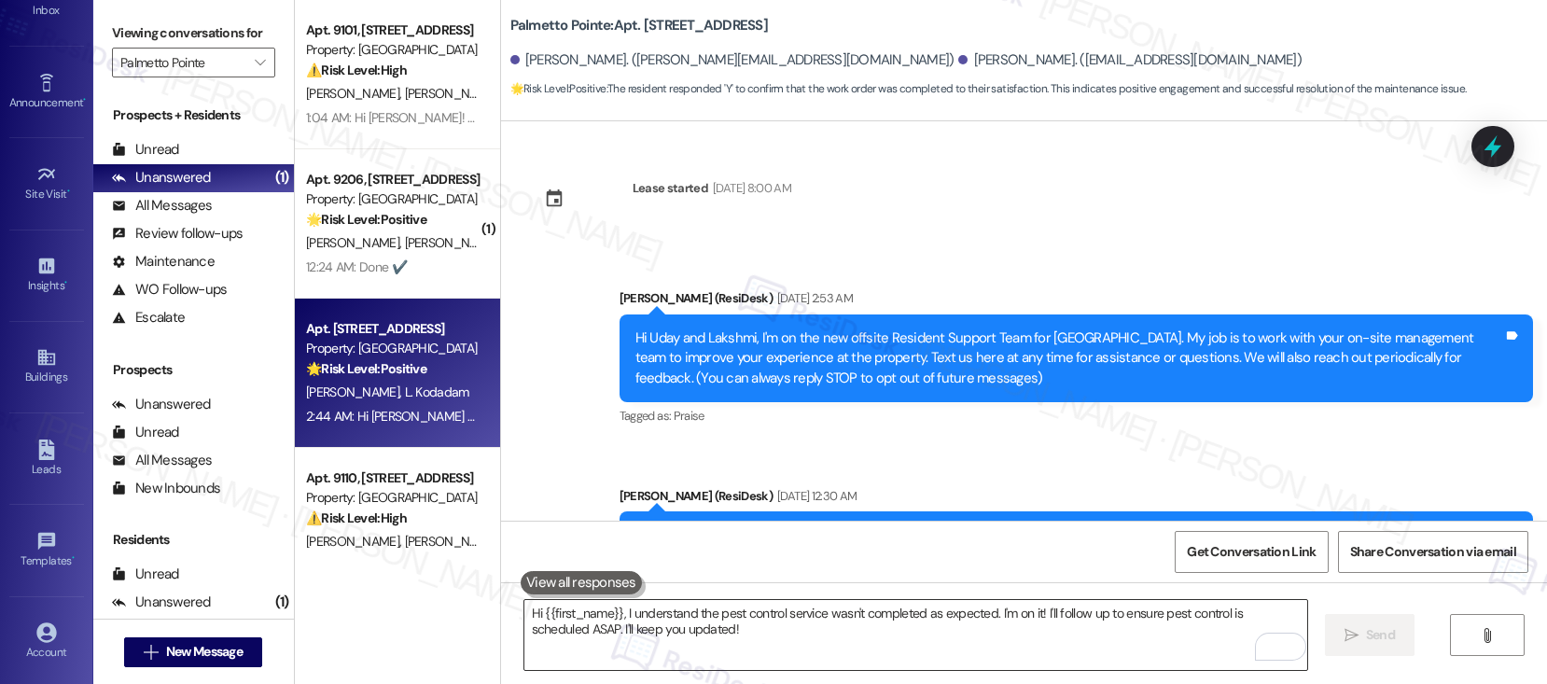
click at [614, 636] on textarea "Hi {{first_name}}, I understand the pest control service wasn't completed as ex…" at bounding box center [915, 635] width 783 height 70
click at [614, 635] on textarea "Hi {{first_name}}, I understand the pest control service wasn't completed as ex…" at bounding box center [915, 635] width 783 height 70
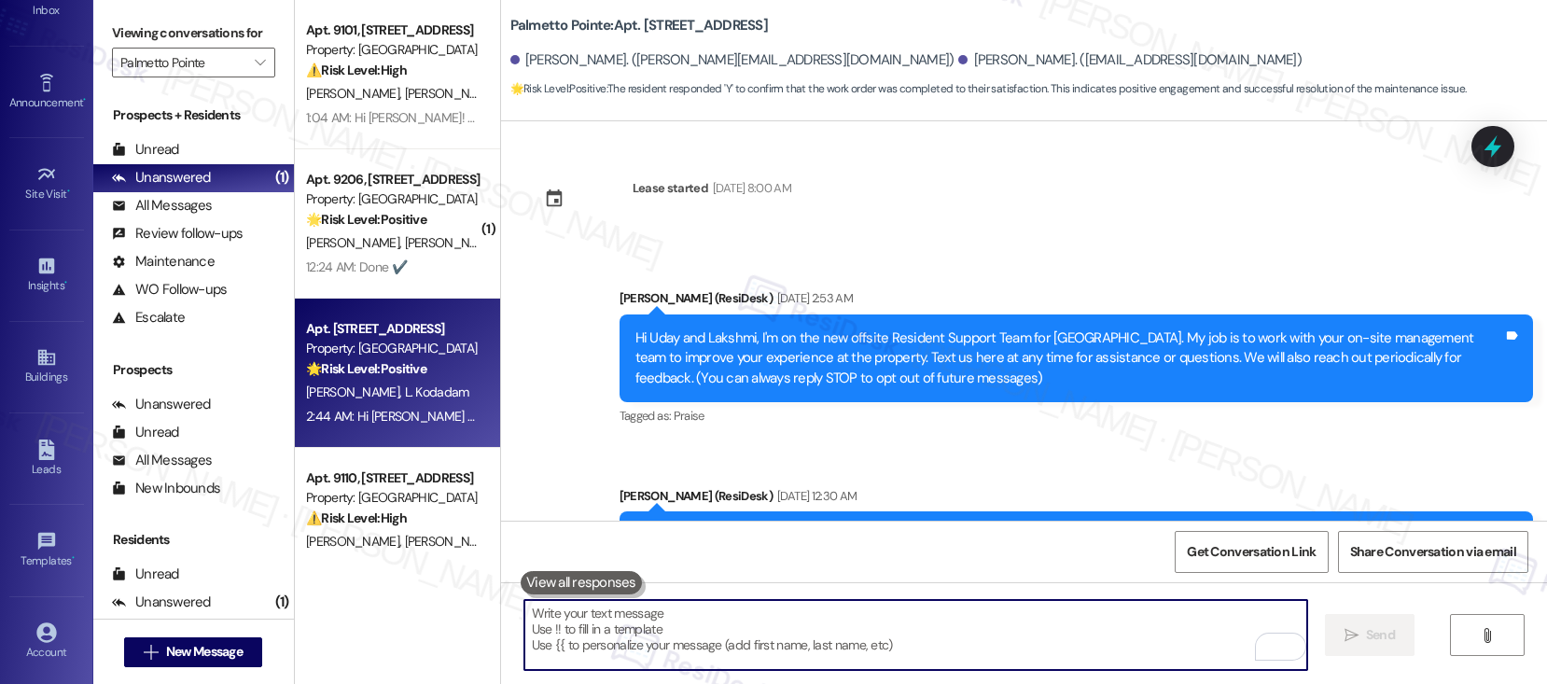
paste textarea "If I may ask...has {{property}} lived up to your expectations?"
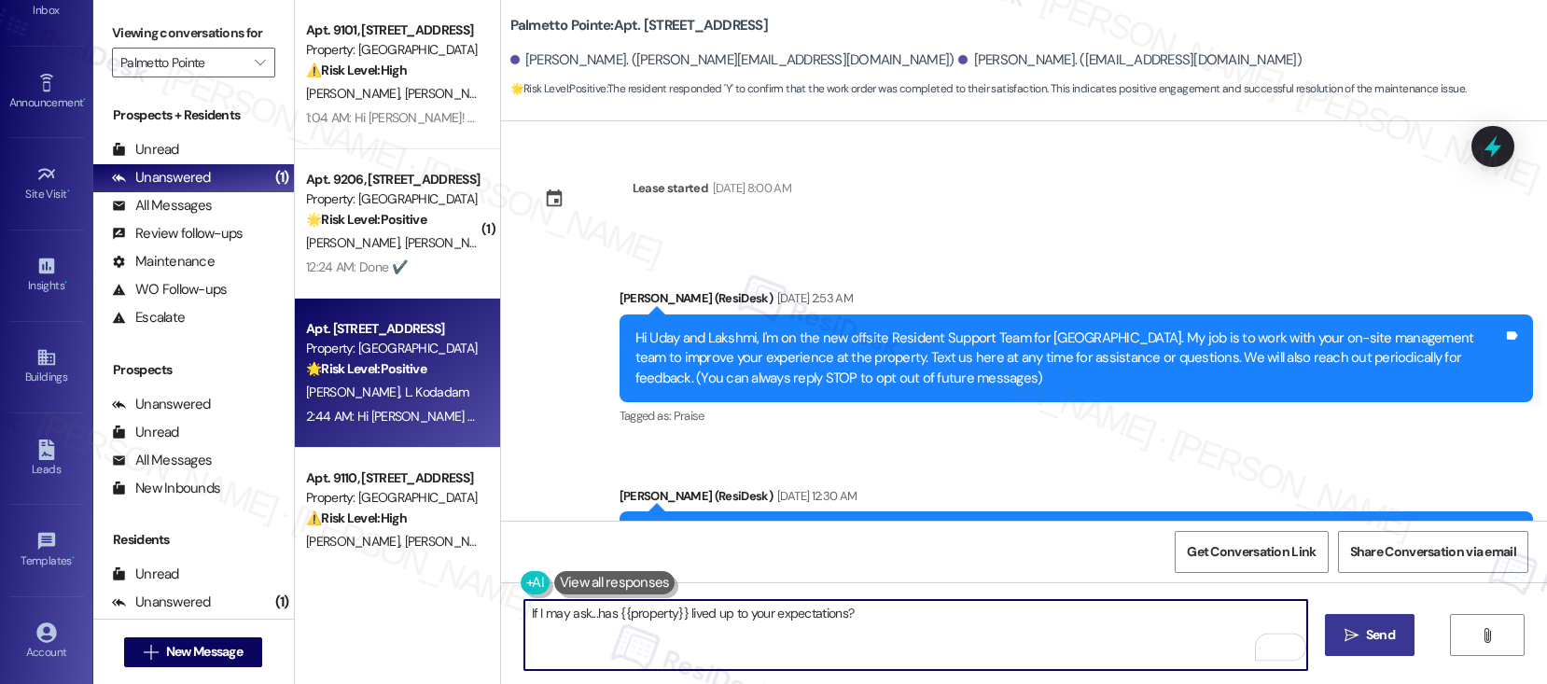
type textarea "If I may ask...has {{property}} lived up to your expectations?"
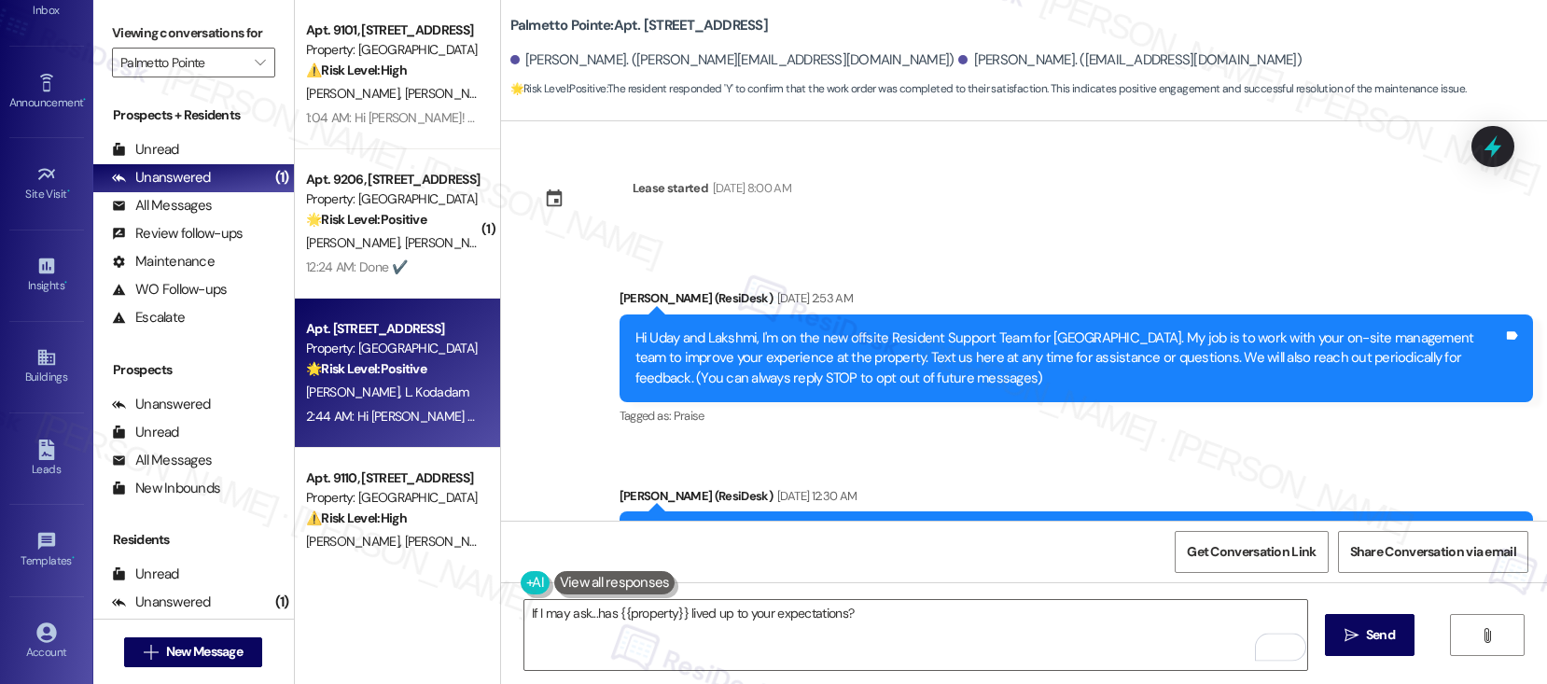
drag, startPoint x: 1365, startPoint y: 636, endPoint x: 960, endPoint y: 447, distance: 447.1
click at [1354, 635] on span " Send" at bounding box center [1370, 635] width 59 height 20
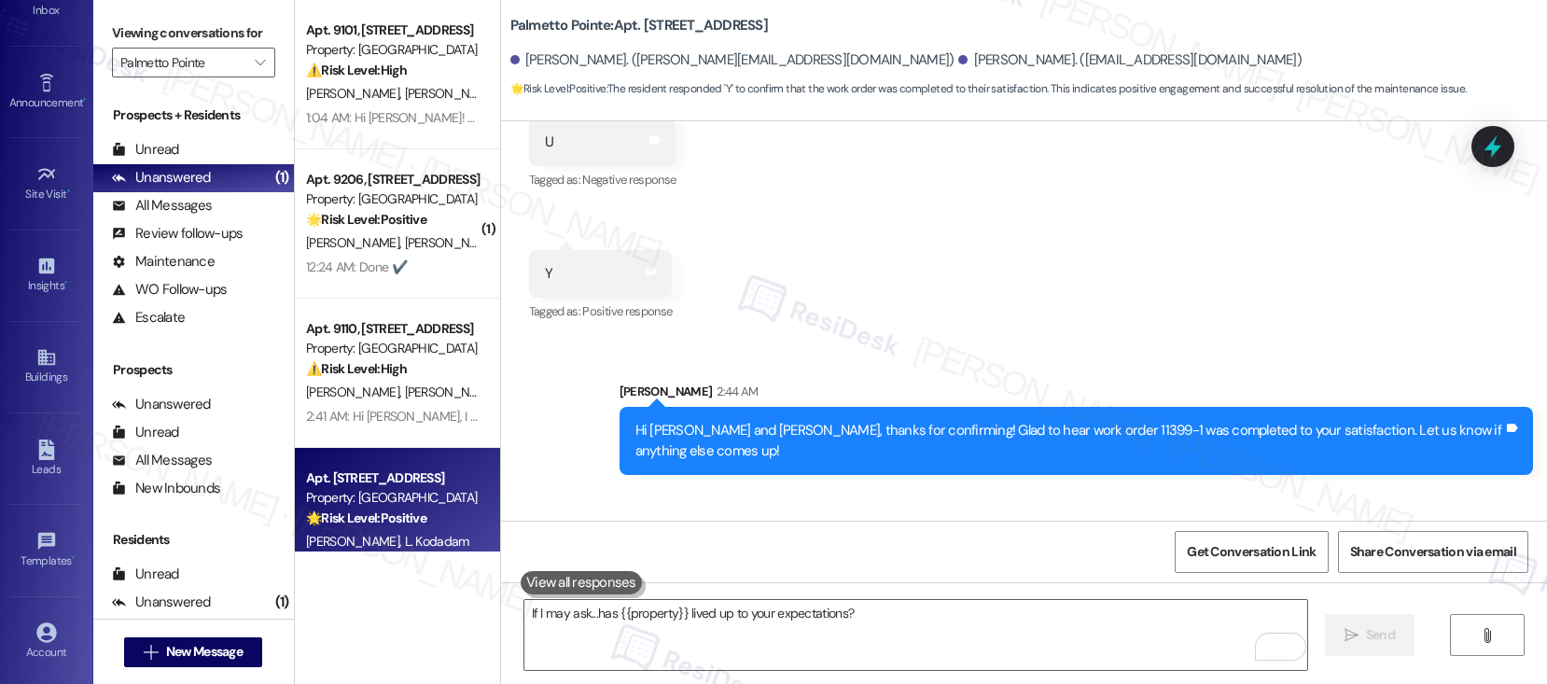
scroll to position [828, 0]
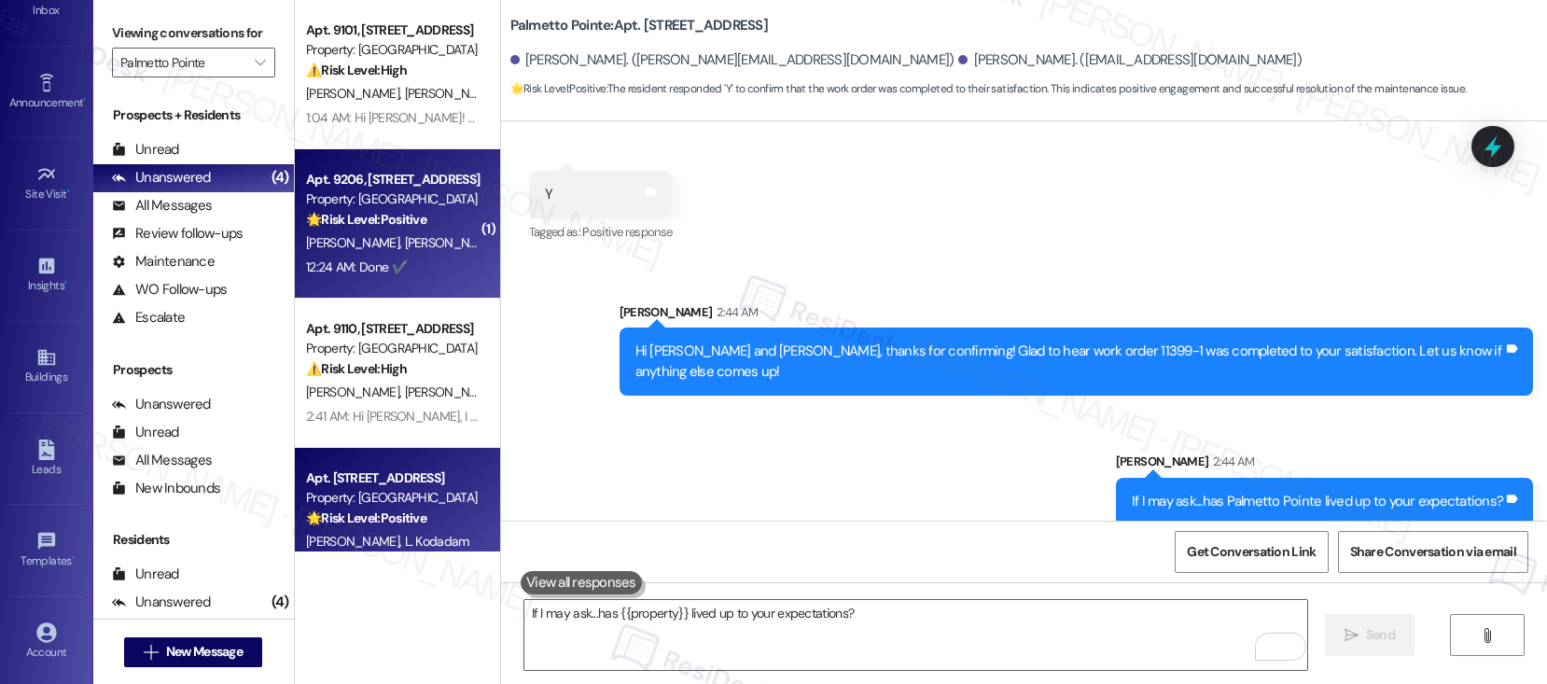
click at [391, 231] on div "[PERSON_NAME] [PERSON_NAME]" at bounding box center [392, 242] width 176 height 23
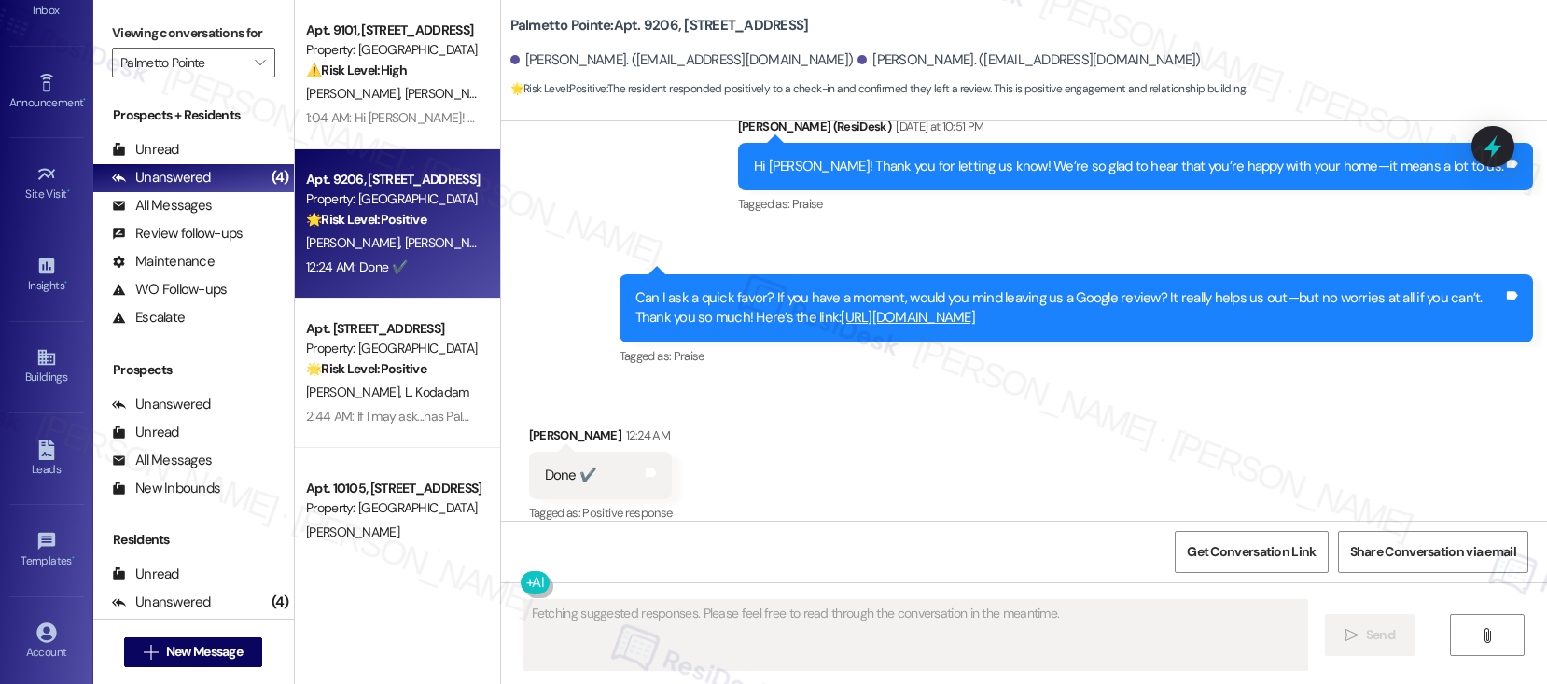
scroll to position [1265, 0]
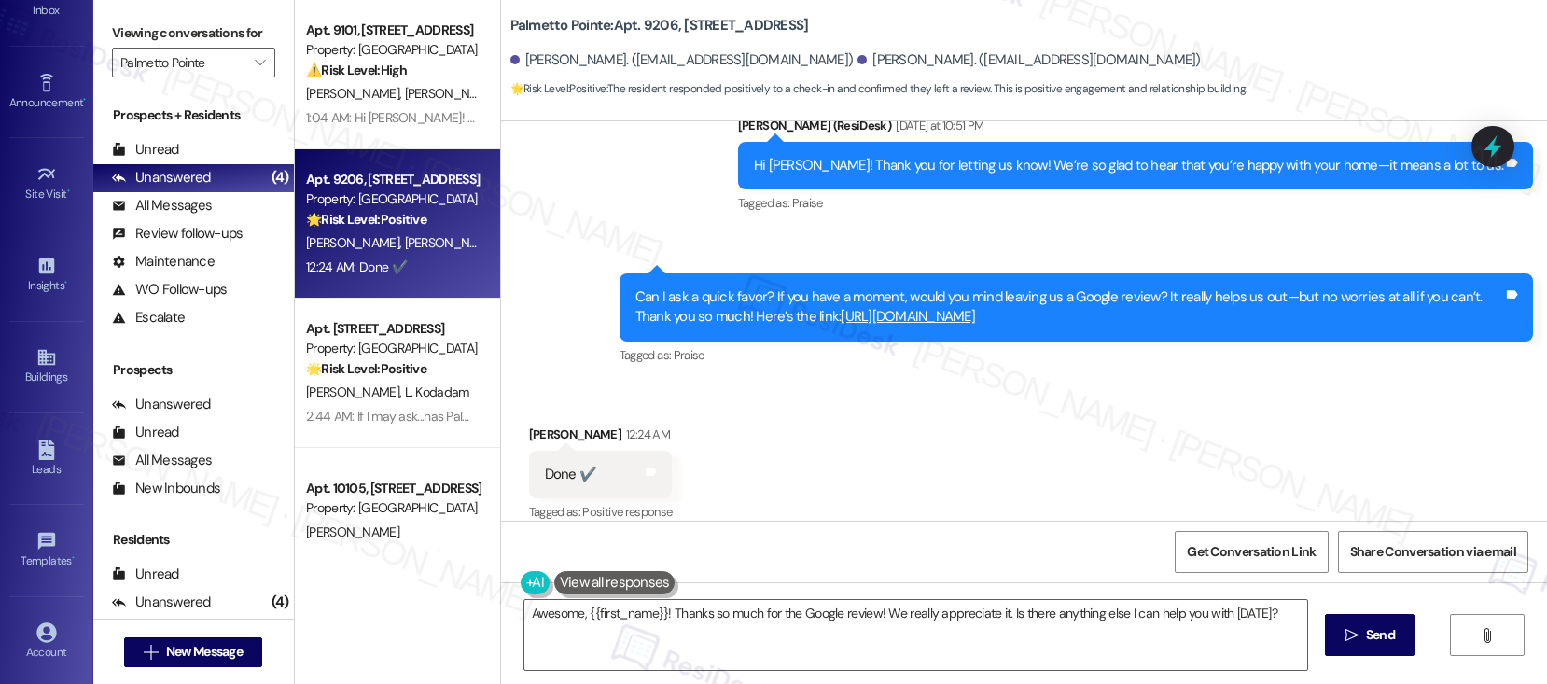
click at [510, 25] on b "[GEOGRAPHIC_DATA]: Apt. 9206, [STREET_ADDRESS]" at bounding box center [659, 26] width 299 height 20
click at [510, 24] on b "[GEOGRAPHIC_DATA]: Apt. 9206, [STREET_ADDRESS]" at bounding box center [659, 26] width 299 height 20
click at [510, 22] on b "[GEOGRAPHIC_DATA]: Apt. 9206, [STREET_ADDRESS]" at bounding box center [659, 26] width 299 height 20
drag, startPoint x: 517, startPoint y: 24, endPoint x: 593, endPoint y: 27, distance: 75.6
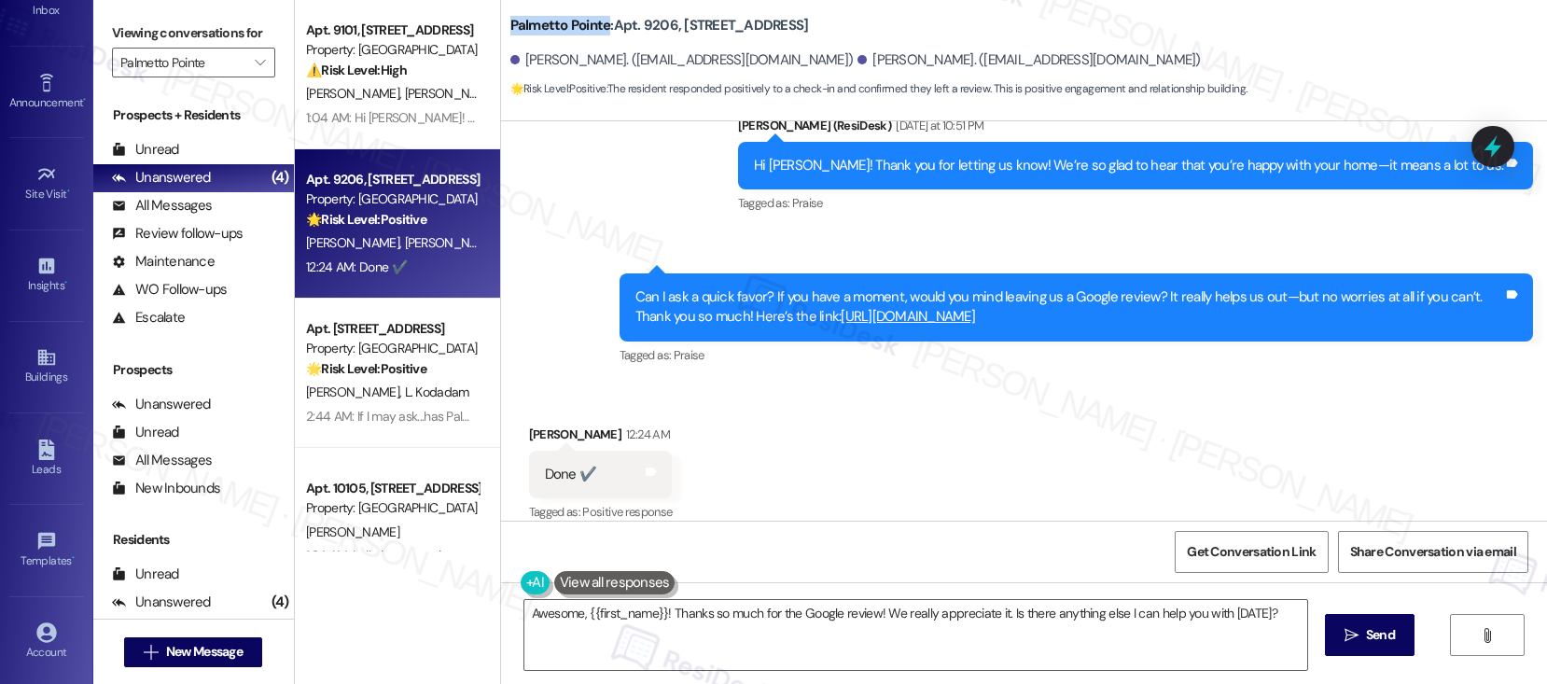
click at [593, 27] on b "[GEOGRAPHIC_DATA]: Apt. 9206, [STREET_ADDRESS]" at bounding box center [659, 26] width 299 height 20
copy b "Palmetto Pointe"
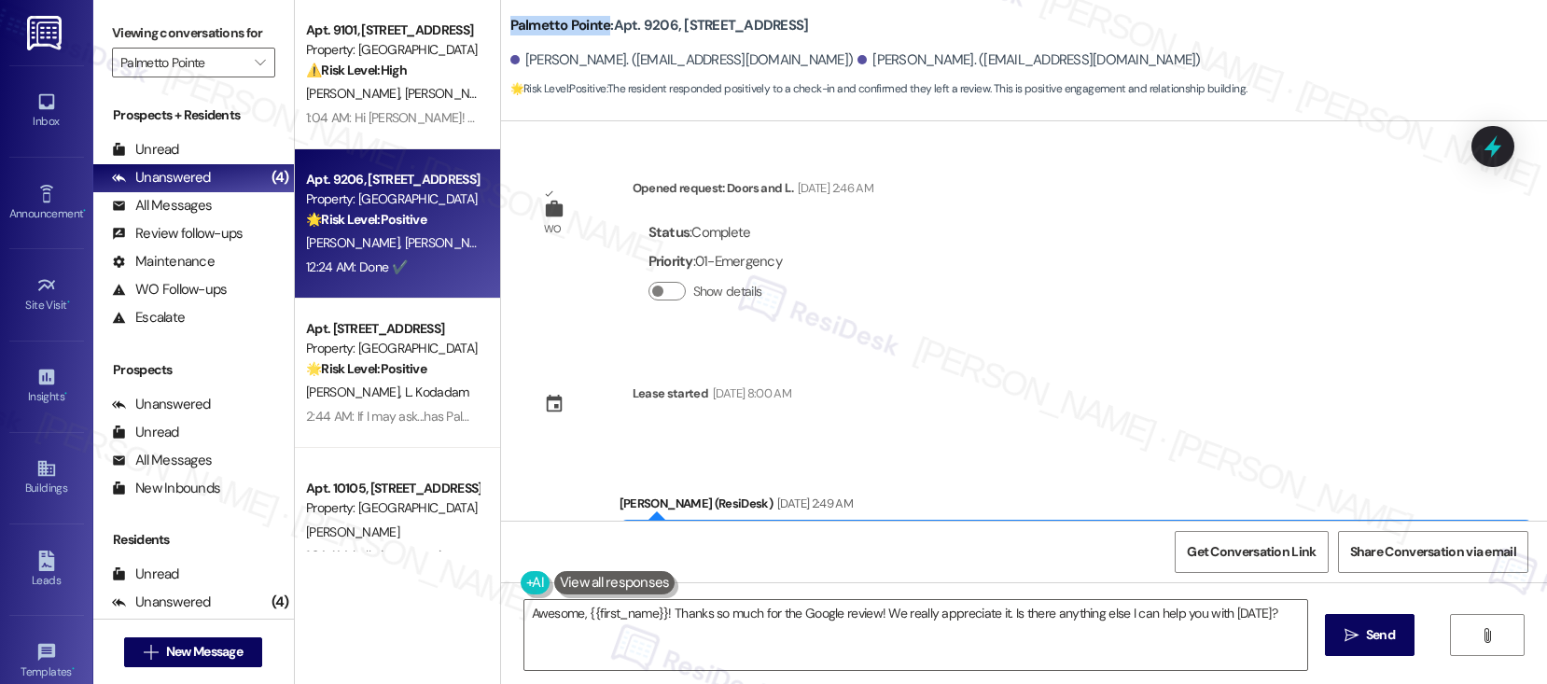
scroll to position [1265, 0]
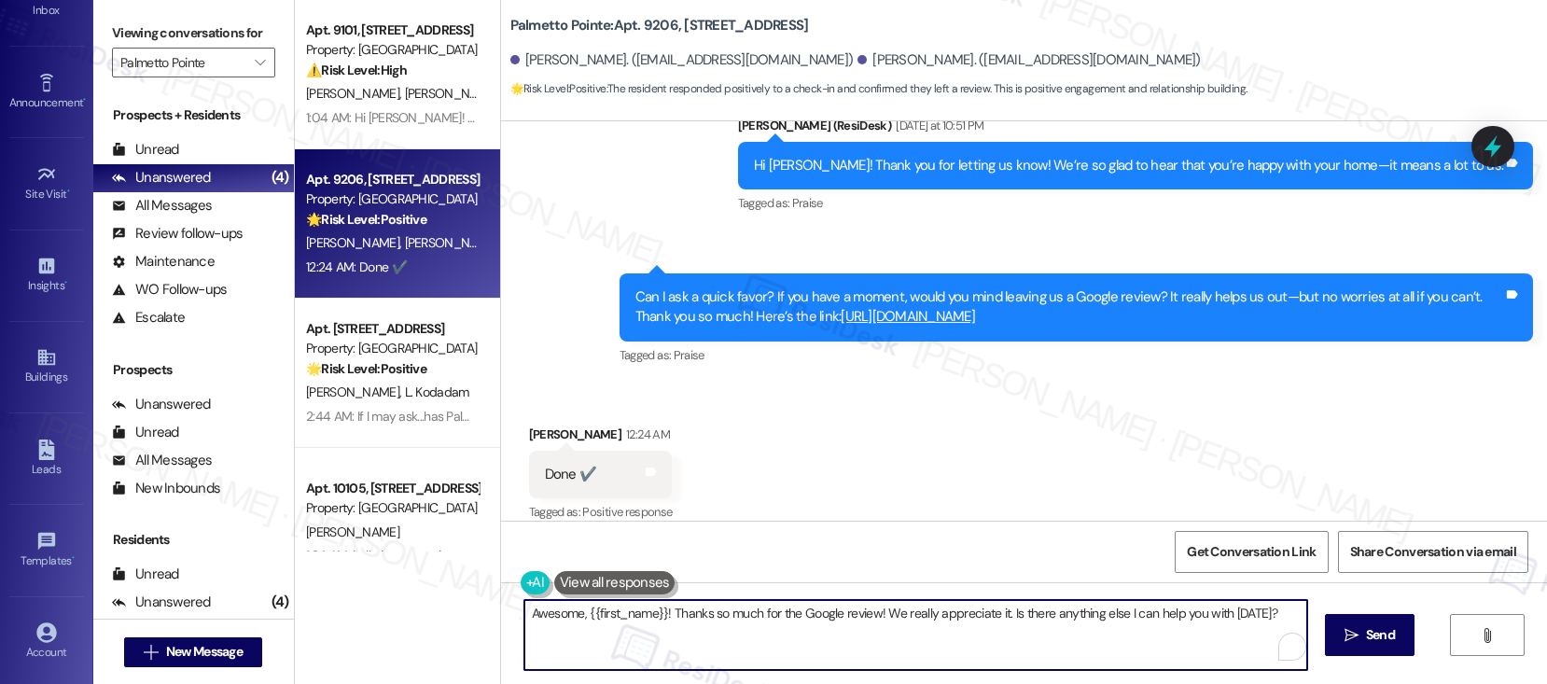
drag, startPoint x: 655, startPoint y: 611, endPoint x: 570, endPoint y: 614, distance: 85.0
click at [570, 614] on textarea "Awesome, {{first_name}}! Thanks so much for the Google review! We really apprec…" at bounding box center [915, 635] width 783 height 70
click at [1179, 617] on textarea "Awesome! Thanks so much for the Google review! We really appreciate it. Is ther…" at bounding box center [915, 635] width 783 height 70
type textarea "Awesome! Thanks so much for the Google review! We really appreciate it. Is ther…"
click at [1350, 642] on icon "" at bounding box center [1352, 635] width 14 height 15
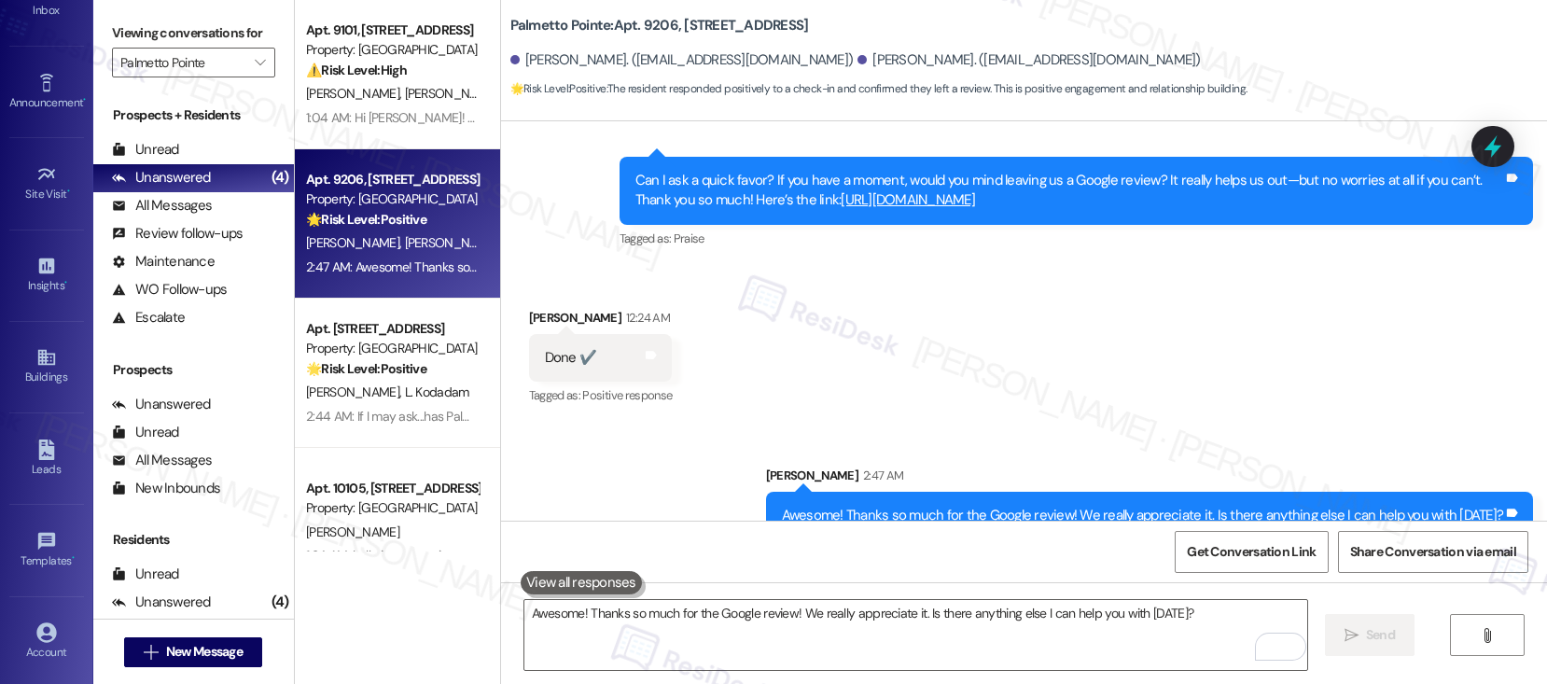
scroll to position [1389, 0]
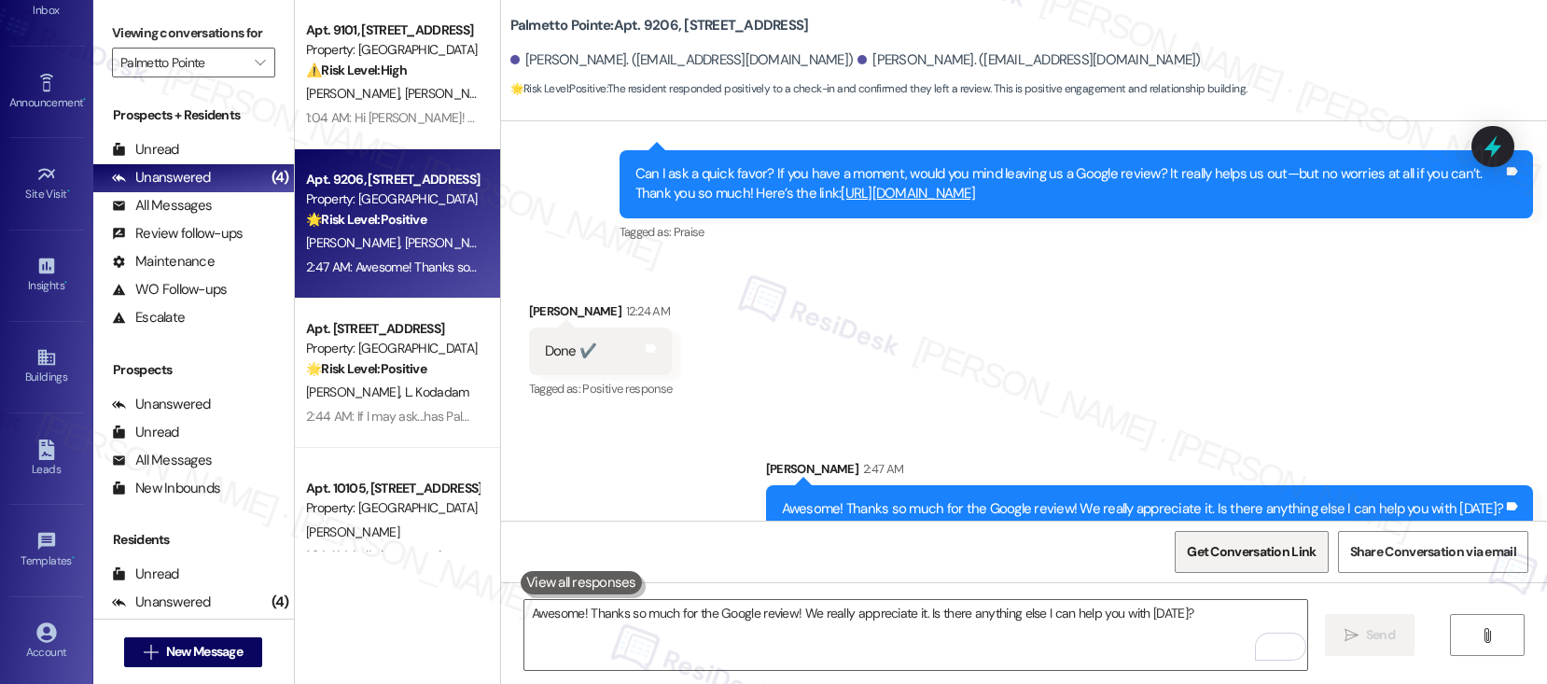
click at [1278, 556] on span "Get Conversation Link" at bounding box center [1251, 552] width 129 height 20
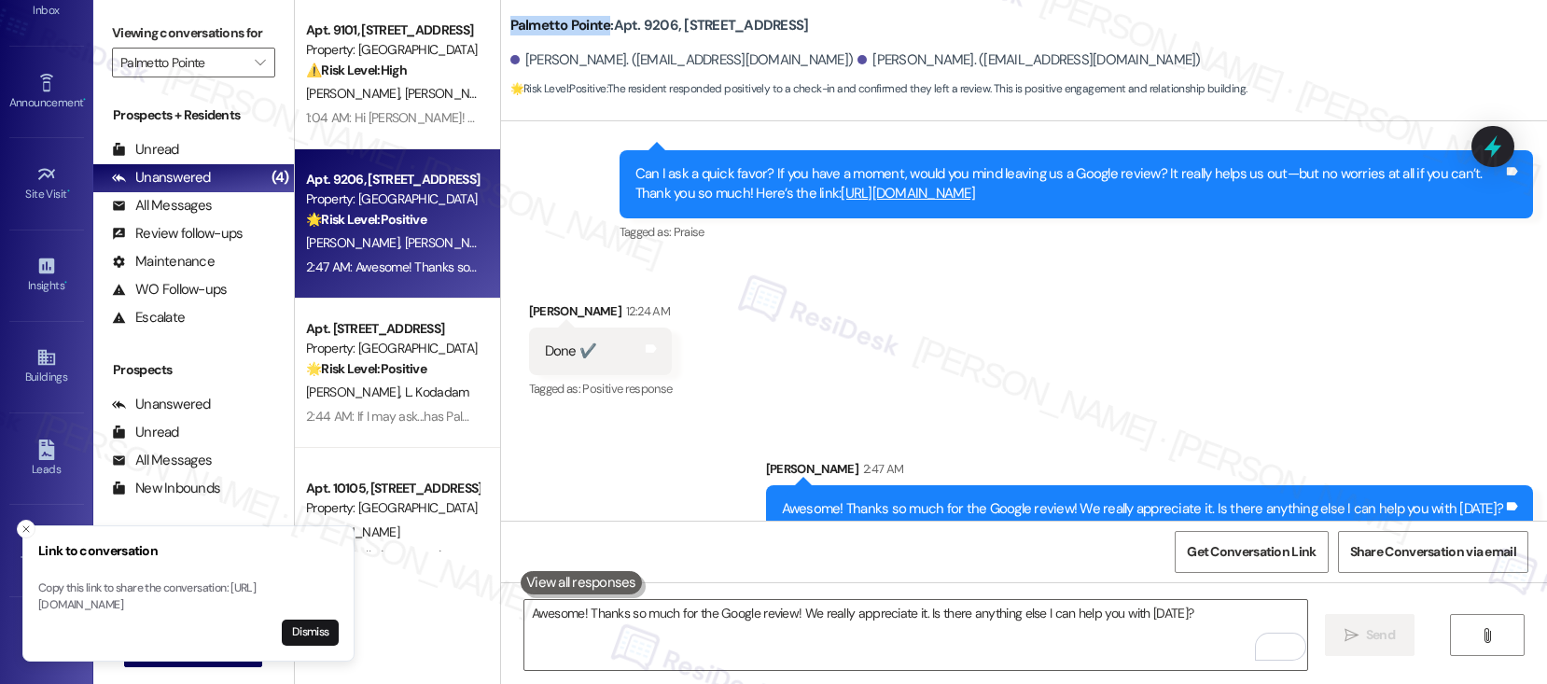
drag, startPoint x: 496, startPoint y: 28, endPoint x: 594, endPoint y: 27, distance: 98.9
click at [594, 27] on b "[GEOGRAPHIC_DATA]: Apt. 9206, [STREET_ADDRESS]" at bounding box center [659, 26] width 299 height 20
copy b "Palmetto Pointe"
click at [311, 624] on button "Dismiss" at bounding box center [310, 633] width 57 height 26
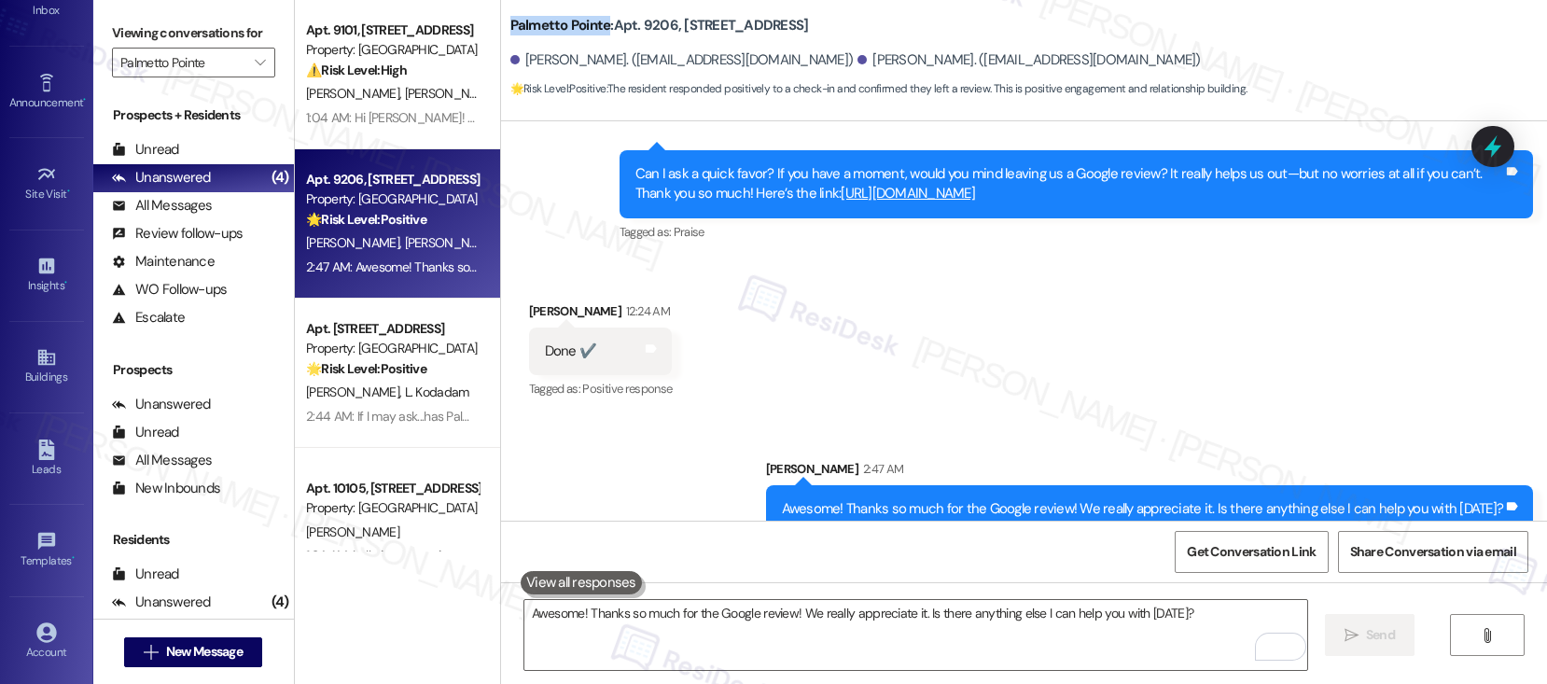
scroll to position [1396, 0]
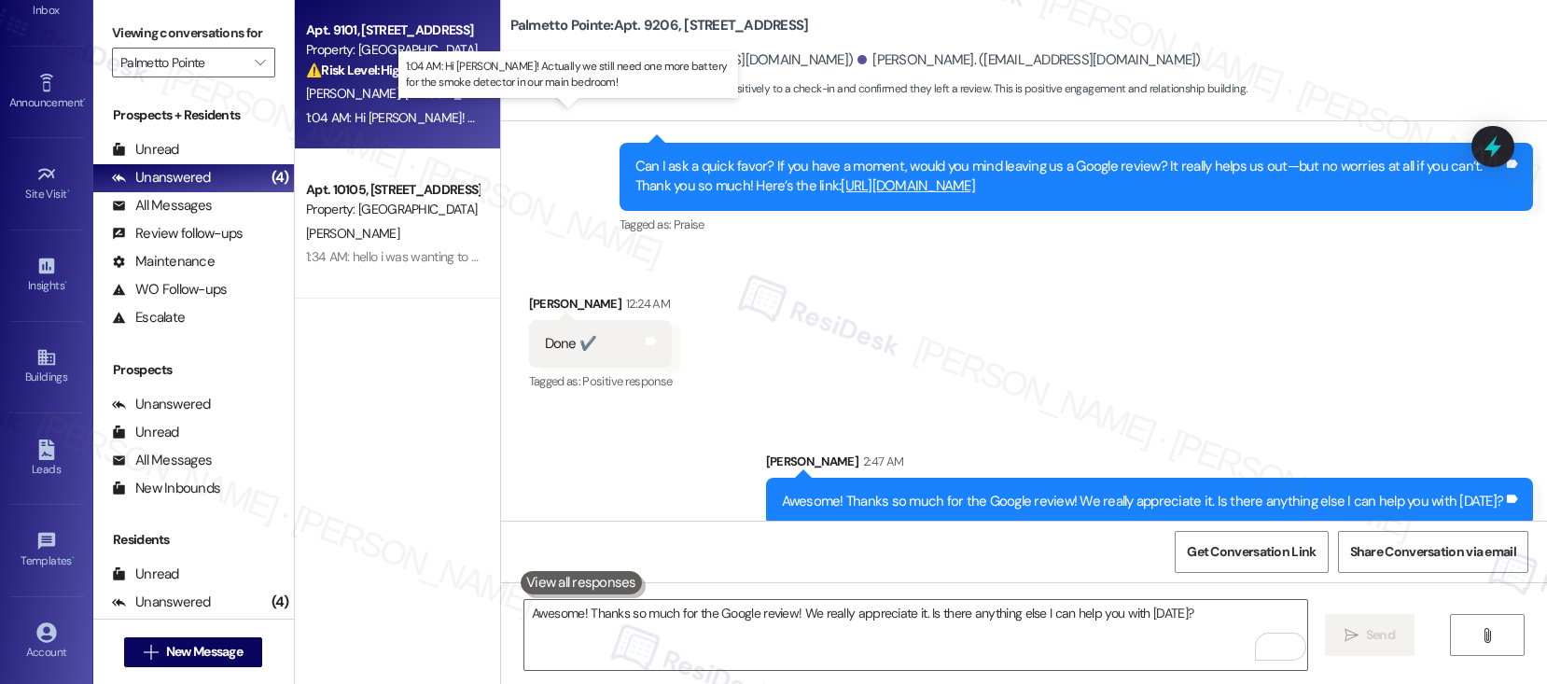
click at [435, 124] on div "1:04 AM: Hi Sarah! Actually we still need one more battery for the smoke detect…" at bounding box center [615, 117] width 619 height 17
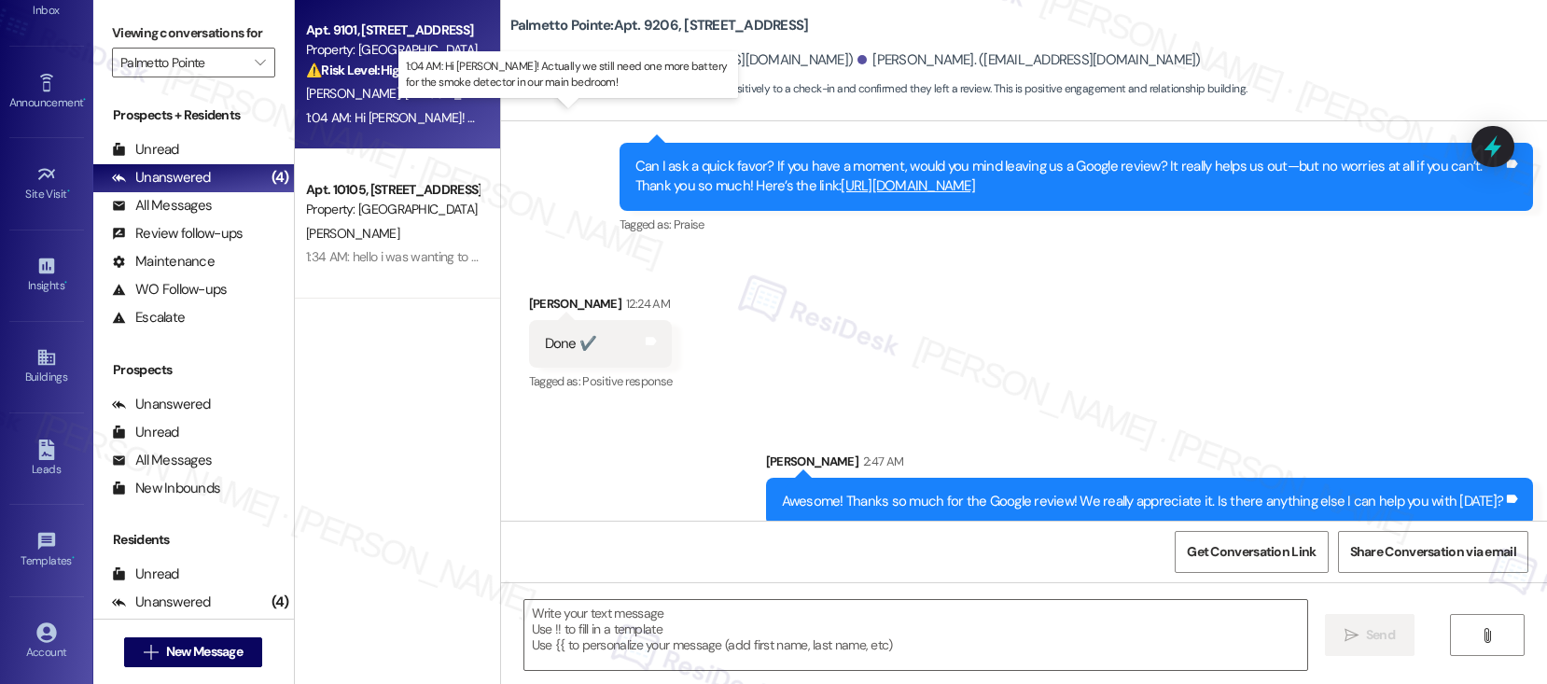
type textarea "Fetching suggested responses. Please feel free to read through the conversation…"
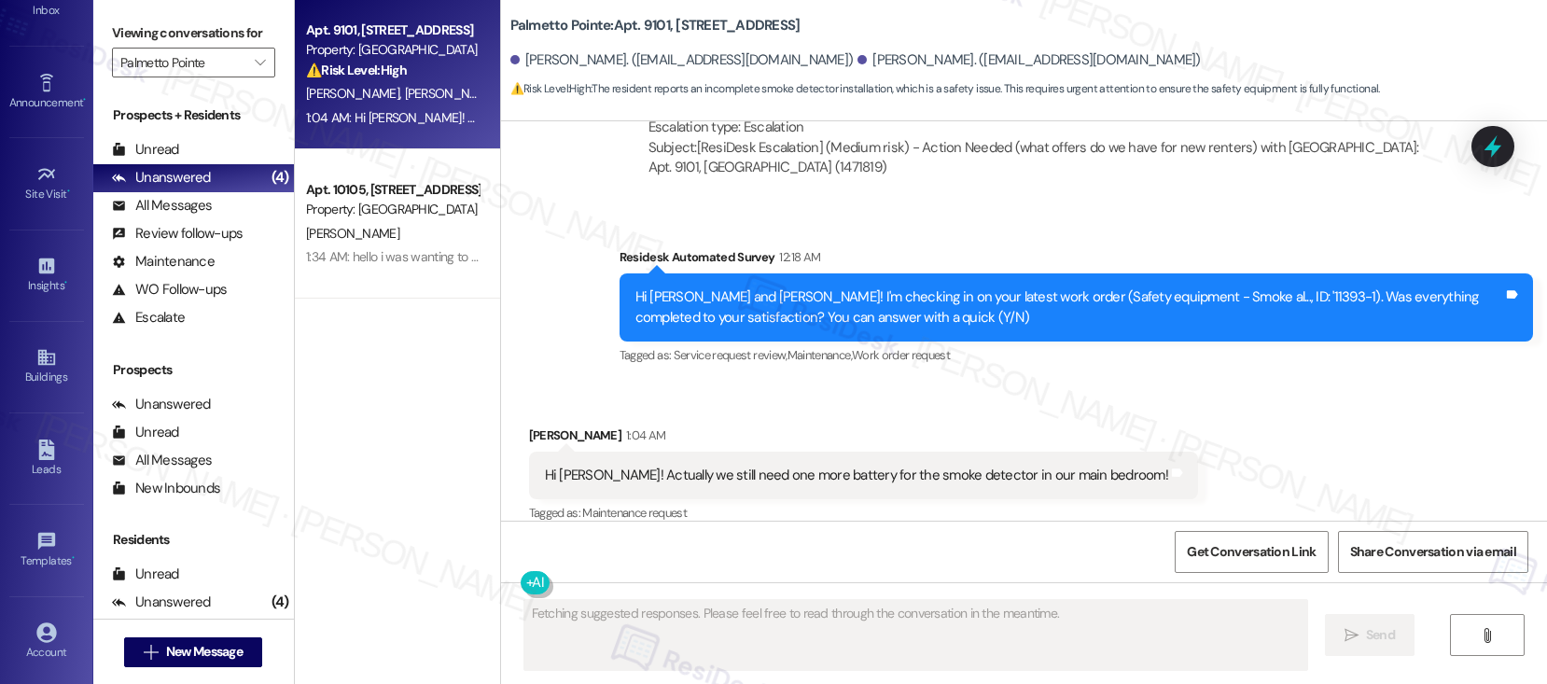
scroll to position [1073, 0]
drag, startPoint x: 594, startPoint y: 454, endPoint x: 704, endPoint y: 449, distance: 109.3
click at [704, 465] on div "Hi Sarah! Actually we still need one more battery for the smoke detector in our…" at bounding box center [856, 475] width 623 height 20
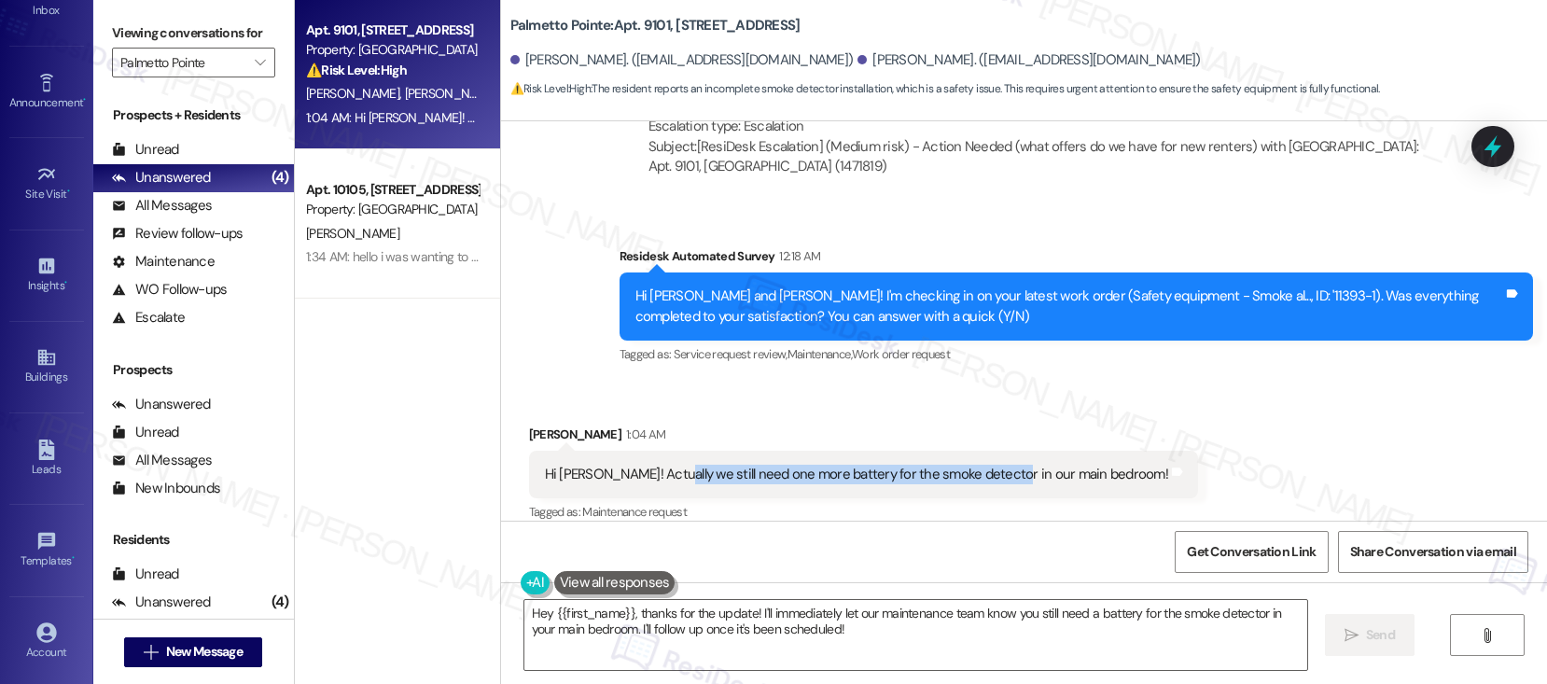
drag, startPoint x: 655, startPoint y: 454, endPoint x: 980, endPoint y: 456, distance: 324.8
click at [980, 465] on div "Hi Sarah! Actually we still need one more battery for the smoke detector in our…" at bounding box center [856, 475] width 623 height 20
click at [664, 656] on textarea "Hey {{first_name}}, thanks for the update! I'll immediately let our maintenance…" at bounding box center [915, 635] width 783 height 70
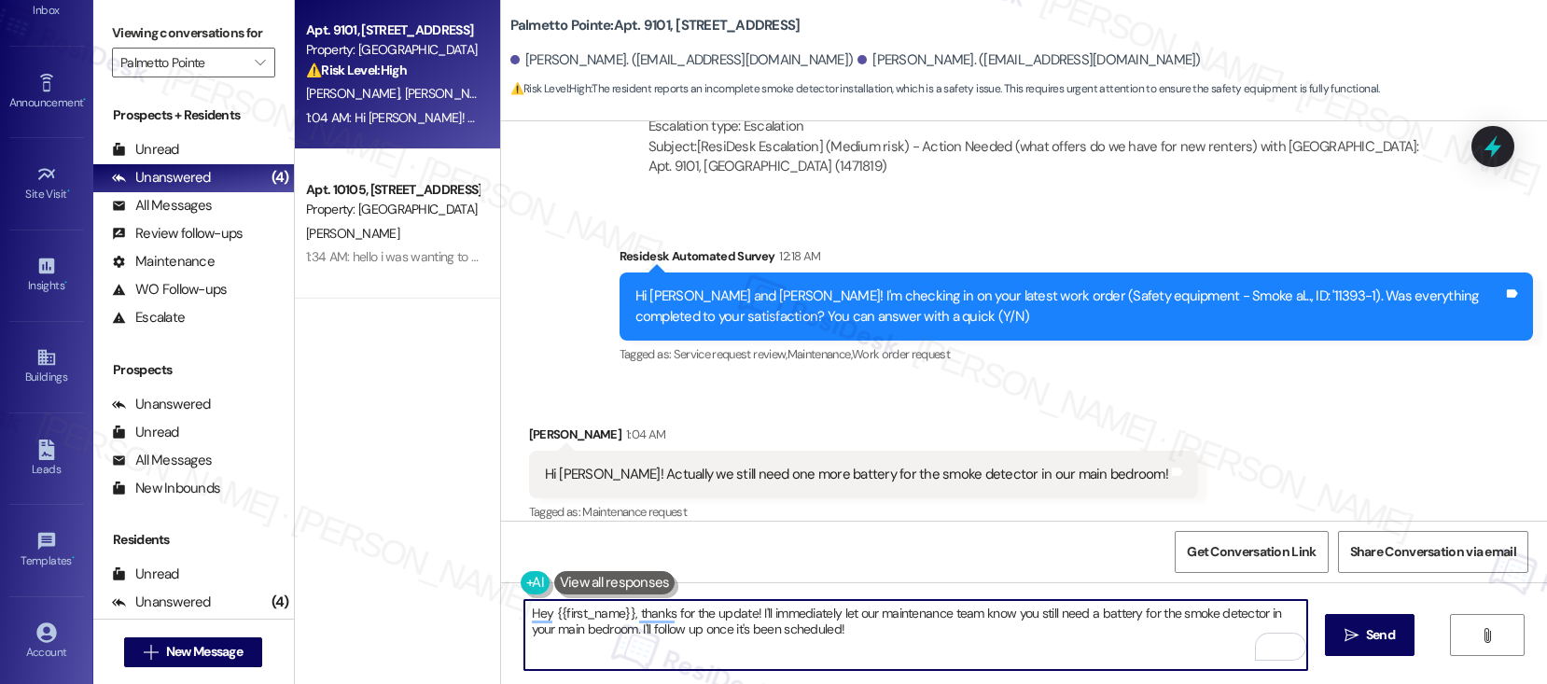
click at [826, 636] on textarea "Hey {{first_name}}, thanks for the update! I'll immediately let our maintenance…" at bounding box center [915, 635] width 783 height 70
click at [825, 636] on textarea "Hey {{first_name}}, thanks for the update! I'll immediately let our maintenance…" at bounding box center [915, 635] width 783 height 70
drag, startPoint x: 825, startPoint y: 636, endPoint x: 927, endPoint y: 655, distance: 103.4
click at [824, 636] on textarea "Hey {{first_name}}, thanks for the update! I'll immediately let our maintenance…" at bounding box center [915, 635] width 783 height 70
type textarea "Hey, Andrew! Thanks for reaching out. Let me inform the maintenance team that y…"
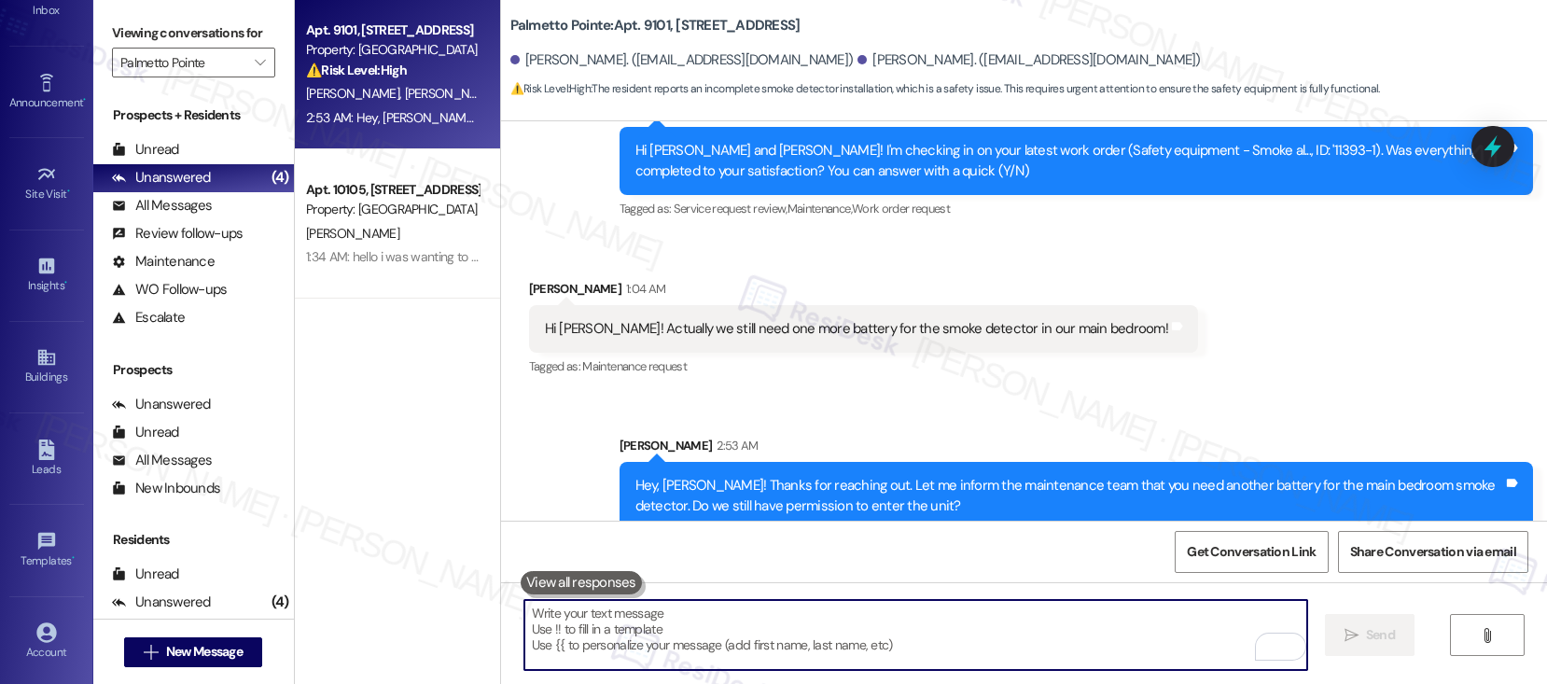
scroll to position [1223, 0]
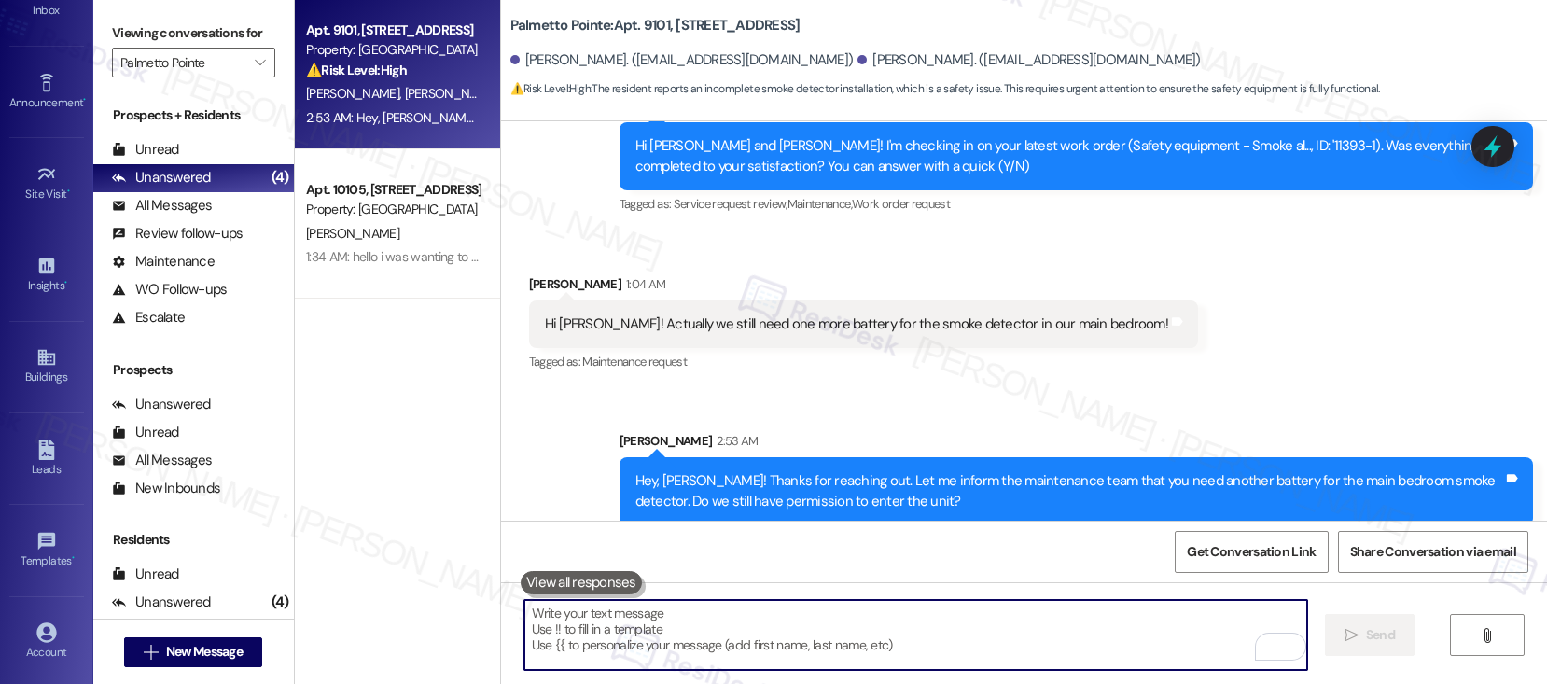
click at [684, 627] on textarea "To enrich screen reader interactions, please activate Accessibility in Grammarl…" at bounding box center [915, 635] width 783 height 70
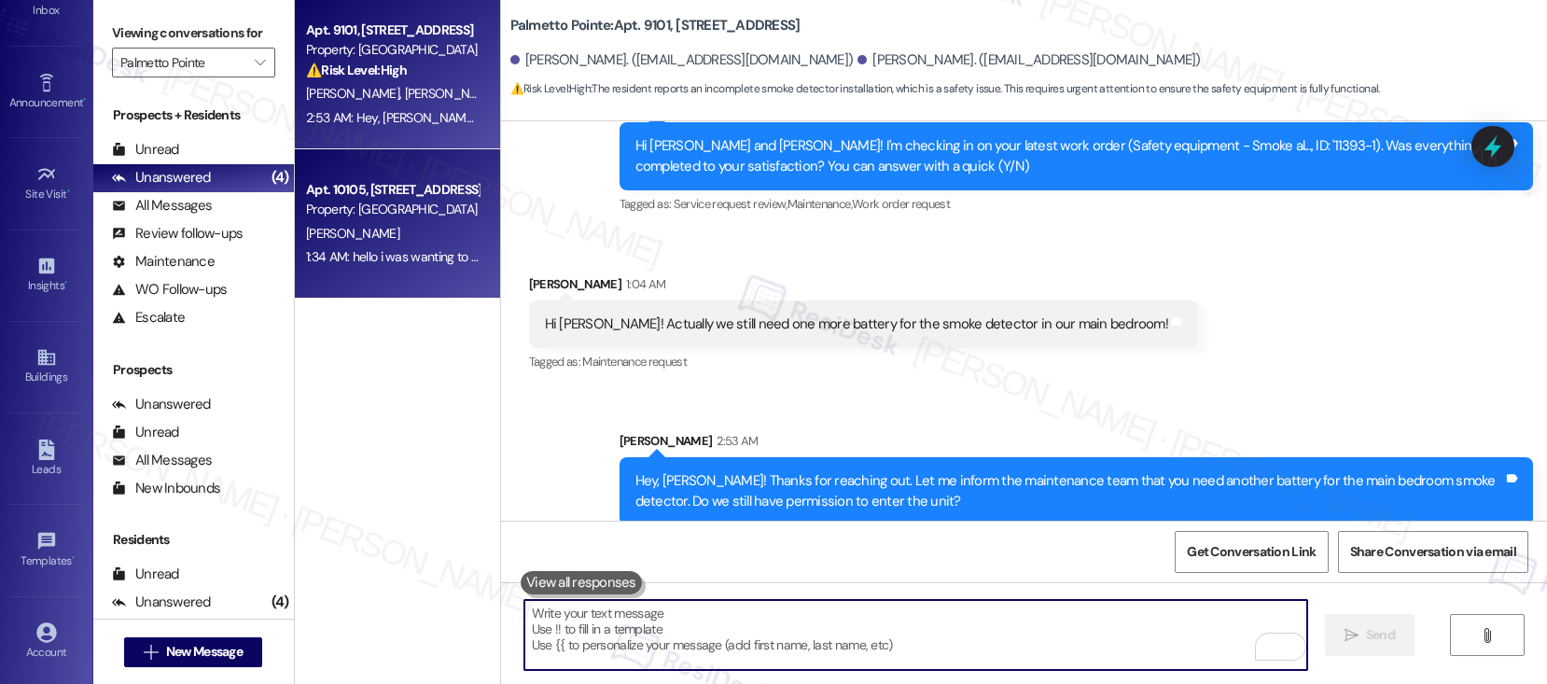
click at [411, 240] on div "[PERSON_NAME]" at bounding box center [392, 233] width 176 height 23
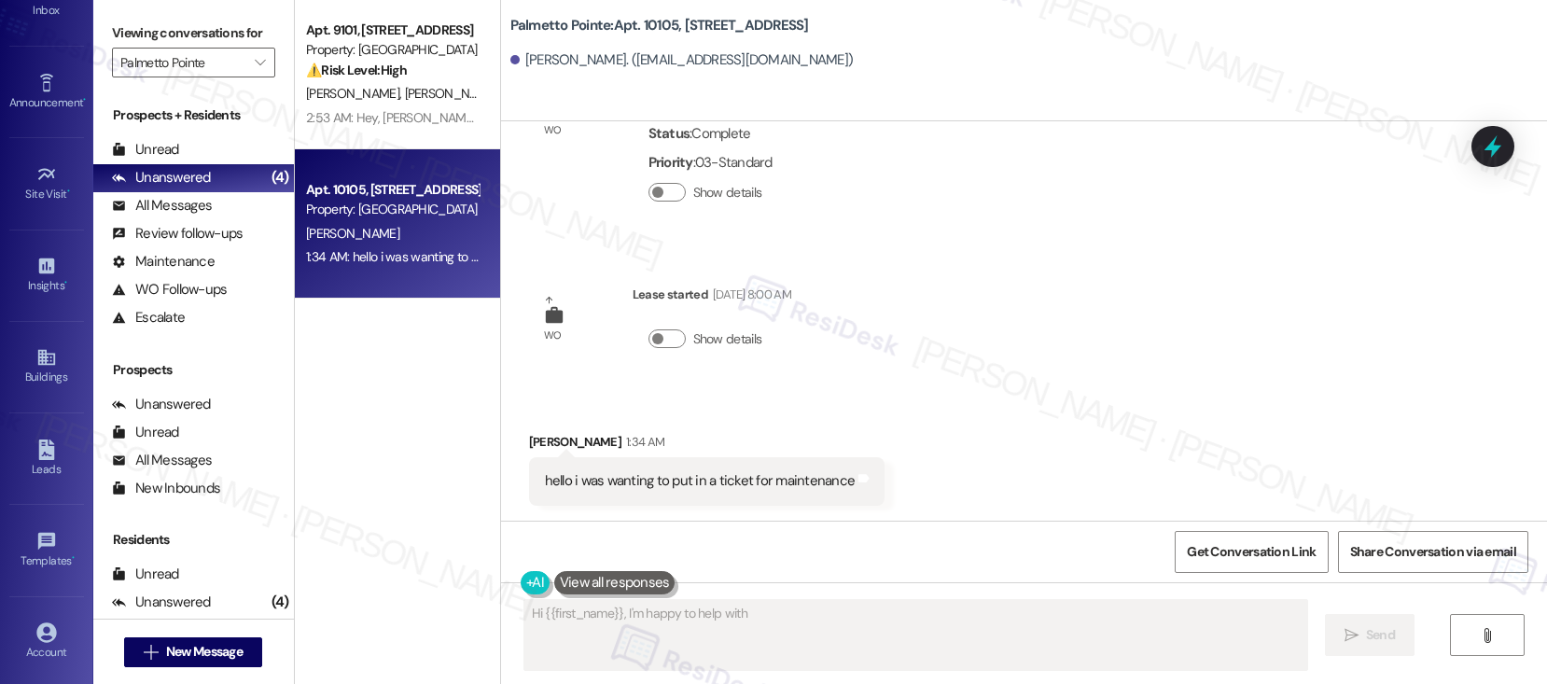
scroll to position [99, 0]
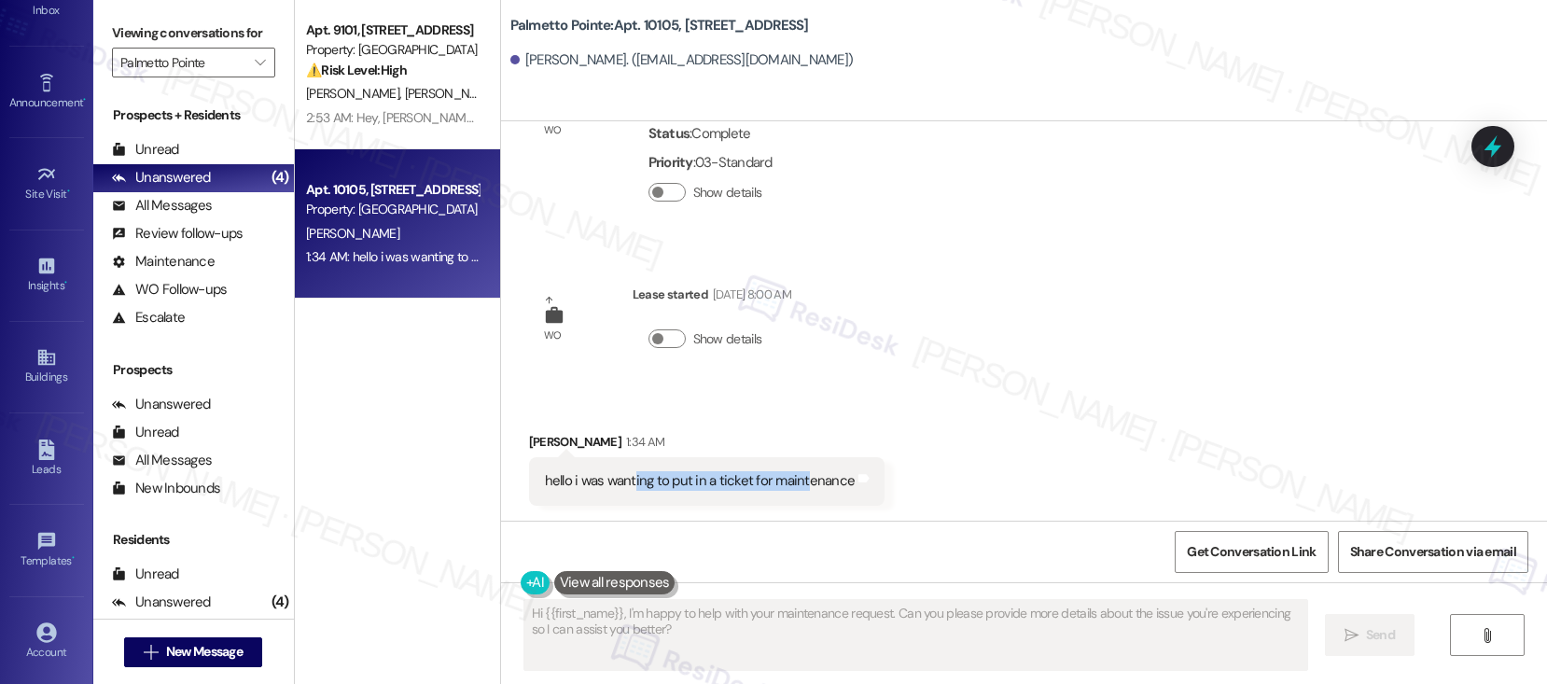
drag, startPoint x: 619, startPoint y: 482, endPoint x: 790, endPoint y: 481, distance: 171.7
click at [790, 481] on div "hello i was wanting to put in a ticket for maintenance" at bounding box center [700, 481] width 311 height 20
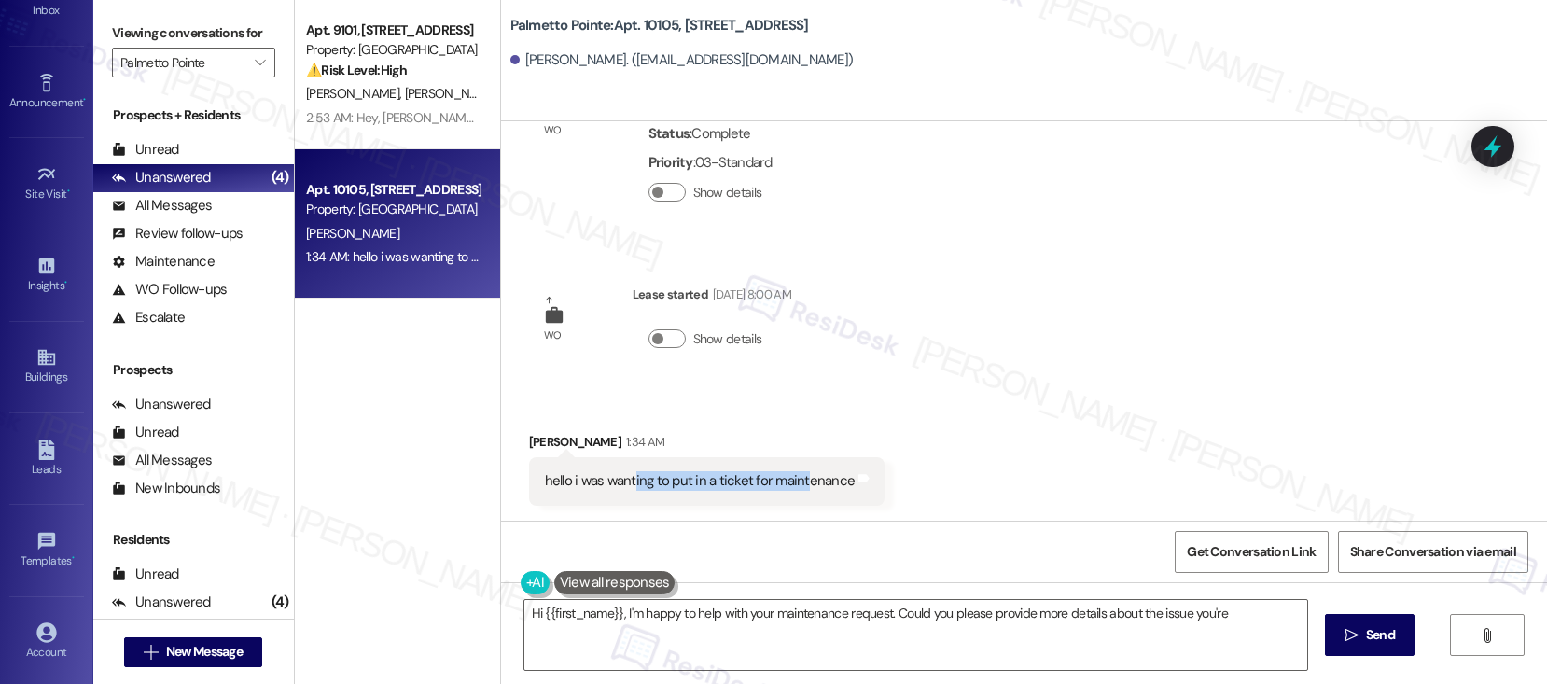
scroll to position [12, 0]
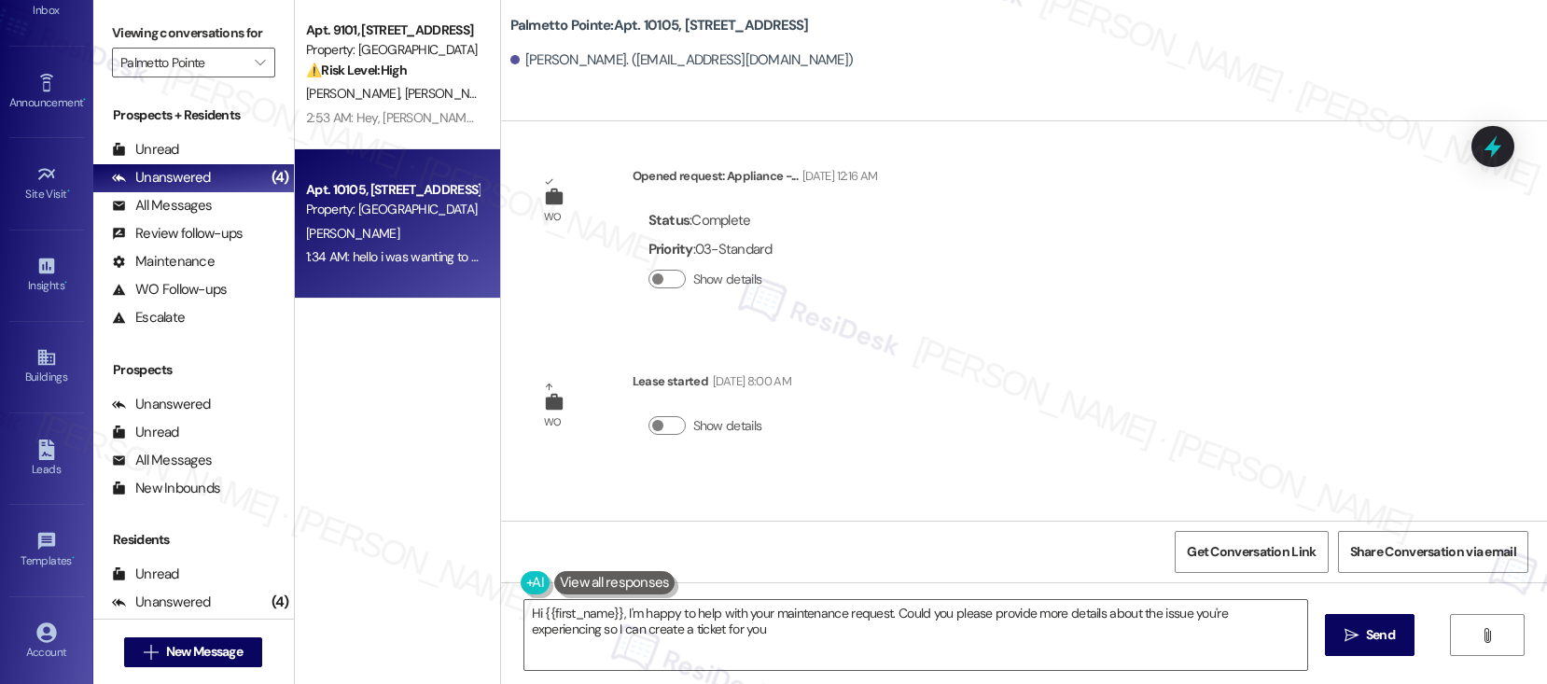
type textarea "Hi {{first_name}}, I'm happy to help with your maintenance request. Could you p…"
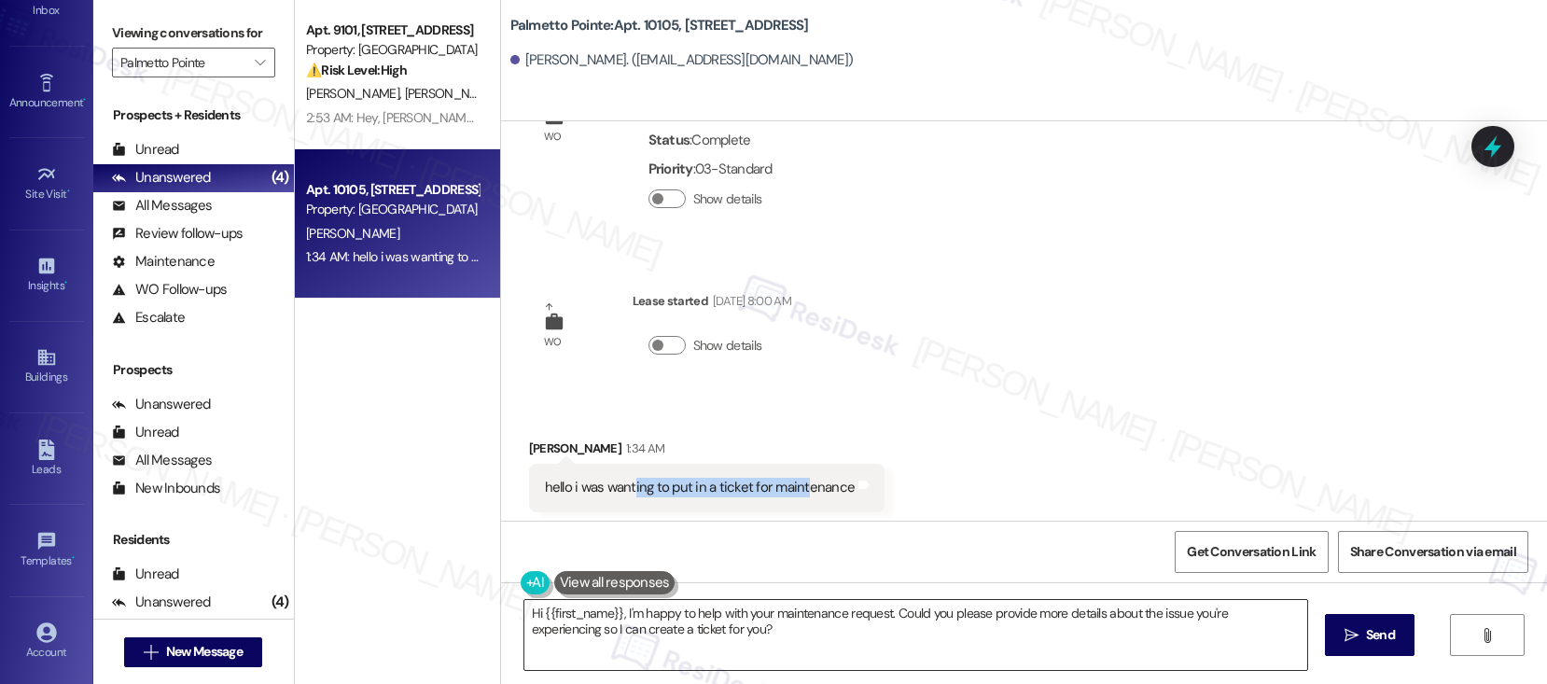
scroll to position [99, 0]
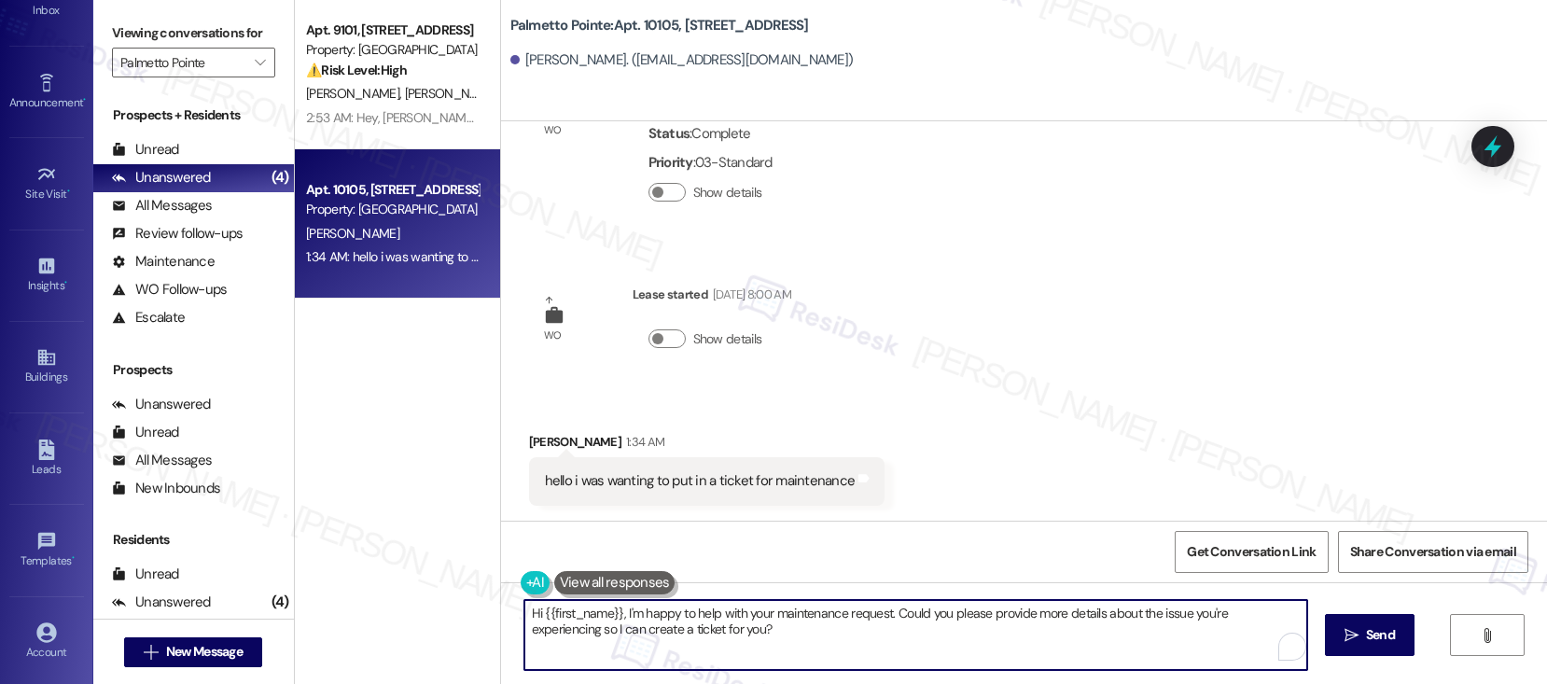
click at [771, 650] on textarea "Hi {{first_name}}, I'm happy to help with your maintenance request. Could you p…" at bounding box center [915, 635] width 783 height 70
click at [901, 640] on textarea "Hi {{first_name}}, I'm happy to help with your maintenance request. Could you p…" at bounding box center [915, 635] width 783 height 70
click at [1366, 651] on button " Send" at bounding box center [1370, 635] width 91 height 42
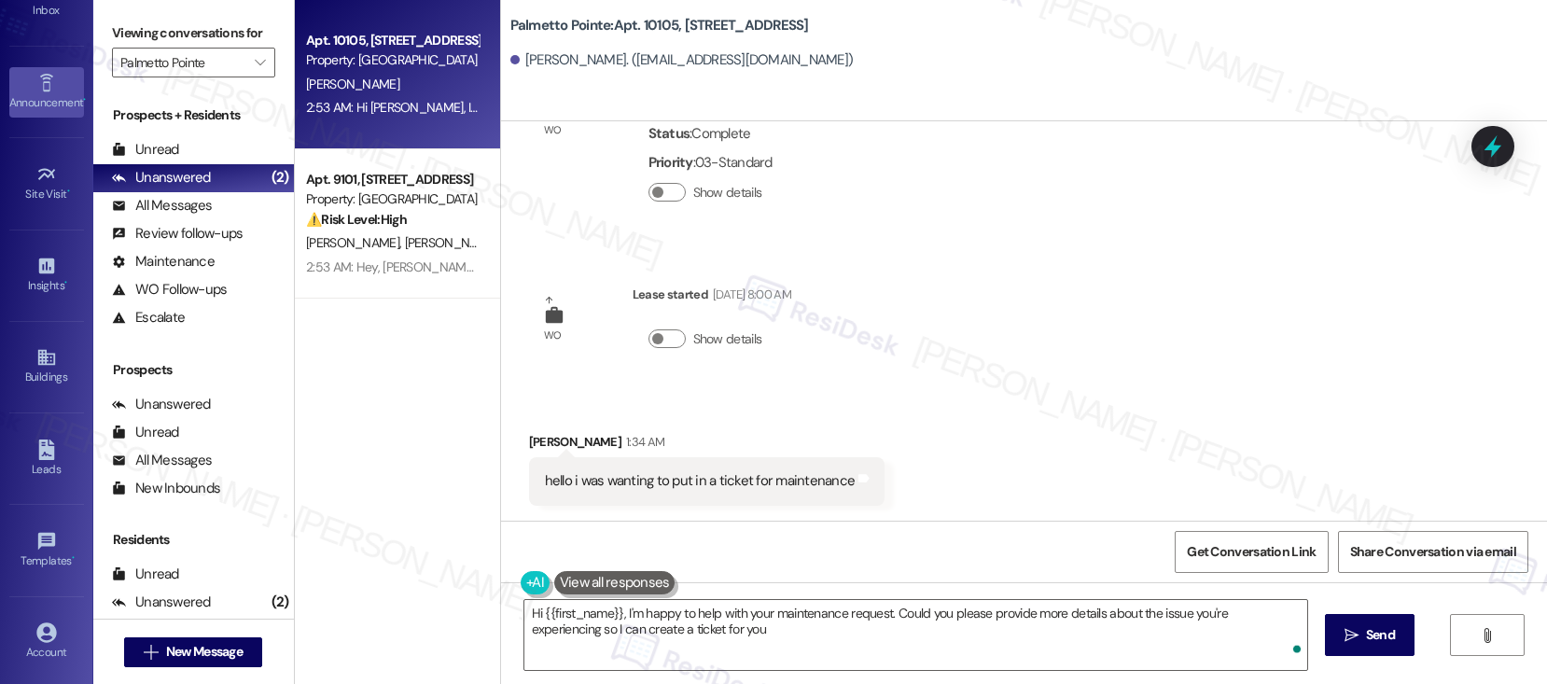
type textarea "Hi {{first_name}}, I'm happy to help with your maintenance request. Could you p…"
click at [253, 77] on span "" at bounding box center [260, 63] width 18 height 30
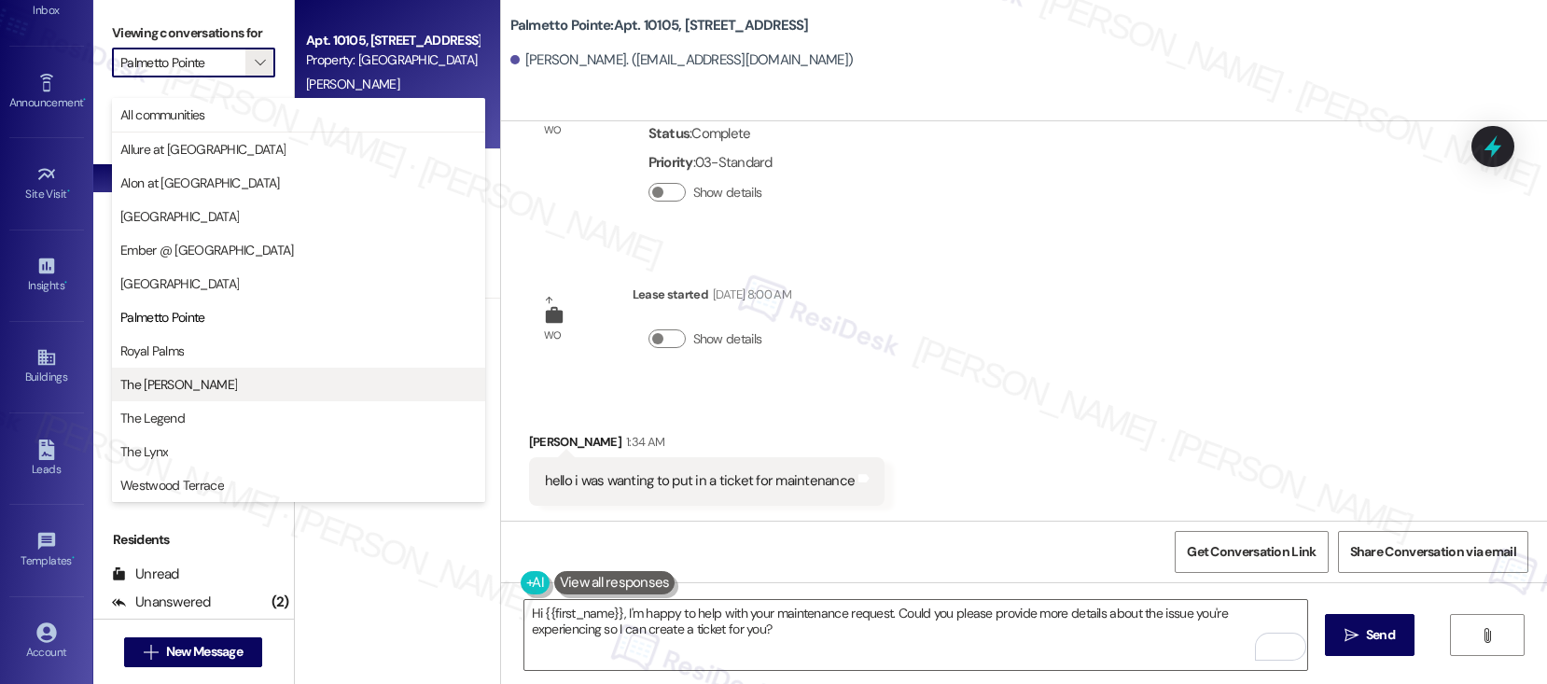
click at [193, 391] on span "The [PERSON_NAME]" at bounding box center [298, 384] width 356 height 19
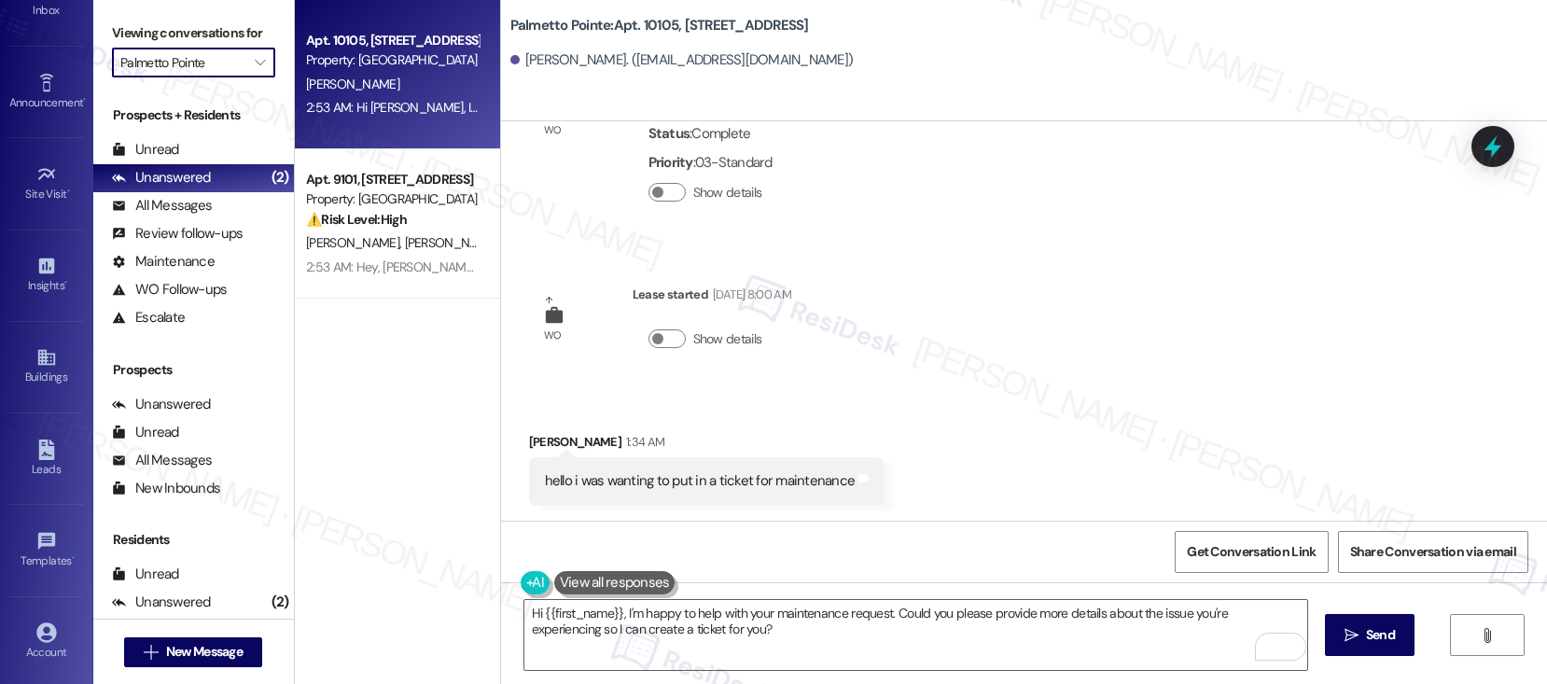
type input "The [PERSON_NAME]"
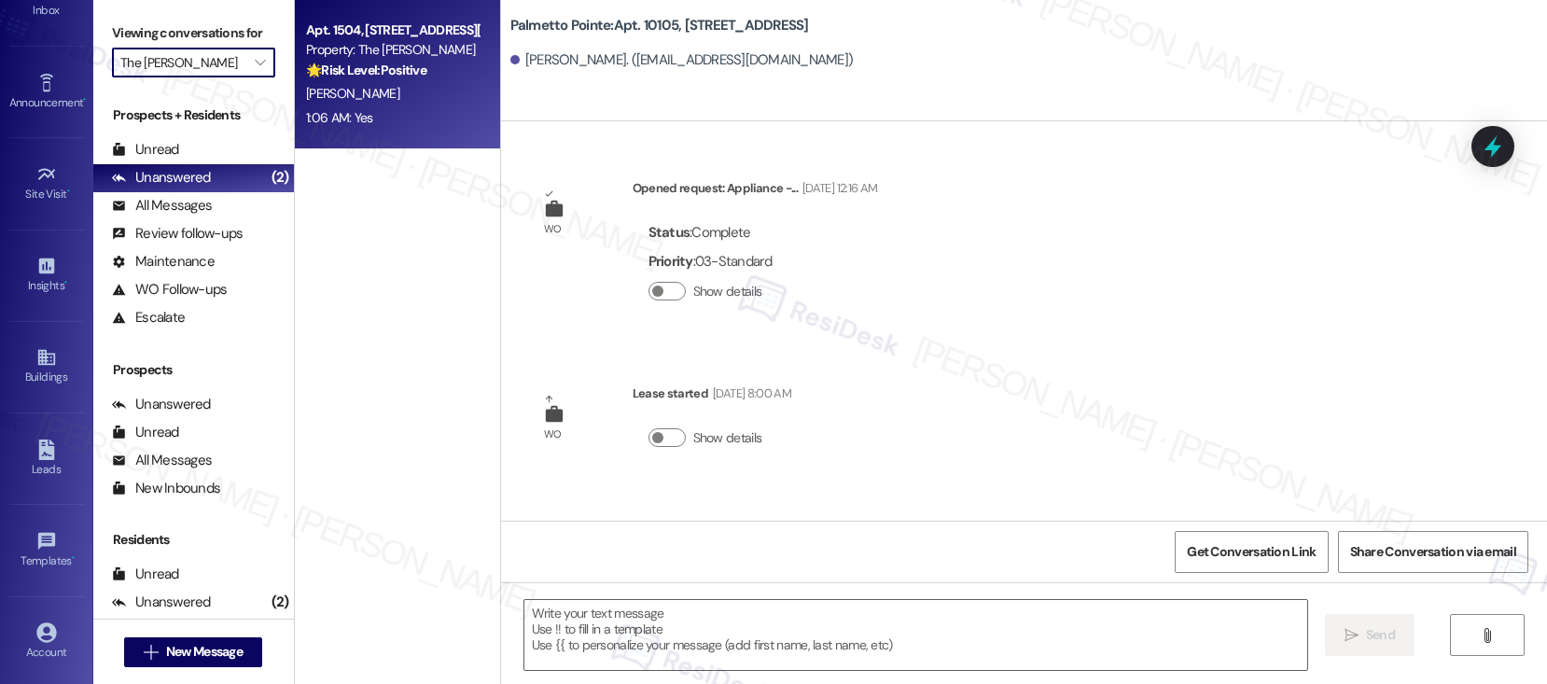
scroll to position [98, 0]
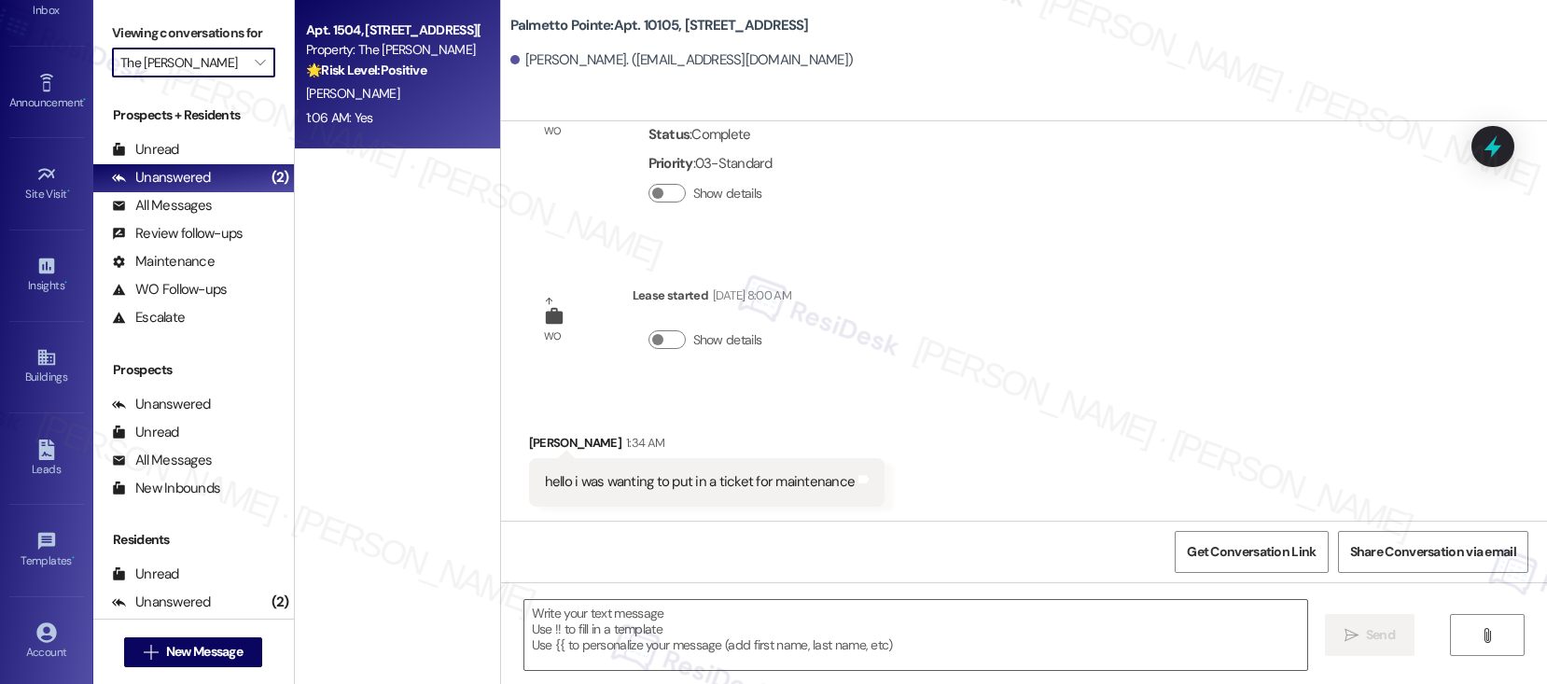
type textarea "Fetching suggested responses. Please feel free to read through the conversation…"
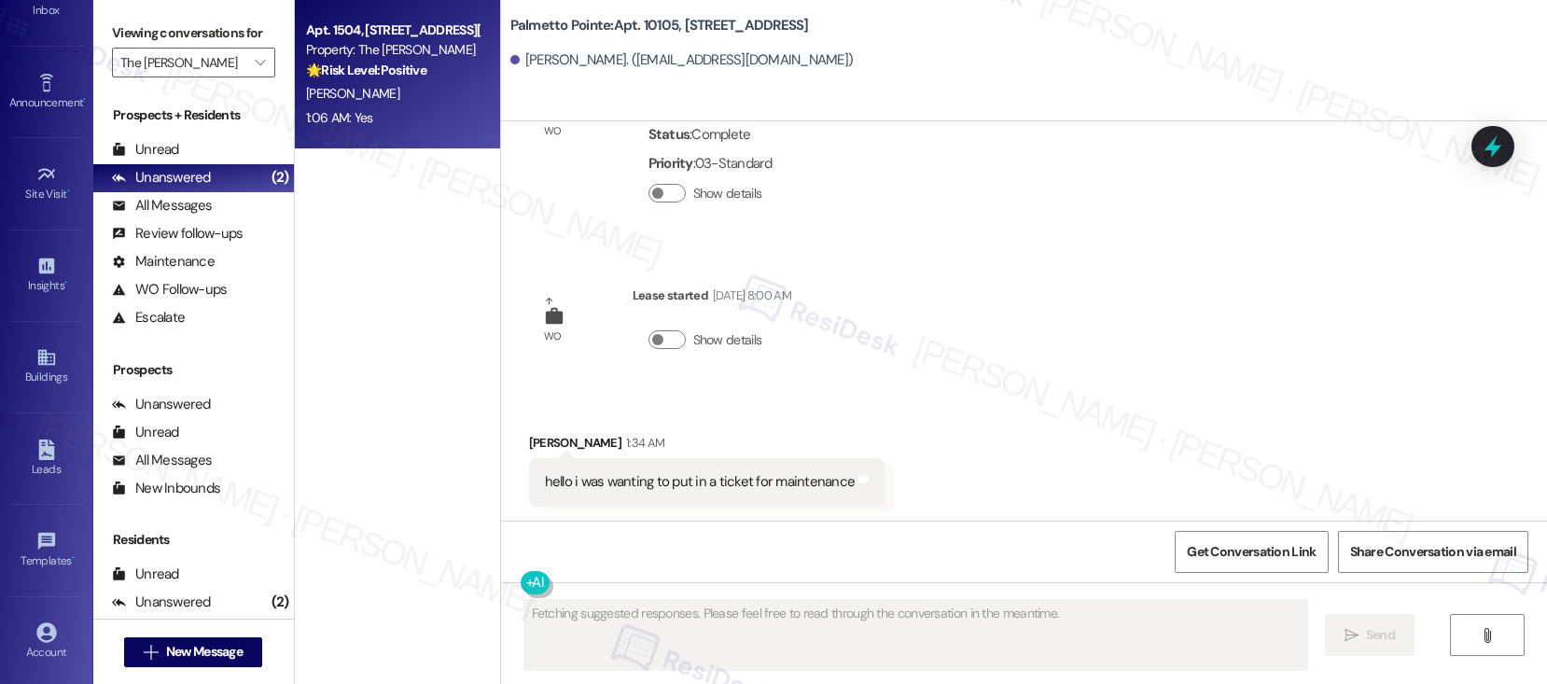
click at [411, 82] on div "D. Santamaria" at bounding box center [392, 93] width 176 height 23
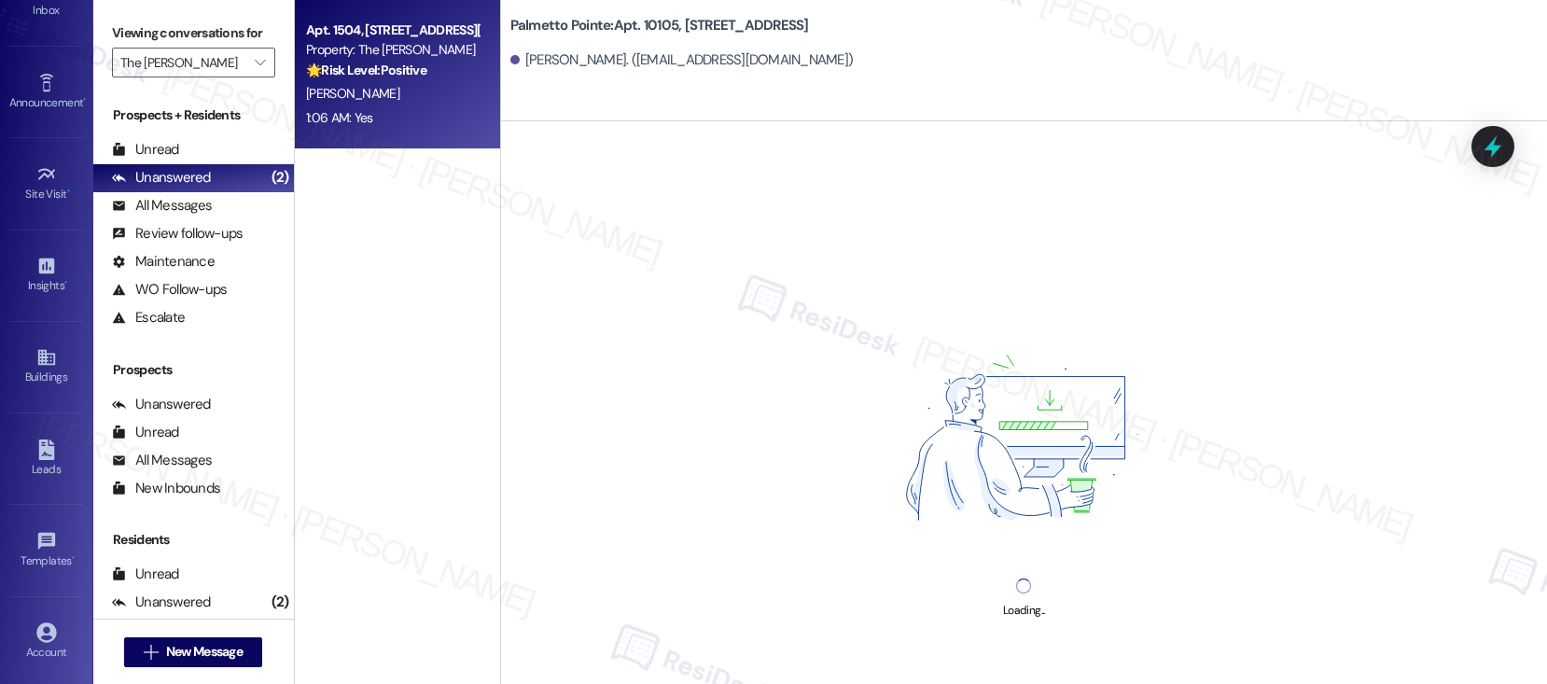
click at [410, 77] on div "🌟 Risk Level: Positive The conversation consists of a confirmation of a work or…" at bounding box center [392, 71] width 173 height 20
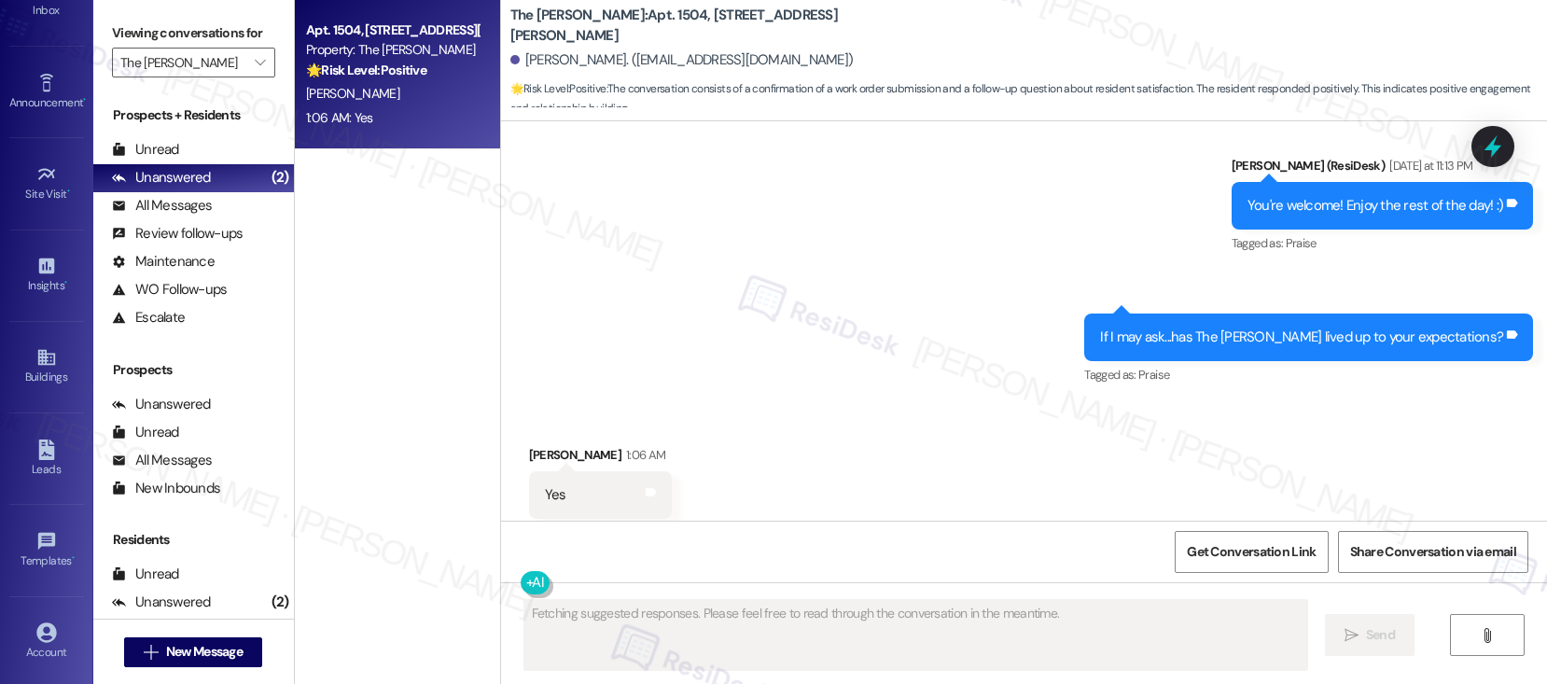
scroll to position [7063, 0]
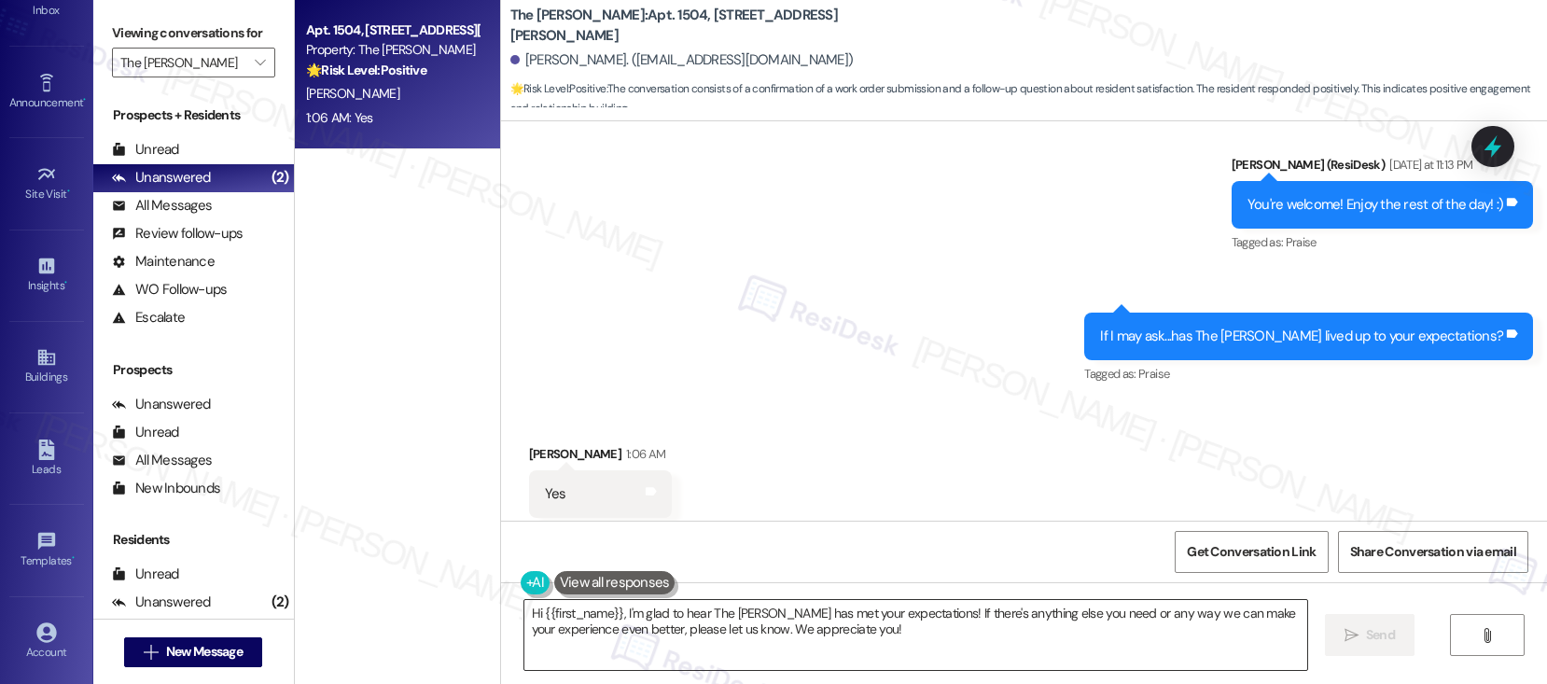
click at [899, 638] on textarea "Hi {{first_name}}, I'm glad to hear The Archer has met your expectations! If th…" at bounding box center [915, 635] width 783 height 70
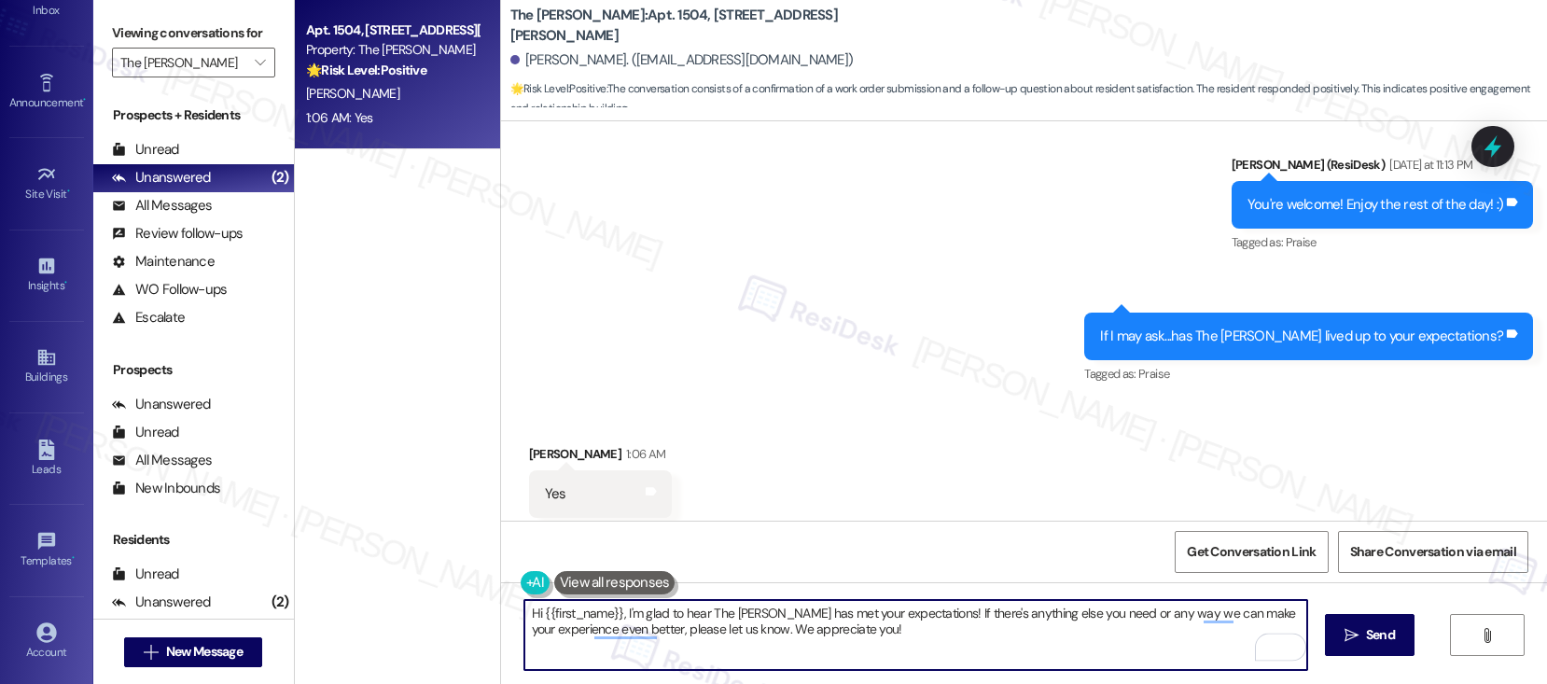
click at [615, 612] on textarea "Hi {{first_name}}, I'm glad to hear The Archer has met your expectations! If th…" at bounding box center [915, 635] width 783 height 70
drag, startPoint x: 616, startPoint y: 612, endPoint x: 476, endPoint y: 610, distance: 140.0
click at [476, 610] on div "Apt. 1504, 11600 Huebner Rd Property: The Archer 🌟 Risk Level: Positive The con…" at bounding box center [921, 342] width 1252 height 684
click at [806, 624] on textarea "I'm glad to hear The Archer has met your expectations! If there's anything else…" at bounding box center [915, 635] width 783 height 70
click at [801, 633] on textarea "I'm glad to hear The Archer has met your expectations! If there's anything else…" at bounding box center [915, 635] width 783 height 70
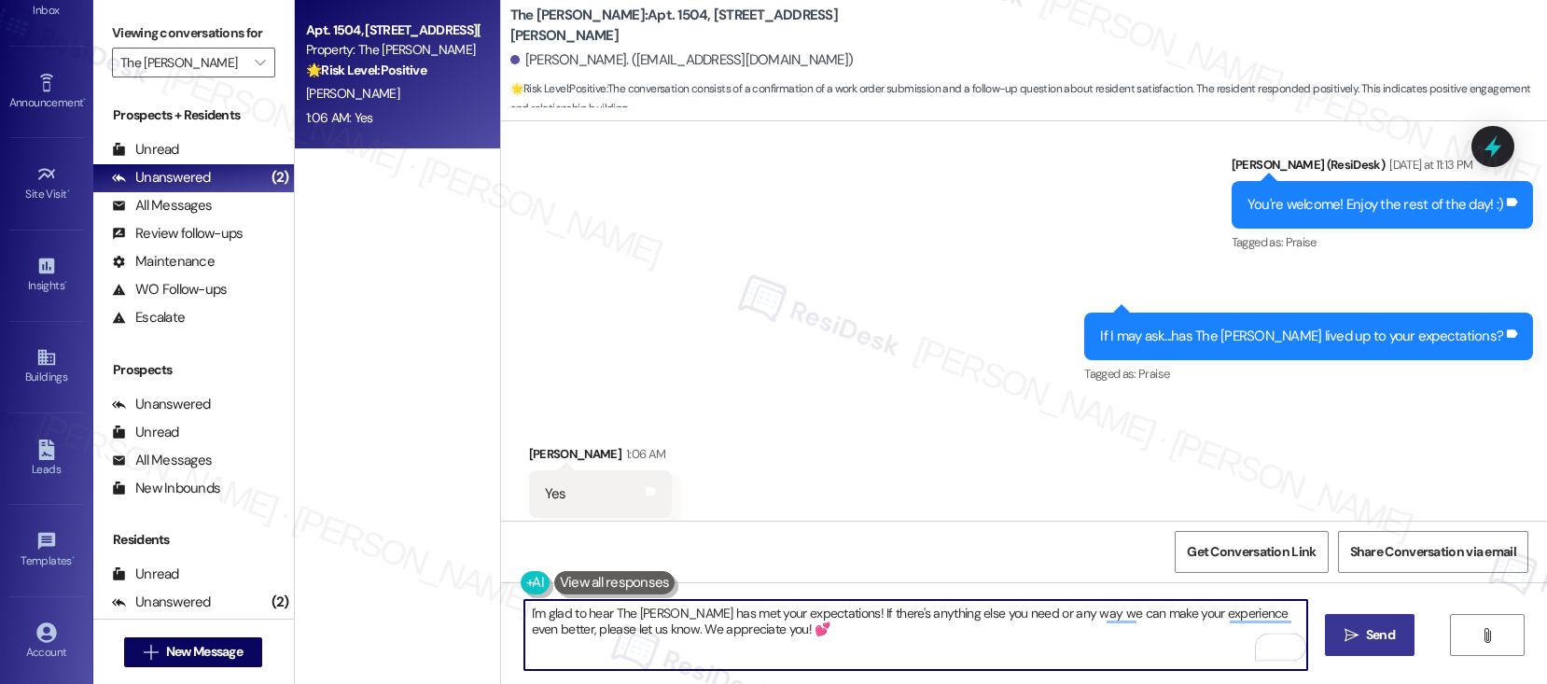
type textarea "I'm glad to hear The Archer has met your expectations! If there's anything else…"
click at [1355, 638] on icon "" at bounding box center [1352, 635] width 14 height 15
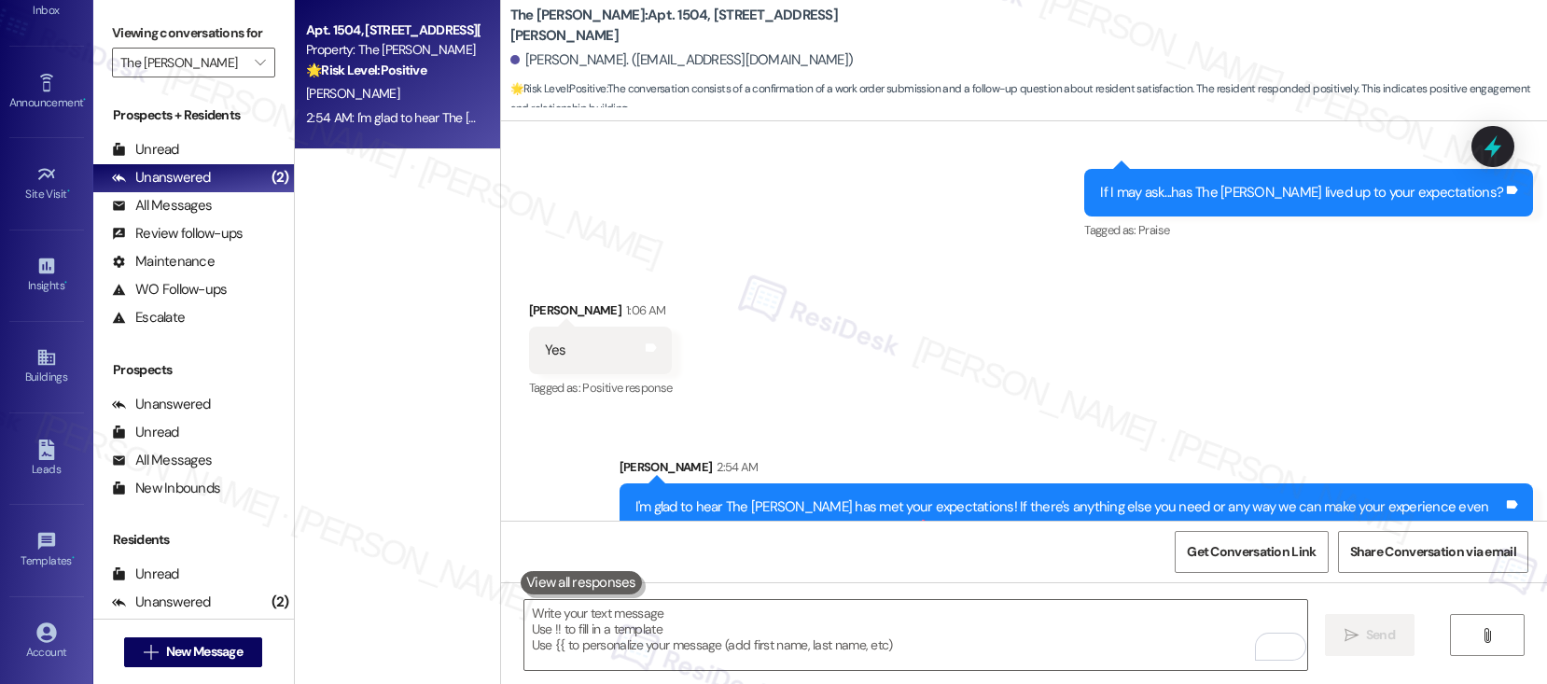
scroll to position [7212, 0]
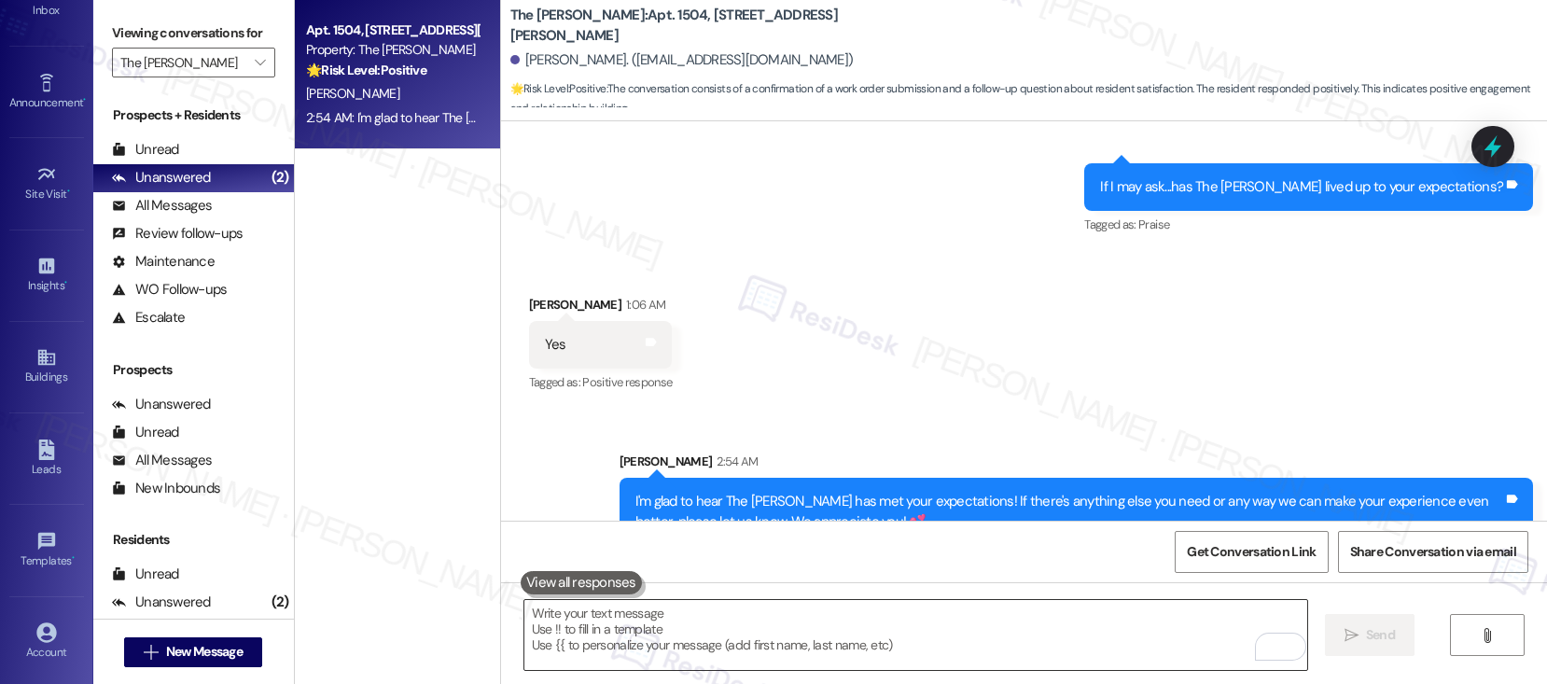
click at [562, 650] on textarea "To enrich screen reader interactions, please activate Accessibility in Grammarl…" at bounding box center [915, 635] width 783 height 70
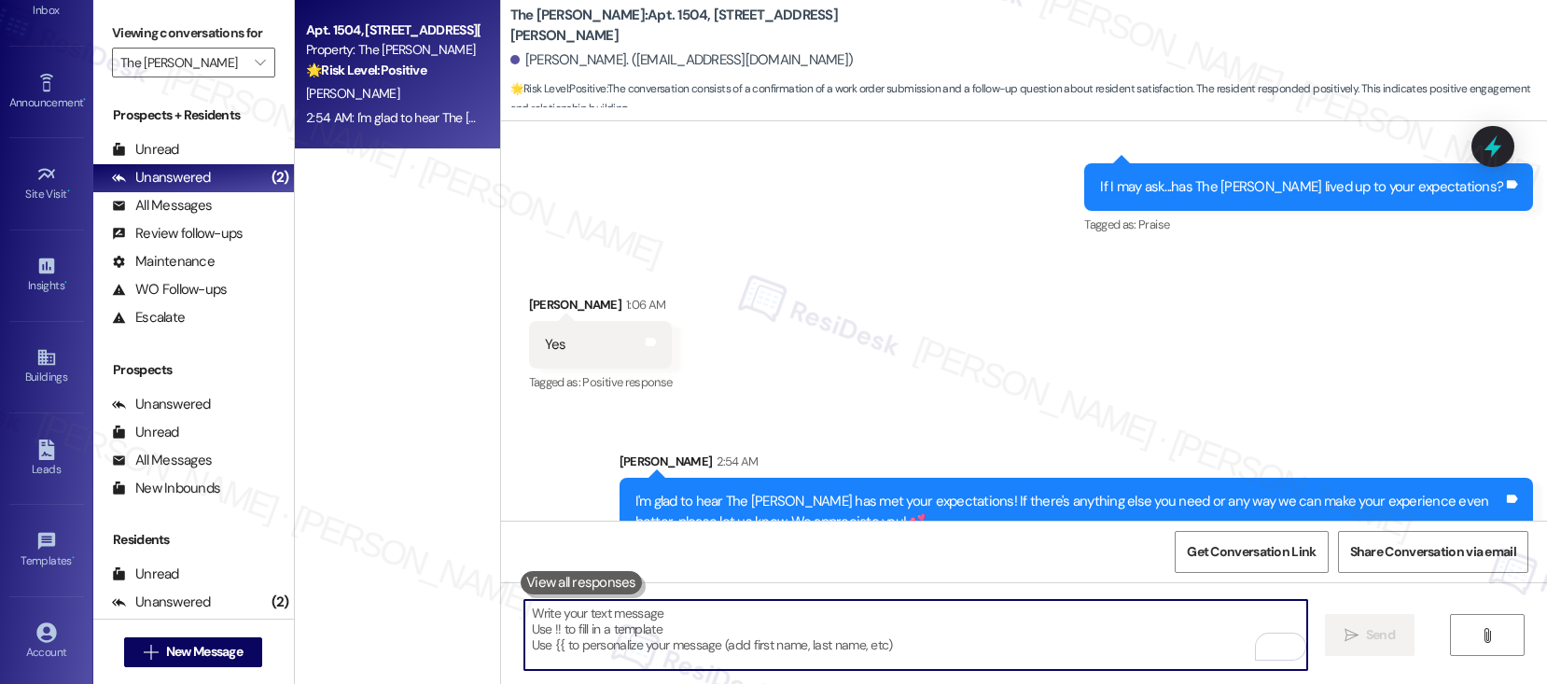
click at [562, 650] on textarea "To enrich screen reader interactions, please activate Accessibility in Grammarl…" at bounding box center [915, 635] width 783 height 70
paste textarea "Can I ask a quick favor? If you have a moment, would you mind leaving us a Goog…"
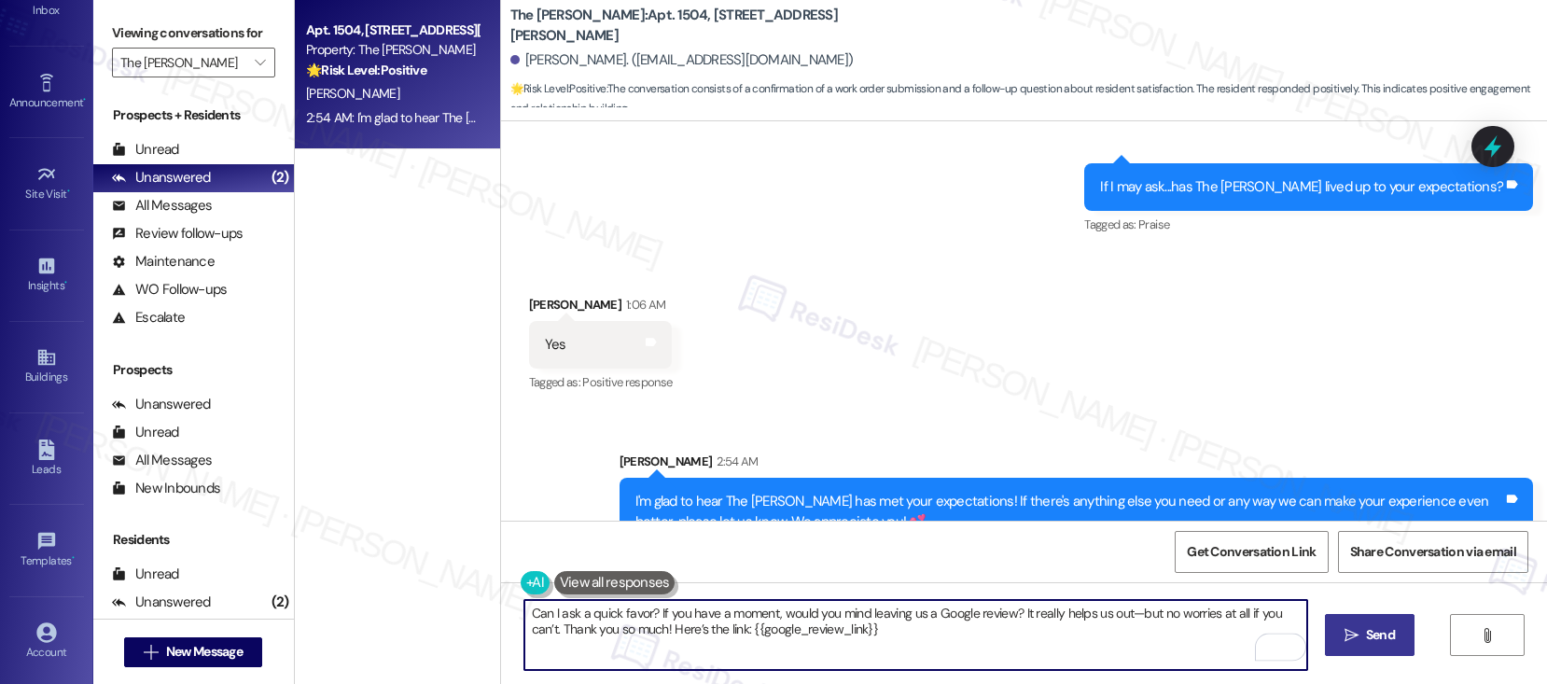
type textarea "Can I ask a quick favor? If you have a moment, would you mind leaving us a Goog…"
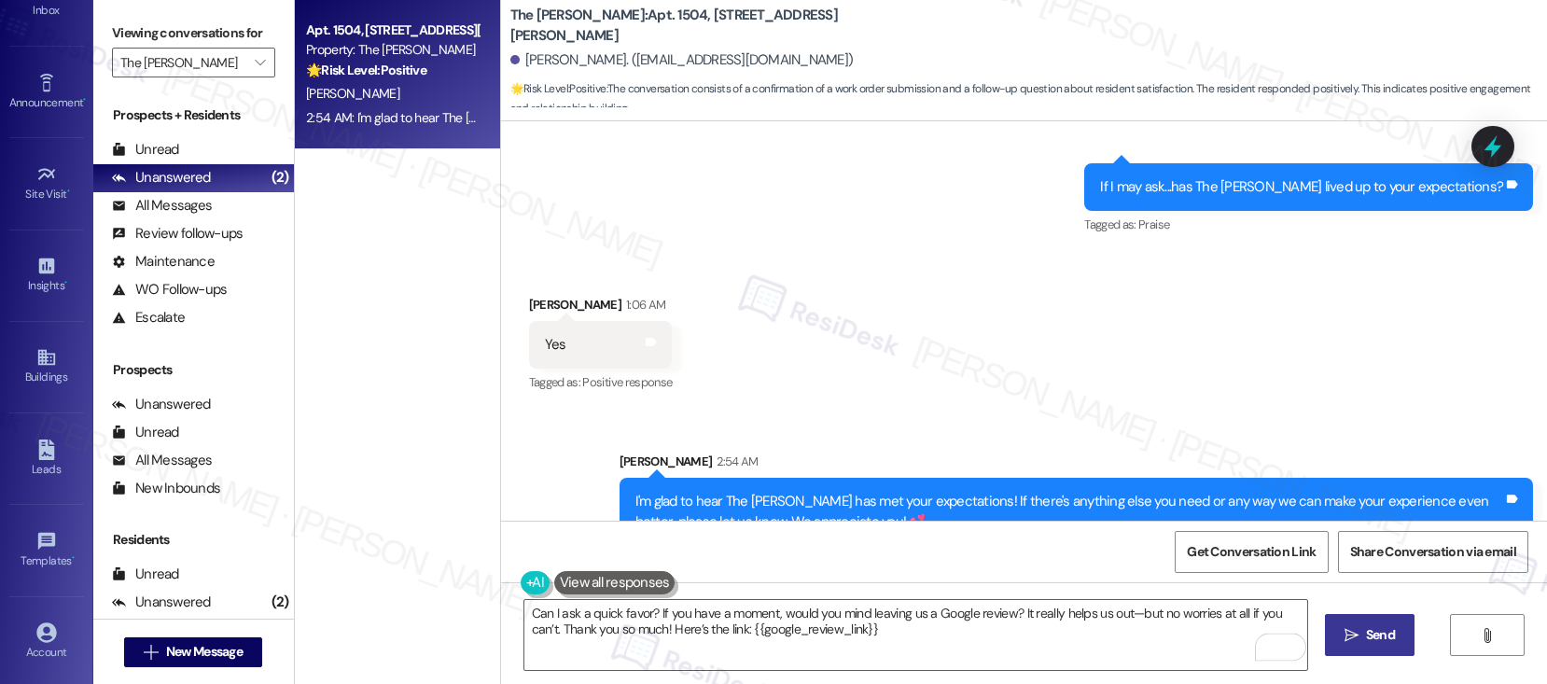
click at [1371, 639] on span "Send" at bounding box center [1380, 635] width 29 height 20
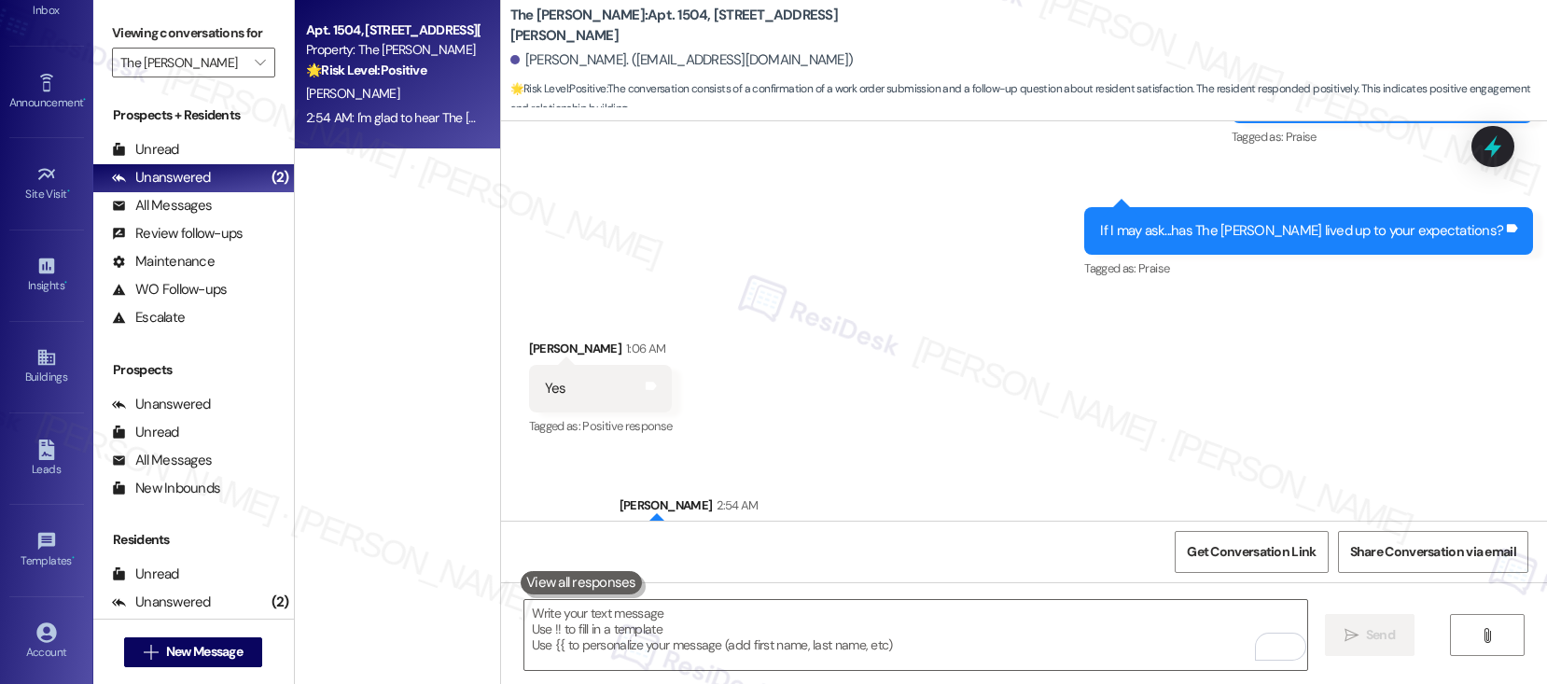
scroll to position [7362, 0]
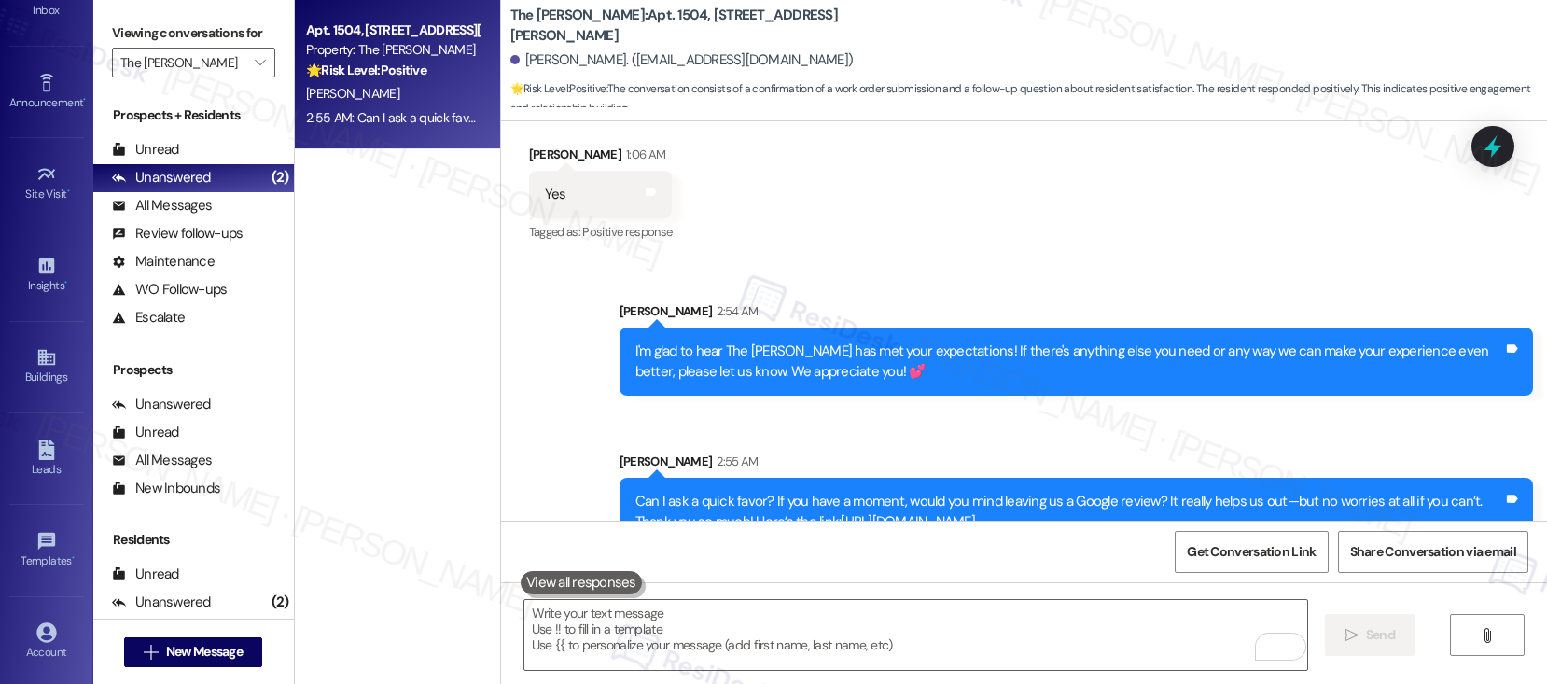
drag, startPoint x: 705, startPoint y: 461, endPoint x: 1148, endPoint y: 475, distance: 443.5
click at [1148, 492] on div "Can I ask a quick favor? If you have a moment, would you mind leaving us a Goog…" at bounding box center [1070, 512] width 868 height 40
click at [255, 70] on icon "" at bounding box center [260, 62] width 10 height 15
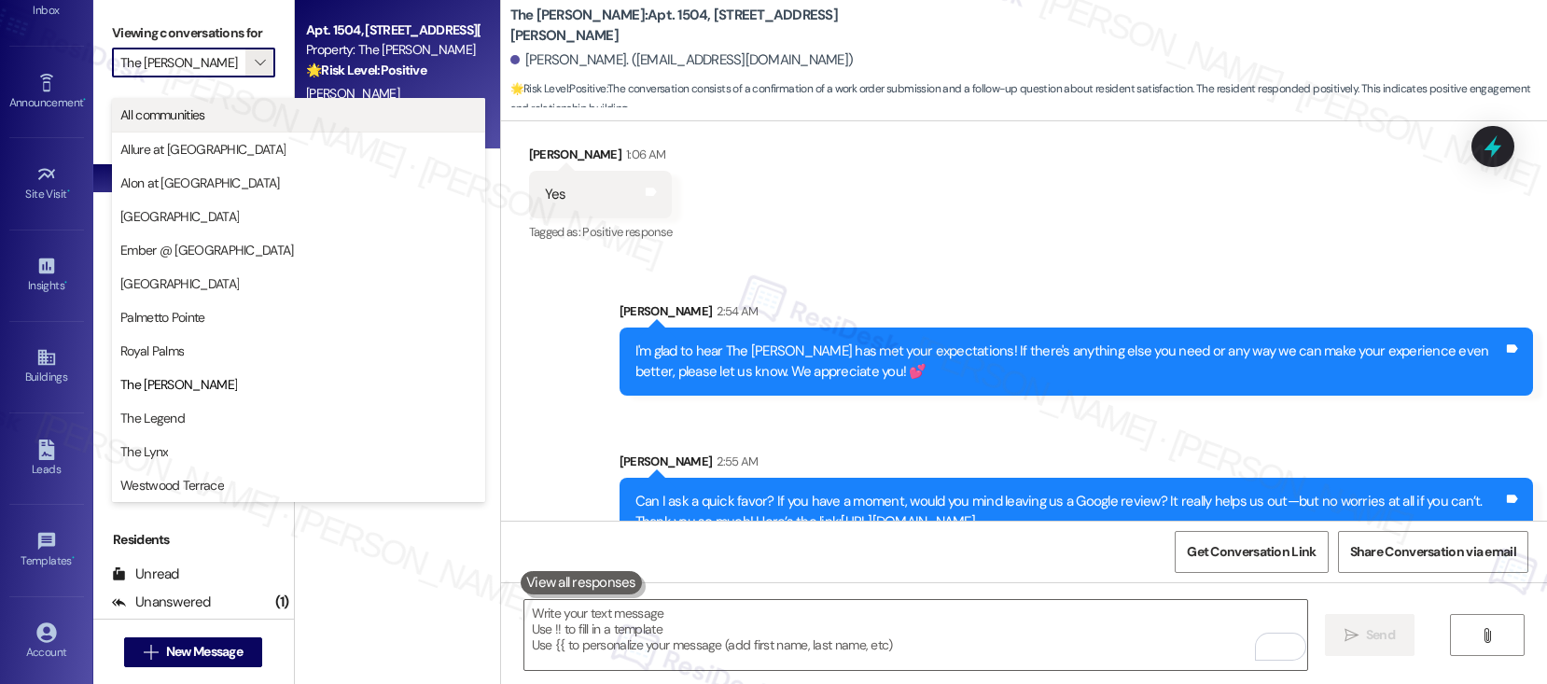
click at [279, 113] on span "All communities" at bounding box center [298, 114] width 356 height 19
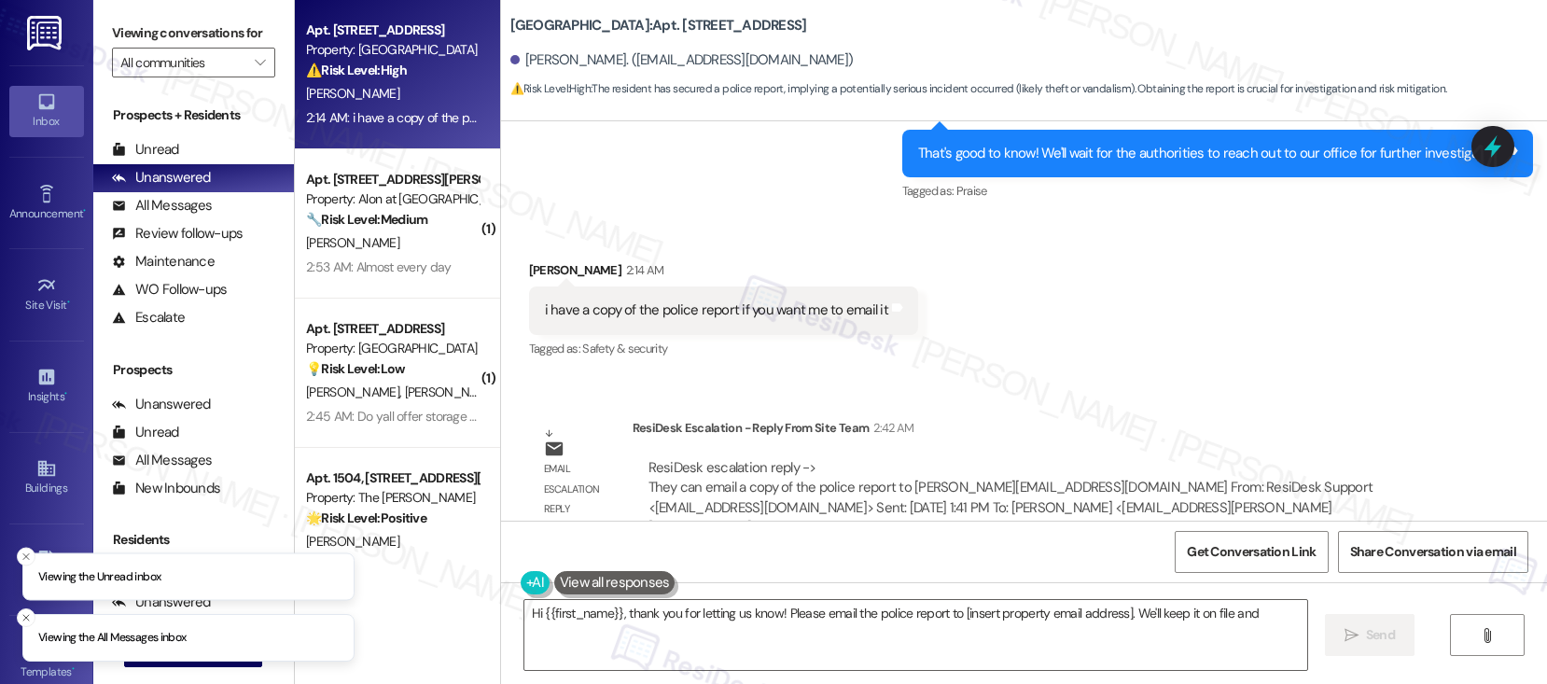
scroll to position [2550, 0]
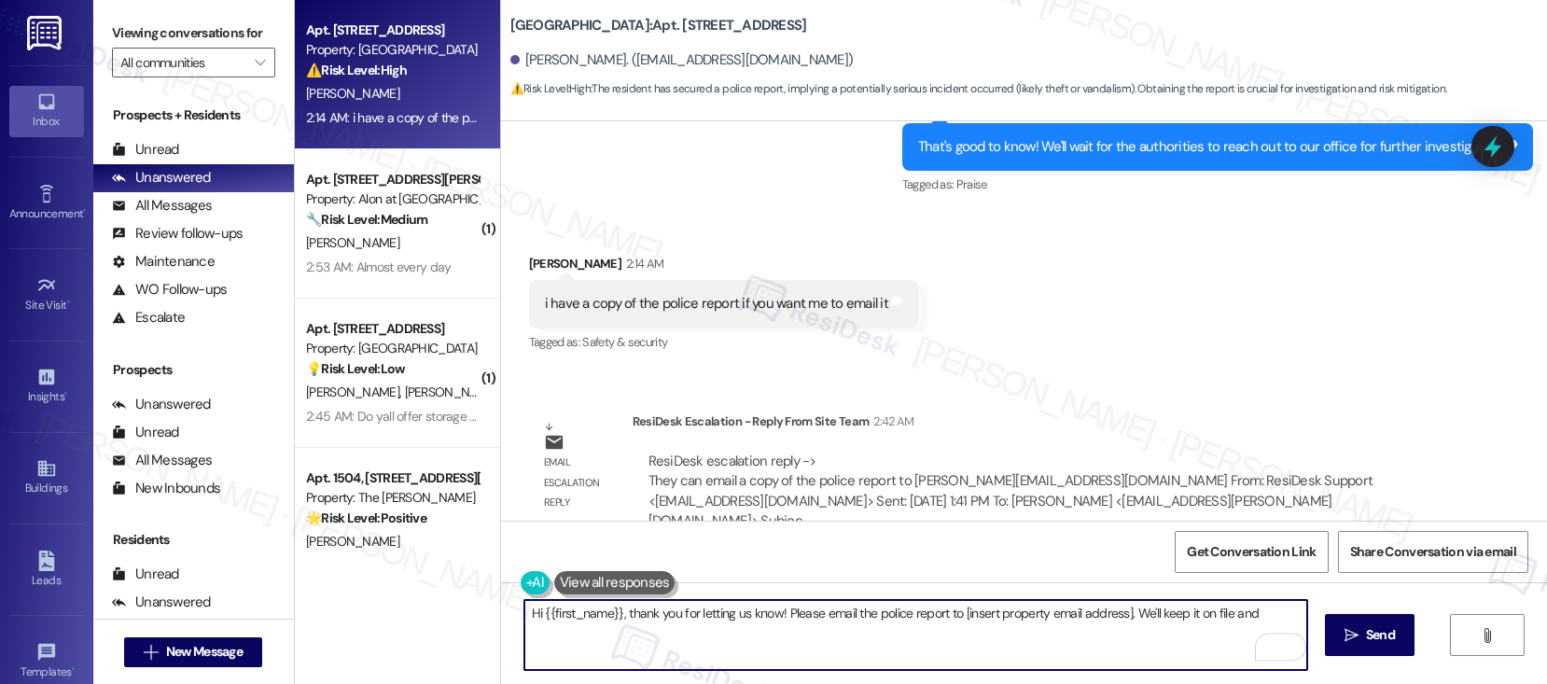
drag, startPoint x: 944, startPoint y: 630, endPoint x: 614, endPoint y: 611, distance: 330.9
click at [614, 611] on textarea "Hi {{first_name}}, thank you for letting us know! Please email the police repor…" at bounding box center [915, 635] width 783 height 70
paste textarea "copy of the police report to Kenzie@alapts.com"
click at [665, 616] on textarea "Hi {{first_name}}, you may copy of the police report to Kenzie@alapts.com" at bounding box center [915, 635] width 783 height 70
click at [974, 613] on textarea "Hi {{first_name}}, you may send a copy of the police report to Kenzie@alapts.com" at bounding box center [915, 635] width 783 height 70
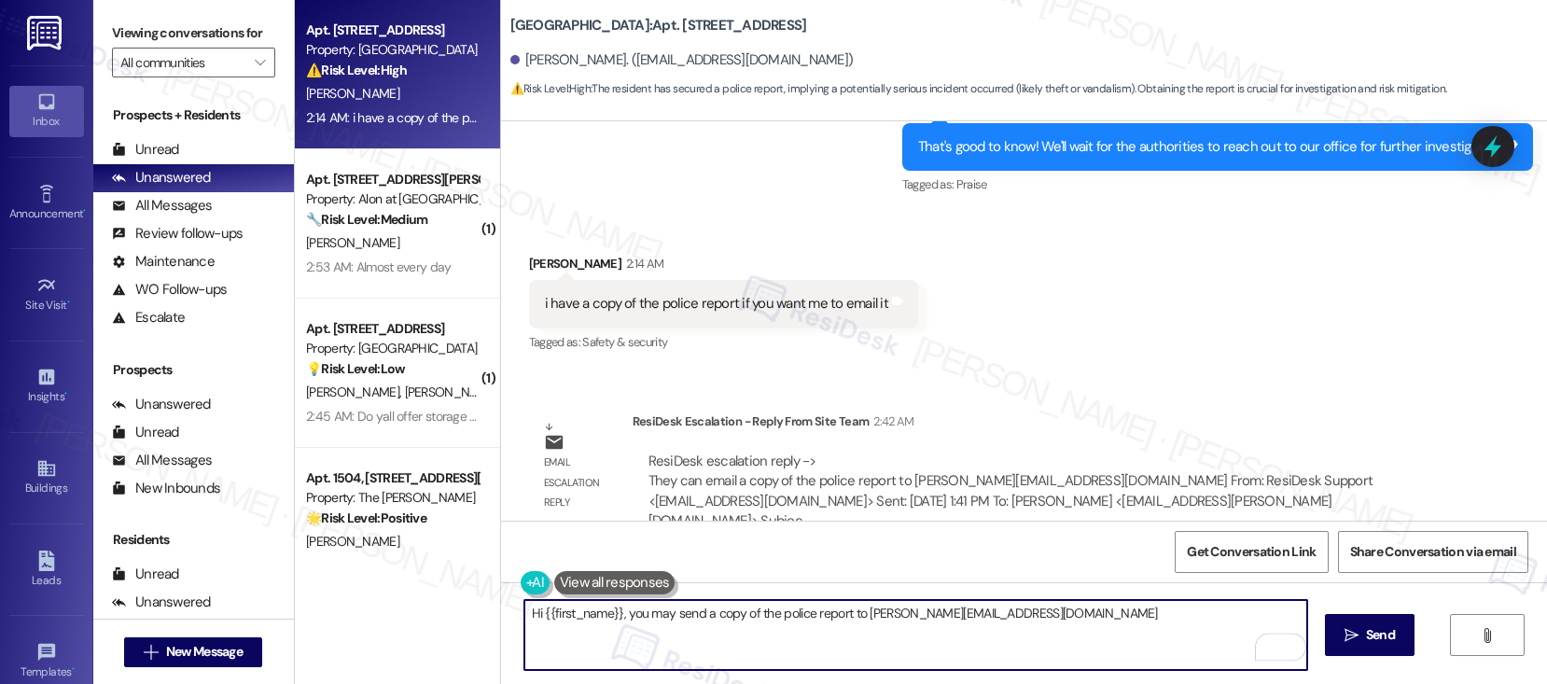
click at [971, 613] on textarea "Hi {{first_name}}, you may send a copy of the police report to Kenzie@alapts.com" at bounding box center [915, 635] width 783 height 70
type textarea "Hi {{first_name}}, you may send a copy of the police report to Kenzie@alapts.com"
click at [1389, 635] on span "Send" at bounding box center [1380, 635] width 29 height 20
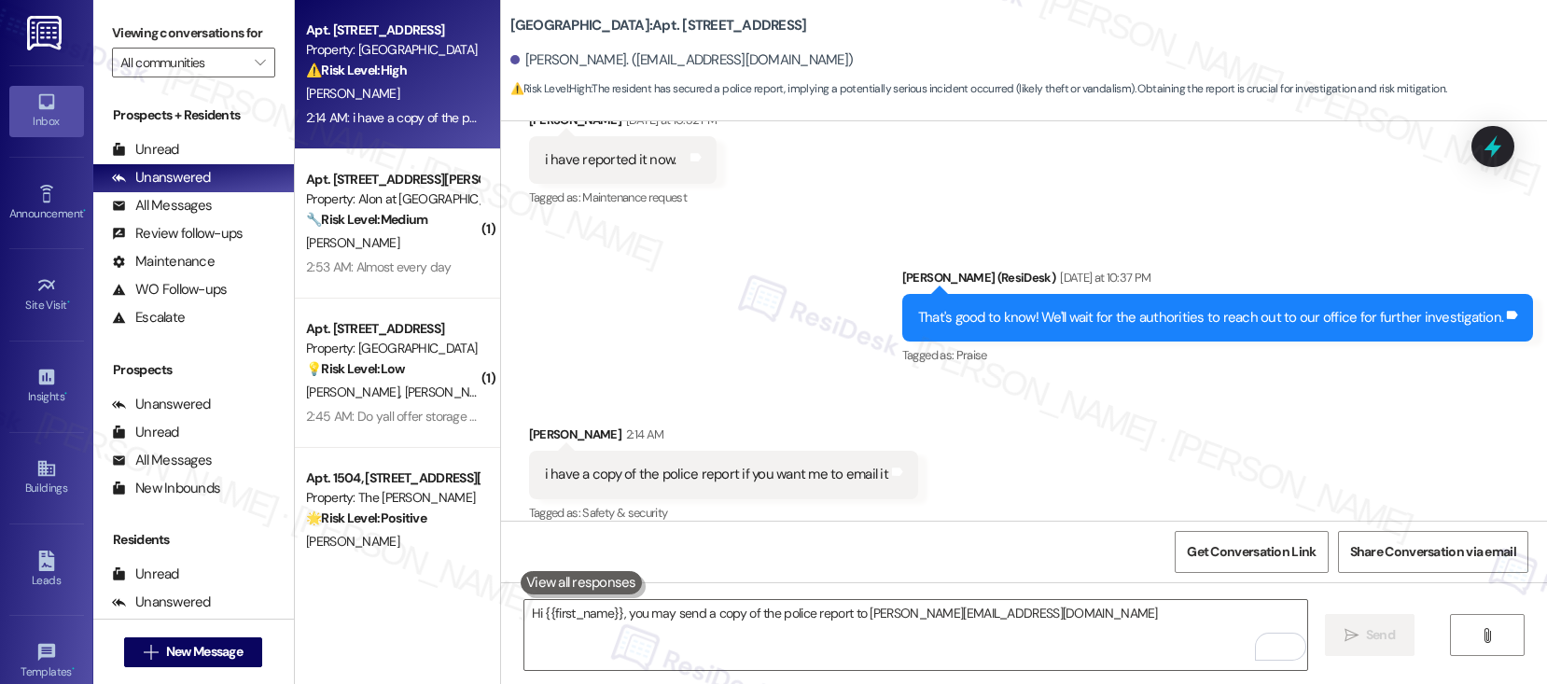
scroll to position [2679, 0]
